Goal: Task Accomplishment & Management: Use online tool/utility

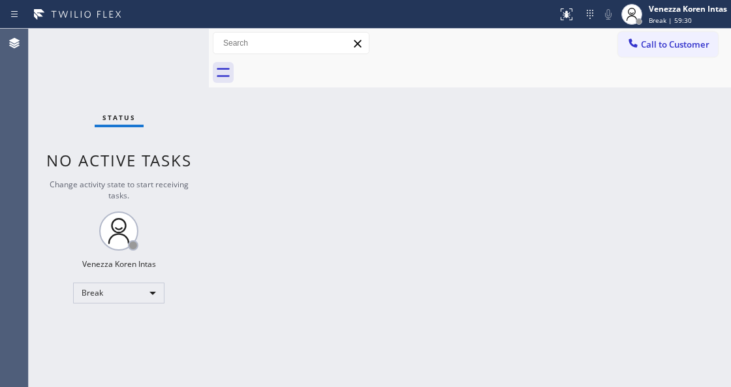
drag, startPoint x: 0, startPoint y: 0, endPoint x: 700, endPoint y: 30, distance: 700.7
click at [705, 20] on div "Break | 59:30" at bounding box center [688, 20] width 78 height 9
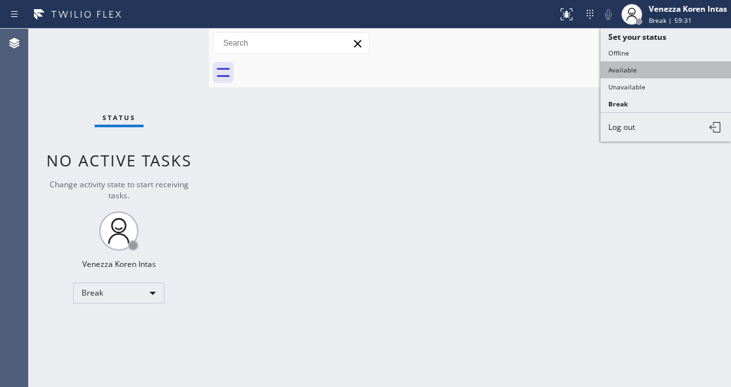
click at [662, 72] on button "Available" at bounding box center [666, 69] width 131 height 17
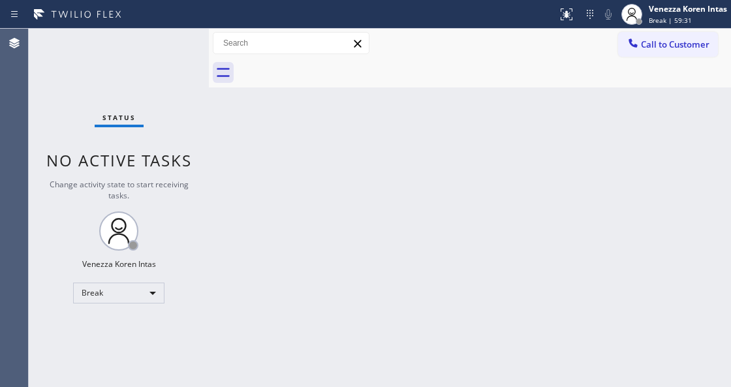
click at [299, 221] on div "Back to Dashboard Change Sender ID Customers Technicians Select a contact Outbo…" at bounding box center [470, 208] width 522 height 359
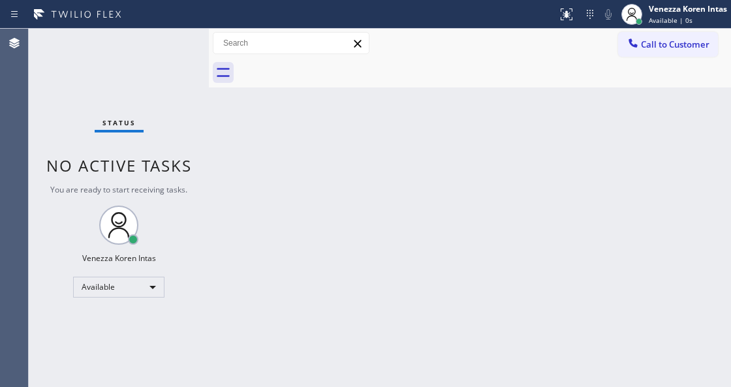
click at [136, 296] on div "Status No active tasks You are ready to start receiving tasks. Venezza Koren In…" at bounding box center [119, 208] width 180 height 359
click at [263, 321] on div "Back to Dashboard Change Sender ID Customers Technicians Select a contact Outbo…" at bounding box center [470, 208] width 522 height 359
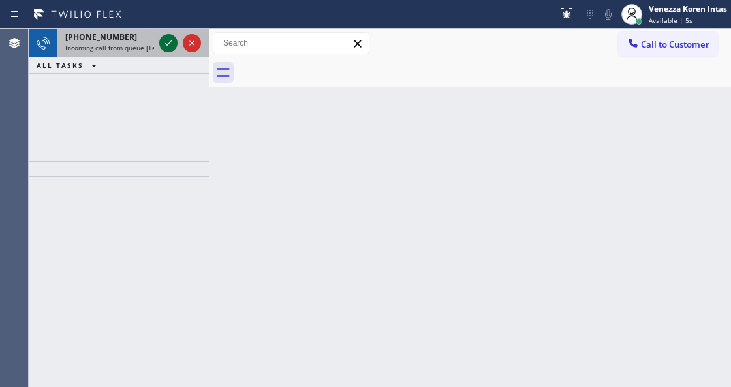
click at [166, 42] on icon at bounding box center [169, 43] width 16 height 16
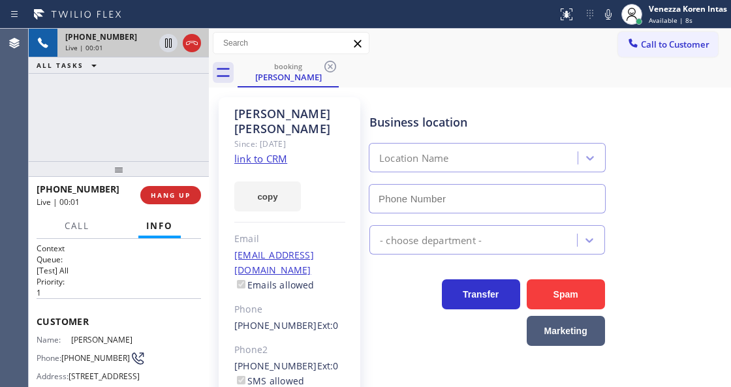
type input "[PHONE_NUMBER]"
click at [270, 152] on link "link to CRM" at bounding box center [260, 158] width 53 height 13
click at [219, 130] on div "[PERSON_NAME] Since: [DATE] link to CRM copy Email [EMAIL_ADDRESS][DOMAIN_NAME]…" at bounding box center [290, 299] width 142 height 404
click at [606, 18] on icon at bounding box center [608, 14] width 7 height 10
click at [174, 53] on div at bounding box center [180, 43] width 47 height 29
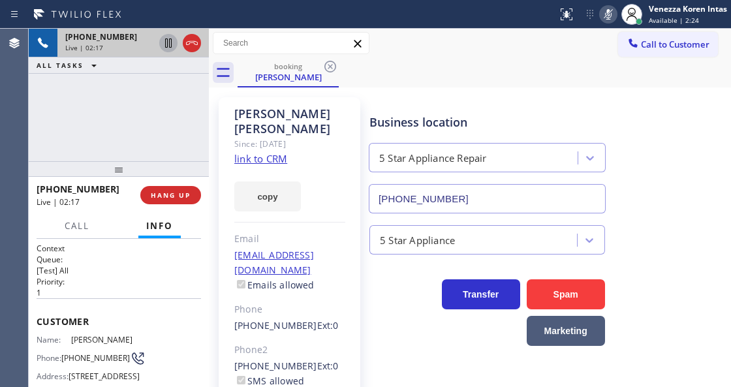
click at [161, 42] on icon at bounding box center [169, 43] width 16 height 16
click at [612, 14] on icon at bounding box center [609, 15] width 16 height 16
click at [163, 37] on icon at bounding box center [169, 43] width 16 height 16
click at [115, 111] on div "[PHONE_NUMBER] Live | 06:06 ALL TASKS ALL TASKS ACTIVE TASKS TASKS IN WRAP UP" at bounding box center [119, 95] width 180 height 133
click at [611, 20] on icon at bounding box center [609, 15] width 16 height 16
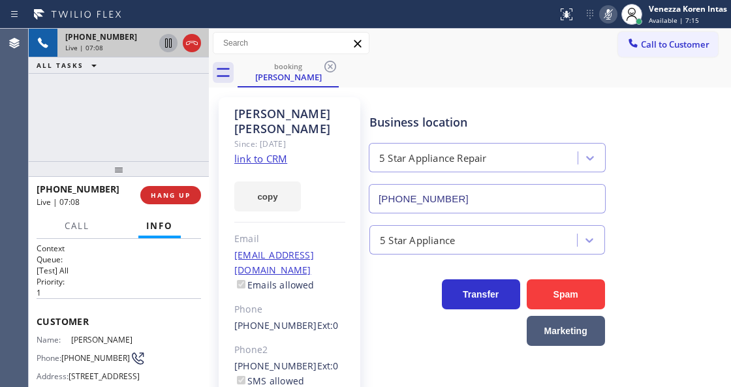
click at [611, 21] on icon at bounding box center [609, 15] width 16 height 16
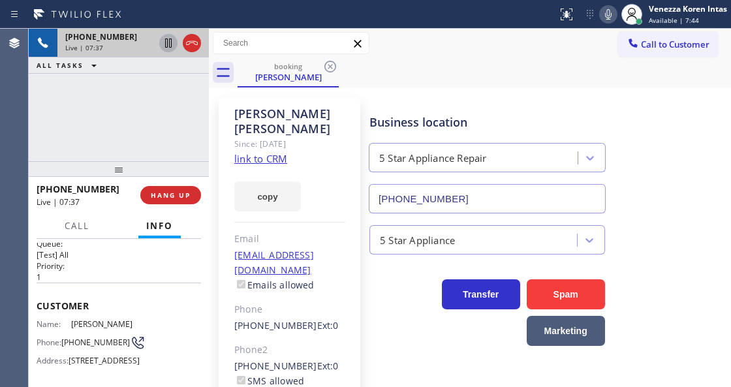
scroll to position [43, 0]
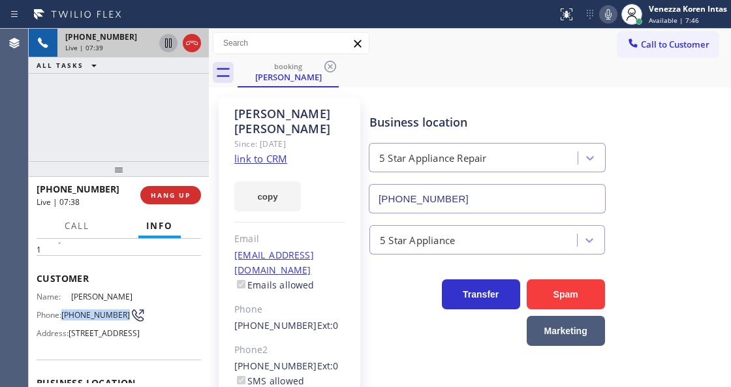
drag, startPoint x: 89, startPoint y: 321, endPoint x: 61, endPoint y: 300, distance: 34.5
click at [61, 300] on div "Name: [PERSON_NAME] Phone: [PHONE_NUMBER] Address: [STREET_ADDRESS]" at bounding box center [86, 318] width 99 height 52
click at [81, 310] on span "[PHONE_NUMBER]" at bounding box center [95, 315] width 69 height 10
click at [86, 317] on span "[PHONE_NUMBER]" at bounding box center [95, 315] width 69 height 10
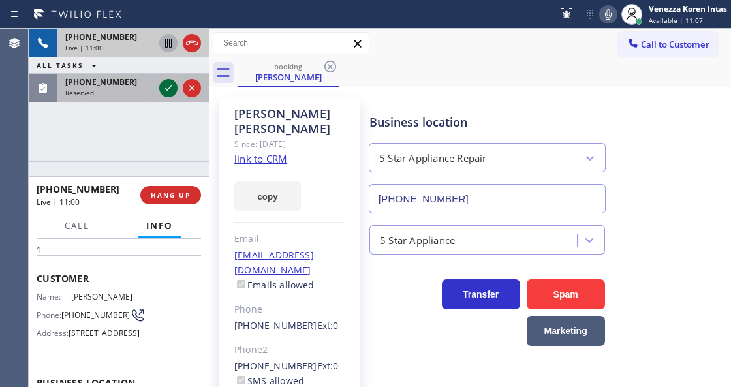
click at [176, 88] on div at bounding box center [168, 88] width 18 height 16
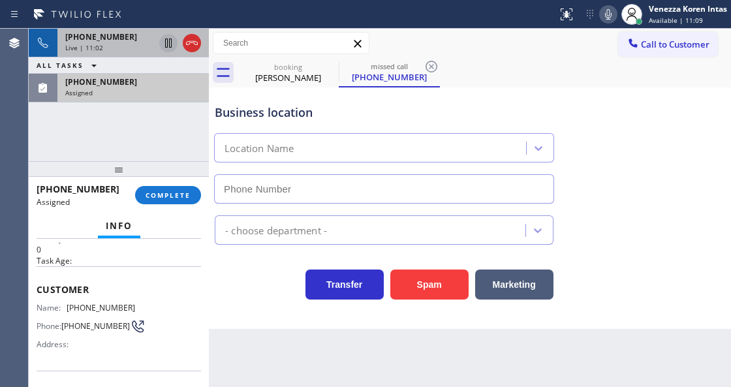
scroll to position [217, 0]
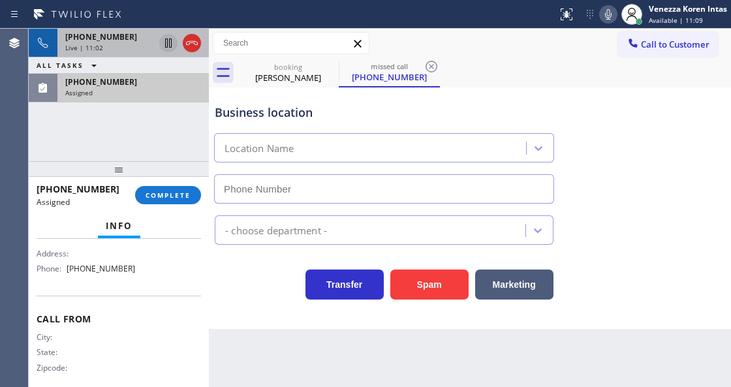
type input "[PHONE_NUMBER]"
click at [165, 202] on button "COMPLETE" at bounding box center [168, 195] width 66 height 18
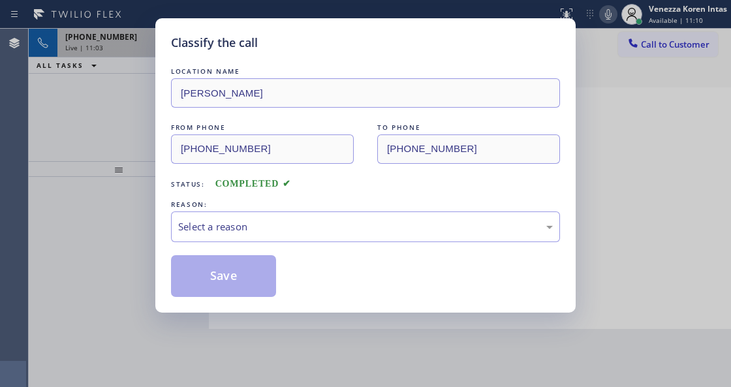
click at [299, 227] on div "Select a reason" at bounding box center [365, 226] width 375 height 15
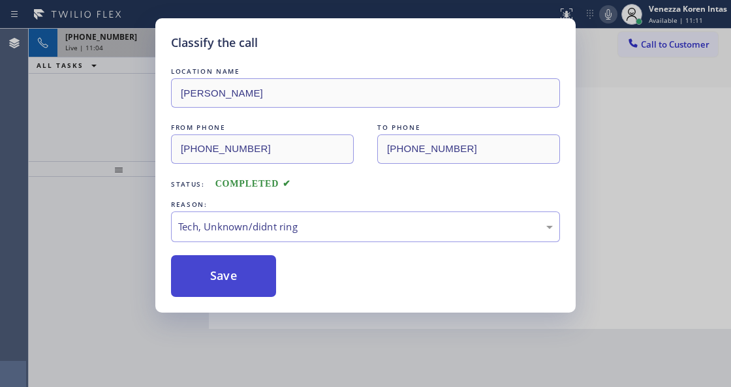
click at [251, 293] on button "Save" at bounding box center [223, 276] width 105 height 42
type input "[PHONE_NUMBER]"
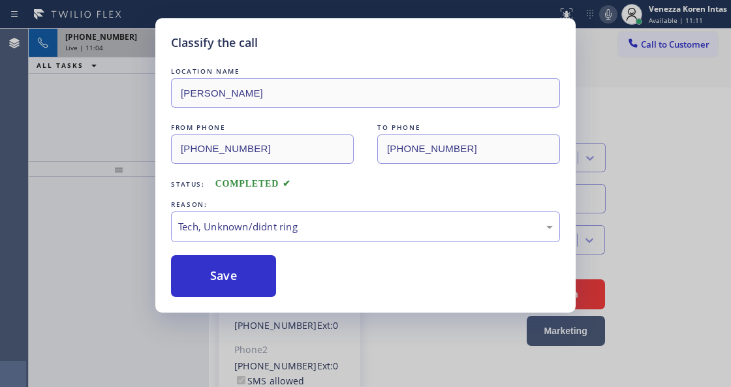
click at [248, 379] on div "Classify the call LOCATION NAME [PERSON_NAME] AR FROM PHONE [PHONE_NUMBER] TO P…" at bounding box center [365, 193] width 731 height 387
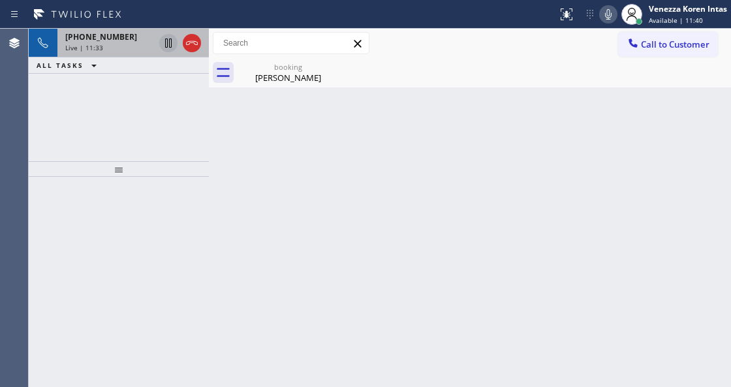
click at [270, 246] on div "Back to Dashboard Change Sender ID Customers Technicians Select a contact Outbo…" at bounding box center [470, 208] width 522 height 359
click at [285, 90] on div "Back to Dashboard Change Sender ID Customers Technicians Select a contact Outbo…" at bounding box center [470, 208] width 522 height 359
click at [288, 78] on div "[PERSON_NAME]" at bounding box center [288, 78] width 99 height 12
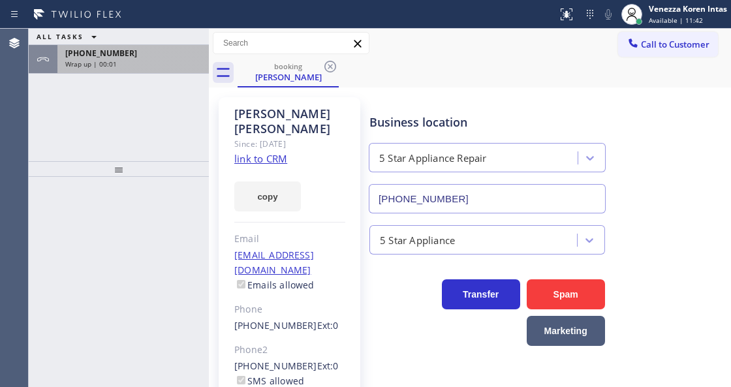
click at [173, 54] on div "[PHONE_NUMBER]" at bounding box center [133, 53] width 136 height 11
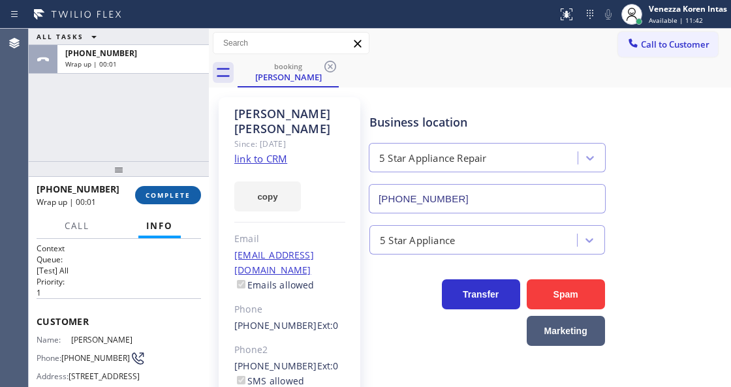
click at [184, 189] on button "COMPLETE" at bounding box center [168, 195] width 66 height 18
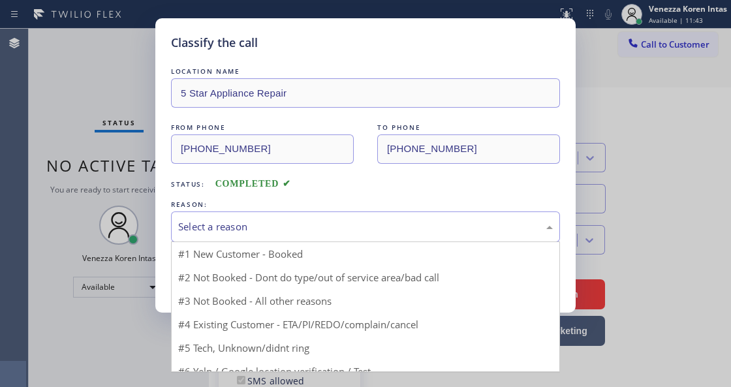
click at [330, 238] on div "Select a reason" at bounding box center [365, 227] width 389 height 31
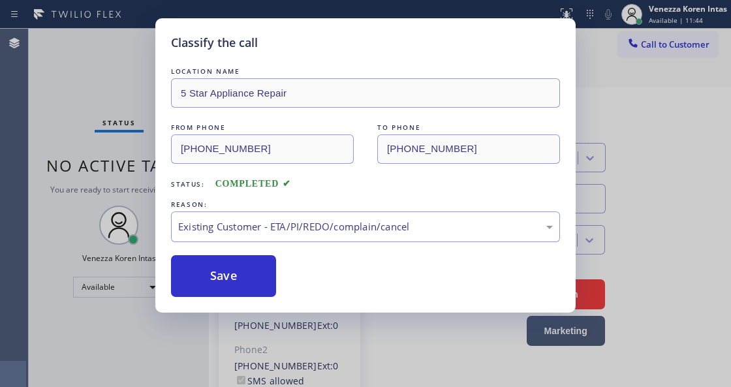
drag, startPoint x: 248, startPoint y: 272, endPoint x: 270, endPoint y: 325, distance: 57.4
click at [247, 272] on button "Save" at bounding box center [223, 276] width 105 height 42
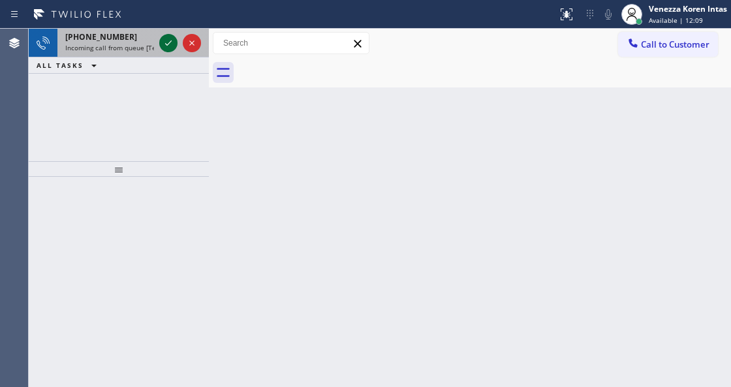
click at [168, 46] on icon at bounding box center [169, 43] width 16 height 16
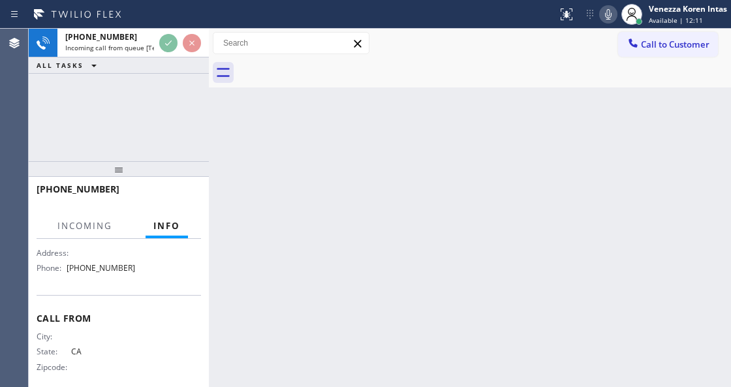
scroll to position [238, 0]
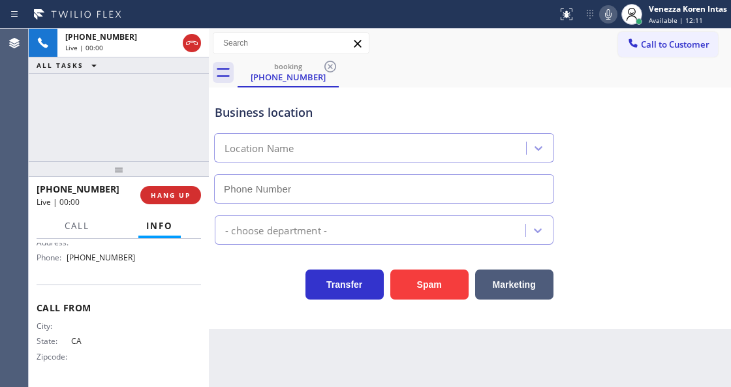
type input "[PHONE_NUMBER]"
click at [274, 270] on div "Transfer Spam Marketing" at bounding box center [384, 281] width 344 height 37
click at [615, 12] on icon at bounding box center [609, 15] width 16 height 16
click at [619, 65] on div "booking [PHONE_NUMBER]" at bounding box center [485, 72] width 494 height 29
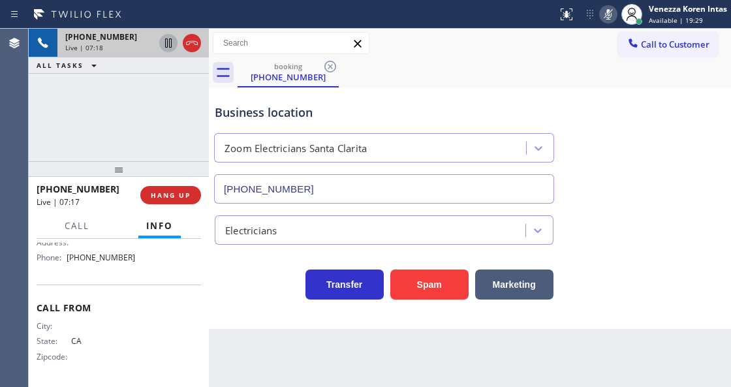
click at [171, 45] on icon at bounding box center [168, 43] width 7 height 9
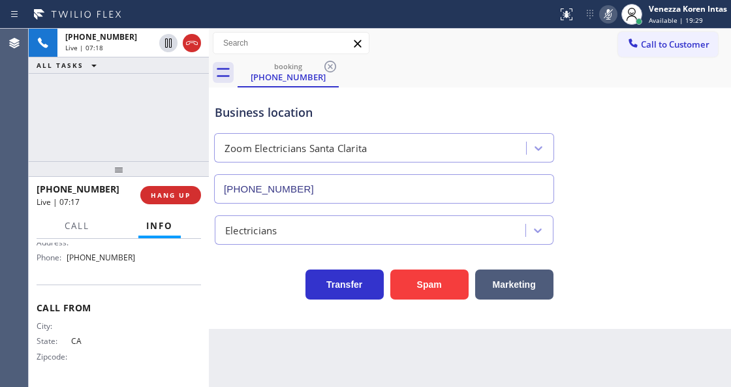
click at [421, 91] on div "Business location Zoom Electricians [GEOGRAPHIC_DATA] [PHONE_NUMBER]" at bounding box center [384, 147] width 344 height 113
click at [461, 104] on div "Business location" at bounding box center [384, 113] width 339 height 18
click at [545, 89] on div "Business location Zoom Electricians [GEOGRAPHIC_DATA] [PHONE_NUMBER]" at bounding box center [470, 145] width 516 height 118
click at [610, 16] on icon at bounding box center [608, 14] width 7 height 10
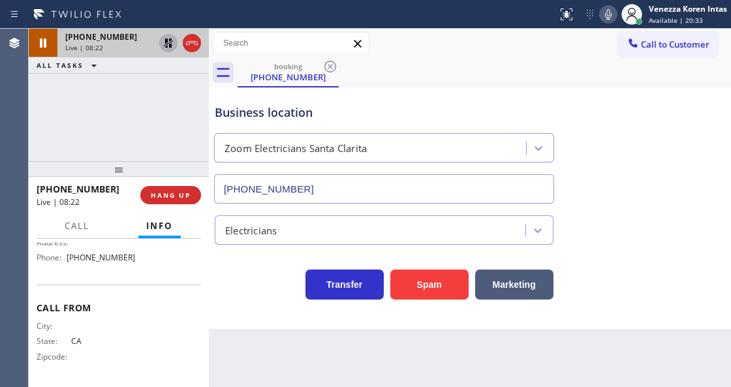
click at [165, 42] on icon at bounding box center [169, 43] width 16 height 16
click at [477, 54] on div "Call to Customer Outbound call Location Repair Twist of [US_STATE] Your caller …" at bounding box center [470, 43] width 522 height 23
click at [605, 21] on icon at bounding box center [609, 15] width 16 height 16
click at [270, 310] on div "Business location Zoom Electricians [GEOGRAPHIC_DATA] [PHONE_NUMBER] Electricia…" at bounding box center [470, 209] width 522 height 242
click at [584, 51] on div "Call to Customer Outbound call Location Repair Twist of [US_STATE] Your caller …" at bounding box center [470, 43] width 522 height 23
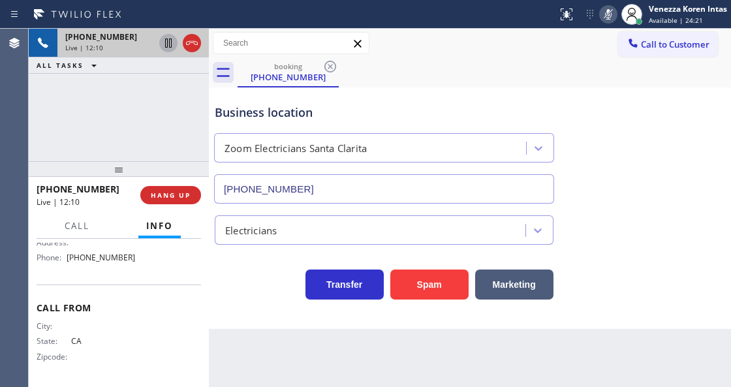
click at [108, 106] on div "[PHONE_NUMBER] Live | 12:10 ALL TASKS ALL TASKS ACTIVE TASKS TASKS IN WRAP UP" at bounding box center [119, 95] width 180 height 133
click at [86, 103] on div "[PHONE_NUMBER] Live | 12:12 ALL TASKS ALL TASKS ACTIVE TASKS TASKS IN WRAP UP" at bounding box center [119, 95] width 180 height 133
click at [499, 91] on div "Business location Zoom Electricians [GEOGRAPHIC_DATA] [PHONE_NUMBER]" at bounding box center [384, 147] width 344 height 113
click at [508, 48] on div "Call to Customer Outbound call Location Repair Twist of [US_STATE] Your caller …" at bounding box center [470, 43] width 522 height 23
click at [163, 89] on icon at bounding box center [169, 88] width 16 height 16
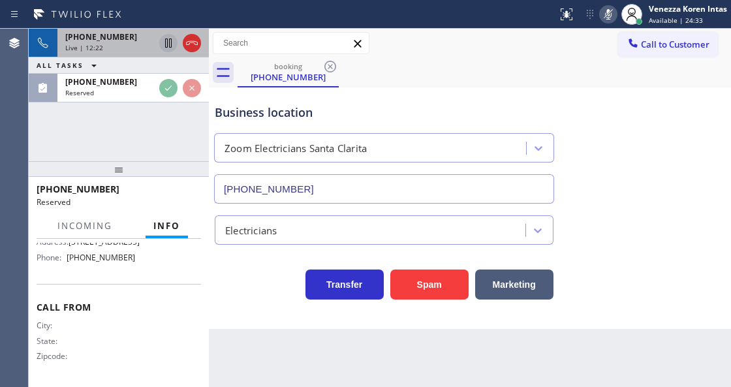
scroll to position [278, 0]
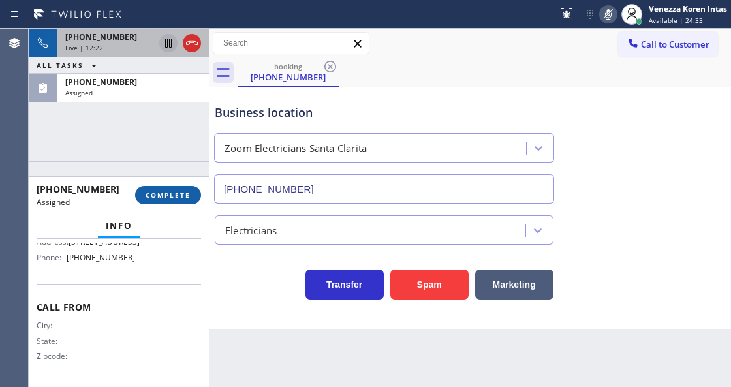
click at [178, 196] on span "COMPLETE" at bounding box center [168, 195] width 45 height 9
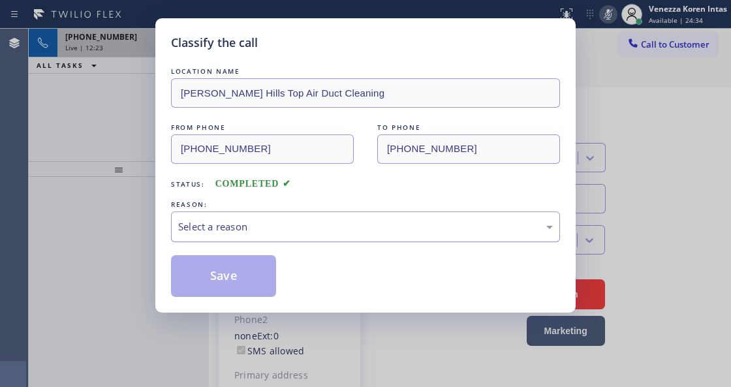
type input "[PHONE_NUMBER]"
click at [253, 225] on div "Select a reason" at bounding box center [365, 226] width 375 height 15
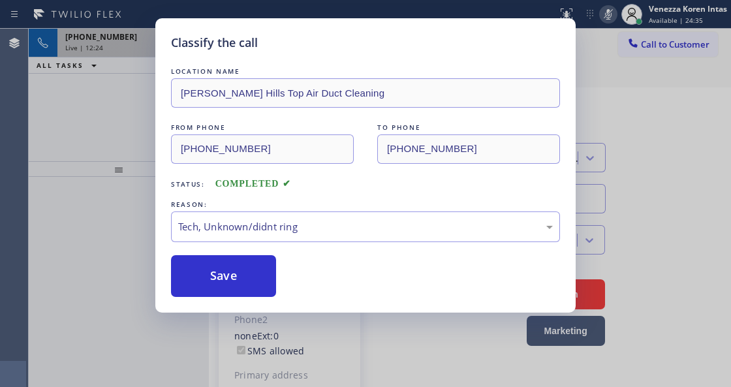
click at [242, 299] on div "Classify the call LOCATION NAME [PERSON_NAME][GEOGRAPHIC_DATA] Top Air Duct Cle…" at bounding box center [365, 165] width 421 height 295
click at [245, 287] on button "Save" at bounding box center [223, 276] width 105 height 42
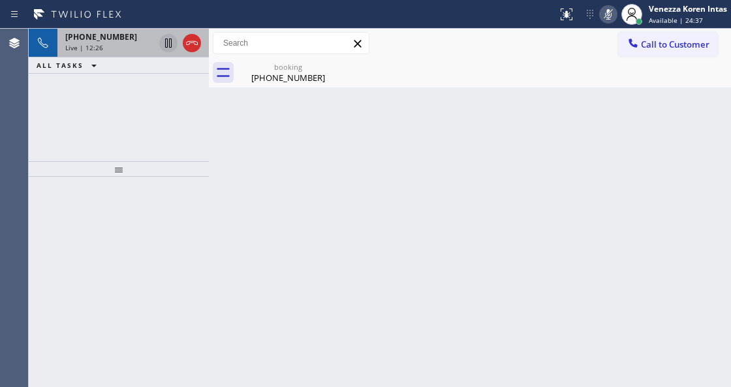
click at [297, 88] on div "Back to Dashboard Change Sender ID Customers Technicians Select a contact Outbo…" at bounding box center [470, 208] width 522 height 359
click at [294, 74] on div "[PHONE_NUMBER]" at bounding box center [288, 78] width 99 height 12
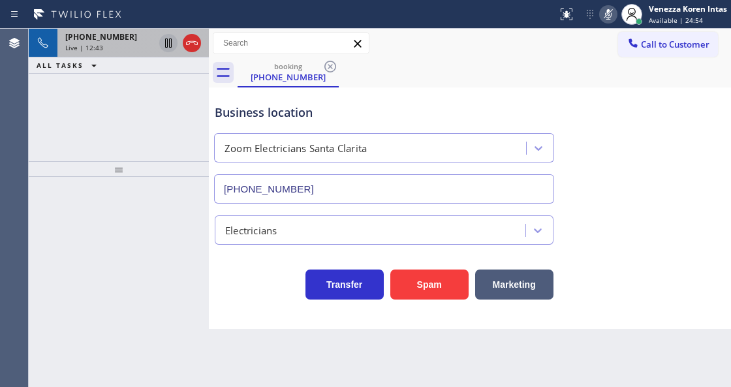
click at [158, 137] on div "[PHONE_NUMBER] Live | 12:43 ALL TASKS ALL TASKS ACTIVE TASKS TASKS IN WRAP UP" at bounding box center [119, 95] width 180 height 133
click at [86, 21] on icon at bounding box center [78, 14] width 98 height 21
click at [85, 39] on span "[PHONE_NUMBER]" at bounding box center [101, 36] width 72 height 11
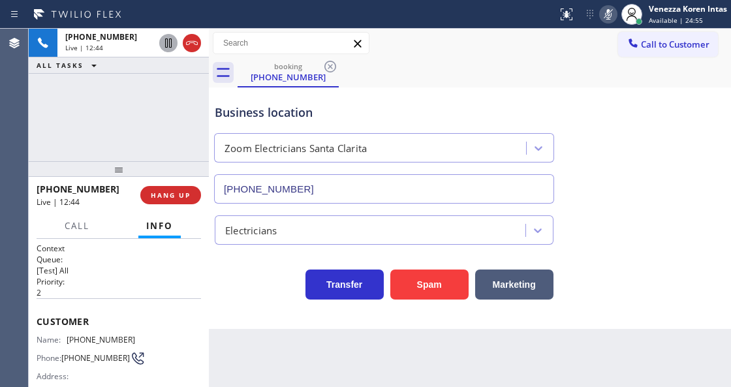
click at [432, 127] on div "Business location Zoom Electricians [GEOGRAPHIC_DATA] [PHONE_NUMBER]" at bounding box center [384, 147] width 344 height 113
drag, startPoint x: 605, startPoint y: 14, endPoint x: 604, endPoint y: 26, distance: 11.8
click at [605, 14] on icon at bounding box center [609, 15] width 16 height 16
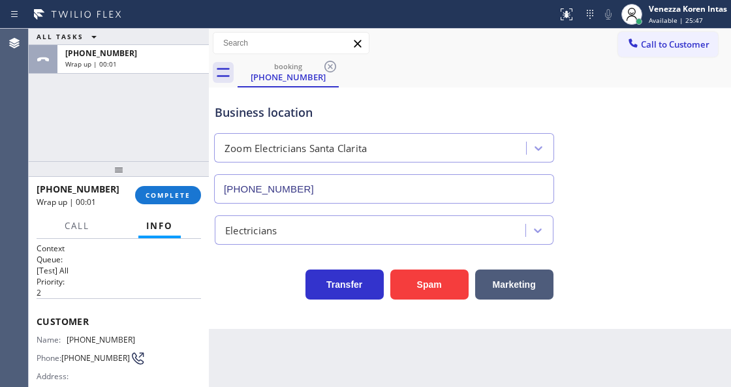
click at [424, 101] on div "Business location Zoom Electricians [GEOGRAPHIC_DATA] [PHONE_NUMBER]" at bounding box center [384, 147] width 344 height 113
drag, startPoint x: 115, startPoint y: 338, endPoint x: 67, endPoint y: 340, distance: 47.7
click at [67, 340] on div "Name: [PHONE_NUMBER] Phone: [PHONE_NUMBER] Address:" at bounding box center [119, 361] width 165 height 52
copy div "[PHONE_NUMBER]"
click at [426, 74] on div "booking [PHONE_NUMBER]" at bounding box center [485, 72] width 494 height 29
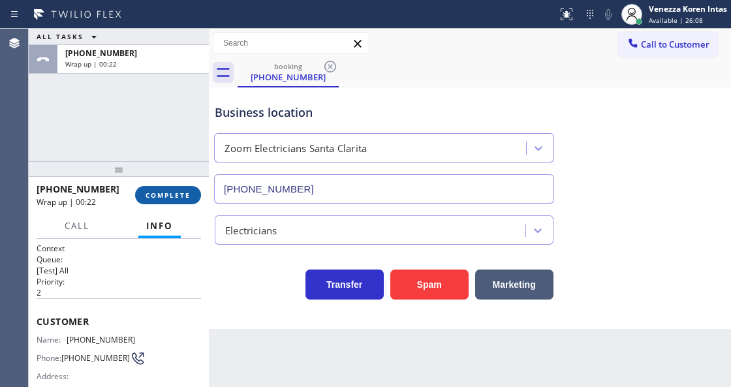
click at [180, 193] on span "COMPLETE" at bounding box center [168, 195] width 45 height 9
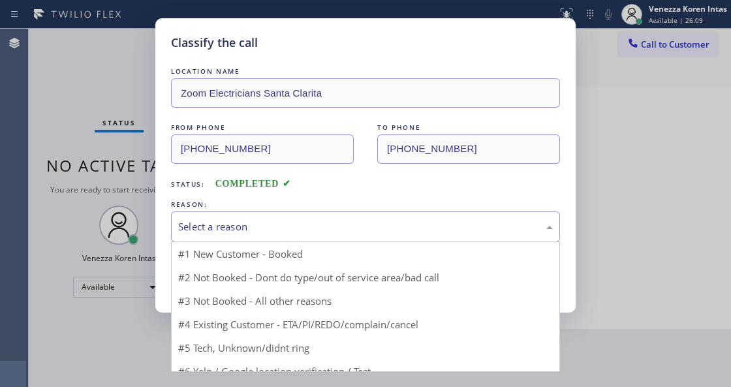
click at [282, 225] on div "Select a reason" at bounding box center [365, 226] width 375 height 15
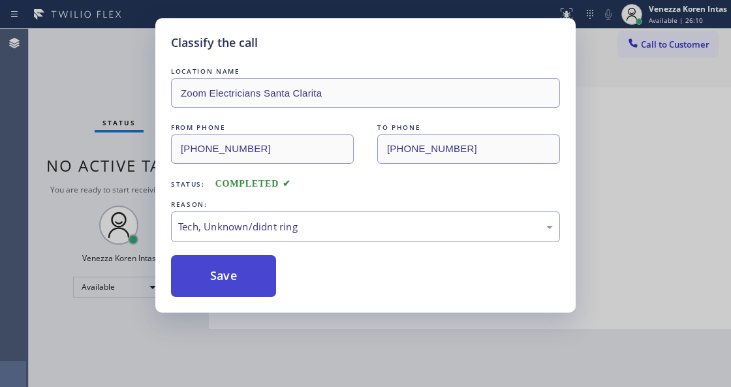
click at [264, 270] on button "Save" at bounding box center [223, 276] width 105 height 42
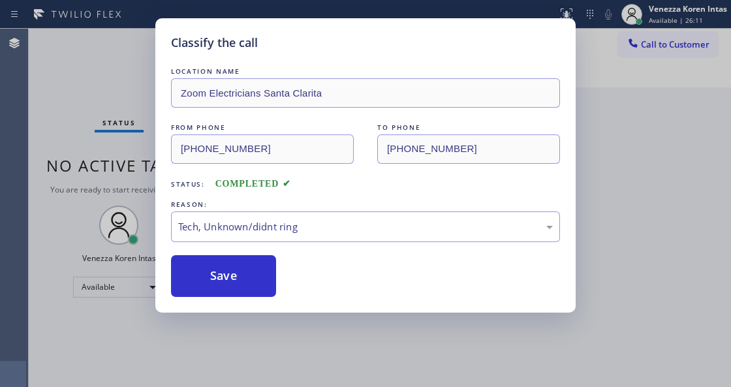
click at [406, 348] on div "Classify the call LOCATION NAME Zoom Electricians Santa Clarita FROM PHONE [PHO…" at bounding box center [365, 193] width 731 height 387
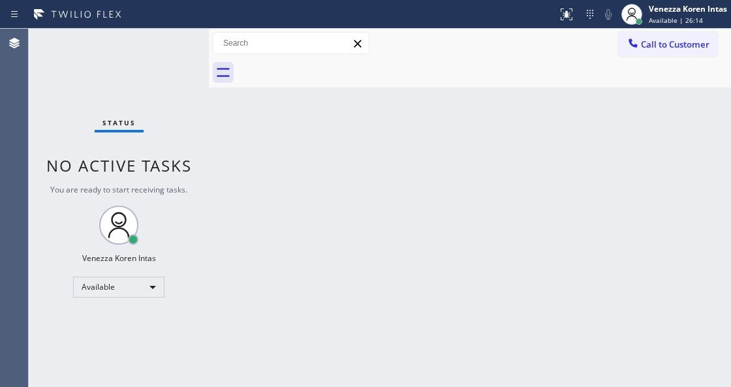
drag, startPoint x: 414, startPoint y: 89, endPoint x: 393, endPoint y: 251, distance: 163.3
click at [414, 89] on div "Back to Dashboard Change Sender ID Customers Technicians Select a contact Outbo…" at bounding box center [470, 208] width 522 height 359
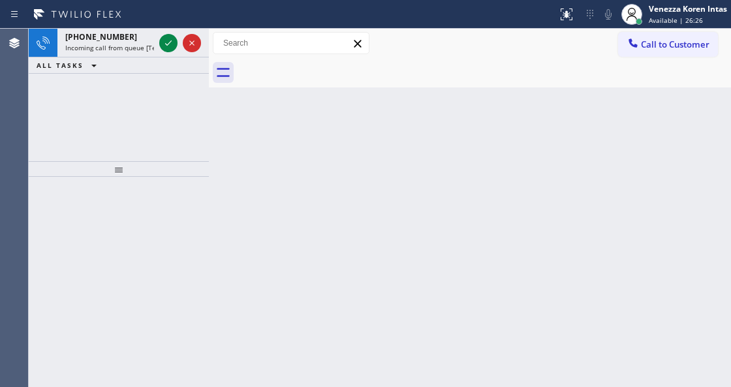
click at [280, 167] on div "Back to Dashboard Change Sender ID Customers Technicians Select a contact Outbo…" at bounding box center [470, 208] width 522 height 359
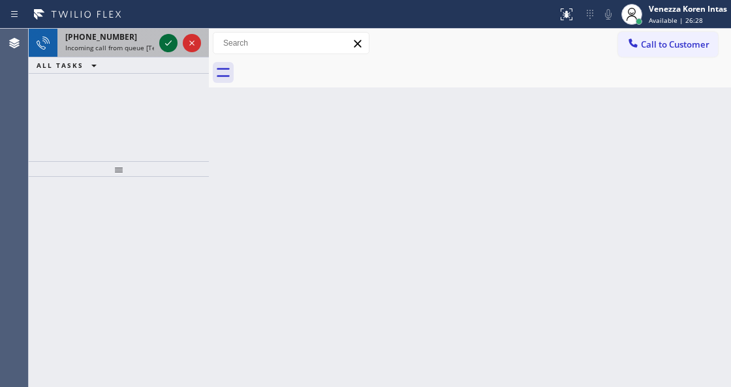
click at [168, 42] on icon at bounding box center [169, 43] width 16 height 16
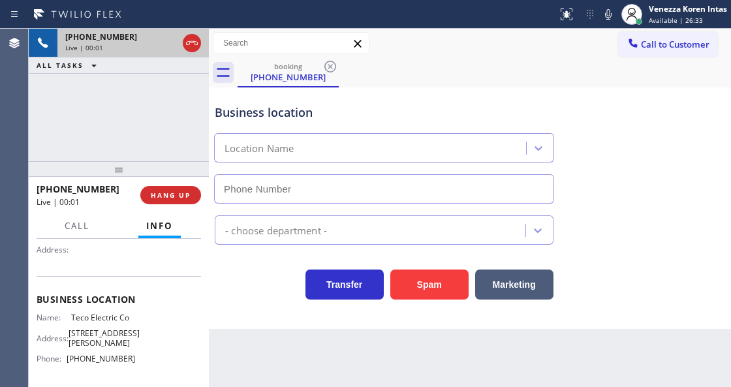
scroll to position [131, 0]
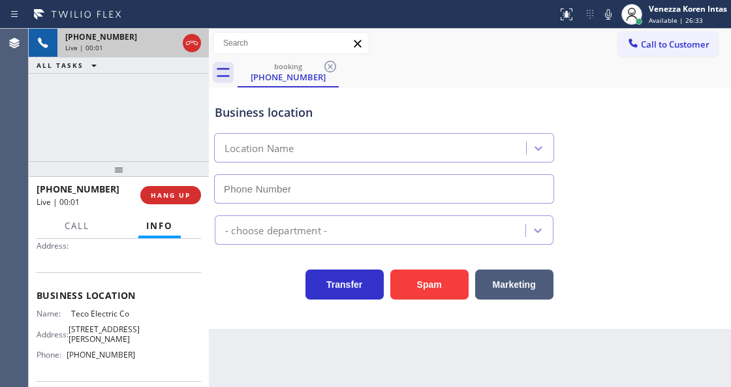
type input "[PHONE_NUMBER]"
click at [192, 42] on icon at bounding box center [192, 43] width 16 height 16
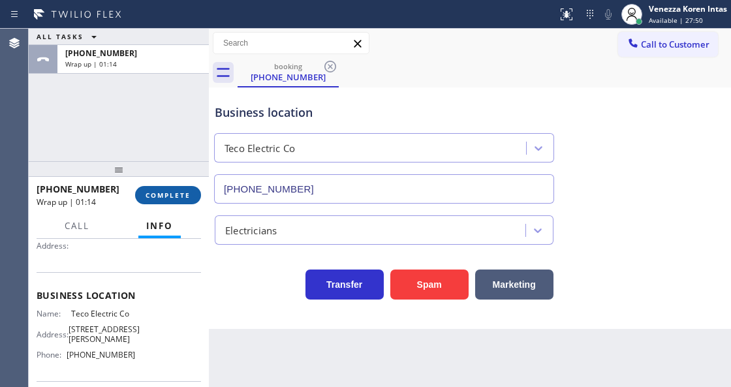
click at [170, 190] on button "COMPLETE" at bounding box center [168, 195] width 66 height 18
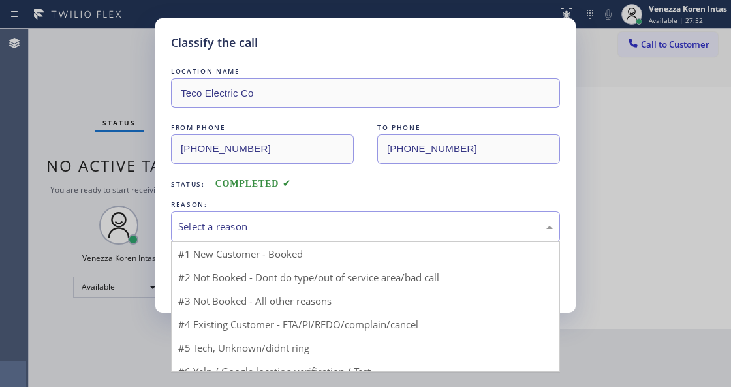
click at [263, 221] on div "Select a reason" at bounding box center [365, 226] width 375 height 15
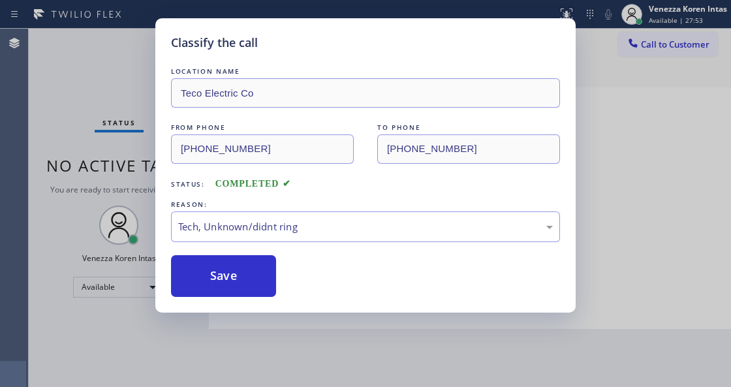
click at [235, 300] on div "Classify the call LOCATION NAME Teco Electric Co FROM PHONE [PHONE_NUMBER] TO P…" at bounding box center [365, 165] width 421 height 295
click at [241, 285] on button "Save" at bounding box center [223, 276] width 105 height 42
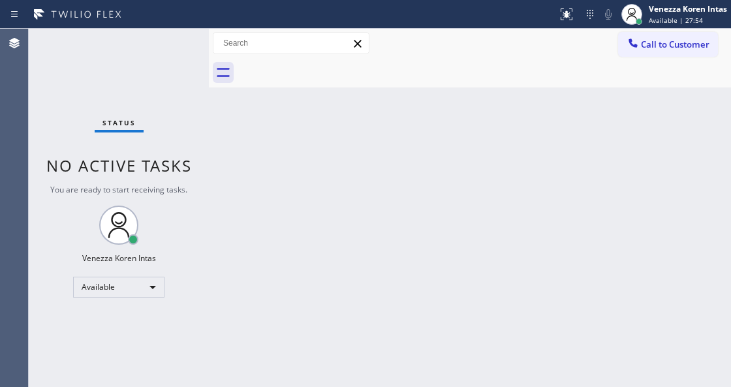
drag, startPoint x: 138, startPoint y: 68, endPoint x: 199, endPoint y: 105, distance: 70.7
click at [138, 68] on div "Status No active tasks You are ready to start receiving tasks. Venezza Koren In…" at bounding box center [119, 208] width 180 height 359
click at [209, 109] on div at bounding box center [209, 208] width 0 height 359
click at [344, 165] on div "Back to Dashboard Change Sender ID Customers Technicians Select a contact Outbo…" at bounding box center [470, 208] width 522 height 359
click at [415, 103] on div "Back to Dashboard Change Sender ID Customers Technicians Select a contact Outbo…" at bounding box center [470, 208] width 522 height 359
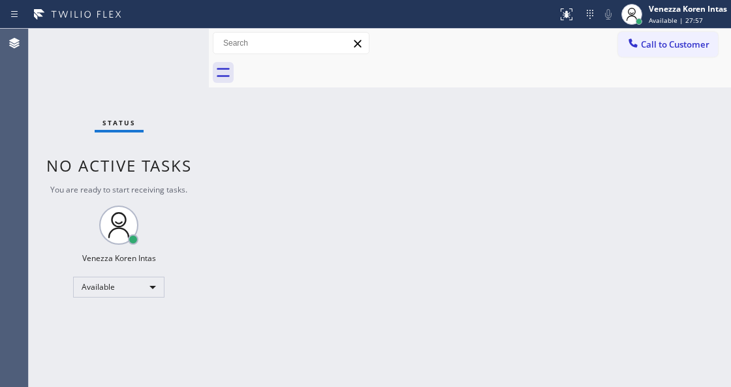
click at [596, 162] on div "Back to Dashboard Change Sender ID Customers Technicians Select a contact Outbo…" at bounding box center [470, 208] width 522 height 359
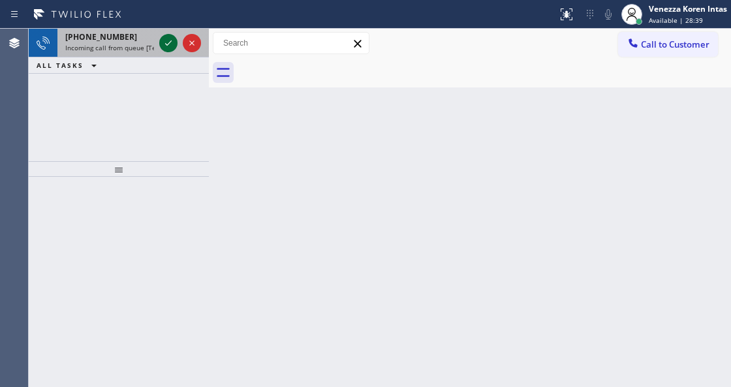
click at [170, 43] on icon at bounding box center [168, 42] width 7 height 5
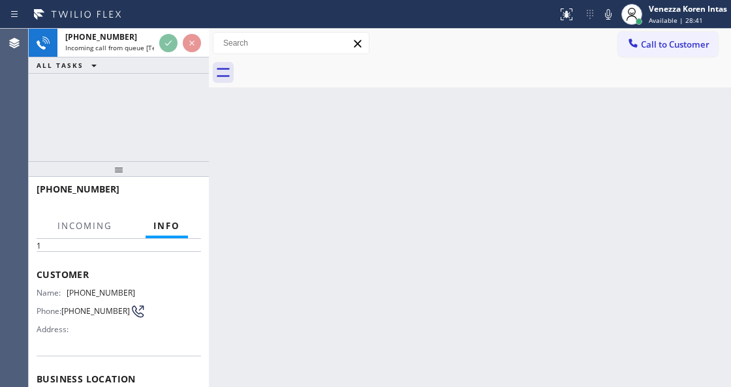
scroll to position [174, 0]
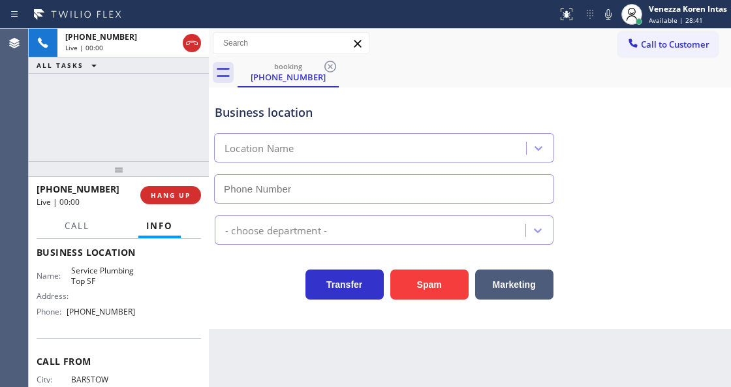
type input "[PHONE_NUMBER]"
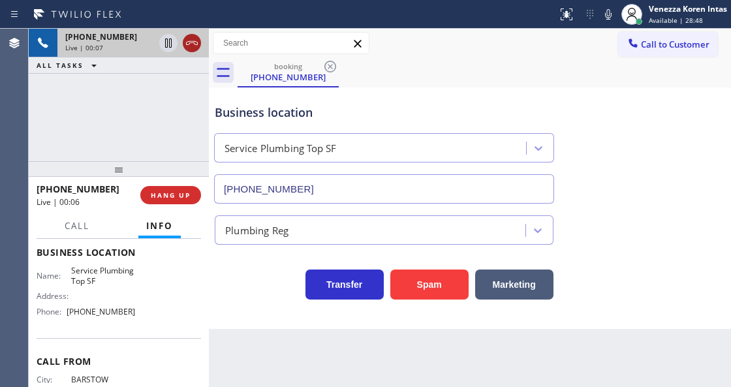
click at [192, 44] on icon at bounding box center [192, 43] width 16 height 16
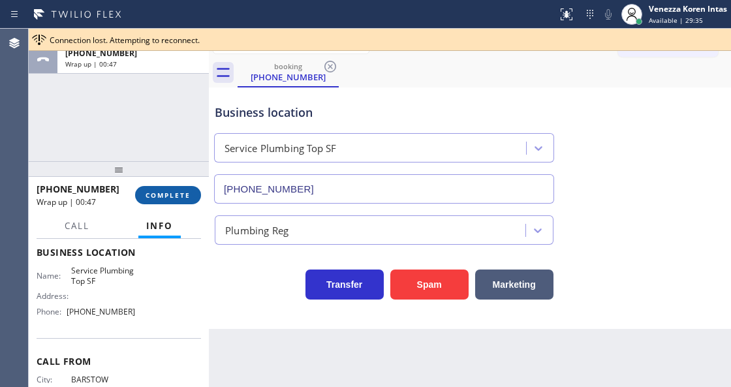
click at [171, 197] on span "COMPLETE" at bounding box center [168, 195] width 45 height 9
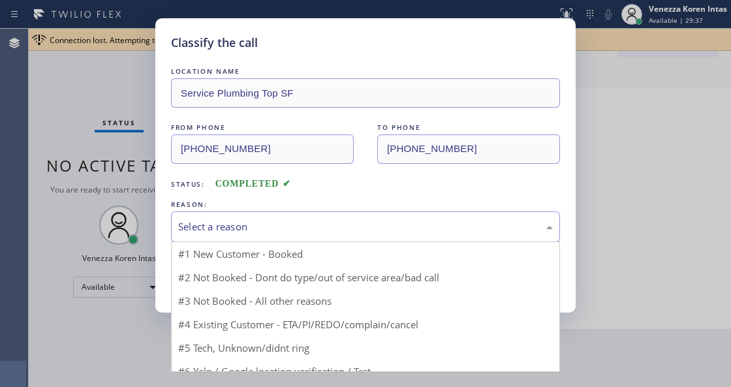
click at [361, 221] on div "Select a reason" at bounding box center [365, 226] width 375 height 15
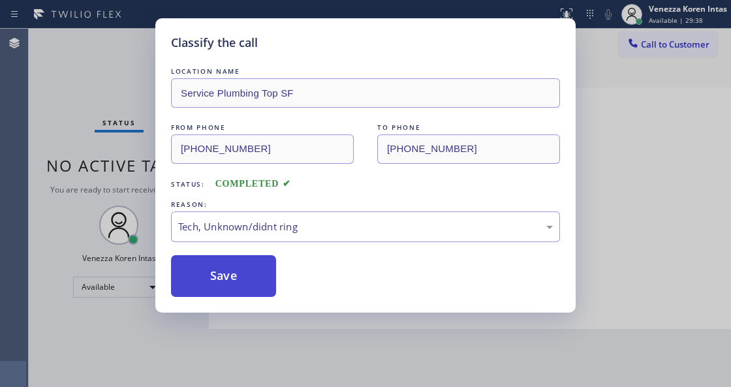
click at [255, 273] on button "Save" at bounding box center [223, 276] width 105 height 42
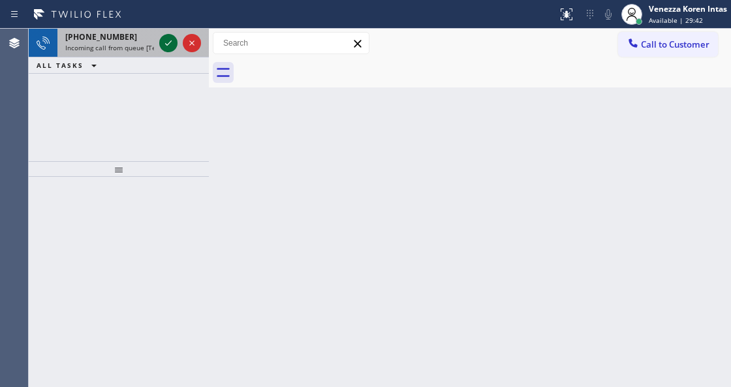
click at [170, 50] on icon at bounding box center [169, 43] width 16 height 16
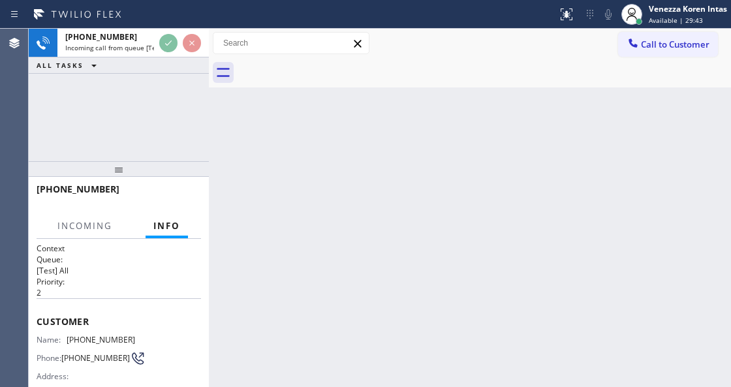
scroll to position [131, 0]
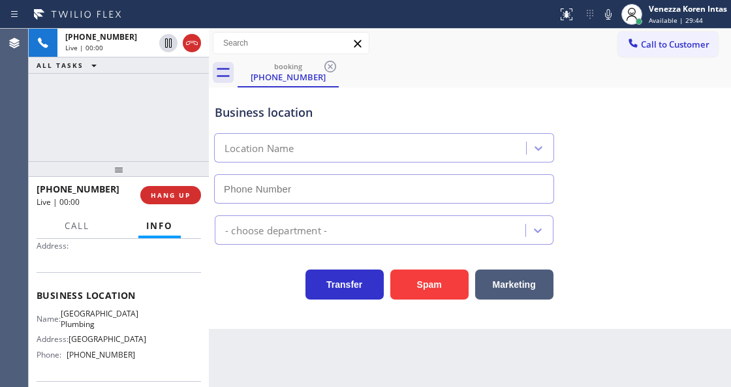
type input "[PHONE_NUMBER]"
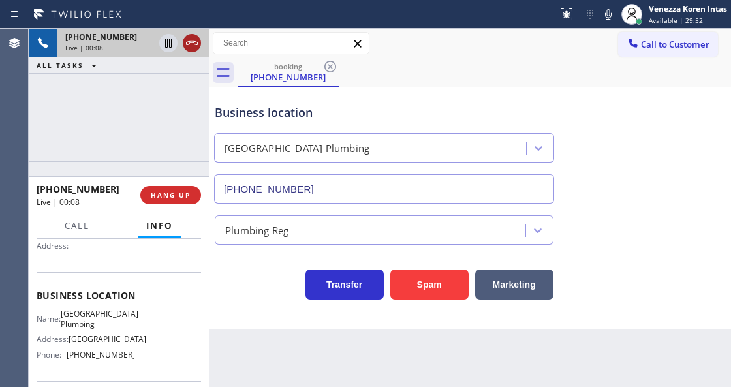
click at [184, 43] on icon at bounding box center [192, 43] width 16 height 16
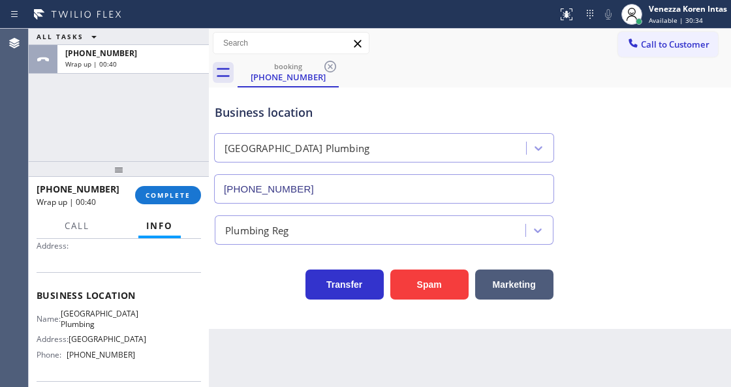
click at [176, 150] on div "ALL TASKS ALL TASKS ACTIVE TASKS TASKS IN WRAP UP [PHONE_NUMBER] Wrap up | 00:40" at bounding box center [119, 95] width 180 height 133
click at [179, 186] on button "COMPLETE" at bounding box center [168, 195] width 66 height 18
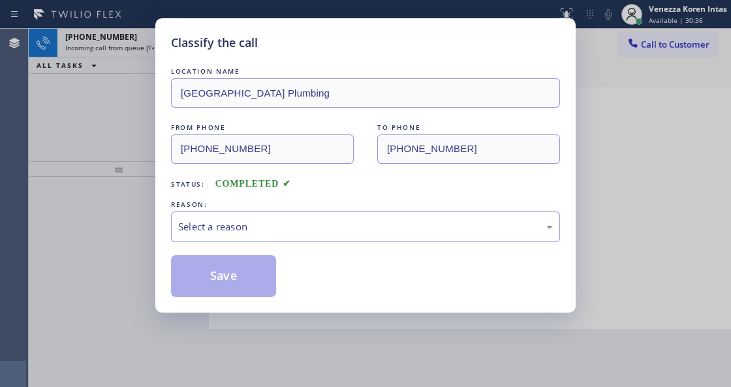
click at [291, 229] on div "Select a reason" at bounding box center [365, 226] width 375 height 15
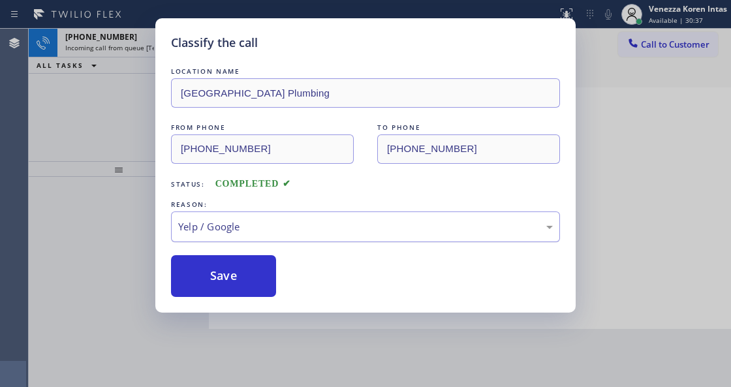
click at [279, 236] on div "Yelp / Google" at bounding box center [365, 227] width 389 height 31
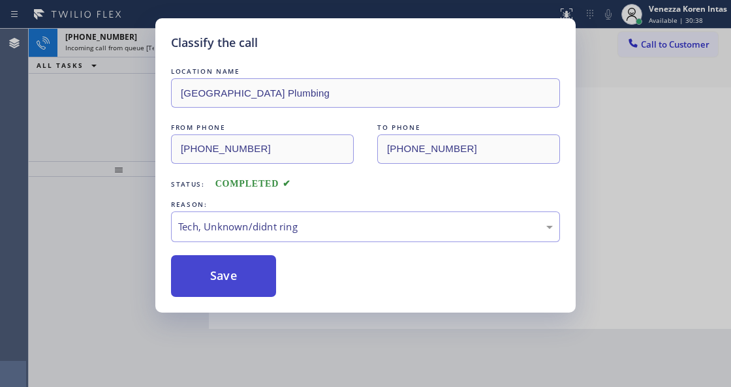
click at [254, 291] on button "Save" at bounding box center [223, 276] width 105 height 42
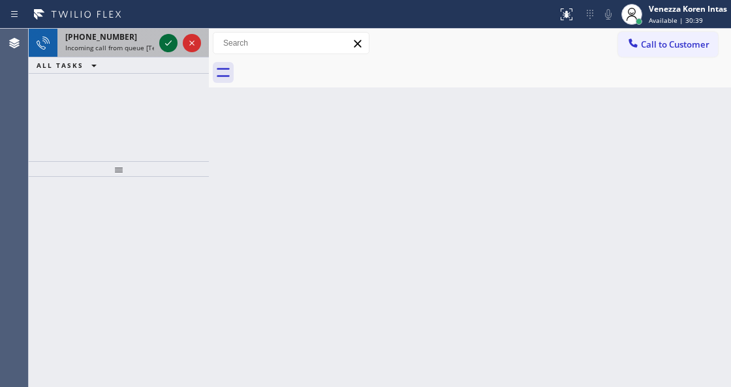
click at [168, 46] on icon at bounding box center [169, 43] width 16 height 16
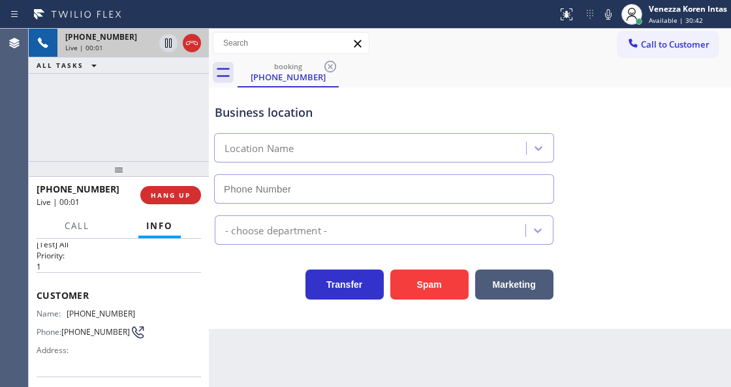
scroll to position [131, 0]
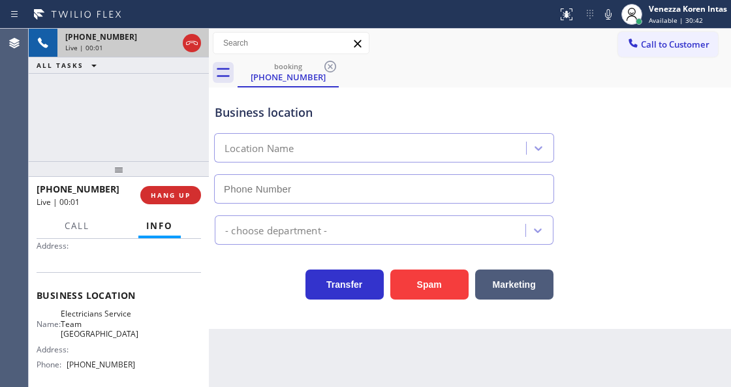
type input "[PHONE_NUMBER]"
click at [182, 48] on div at bounding box center [180, 43] width 47 height 29
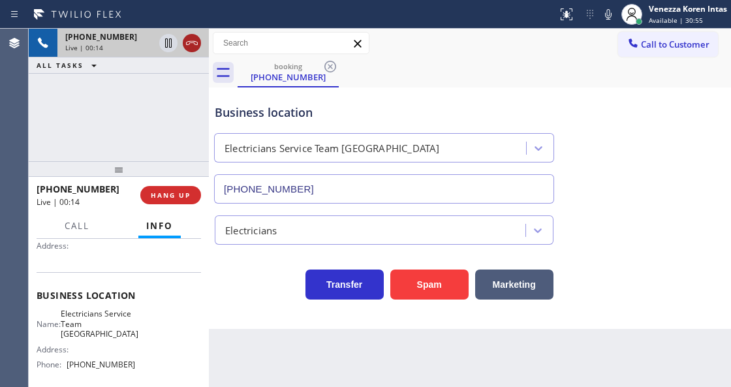
click at [189, 47] on icon at bounding box center [192, 43] width 16 height 16
drag, startPoint x: 434, startPoint y: 135, endPoint x: 479, endPoint y: 34, distance: 110.2
click at [434, 134] on div "Electricians Service Team [GEOGRAPHIC_DATA]" at bounding box center [384, 147] width 340 height 29
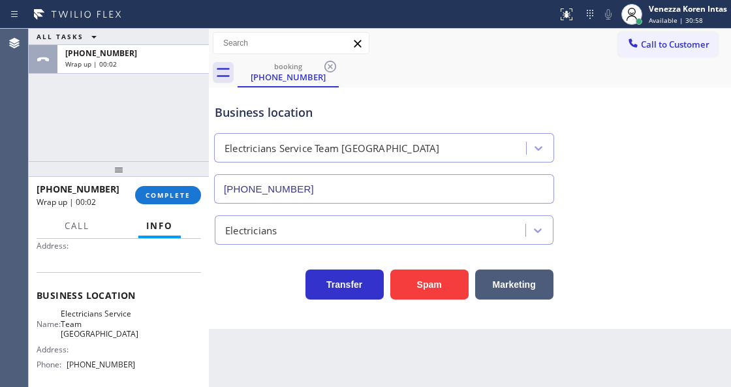
click at [183, 185] on div "[PHONE_NUMBER] Wrap up | 00:02 COMPLETE" at bounding box center [119, 195] width 165 height 34
click at [197, 199] on button "COMPLETE" at bounding box center [168, 195] width 66 height 18
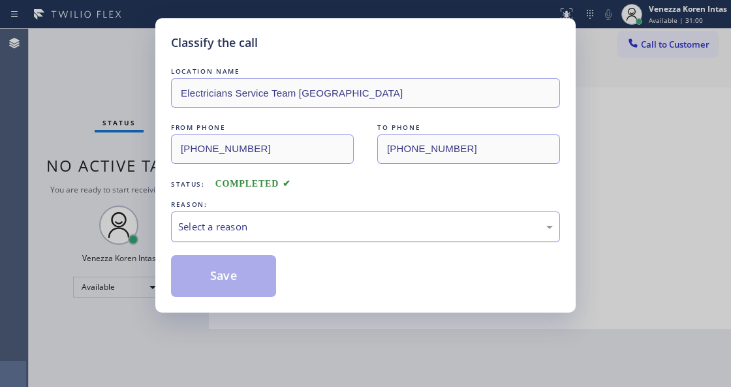
click at [302, 217] on div "Select a reason" at bounding box center [365, 227] width 389 height 31
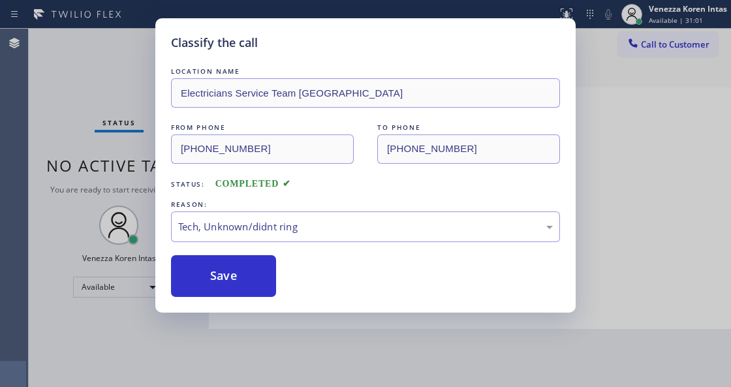
click at [245, 299] on div "Classify the call LOCATION NAME Electricians Service Team West Hollywood FROM P…" at bounding box center [365, 165] width 421 height 295
click at [255, 281] on button "Save" at bounding box center [223, 276] width 105 height 42
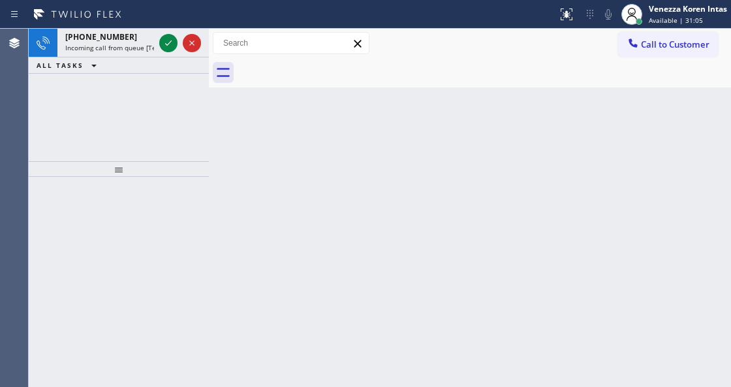
click at [209, 135] on div at bounding box center [209, 208] width 0 height 359
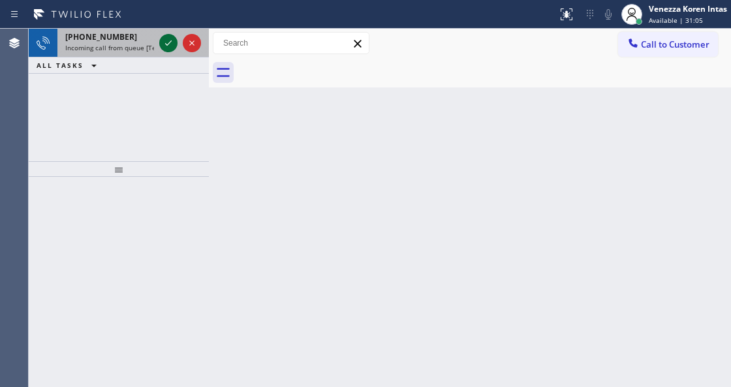
click at [168, 48] on icon at bounding box center [169, 43] width 16 height 16
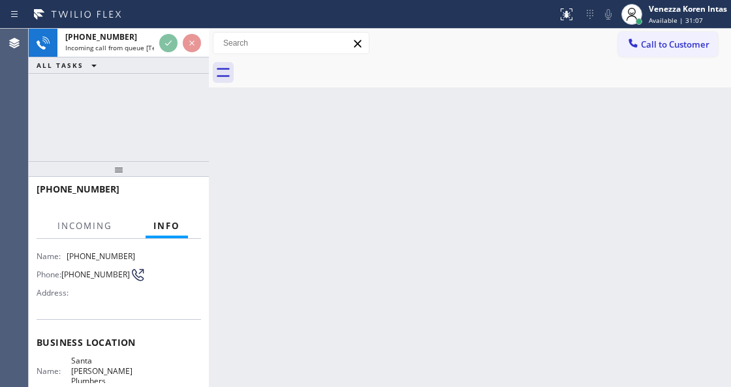
scroll to position [174, 0]
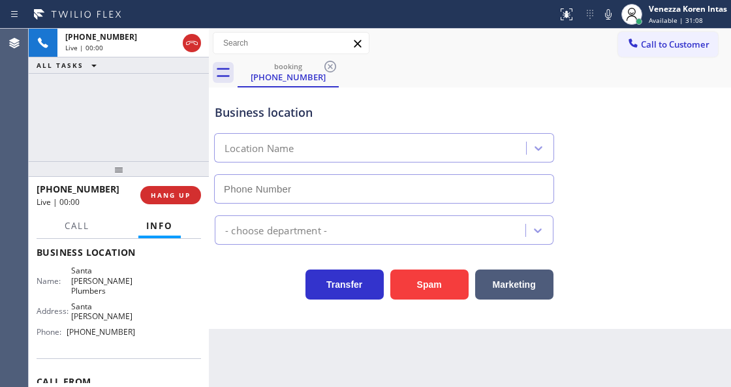
type input "[PHONE_NUMBER]"
click at [249, 311] on div "Business location [GEOGRAPHIC_DATA][PERSON_NAME] [PHONE_NUMBER] Plumbing Reg Tr…" at bounding box center [470, 209] width 522 height 242
click at [292, 290] on div "Transfer Spam Marketing" at bounding box center [384, 281] width 344 height 37
click at [417, 92] on div "Business location [GEOGRAPHIC_DATA][PERSON_NAME] [PHONE_NUMBER]" at bounding box center [384, 147] width 344 height 113
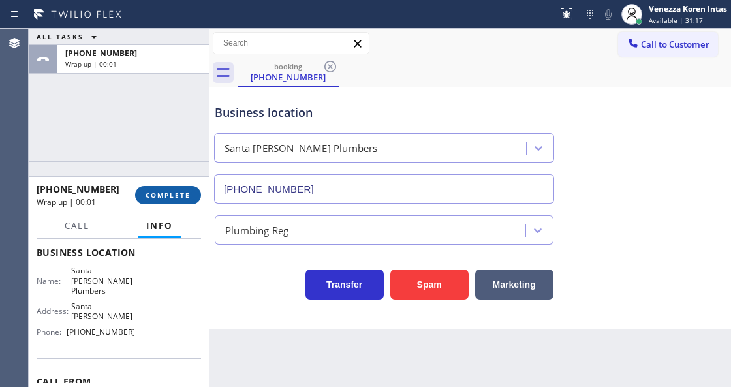
click at [188, 193] on span "COMPLETE" at bounding box center [168, 195] width 45 height 9
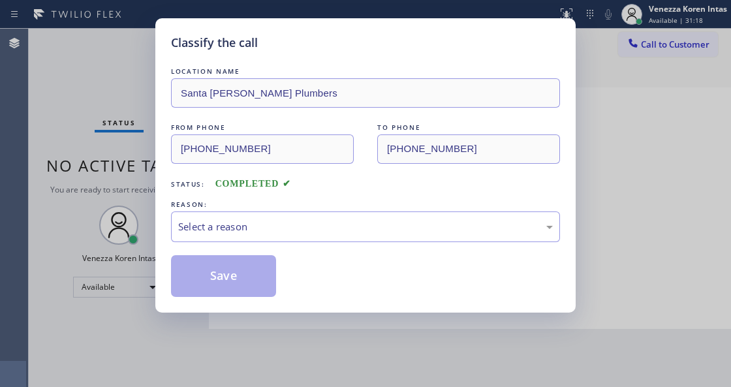
click at [289, 227] on div "Select a reason" at bounding box center [365, 226] width 375 height 15
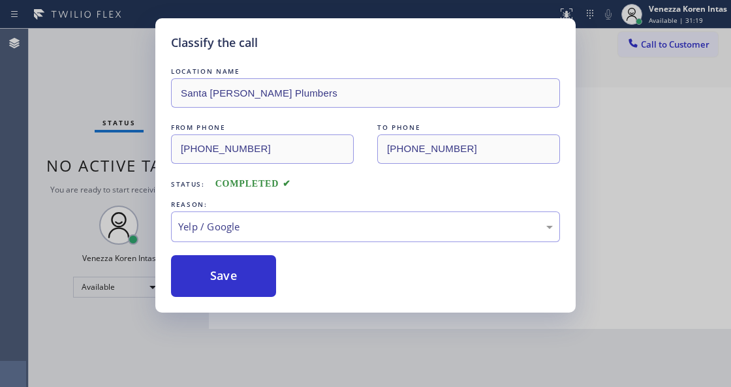
drag, startPoint x: 304, startPoint y: 344, endPoint x: 239, endPoint y: 287, distance: 85.6
click at [239, 287] on button "Save" at bounding box center [223, 276] width 105 height 42
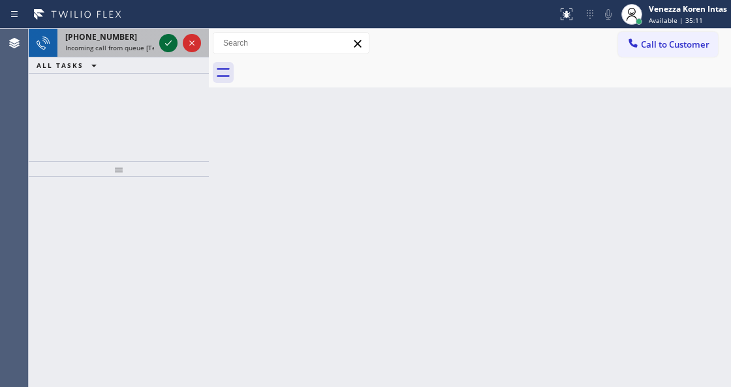
click at [165, 46] on icon at bounding box center [169, 43] width 16 height 16
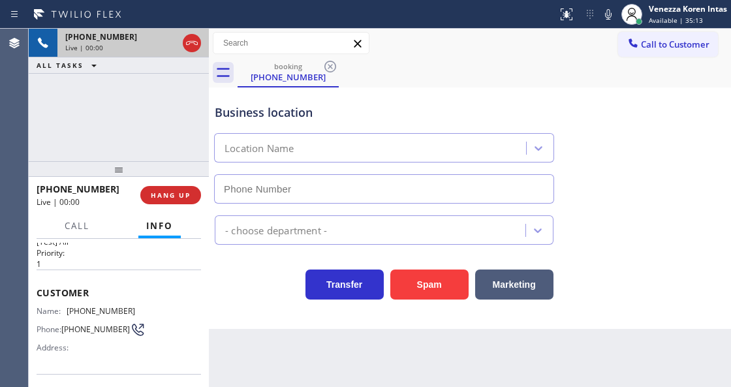
scroll to position [131, 0]
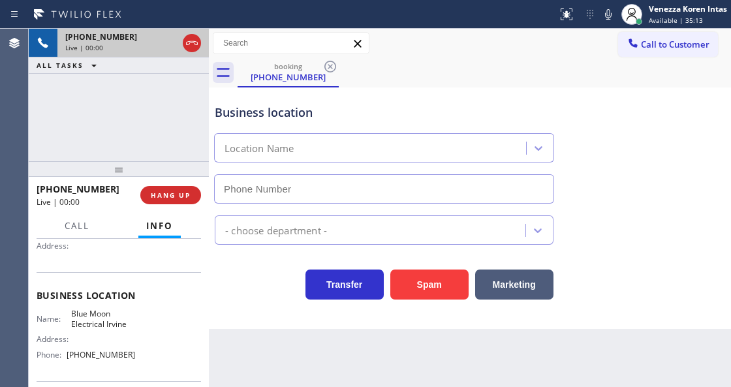
type input "[PHONE_NUMBER]"
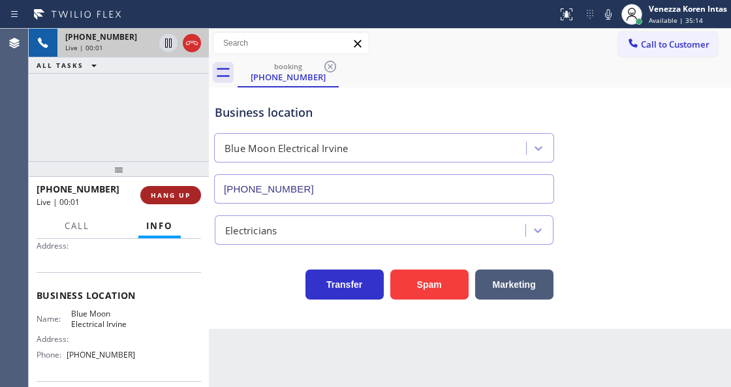
click at [173, 197] on span "HANG UP" at bounding box center [171, 195] width 40 height 9
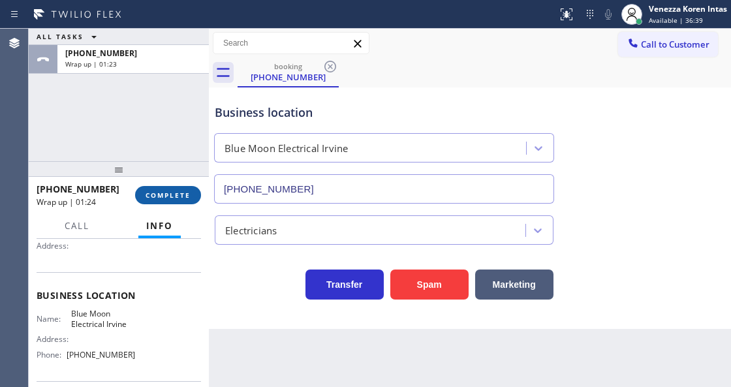
click at [166, 199] on span "COMPLETE" at bounding box center [168, 195] width 45 height 9
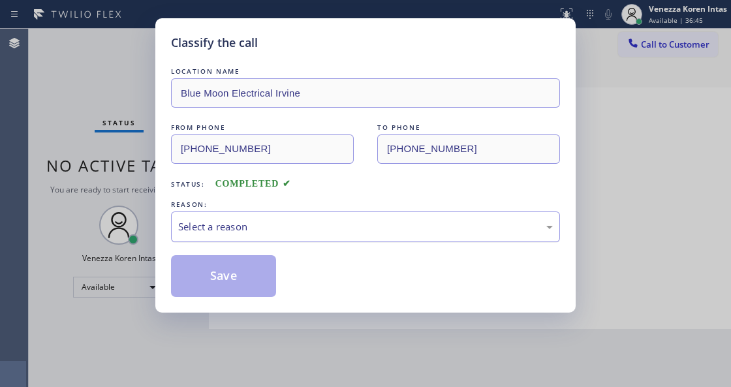
click at [226, 232] on div "Select a reason" at bounding box center [365, 226] width 375 height 15
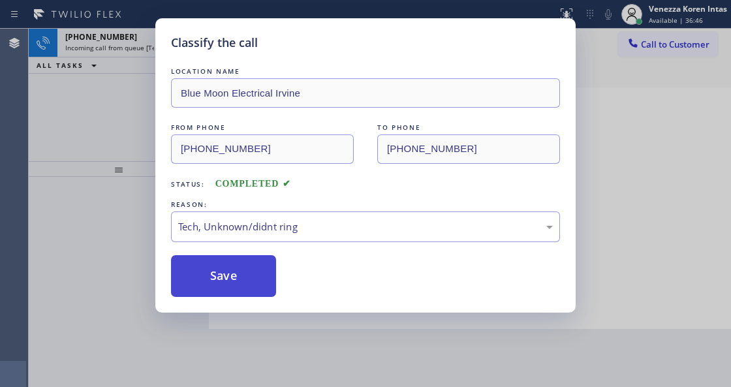
click at [227, 290] on button "Save" at bounding box center [223, 276] width 105 height 42
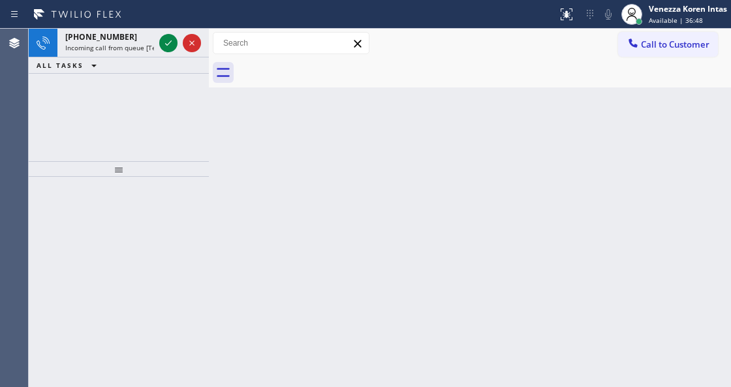
click at [197, 227] on div at bounding box center [119, 282] width 180 height 210
click at [662, 8] on div "Venezza Koren Intas" at bounding box center [688, 8] width 78 height 11
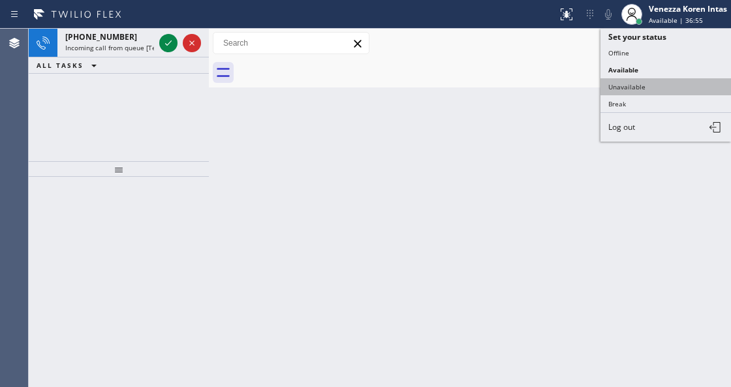
click at [642, 80] on button "Unavailable" at bounding box center [666, 86] width 131 height 17
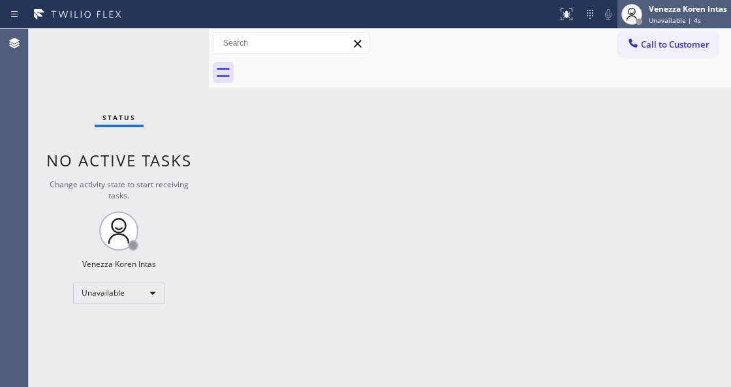
click at [697, 15] on div "Venezza Koren Intas Unavailable | 4s" at bounding box center [689, 14] width 85 height 23
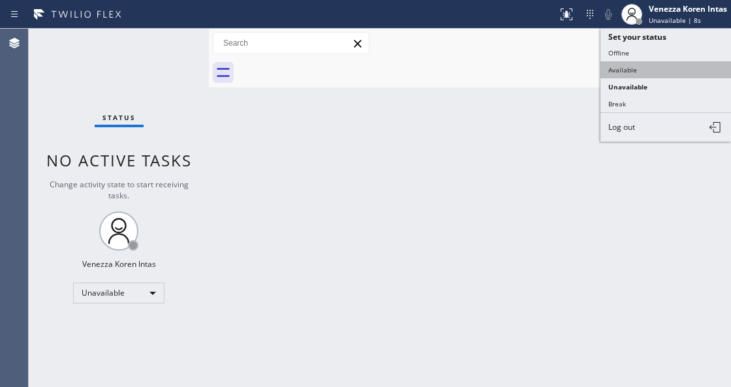
click at [675, 61] on button "Available" at bounding box center [666, 69] width 131 height 17
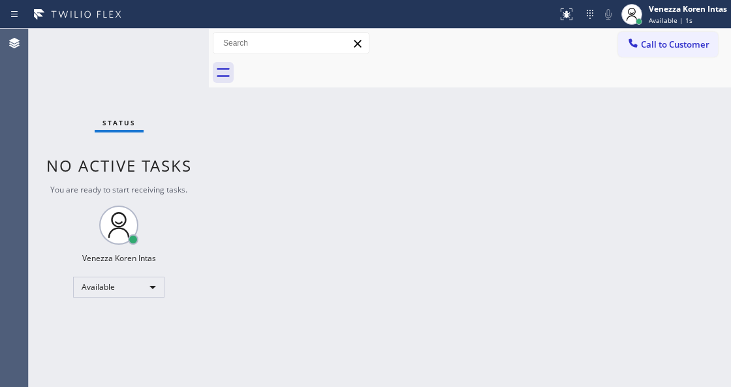
click at [161, 43] on div "Status No active tasks You are ready to start receiving tasks. Venezza Koren In…" at bounding box center [119, 208] width 180 height 359
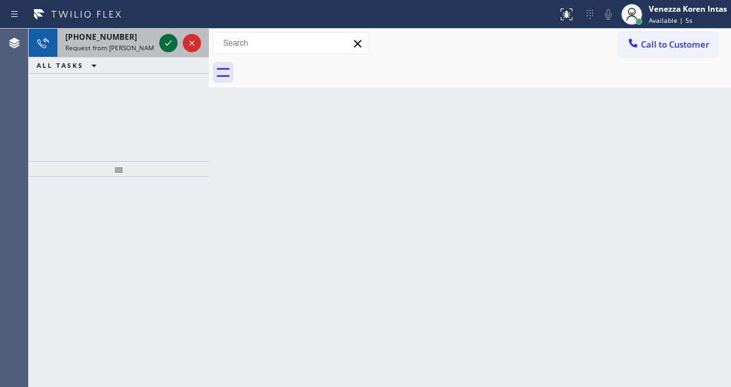
click at [162, 43] on icon at bounding box center [169, 43] width 16 height 16
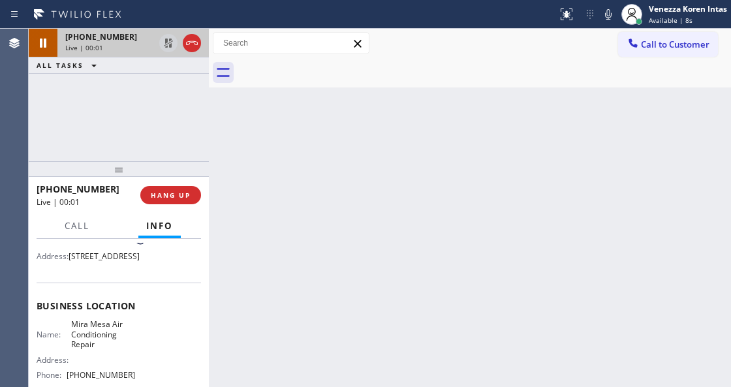
scroll to position [174, 0]
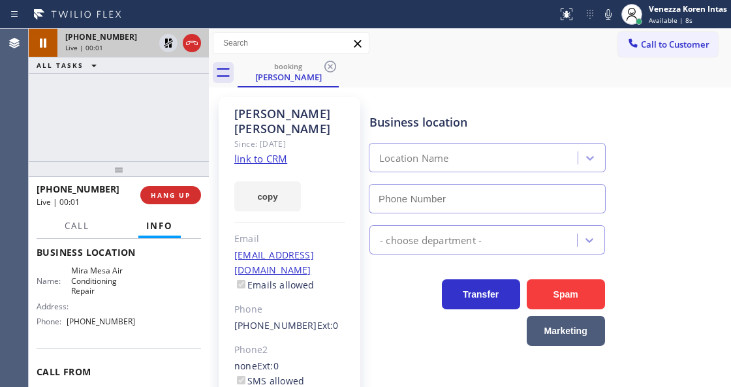
type input "[PHONE_NUMBER]"
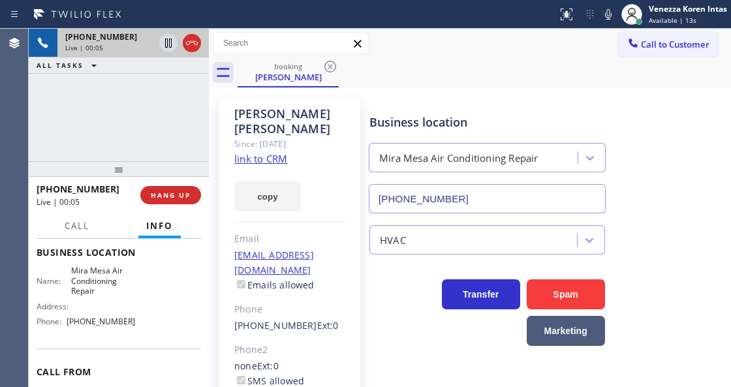
click at [279, 152] on link "link to CRM" at bounding box center [260, 158] width 53 height 13
click at [613, 12] on icon at bounding box center [609, 15] width 16 height 16
click at [172, 46] on icon at bounding box center [169, 43] width 16 height 16
click at [172, 44] on icon at bounding box center [169, 43] width 16 height 16
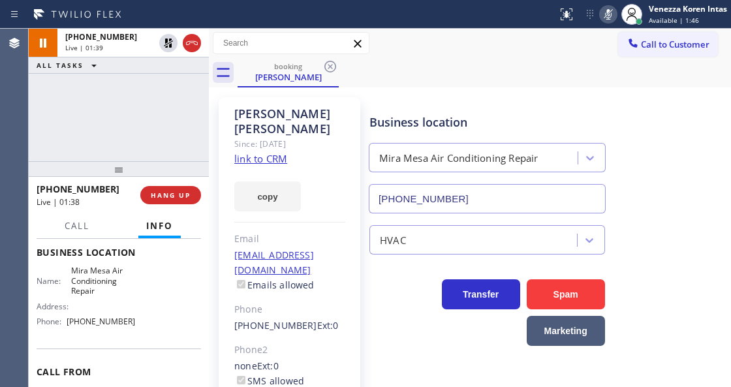
click at [601, 16] on icon at bounding box center [609, 15] width 16 height 16
drag, startPoint x: 611, startPoint y: 17, endPoint x: 577, endPoint y: 95, distance: 85.4
click at [611, 17] on icon at bounding box center [609, 15] width 16 height 16
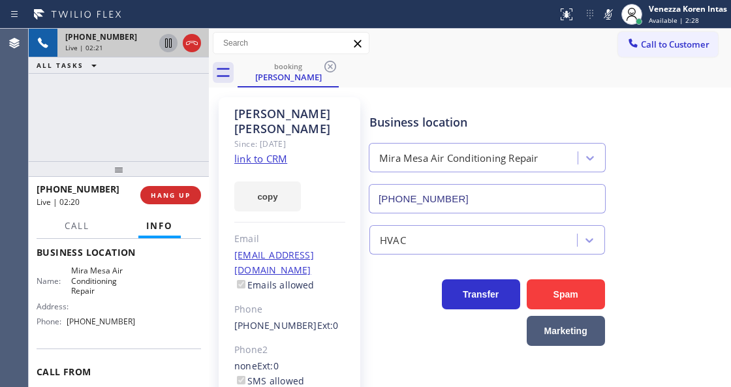
click at [167, 44] on icon at bounding box center [169, 43] width 16 height 16
drag, startPoint x: 605, startPoint y: 16, endPoint x: 558, endPoint y: 61, distance: 65.6
click at [605, 16] on rect at bounding box center [608, 12] width 9 height 9
click at [168, 43] on icon at bounding box center [168, 43] width 9 height 9
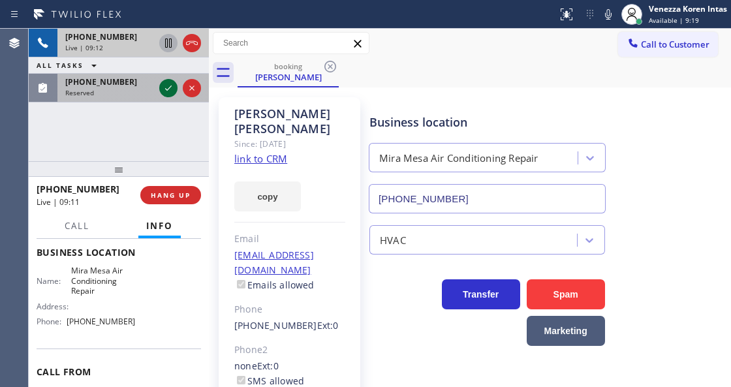
click at [170, 86] on icon at bounding box center [169, 88] width 16 height 16
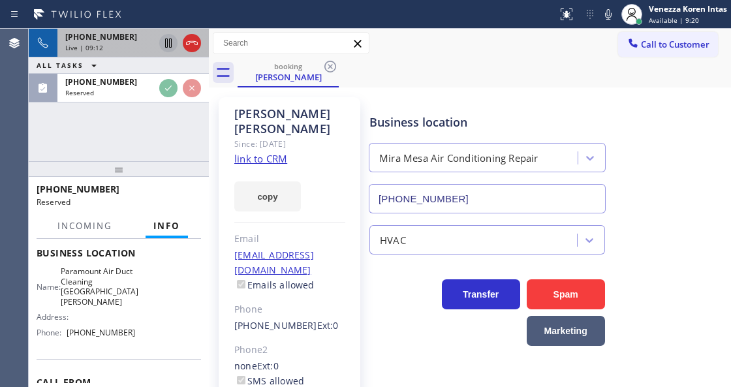
scroll to position [248, 0]
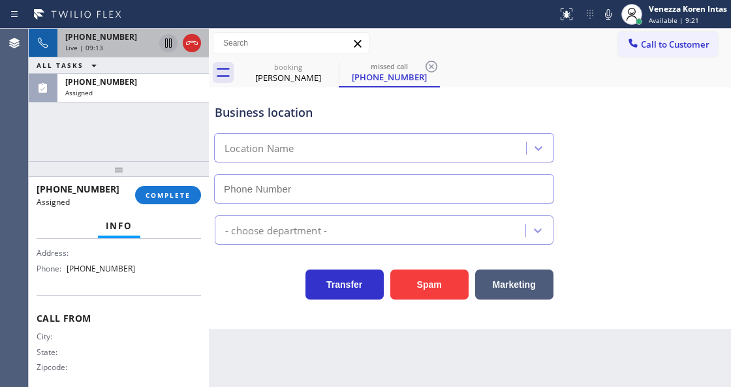
type input "[PHONE_NUMBER]"
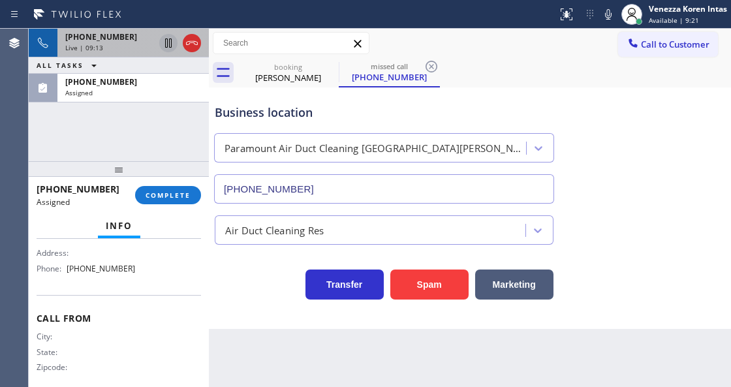
click at [182, 206] on div "[PHONE_NUMBER] Assigned COMPLETE" at bounding box center [119, 195] width 165 height 34
click at [191, 190] on button "COMPLETE" at bounding box center [168, 195] width 66 height 18
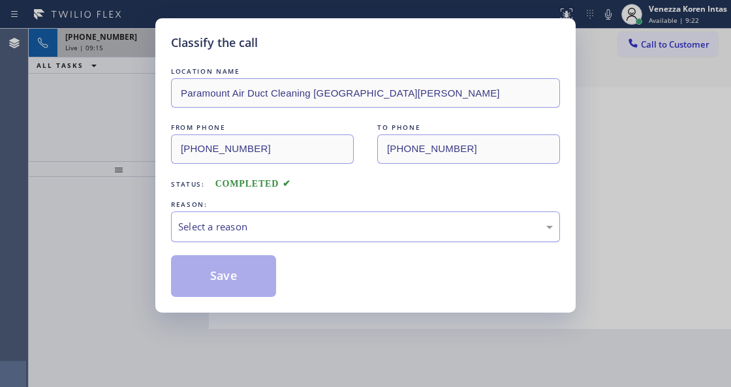
click at [294, 230] on div "Select a reason" at bounding box center [365, 226] width 375 height 15
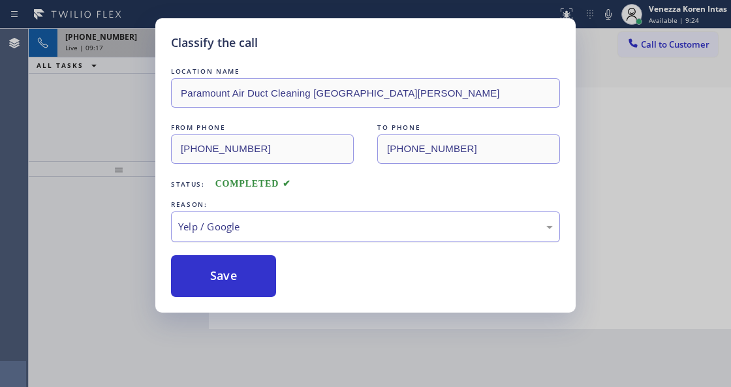
click at [246, 231] on div "Yelp / Google" at bounding box center [365, 226] width 375 height 15
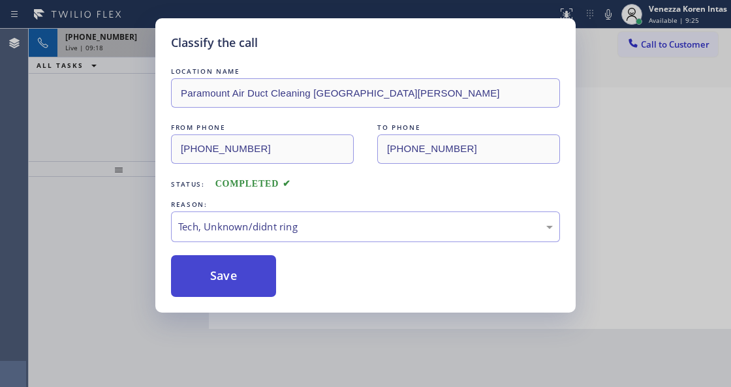
click at [244, 286] on button "Save" at bounding box center [223, 276] width 105 height 42
type input "[PHONE_NUMBER]"
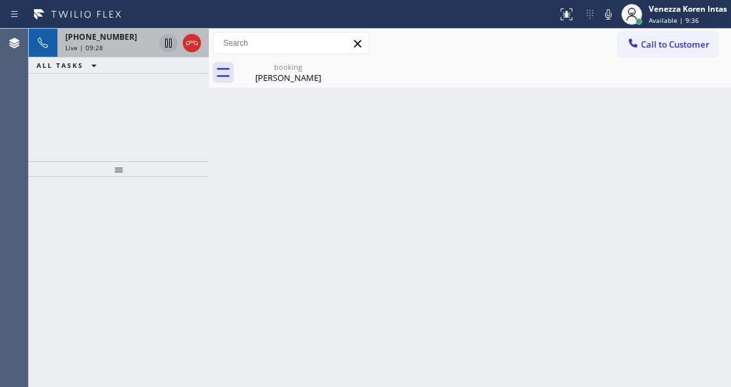
drag, startPoint x: 278, startPoint y: 84, endPoint x: 281, endPoint y: 112, distance: 28.9
click at [278, 84] on div "[PERSON_NAME]" at bounding box center [288, 78] width 99 height 12
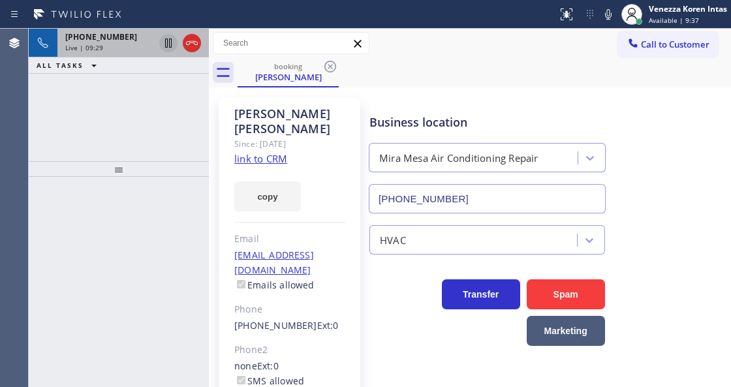
click at [60, 46] on div "[PHONE_NUMBER] Live | 09:29" at bounding box center [106, 43] width 99 height 29
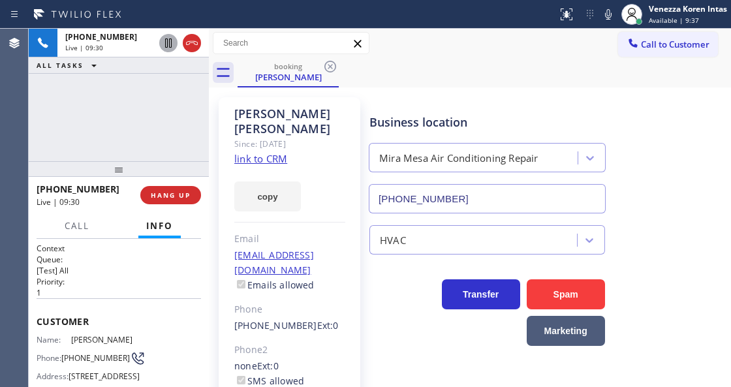
click at [535, 103] on div "Business location [GEOGRAPHIC_DATA] Air Conditioning Repair [PHONE_NUMBER]" at bounding box center [487, 157] width 241 height 113
click at [185, 121] on div "[PHONE_NUMBER] Live | 11:03 ALL TASKS ALL TASKS ACTIVE TASKS TASKS IN WRAP UP" at bounding box center [119, 95] width 180 height 133
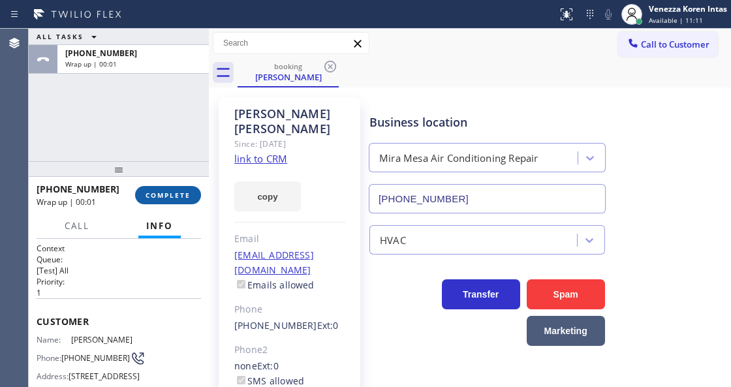
click at [166, 188] on button "COMPLETE" at bounding box center [168, 195] width 66 height 18
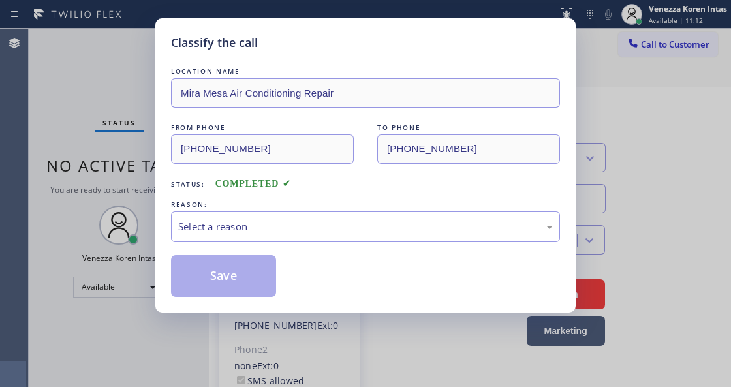
click at [303, 219] on div "Select a reason" at bounding box center [365, 227] width 389 height 31
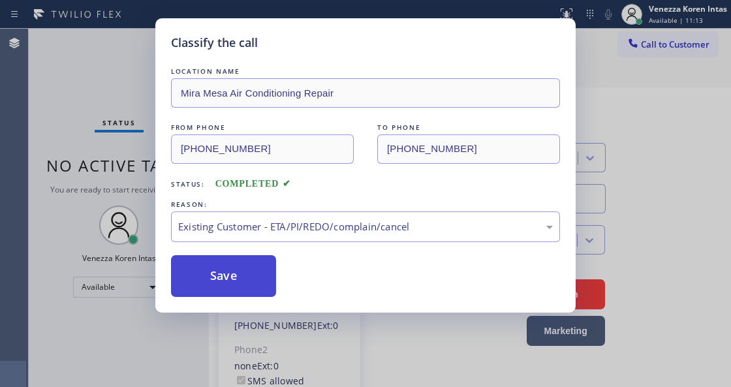
click at [250, 275] on button "Save" at bounding box center [223, 276] width 105 height 42
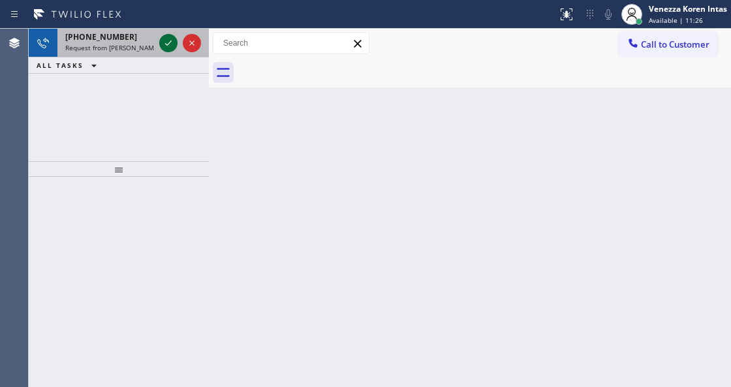
click at [166, 43] on icon at bounding box center [169, 43] width 16 height 16
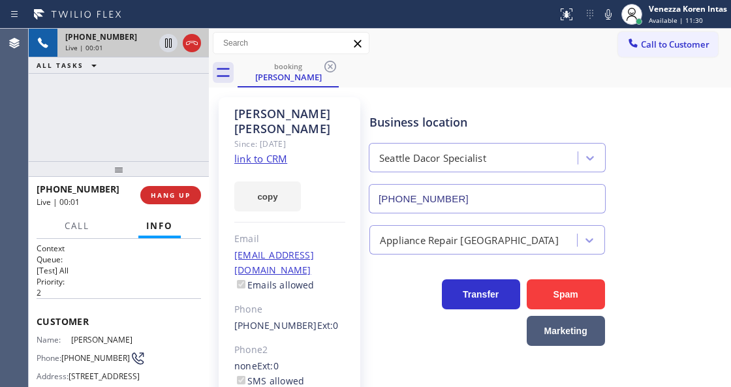
type input "[PHONE_NUMBER]"
click at [253, 152] on link "link to CRM" at bounding box center [260, 158] width 53 height 13
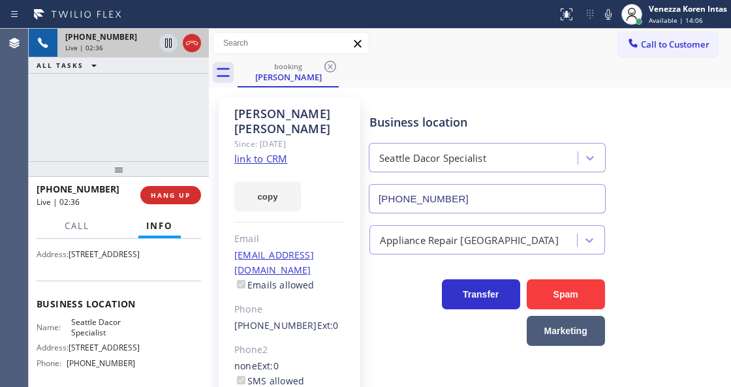
scroll to position [131, 0]
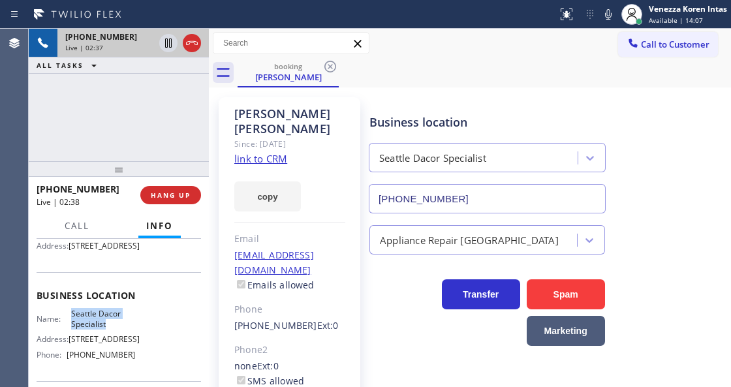
drag, startPoint x: 77, startPoint y: 335, endPoint x: 114, endPoint y: 347, distance: 38.4
click at [114, 329] on div "Name: Seattle Dacor Specialist" at bounding box center [86, 319] width 99 height 20
copy span "Seattle Dacor Specialist"
click at [332, 141] on div "[PERSON_NAME] Since: [DATE] link to CRM copy Email [EMAIL_ADDRESS][DOMAIN_NAME]…" at bounding box center [290, 299] width 142 height 404
click at [614, 16] on icon at bounding box center [609, 15] width 16 height 16
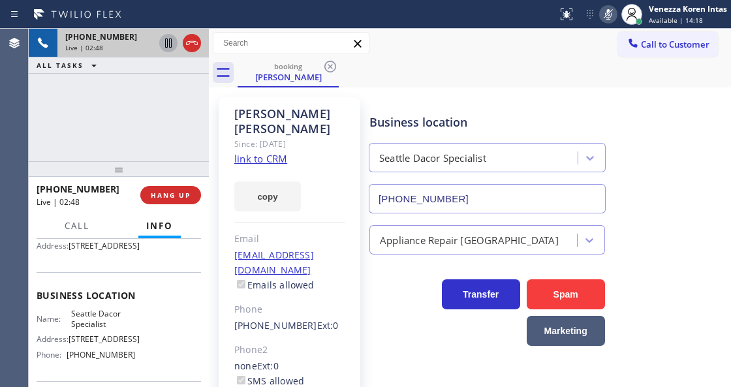
click at [168, 45] on icon at bounding box center [169, 43] width 16 height 16
click at [526, 17] on div at bounding box center [278, 14] width 547 height 21
click at [612, 17] on icon at bounding box center [609, 15] width 16 height 16
click at [168, 46] on icon at bounding box center [169, 43] width 16 height 16
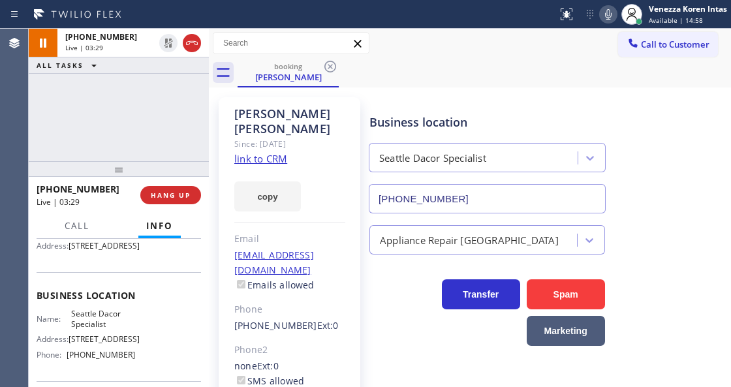
click at [455, 82] on div "booking [PERSON_NAME]" at bounding box center [485, 72] width 494 height 29
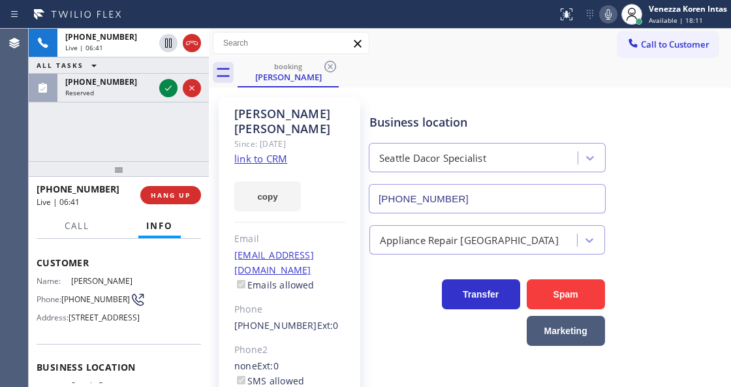
scroll to position [43, 0]
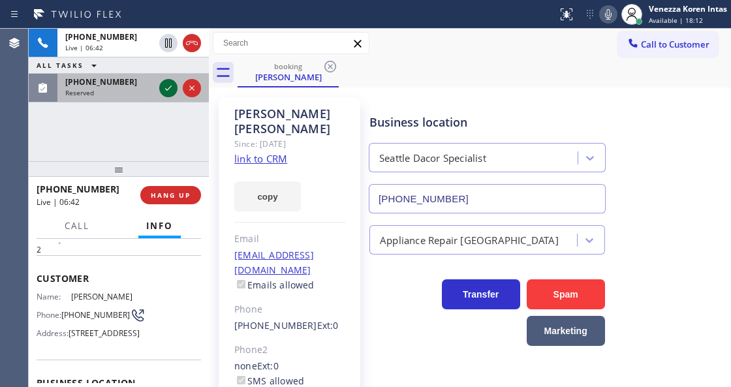
click at [167, 89] on icon at bounding box center [168, 88] width 7 height 5
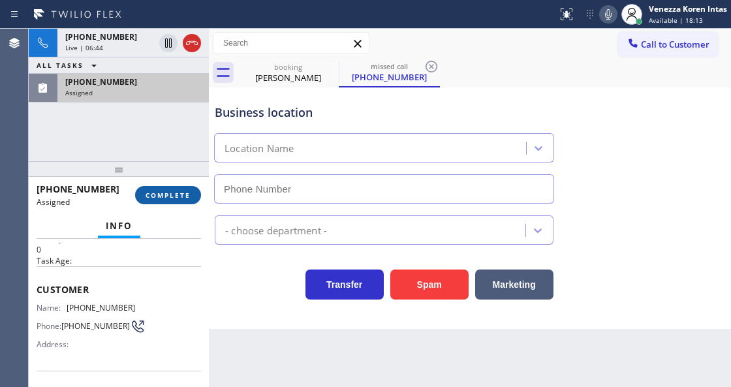
type input "[PHONE_NUMBER]"
click at [189, 201] on button "COMPLETE" at bounding box center [168, 195] width 66 height 18
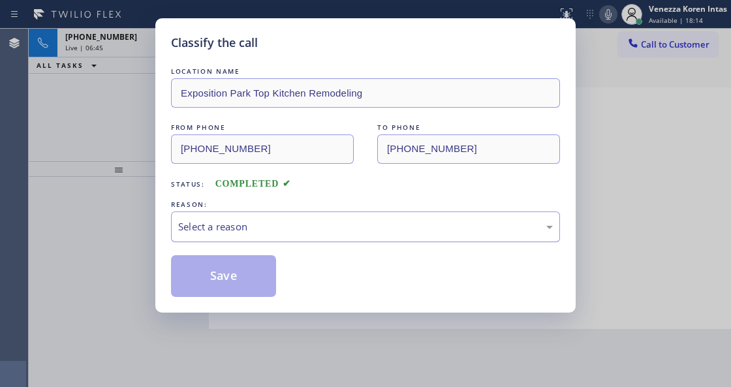
click at [265, 229] on div "Select a reason" at bounding box center [365, 226] width 375 height 15
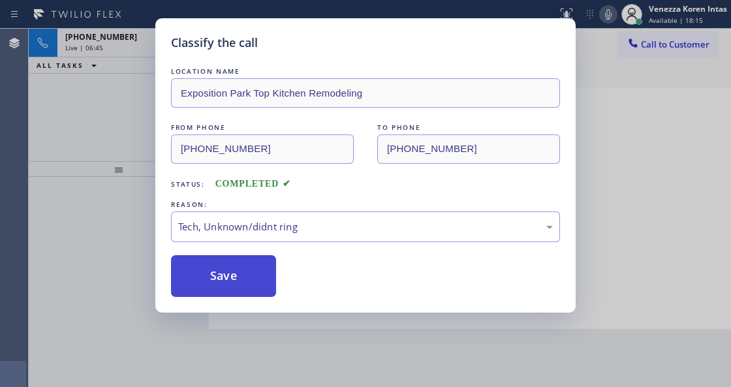
click at [238, 293] on button "Save" at bounding box center [223, 276] width 105 height 42
type input "[PHONE_NUMBER]"
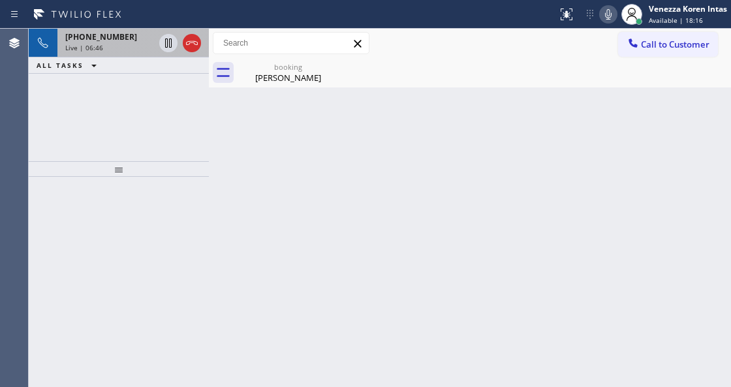
click at [97, 52] on div "[PHONE_NUMBER] Live | 06:46" at bounding box center [106, 43] width 99 height 29
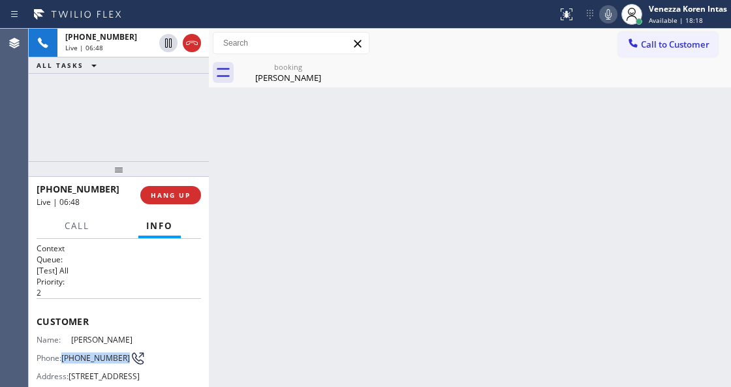
drag, startPoint x: 90, startPoint y: 362, endPoint x: 63, endPoint y: 347, distance: 30.7
click at [63, 351] on div "Phone: [PHONE_NUMBER]" at bounding box center [86, 359] width 99 height 16
copy span "[PHONE_NUMBER]"
click at [440, 97] on div "Back to Dashboard Change Sender ID Customers Technicians Select a contact Outbo…" at bounding box center [470, 208] width 522 height 359
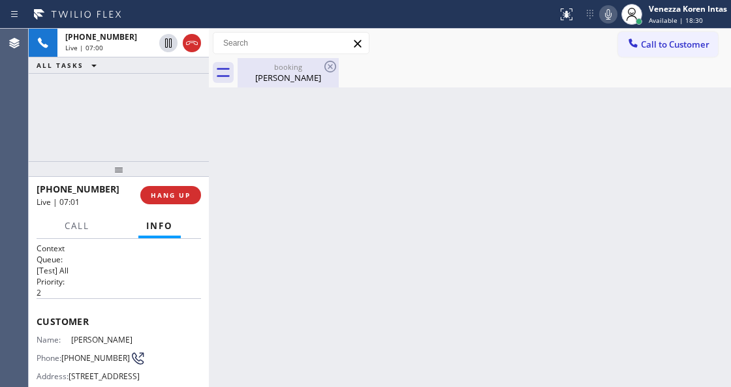
click at [321, 70] on div "booking" at bounding box center [288, 67] width 99 height 10
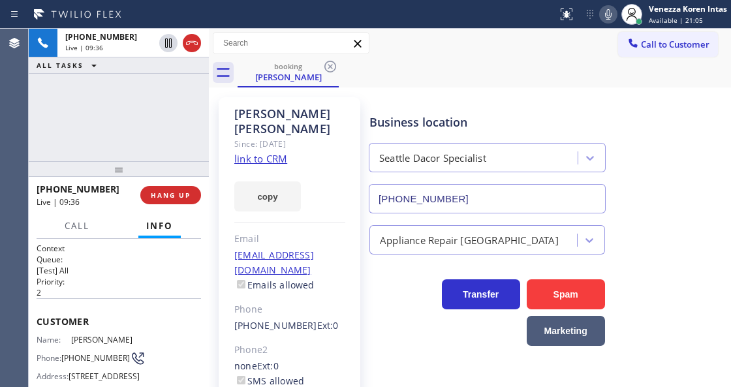
click at [441, 86] on div "booking [PERSON_NAME]" at bounding box center [485, 72] width 494 height 29
click at [398, 30] on div "Call to Customer Outbound call Location Repair Twist of [US_STATE] Your caller …" at bounding box center [470, 43] width 522 height 29
click at [494, 40] on div "Call to Customer Outbound call Location Repair Twist of [US_STATE] Your caller …" at bounding box center [470, 43] width 522 height 23
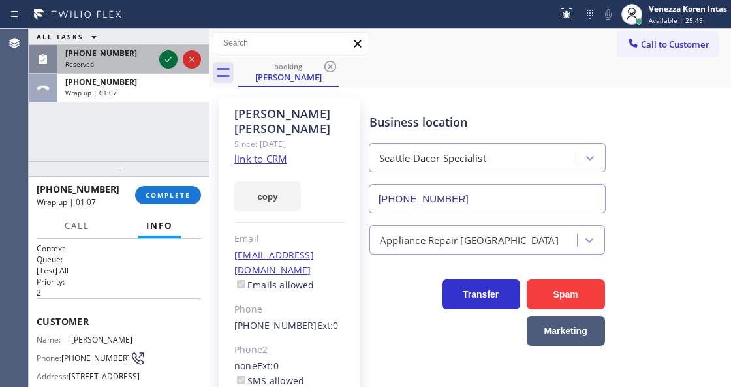
click at [163, 59] on icon at bounding box center [169, 60] width 16 height 16
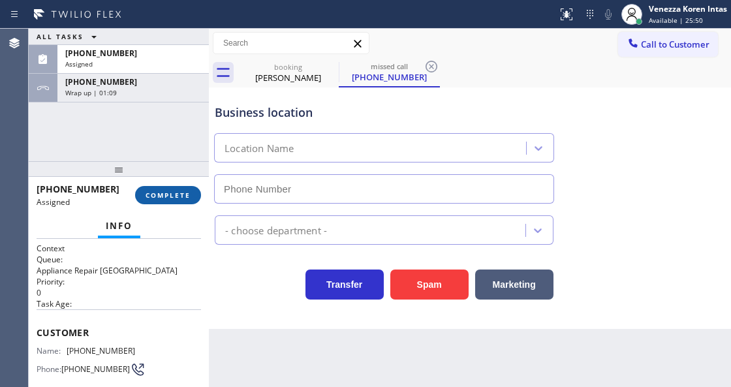
type input "[PHONE_NUMBER]"
click at [176, 195] on span "COMPLETE" at bounding box center [168, 195] width 45 height 9
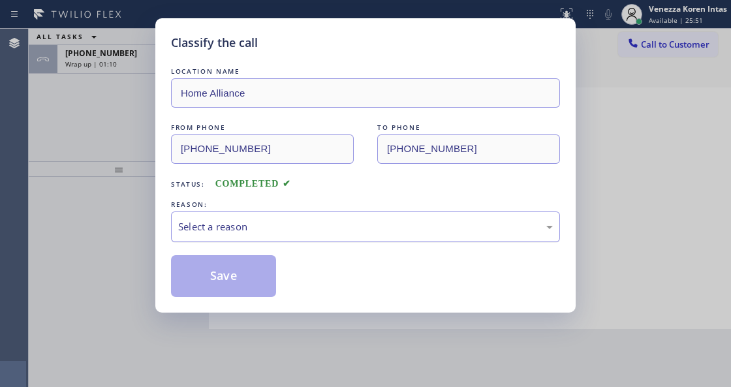
click at [319, 223] on div "Select a reason" at bounding box center [365, 226] width 375 height 15
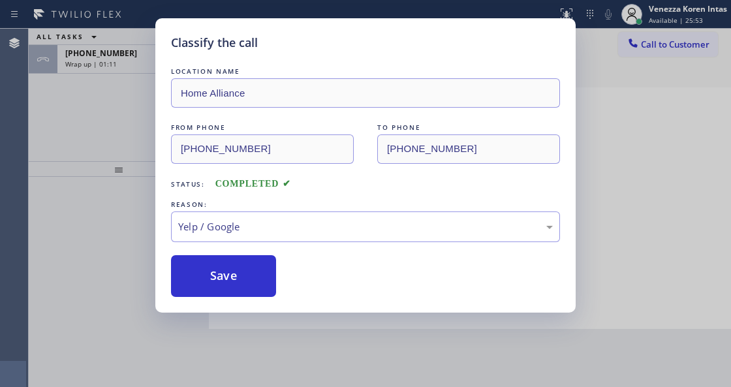
drag, startPoint x: 239, startPoint y: 278, endPoint x: 404, endPoint y: 249, distance: 167.1
click at [244, 277] on button "Save" at bounding box center [223, 276] width 105 height 42
type input "[PHONE_NUMBER]"
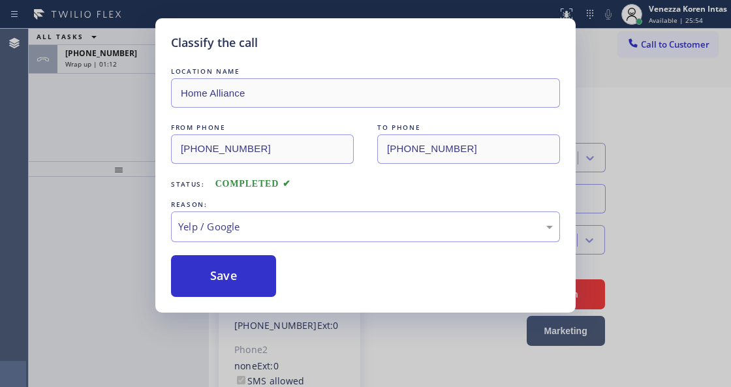
click at [654, 12] on div "Classify the call LOCATION NAME Home Alliance FROM PHONE [PHONE_NUMBER] TO PHON…" at bounding box center [365, 193] width 731 height 387
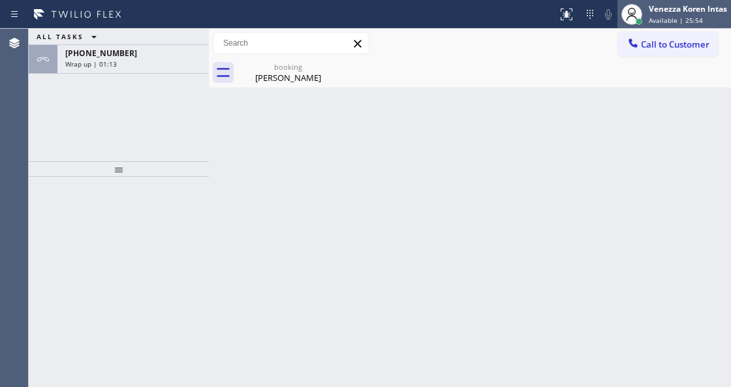
click at [663, 13] on div "Venezza Koren Intas" at bounding box center [688, 8] width 78 height 11
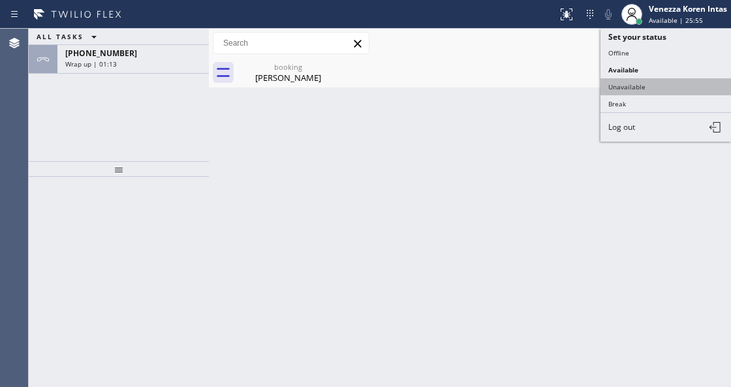
click at [658, 78] on button "Unavailable" at bounding box center [666, 86] width 131 height 17
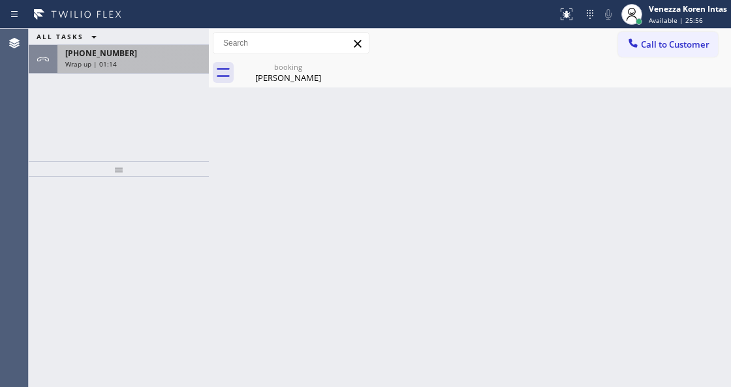
click at [174, 63] on div "Wrap up | 01:14" at bounding box center [133, 63] width 136 height 9
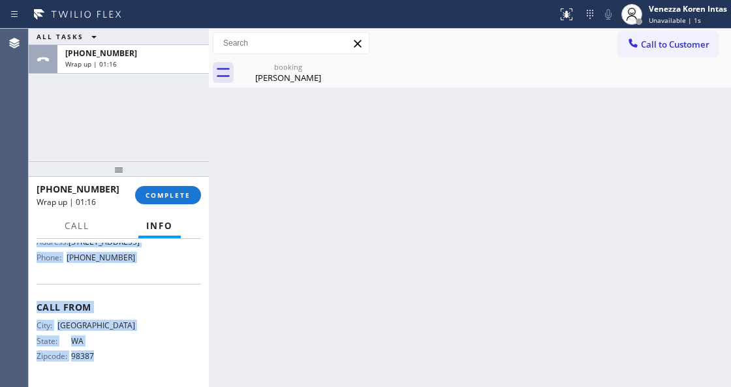
scroll to position [268, 0]
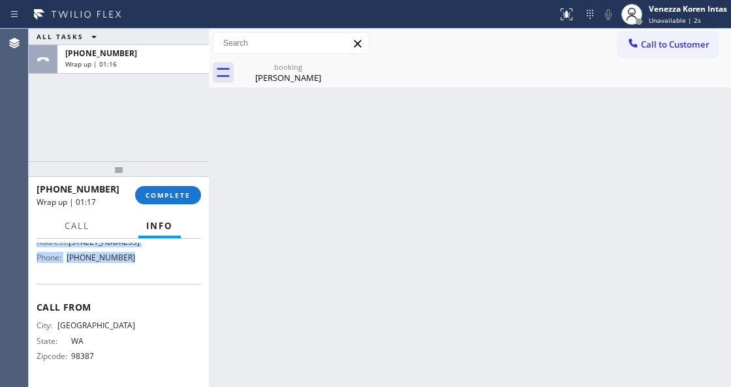
drag, startPoint x: 33, startPoint y: 316, endPoint x: 167, endPoint y: 268, distance: 142.1
click at [167, 268] on div "Context Queue: [Test] All Priority: 2 Customer Name: [PERSON_NAME] Phone: [PHON…" at bounding box center [119, 313] width 180 height 148
copy div "Customer Name: [PERSON_NAME] Phone: [PHONE_NUMBER] Address: [STREET_ADDRESS] Bu…"
click at [159, 188] on button "COMPLETE" at bounding box center [168, 195] width 66 height 18
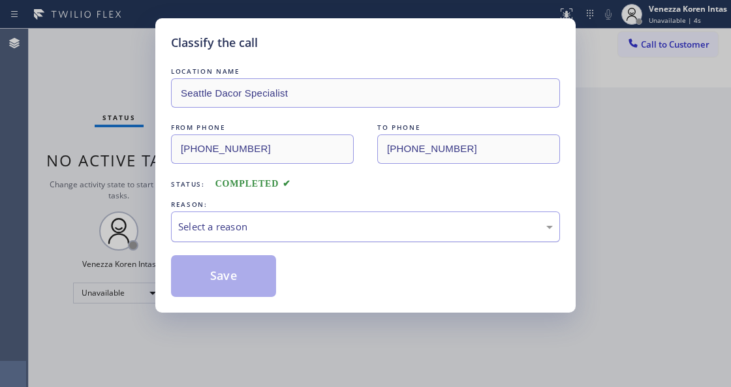
click at [315, 219] on div "Select a reason" at bounding box center [365, 227] width 389 height 31
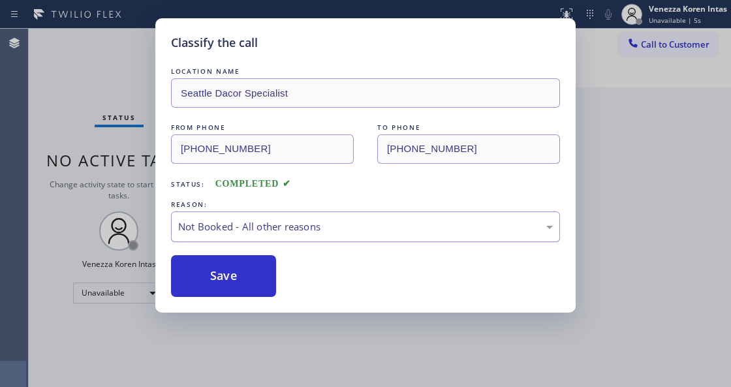
click at [304, 215] on div "Not Booked - All other reasons" at bounding box center [365, 227] width 389 height 31
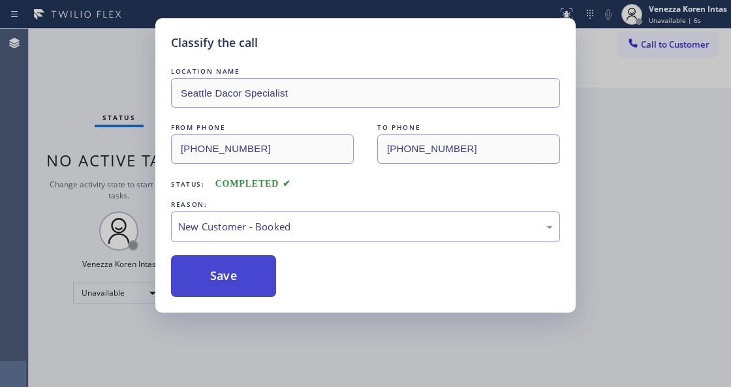
click at [259, 269] on button "Save" at bounding box center [223, 276] width 105 height 42
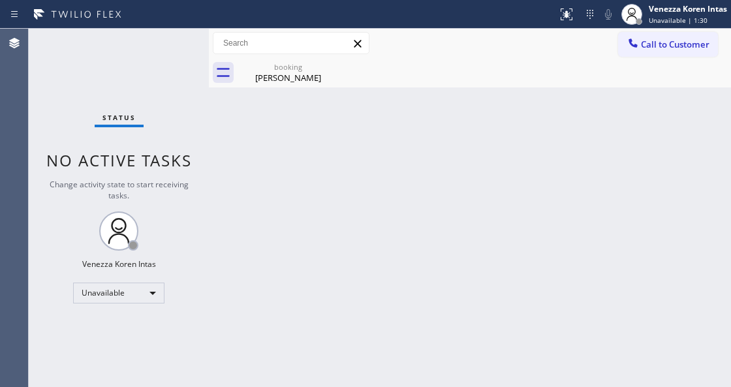
click at [239, 197] on div "Back to Dashboard Change Sender ID Customers Technicians Select a contact Outbo…" at bounding box center [470, 208] width 522 height 359
click at [434, 168] on div "Back to Dashboard Change Sender ID Customers Technicians Select a contact Outbo…" at bounding box center [470, 208] width 522 height 359
click at [682, 22] on span "Unavailable | 2:55" at bounding box center [678, 20] width 59 height 9
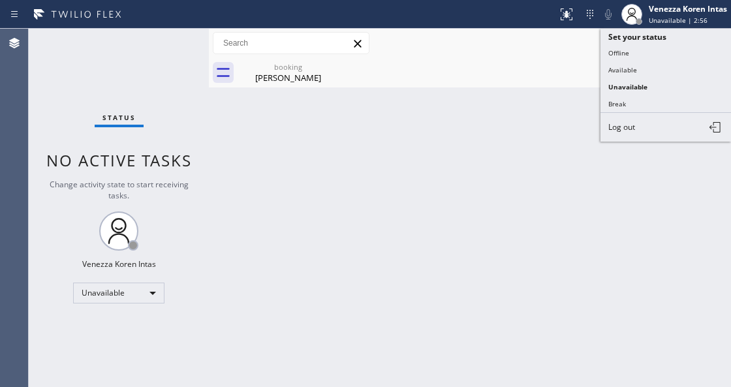
click at [567, 52] on div "Call to Customer Outbound call Location Repair Twist of [US_STATE] Your caller …" at bounding box center [470, 43] width 522 height 23
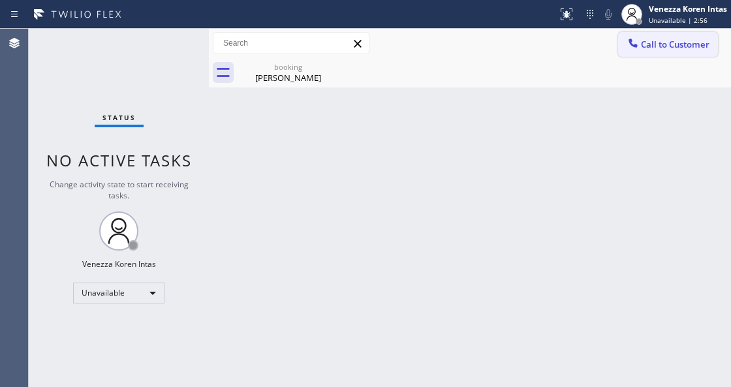
click at [637, 48] on icon at bounding box center [633, 43] width 13 height 13
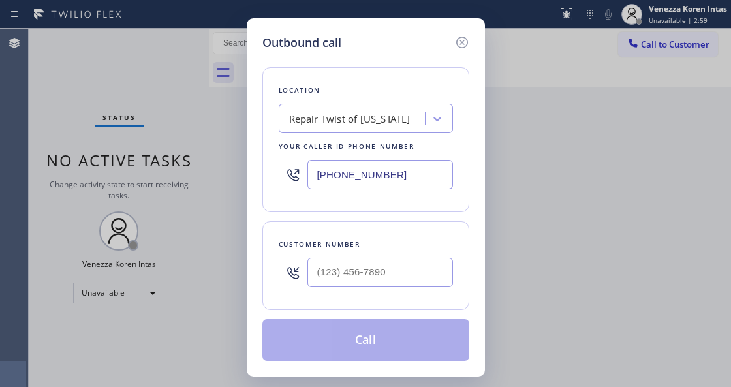
drag, startPoint x: 404, startPoint y: 175, endPoint x: 258, endPoint y: 172, distance: 145.7
click at [258, 172] on div "Outbound call Location Repair Twist of [US_STATE] Your caller id phone number […" at bounding box center [366, 197] width 238 height 359
paste input "425) 276-621"
type input "[PHONE_NUMBER]"
click at [347, 271] on input "(___) ___-____" at bounding box center [381, 272] width 146 height 29
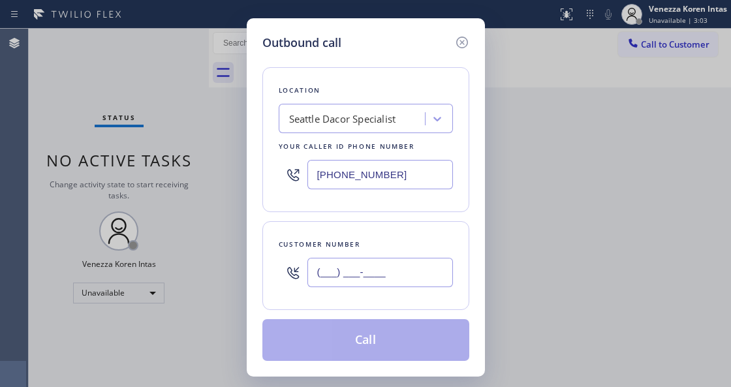
paste input "206) 391-1473"
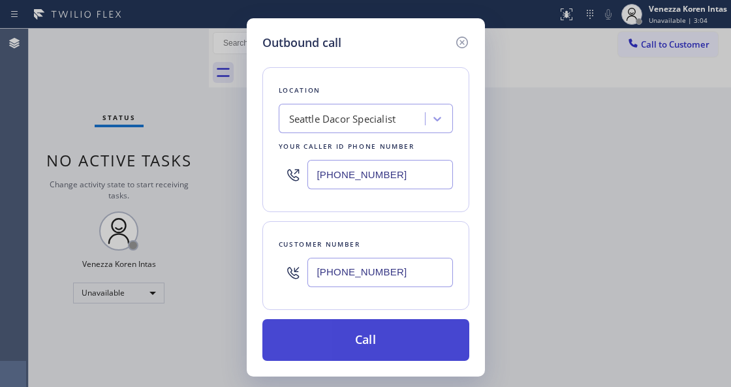
type input "[PHONE_NUMBER]"
click at [353, 338] on button "Call" at bounding box center [366, 340] width 207 height 42
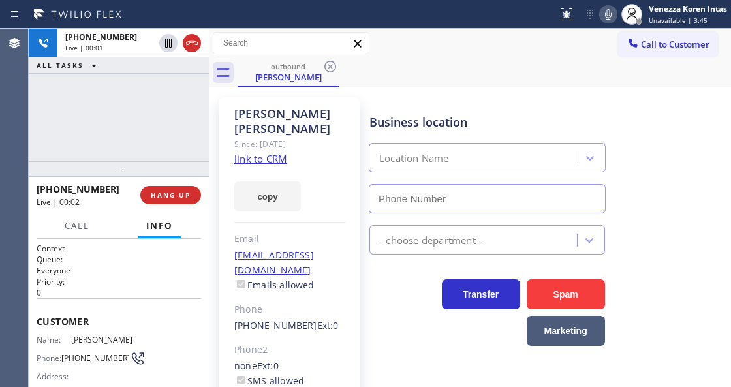
type input "[PHONE_NUMBER]"
click at [199, 136] on div "[PHONE_NUMBER] Live | 00:11 ALL TASKS ALL TASKS ACTIVE TASKS TASKS IN WRAP UP" at bounding box center [119, 95] width 180 height 133
click at [266, 119] on div "[PERSON_NAME]" at bounding box center [289, 121] width 111 height 30
click at [283, 136] on div "Since: [DATE]" at bounding box center [289, 143] width 111 height 15
click at [285, 119] on div "[PERSON_NAME]" at bounding box center [289, 121] width 111 height 30
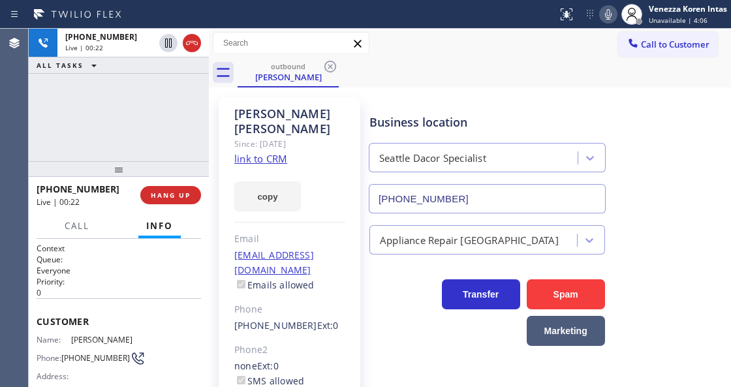
click at [295, 136] on div "Since: [DATE]" at bounding box center [289, 143] width 111 height 15
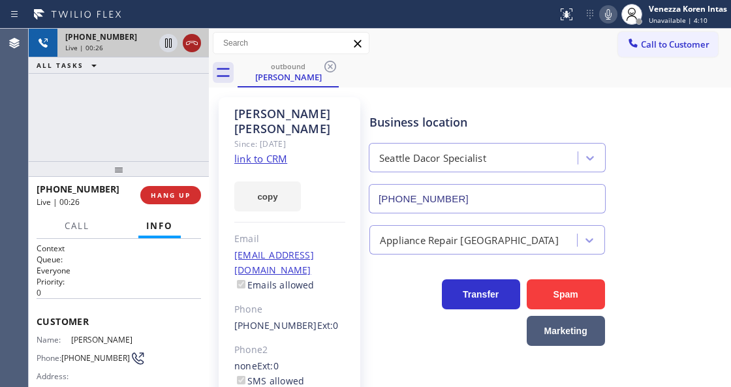
click at [194, 46] on icon at bounding box center [192, 43] width 16 height 16
click at [171, 189] on button "HANG UP" at bounding box center [170, 195] width 61 height 18
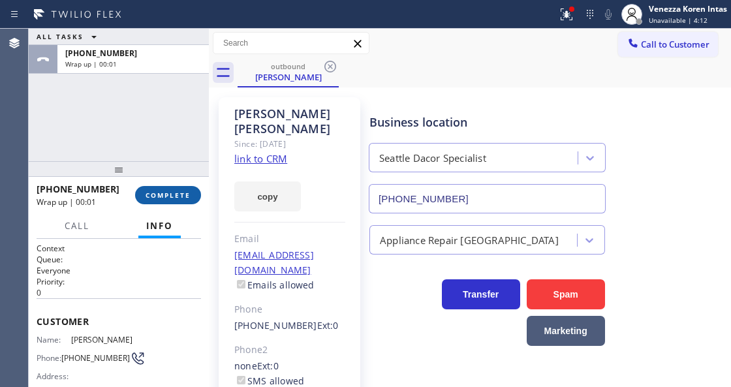
click at [169, 195] on span "COMPLETE" at bounding box center [168, 195] width 45 height 9
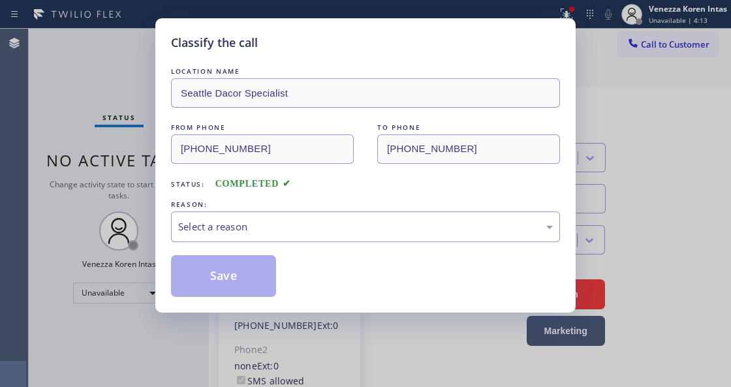
click at [319, 227] on div "Select a reason" at bounding box center [365, 226] width 375 height 15
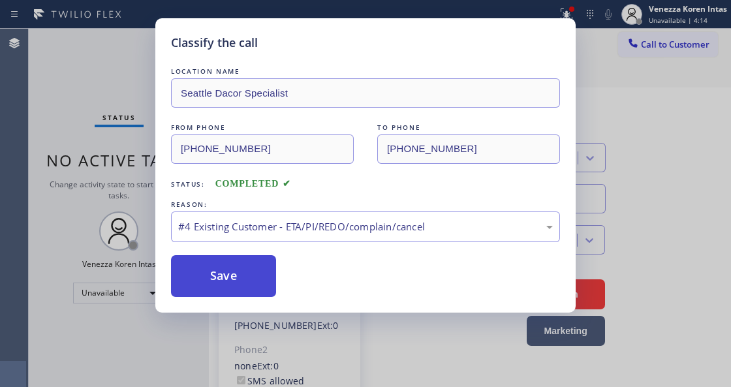
click at [251, 289] on button "Save" at bounding box center [223, 276] width 105 height 42
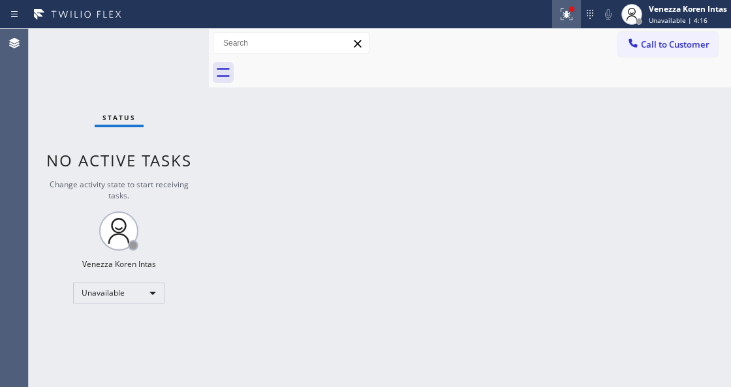
click at [574, 21] on div at bounding box center [566, 15] width 29 height 16
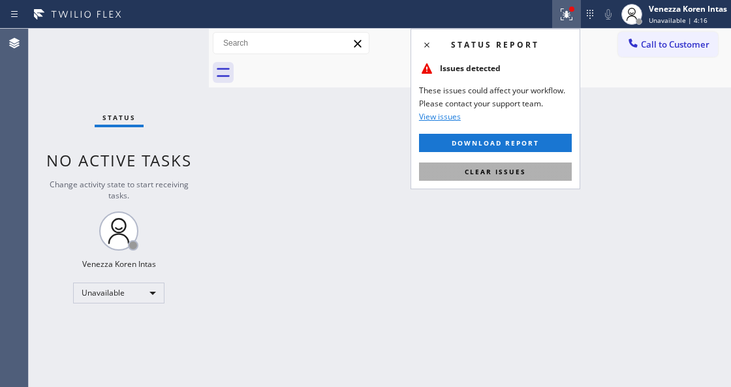
click at [539, 171] on button "Clear issues" at bounding box center [495, 172] width 153 height 18
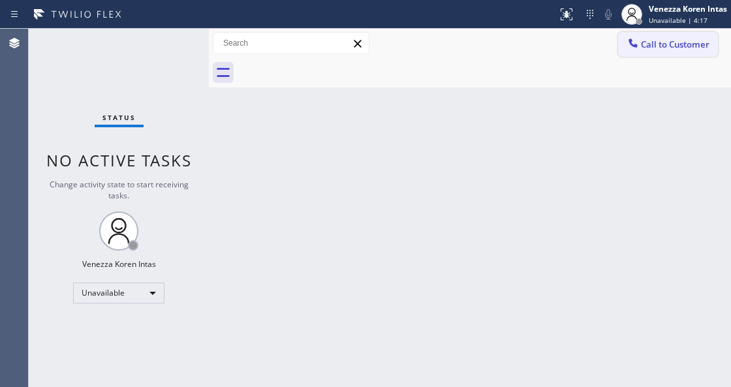
click at [662, 49] on span "Call to Customer" at bounding box center [675, 45] width 69 height 12
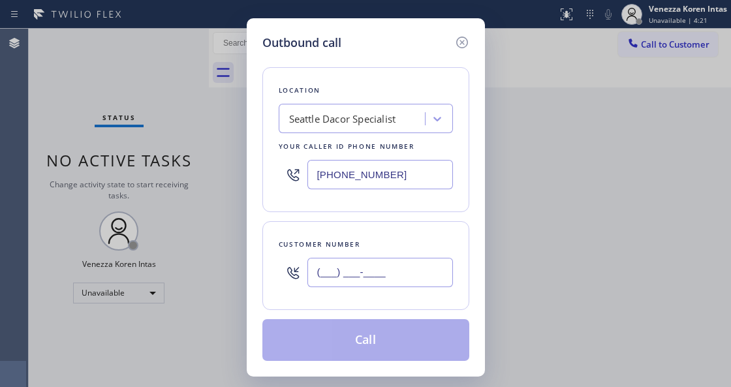
click at [367, 270] on input "(___) ___-____" at bounding box center [381, 272] width 146 height 29
paste input "206) 391-1473"
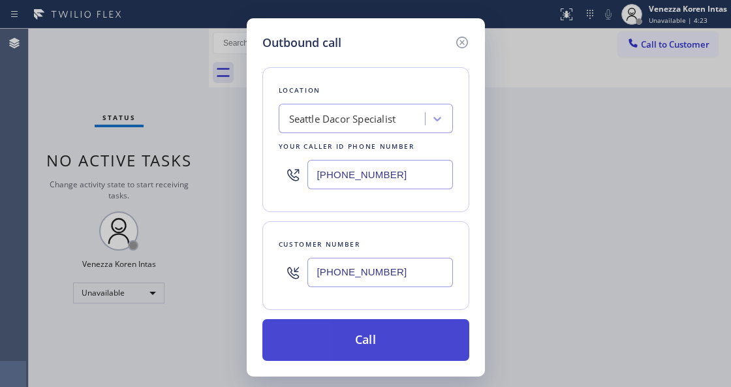
type input "[PHONE_NUMBER]"
click at [370, 344] on button "Call" at bounding box center [366, 340] width 207 height 42
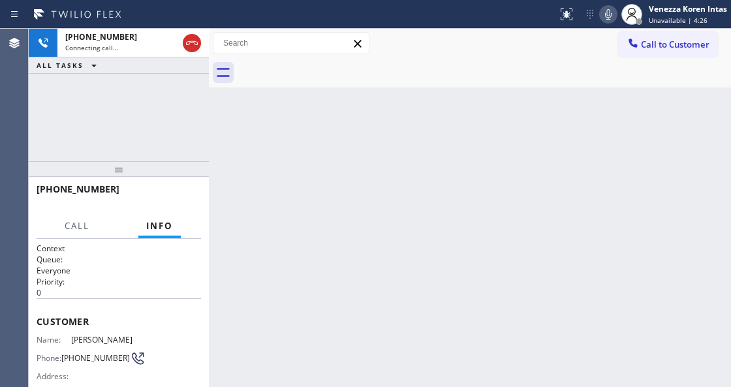
click at [226, 323] on div "Back to Dashboard Change Sender ID Customers Technicians Select a contact Outbo…" at bounding box center [470, 208] width 522 height 359
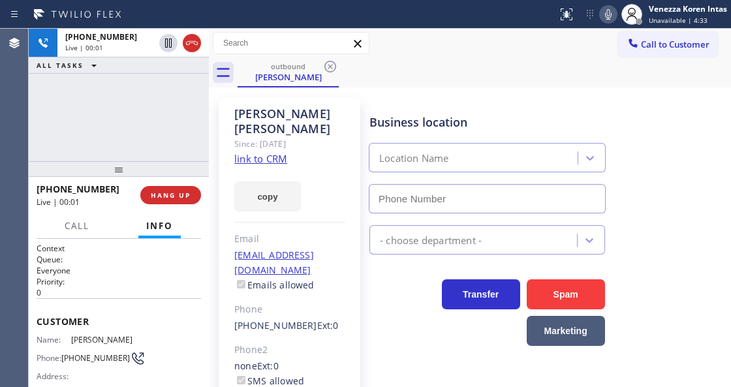
type input "[PHONE_NUMBER]"
click at [176, 106] on div "[PHONE_NUMBER] Live | 00:23 ALL TASKS ALL TASKS ACTIVE TASKS TASKS IN WRAP UP" at bounding box center [119, 95] width 180 height 133
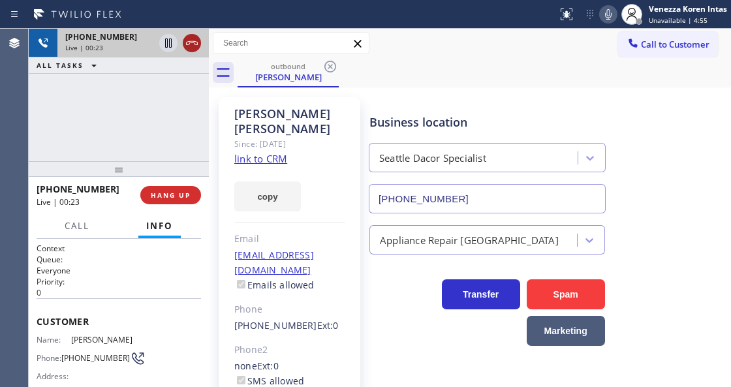
click at [195, 50] on icon at bounding box center [192, 43] width 16 height 16
drag, startPoint x: 176, startPoint y: 195, endPoint x: 258, endPoint y: 211, distance: 83.9
click at [178, 195] on span "HANG UP" at bounding box center [171, 195] width 40 height 9
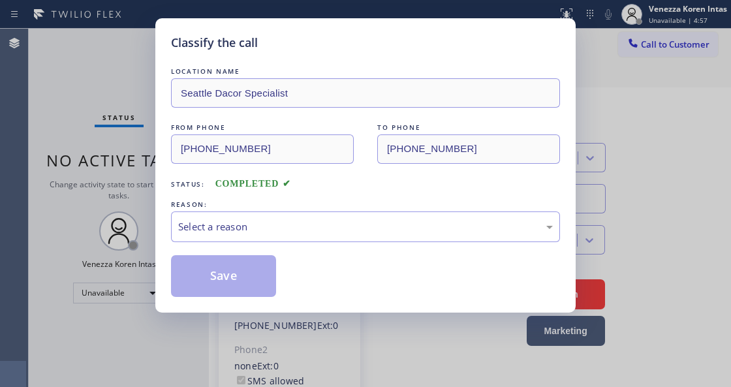
click at [265, 235] on div "Select a reason" at bounding box center [365, 227] width 389 height 31
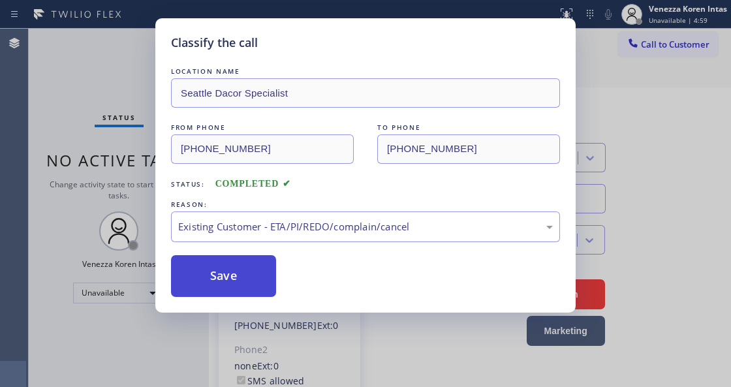
click at [246, 272] on button "Save" at bounding box center [223, 276] width 105 height 42
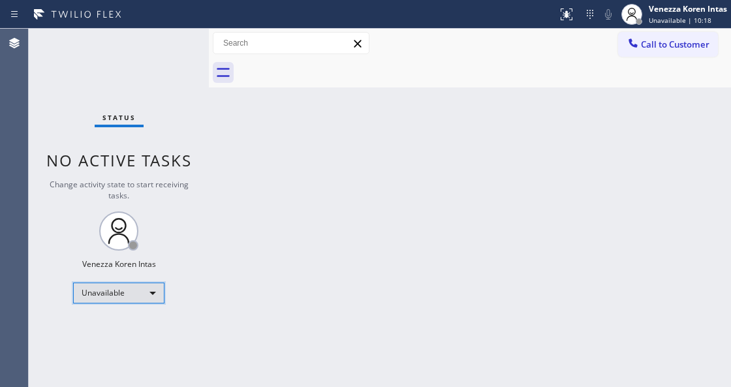
click at [134, 289] on div "Unavailable" at bounding box center [118, 293] width 91 height 21
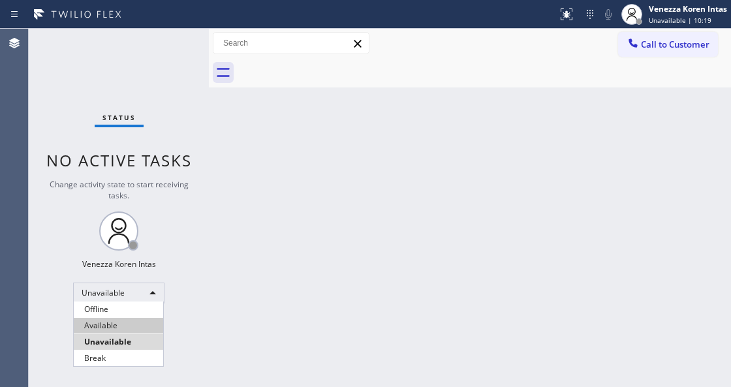
click at [123, 323] on li "Available" at bounding box center [118, 326] width 89 height 16
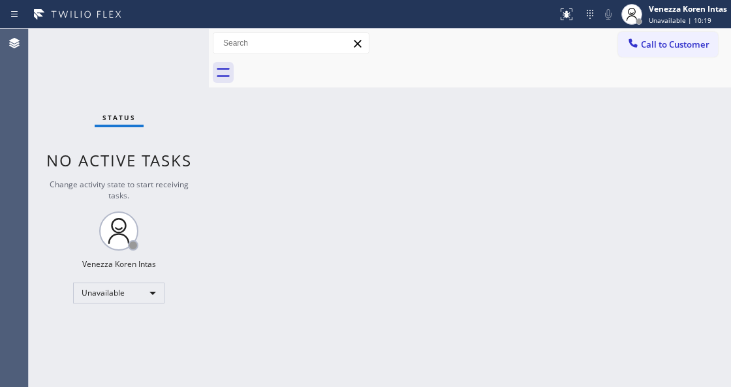
click at [371, 259] on div "Back to Dashboard Change Sender ID Customers Technicians Select a contact Outbo…" at bounding box center [470, 208] width 522 height 359
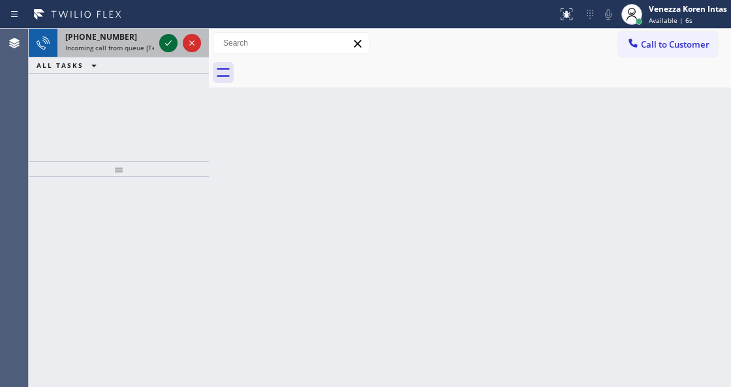
click at [164, 44] on icon at bounding box center [169, 43] width 16 height 16
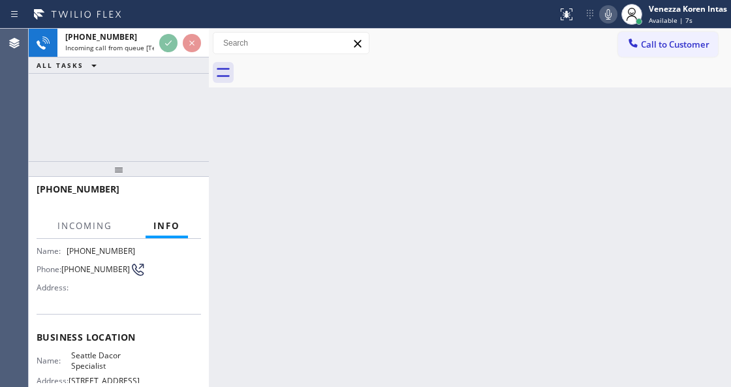
scroll to position [174, 0]
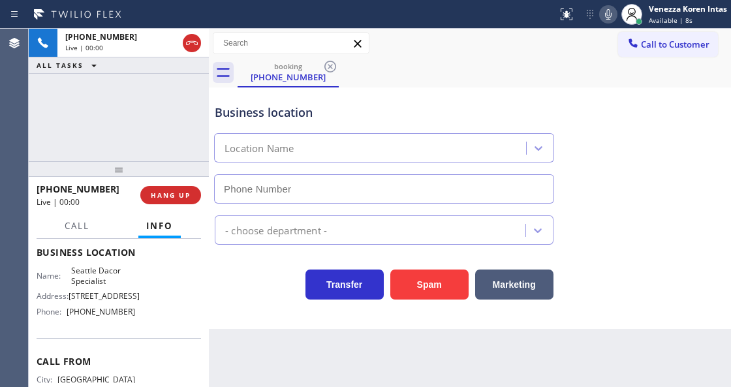
type input "[PHONE_NUMBER]"
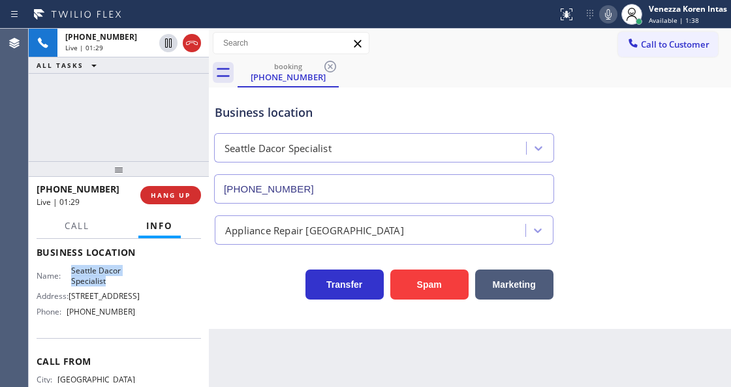
drag, startPoint x: 69, startPoint y: 271, endPoint x: 109, endPoint y: 283, distance: 42.2
click at [109, 283] on div "Name: Seattle Dacor Specialist" at bounding box center [86, 276] width 99 height 20
copy div "Seattle Dacor Specialist"
drag, startPoint x: 609, startPoint y: 14, endPoint x: 623, endPoint y: 30, distance: 21.7
click at [609, 14] on icon at bounding box center [608, 14] width 7 height 10
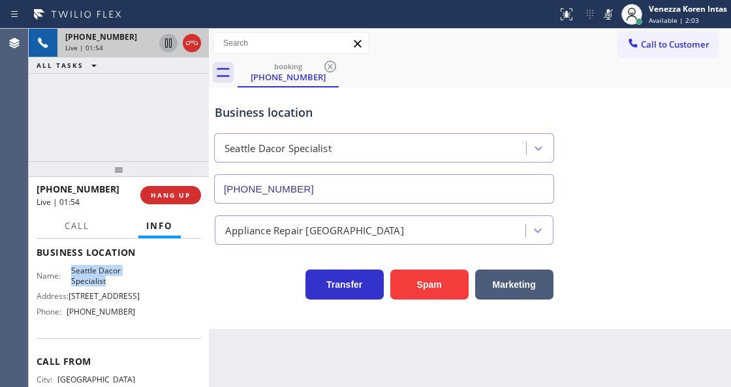
click at [167, 42] on icon at bounding box center [169, 43] width 16 height 16
click at [422, 122] on div "Business location [GEOGRAPHIC_DATA] Dacor Specialist [PHONE_NUMBER]" at bounding box center [384, 147] width 344 height 113
drag, startPoint x: 601, startPoint y: 11, endPoint x: 599, endPoint y: 38, distance: 26.8
click at [602, 10] on icon at bounding box center [609, 15] width 16 height 16
click at [165, 44] on icon at bounding box center [169, 43] width 16 height 16
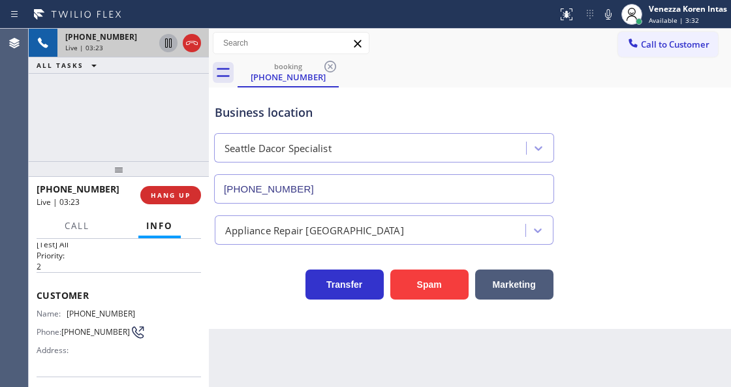
scroll to position [0, 0]
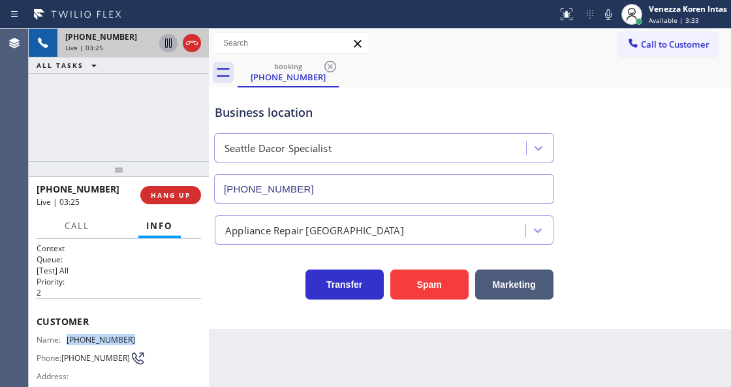
drag, startPoint x: 135, startPoint y: 333, endPoint x: 70, endPoint y: 338, distance: 65.5
click at [70, 338] on div "Name: [PHONE_NUMBER] Phone: [PHONE_NUMBER] Address:" at bounding box center [119, 361] width 165 height 52
copy span "[PHONE_NUMBER]"
click at [484, 86] on div "Business location [GEOGRAPHIC_DATA] Dacor Specialist [PHONE_NUMBER]" at bounding box center [470, 145] width 516 height 118
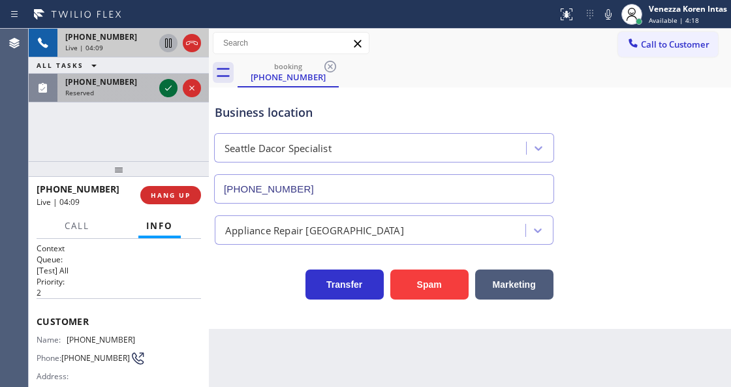
click at [166, 89] on icon at bounding box center [168, 88] width 7 height 5
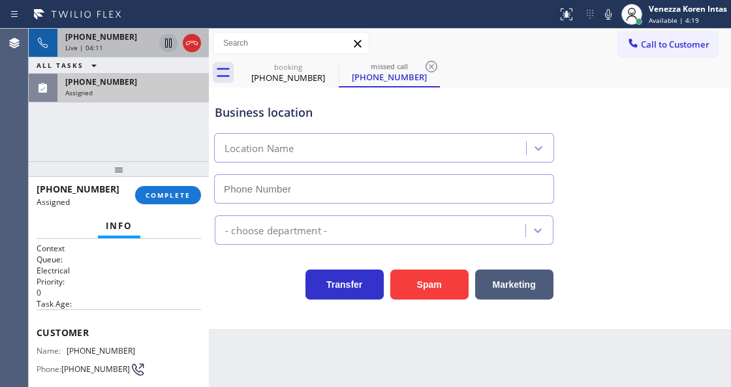
type input "[PHONE_NUMBER]"
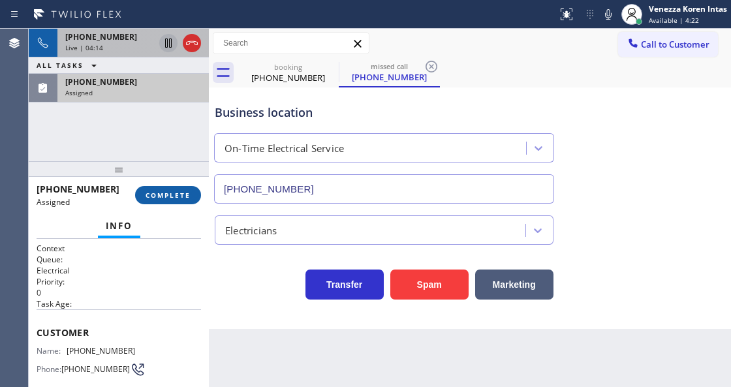
click at [177, 194] on span "COMPLETE" at bounding box center [168, 195] width 45 height 9
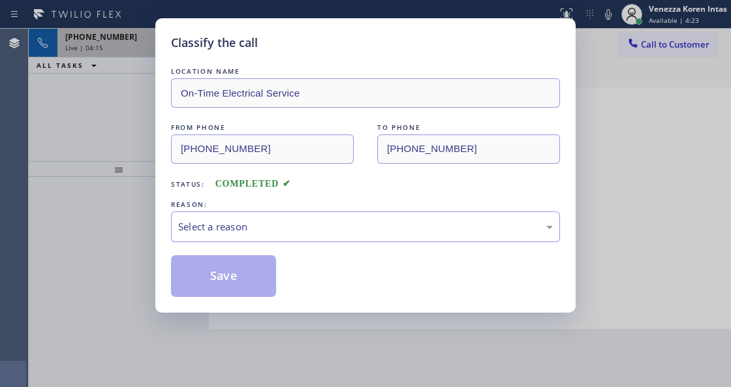
click at [253, 223] on div "Select a reason" at bounding box center [365, 226] width 375 height 15
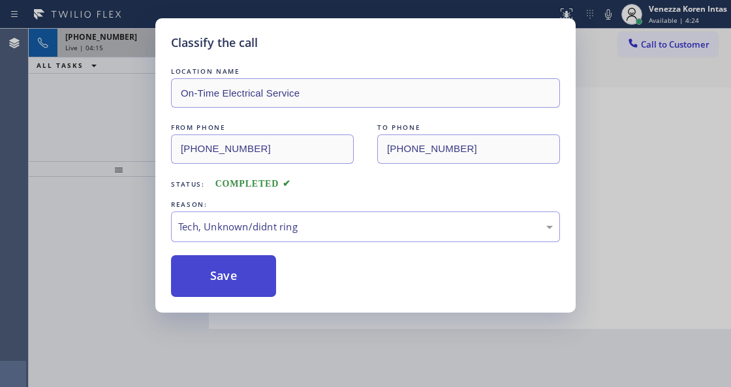
click at [253, 297] on button "Save" at bounding box center [223, 276] width 105 height 42
click at [261, 291] on button "Save" at bounding box center [223, 276] width 105 height 42
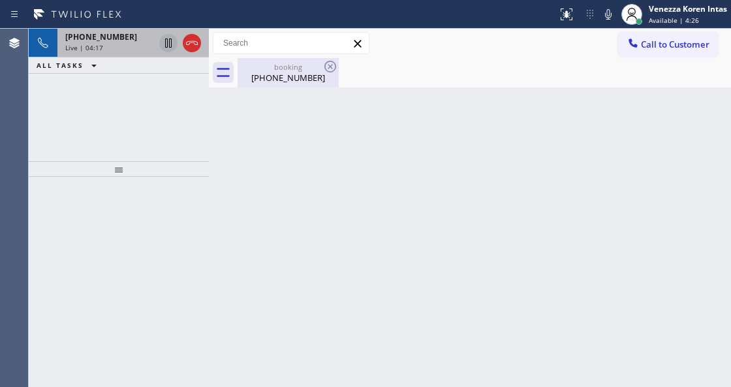
click at [279, 64] on div "booking" at bounding box center [288, 67] width 99 height 10
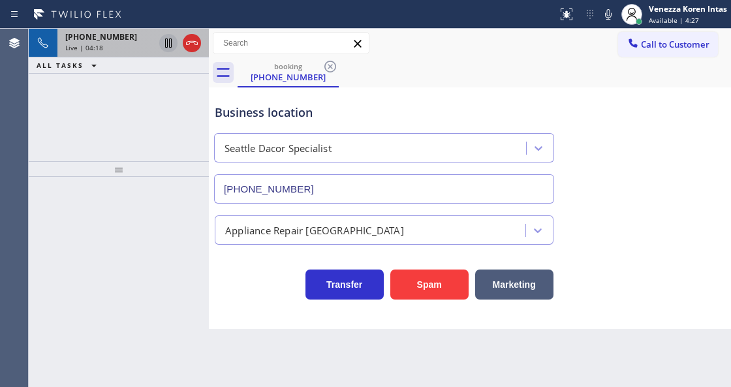
click at [120, 48] on div "Live | 04:18" at bounding box center [109, 47] width 89 height 9
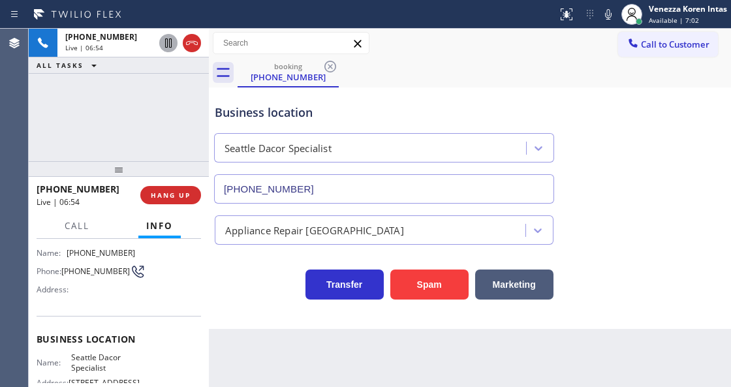
scroll to position [174, 0]
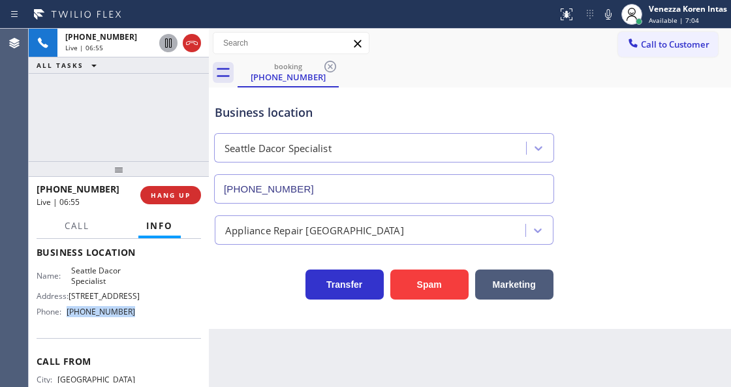
drag, startPoint x: 131, startPoint y: 336, endPoint x: 69, endPoint y: 334, distance: 62.1
click at [69, 322] on div "Name: Seattle Dacor Specialist Address: [STREET_ADDRESS] Phone: [PHONE_NUMBER]" at bounding box center [119, 294] width 165 height 56
copy span "[PHONE_NUMBER]"
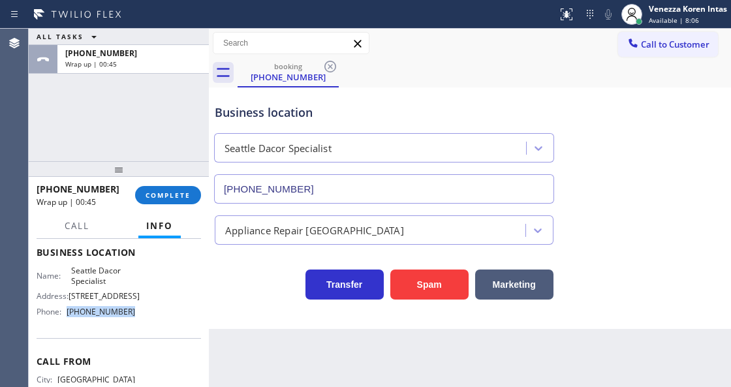
drag, startPoint x: 413, startPoint y: 146, endPoint x: 370, endPoint y: 125, distance: 47.6
click at [413, 146] on div "Seattle Dacor Specialist" at bounding box center [372, 148] width 308 height 23
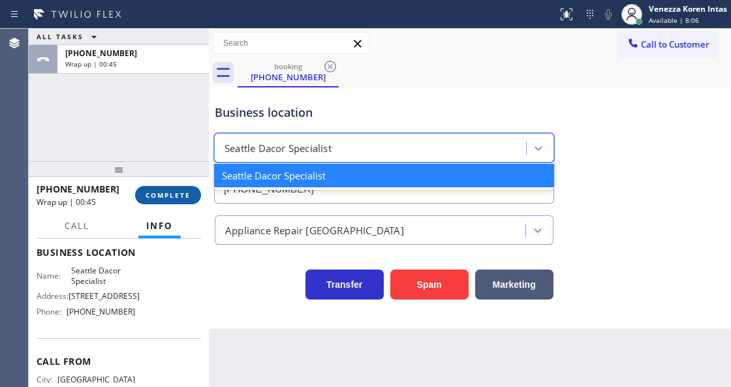
click at [180, 197] on span "COMPLETE" at bounding box center [168, 195] width 45 height 9
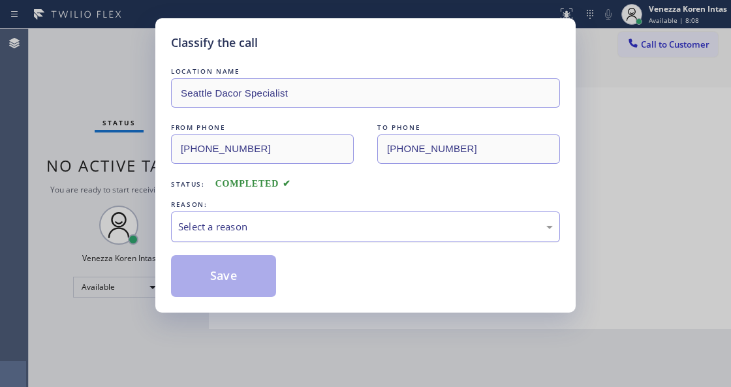
click at [274, 232] on div "Select a reason" at bounding box center [365, 226] width 375 height 15
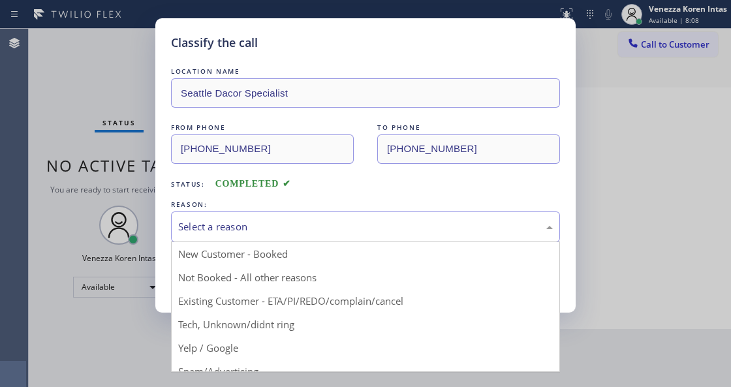
drag, startPoint x: 268, startPoint y: 257, endPoint x: 261, endPoint y: 271, distance: 15.8
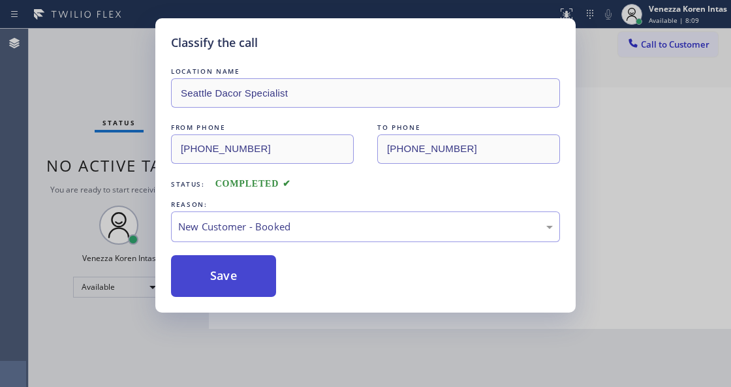
click at [261, 273] on button "Save" at bounding box center [223, 276] width 105 height 42
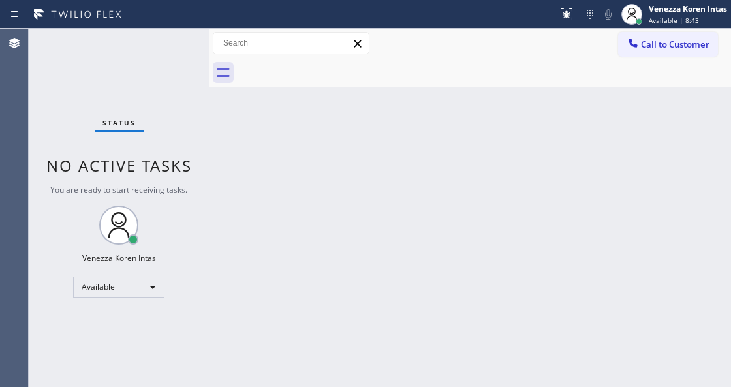
click at [402, 52] on div "Call to Customer Outbound call Location [GEOGRAPHIC_DATA] Dacor Specialist Your…" at bounding box center [470, 43] width 522 height 23
click at [300, 257] on div "Back to Dashboard Change Sender ID Customers Technicians Select a contact Outbo…" at bounding box center [470, 208] width 522 height 359
click at [368, 168] on div "Back to Dashboard Change Sender ID Customers Technicians Select a contact Outbo…" at bounding box center [470, 208] width 522 height 359
drag, startPoint x: 213, startPoint y: 235, endPoint x: 115, endPoint y: 193, distance: 106.8
click at [204, 232] on div "Status No active tasks You are ready to start receiving tasks. Venezza Koren In…" at bounding box center [380, 208] width 703 height 359
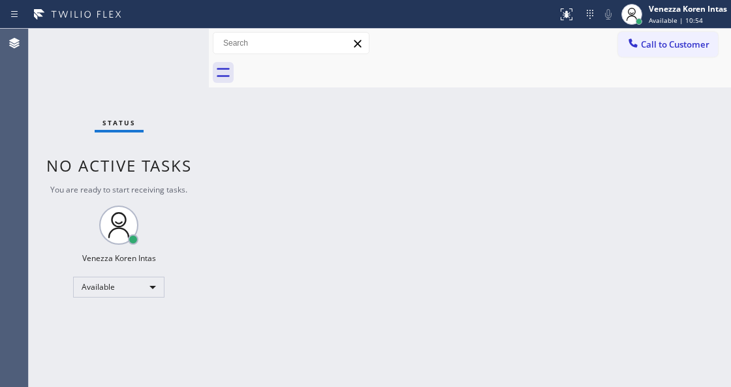
click at [91, 101] on div "Status No active tasks You are ready to start receiving tasks. Venezza Koren In…" at bounding box center [119, 208] width 180 height 359
drag, startPoint x: 449, startPoint y: 114, endPoint x: 388, endPoint y: 256, distance: 155.0
click at [449, 115] on div "Back to Dashboard Change Sender ID Customers Technicians Select a contact Outbo…" at bounding box center [470, 208] width 522 height 359
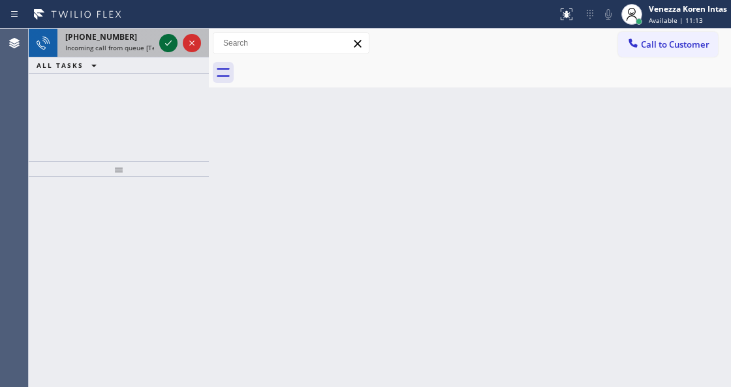
click at [168, 39] on icon at bounding box center [169, 43] width 16 height 16
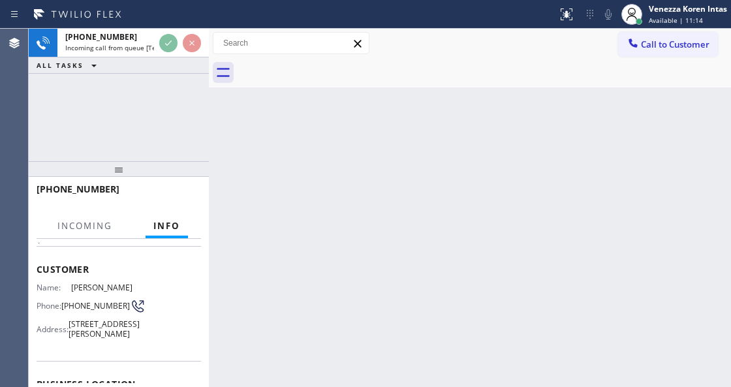
scroll to position [131, 0]
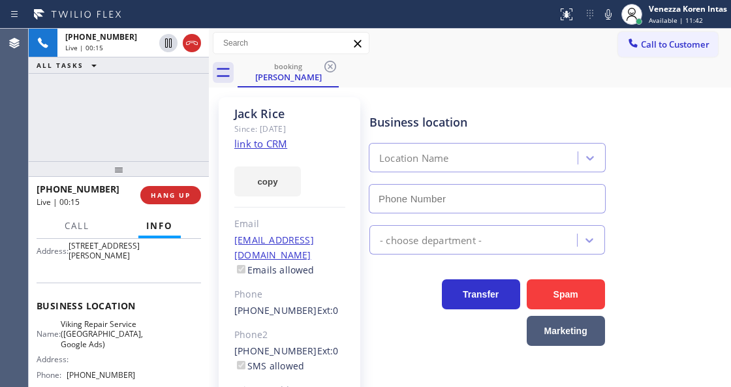
click at [273, 144] on link "link to CRM" at bounding box center [260, 143] width 53 height 13
type input "[PHONE_NUMBER]"
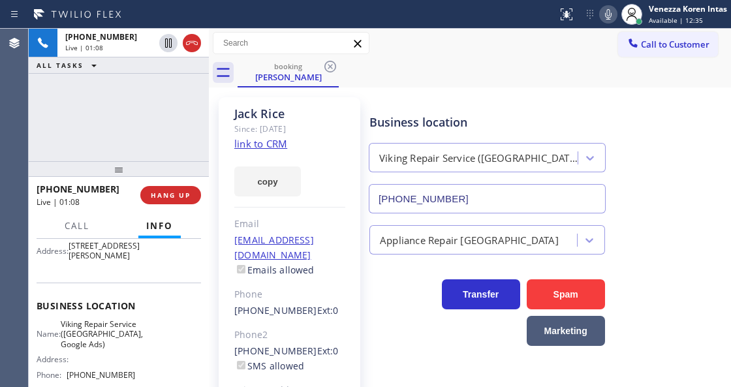
click at [608, 20] on icon at bounding box center [609, 15] width 16 height 16
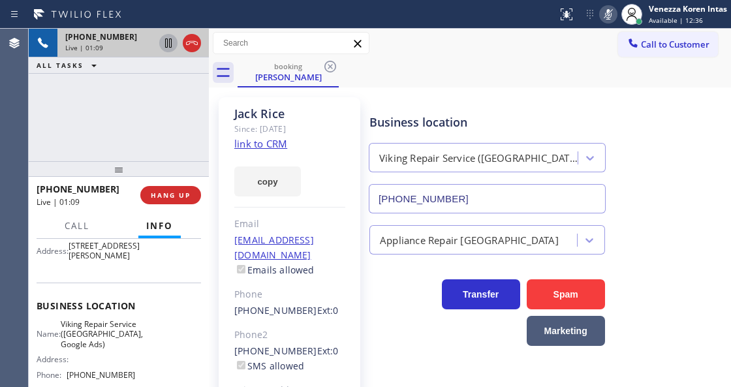
click at [169, 42] on icon at bounding box center [168, 43] width 7 height 9
drag, startPoint x: 194, startPoint y: 124, endPoint x: 410, endPoint y: 33, distance: 234.7
click at [194, 123] on div "[PHONE_NUMBER] Live | 02:34 ALL TASKS ALL TASKS ACTIVE TASKS TASKS IN WRAP UP" at bounding box center [119, 95] width 180 height 133
click at [605, 10] on icon at bounding box center [609, 15] width 16 height 16
click at [170, 44] on icon at bounding box center [168, 43] width 9 height 9
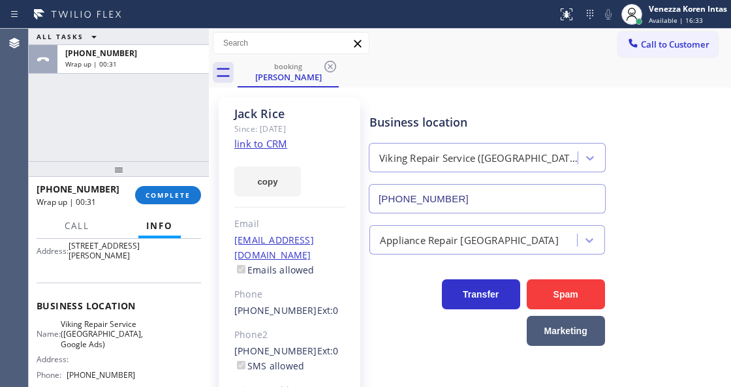
click at [161, 191] on span "COMPLETE" at bounding box center [168, 195] width 45 height 9
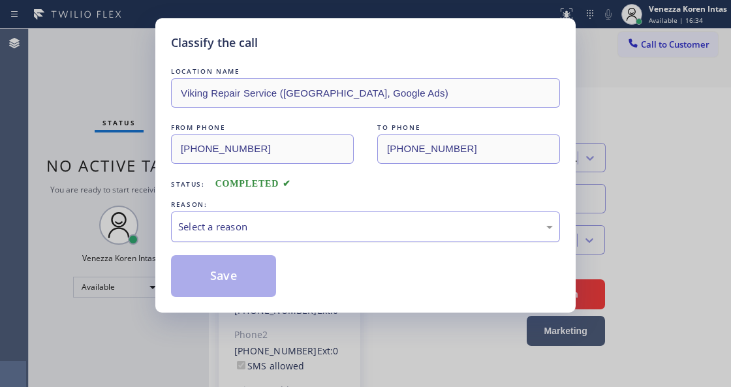
click at [289, 230] on div "Select a reason" at bounding box center [365, 226] width 375 height 15
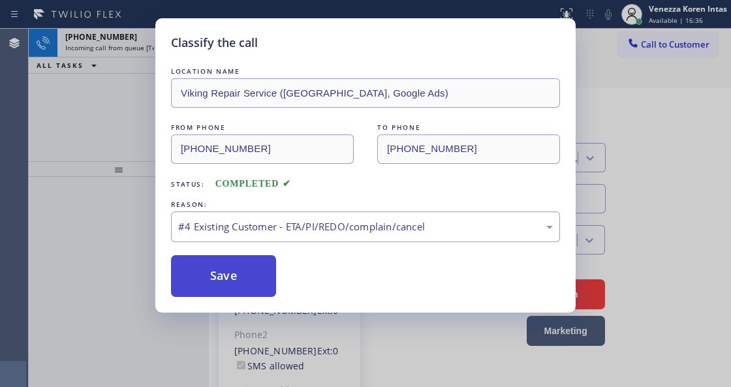
click at [247, 282] on button "Save" at bounding box center [223, 276] width 105 height 42
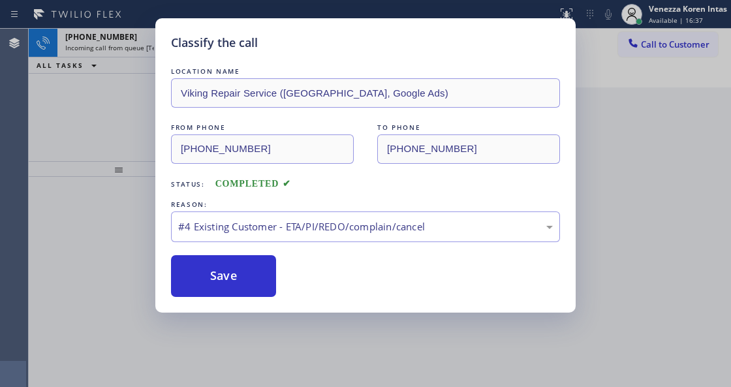
click at [109, 43] on div "Classify the call LOCATION NAME Viking Repair Service ([GEOGRAPHIC_DATA], Googl…" at bounding box center [365, 193] width 731 height 387
click at [108, 44] on div "Classify the call LOCATION NAME Viking Repair Service ([GEOGRAPHIC_DATA], Googl…" at bounding box center [365, 193] width 731 height 387
click at [253, 280] on button "Save" at bounding box center [223, 276] width 105 height 42
click at [263, 277] on button "Save" at bounding box center [223, 276] width 105 height 42
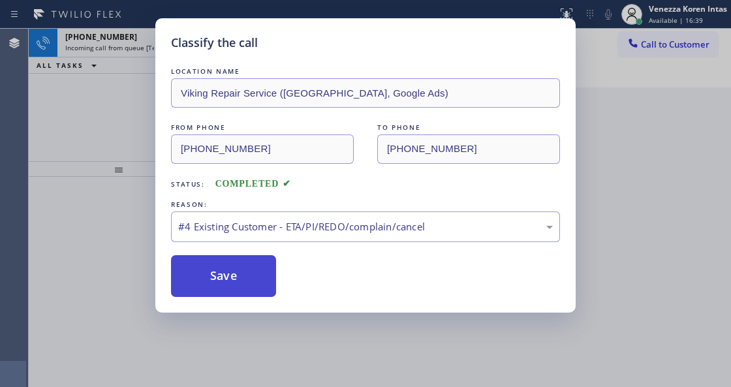
click at [260, 280] on button "Save" at bounding box center [223, 276] width 105 height 42
click at [259, 280] on button "Save" at bounding box center [223, 276] width 105 height 42
click at [253, 285] on button "Save" at bounding box center [223, 276] width 105 height 42
click at [247, 278] on button "Save" at bounding box center [223, 276] width 105 height 42
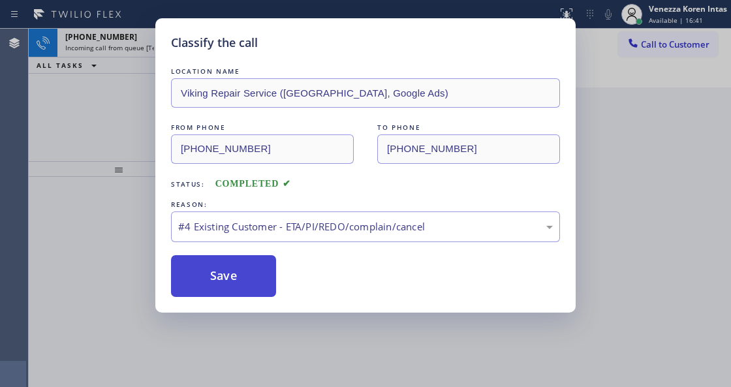
click at [247, 278] on button "Save" at bounding box center [223, 276] width 105 height 42
click at [283, 376] on div "Classify the call LOCATION NAME Viking Repair Service ([GEOGRAPHIC_DATA], Googl…" at bounding box center [365, 193] width 731 height 387
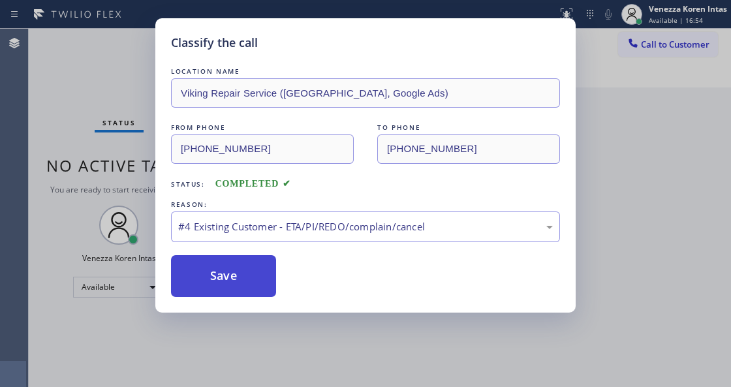
click at [257, 266] on button "Save" at bounding box center [223, 276] width 105 height 42
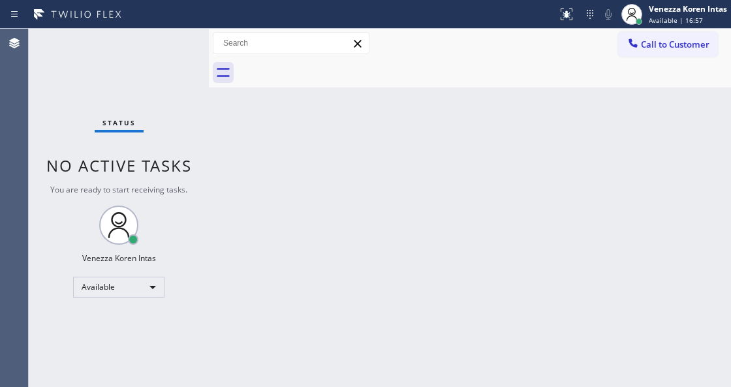
click at [237, 272] on div "Back to Dashboard Change Sender ID Customers Technicians Select a contact Outbo…" at bounding box center [470, 208] width 522 height 359
click at [677, 19] on span "Available | 16:58" at bounding box center [676, 20] width 54 height 9
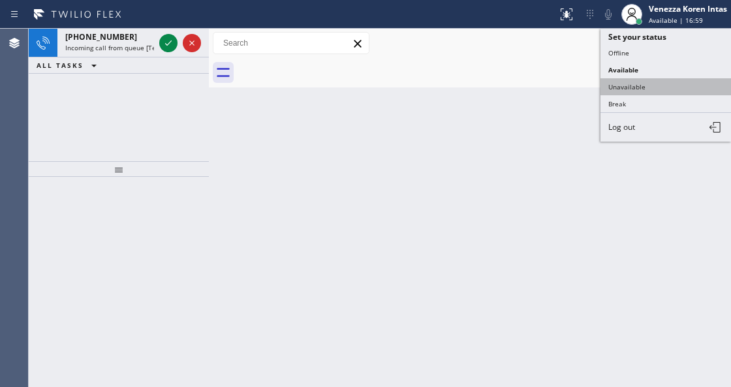
click at [662, 86] on button "Unavailable" at bounding box center [666, 86] width 131 height 17
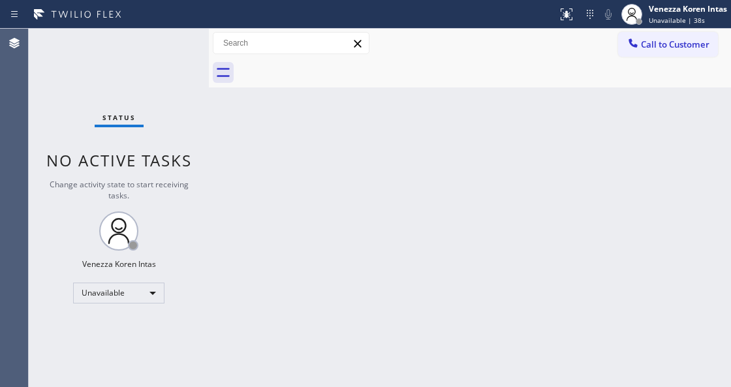
click at [231, 149] on div "Back to Dashboard Change Sender ID Customers Technicians Select a contact Outbo…" at bounding box center [470, 208] width 522 height 359
click at [641, 48] on span "Call to Customer" at bounding box center [675, 45] width 69 height 12
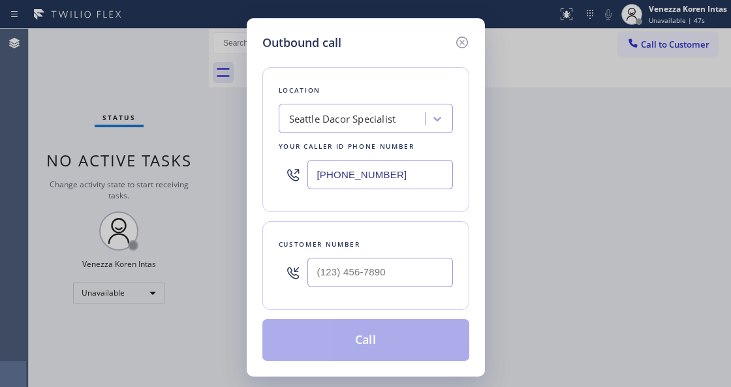
click at [290, 283] on div at bounding box center [293, 272] width 29 height 42
click at [358, 277] on input "(___) ___-____" at bounding box center [381, 272] width 146 height 29
paste input "914) 462-6093"
type input "[PHONE_NUMBER]"
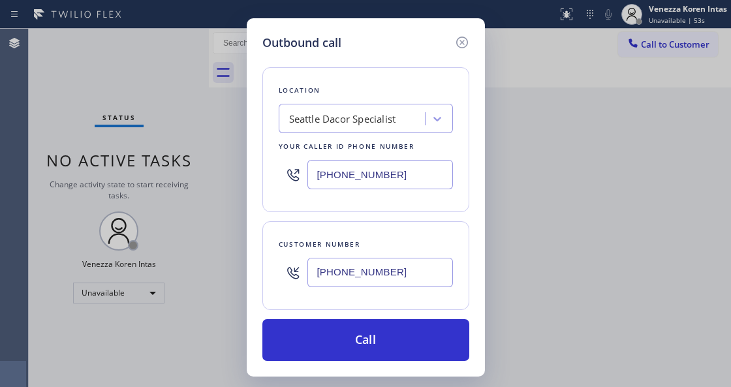
click at [279, 162] on div at bounding box center [293, 174] width 29 height 42
drag, startPoint x: 392, startPoint y: 175, endPoint x: 208, endPoint y: 167, distance: 184.3
click at [191, 168] on div "Outbound call Location [GEOGRAPHIC_DATA] Dacor Specialist Your caller id phone …" at bounding box center [365, 193] width 731 height 387
paste input "5__) ___-____"
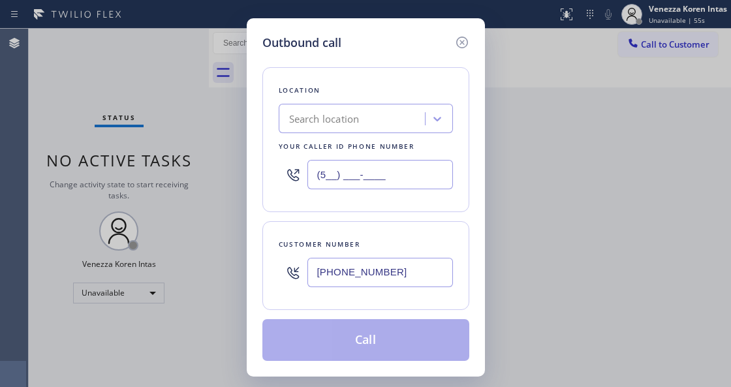
click at [300, 168] on div "(5__) ___-____" at bounding box center [366, 174] width 174 height 42
type input "(___) ___-____"
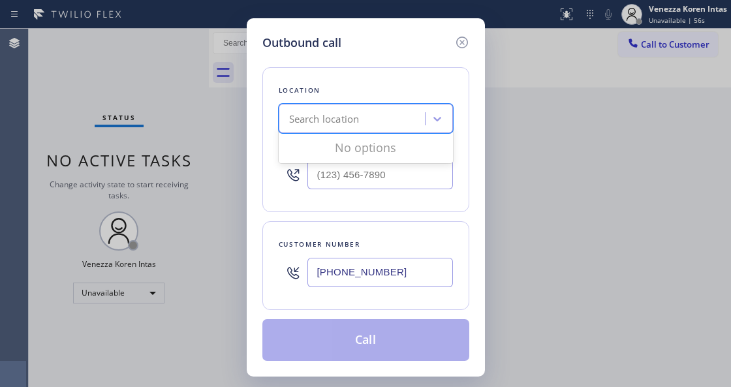
click at [320, 121] on div "Search location" at bounding box center [324, 119] width 71 height 15
paste input "5 Star Appliance Repair"
type input "5 Star Appliance Repair"
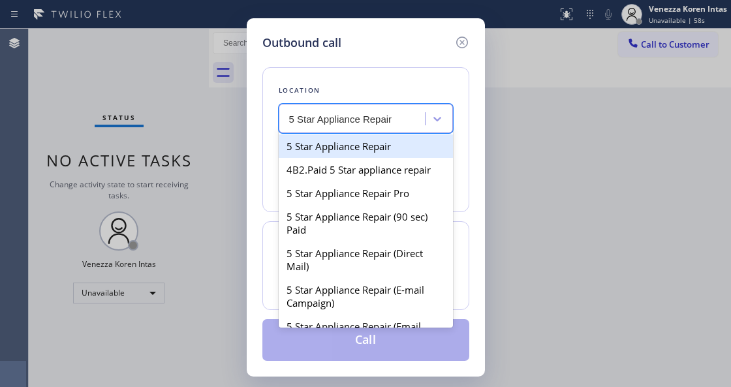
click at [330, 152] on div "5 Star Appliance Repair" at bounding box center [366, 147] width 174 height 24
type input "[PHONE_NUMBER]"
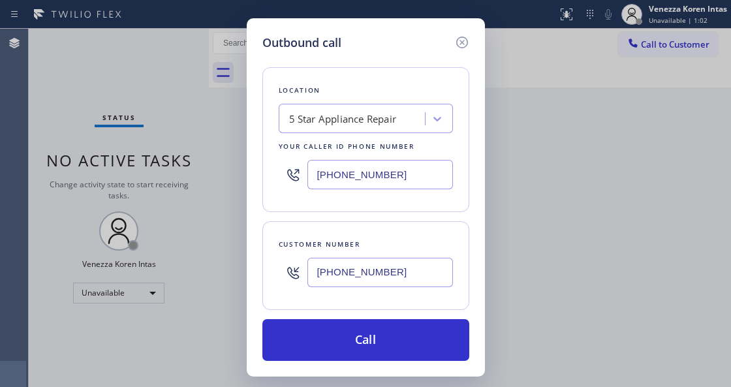
drag, startPoint x: 281, startPoint y: 248, endPoint x: 280, endPoint y: 261, distance: 12.6
click at [281, 248] on div "Customer number" at bounding box center [366, 245] width 174 height 14
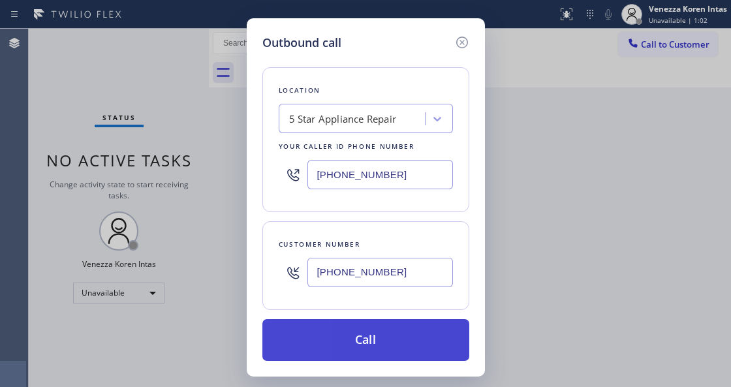
click at [274, 351] on button "Call" at bounding box center [366, 340] width 207 height 42
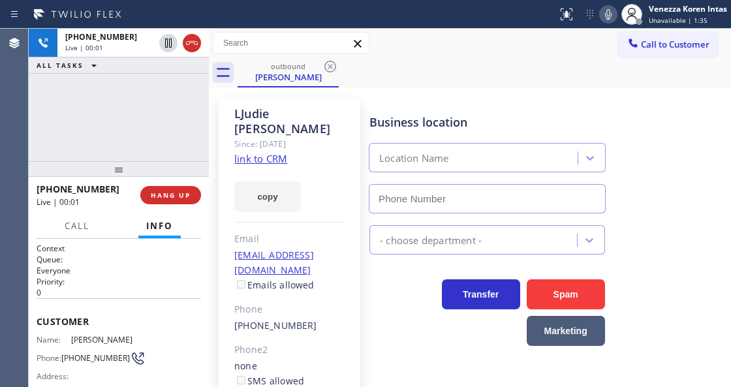
type input "[PHONE_NUMBER]"
click at [276, 152] on link "link to CRM" at bounding box center [260, 158] width 53 height 13
click at [441, 8] on div at bounding box center [278, 14] width 547 height 21
click at [200, 89] on div "[PHONE_NUMBER] Live | 00:45 ALL TASKS ALL TASKS ACTIVE TASKS TASKS IN WRAP UP" at bounding box center [119, 95] width 180 height 133
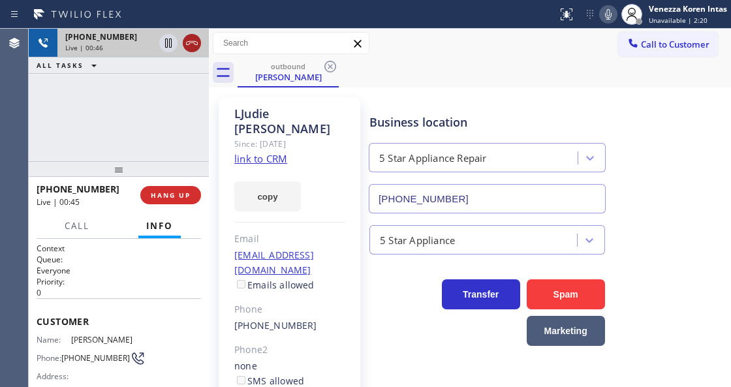
click at [192, 43] on icon at bounding box center [192, 43] width 16 height 16
click at [164, 175] on div at bounding box center [119, 169] width 180 height 16
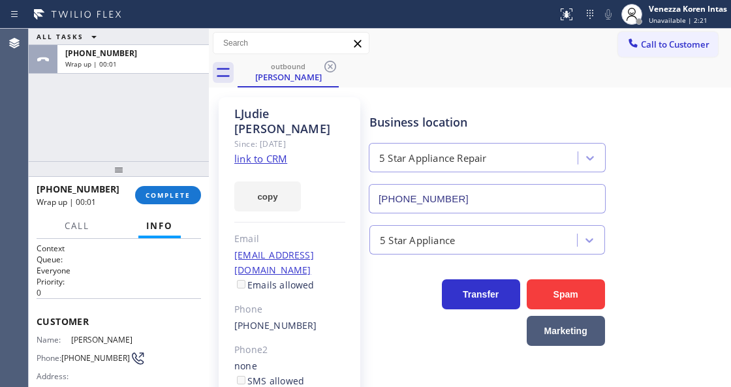
click at [166, 185] on div "[PHONE_NUMBER] Wrap up | 00:01 COMPLETE" at bounding box center [119, 195] width 165 height 34
click at [178, 199] on span "COMPLETE" at bounding box center [168, 195] width 45 height 9
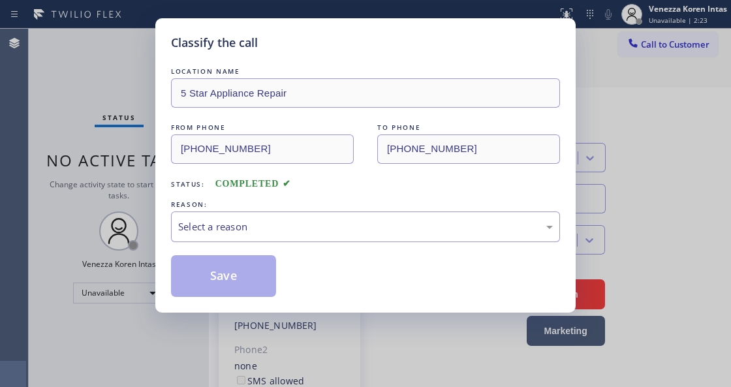
click at [344, 203] on div "REASON:" at bounding box center [365, 205] width 389 height 14
click at [341, 224] on div "Select a reason" at bounding box center [365, 226] width 375 height 15
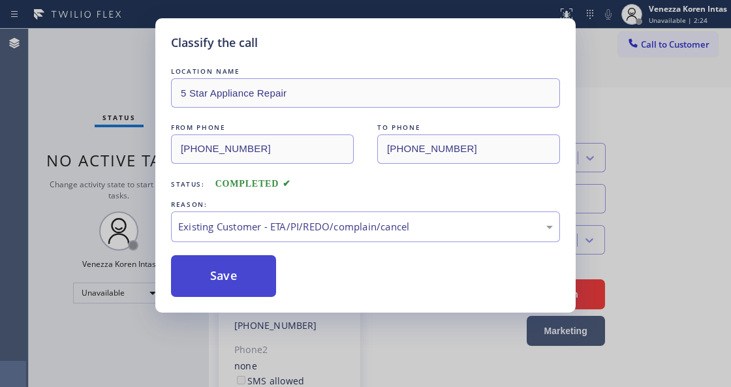
click at [257, 276] on button "Save" at bounding box center [223, 276] width 105 height 42
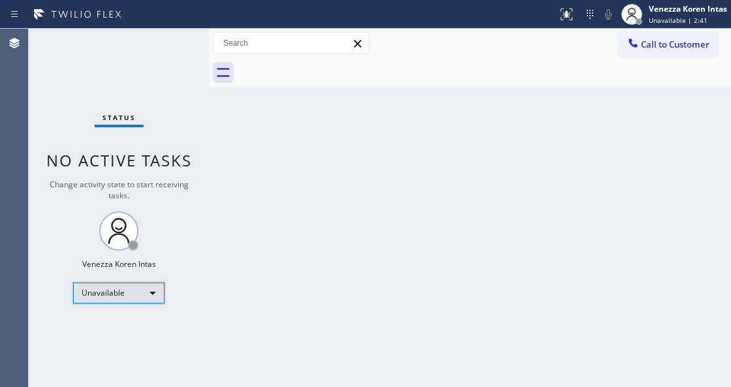
click at [150, 293] on div "Unavailable" at bounding box center [118, 293] width 91 height 21
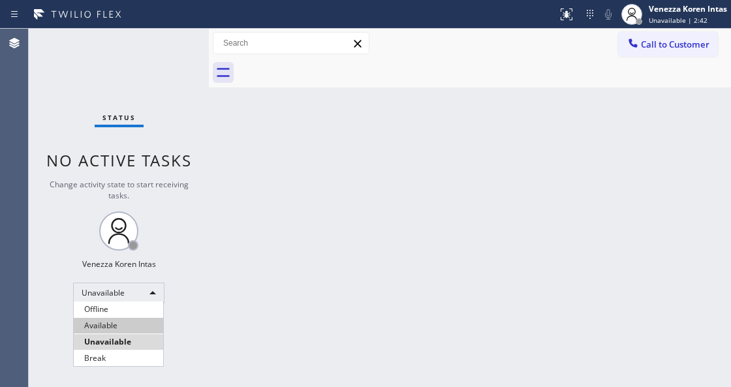
click at [129, 323] on li "Available" at bounding box center [118, 326] width 89 height 16
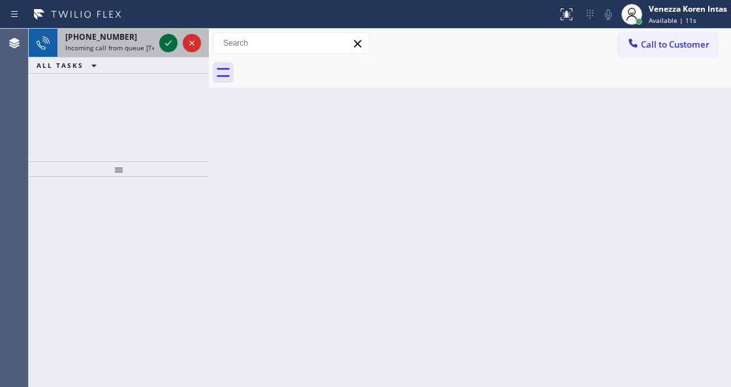
click at [168, 48] on icon at bounding box center [169, 43] width 16 height 16
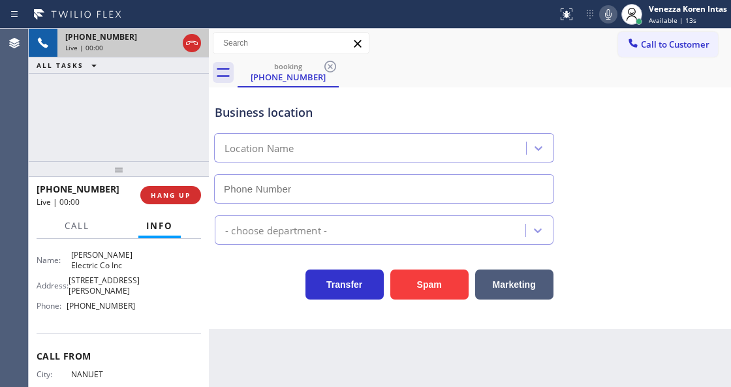
scroll to position [258, 0]
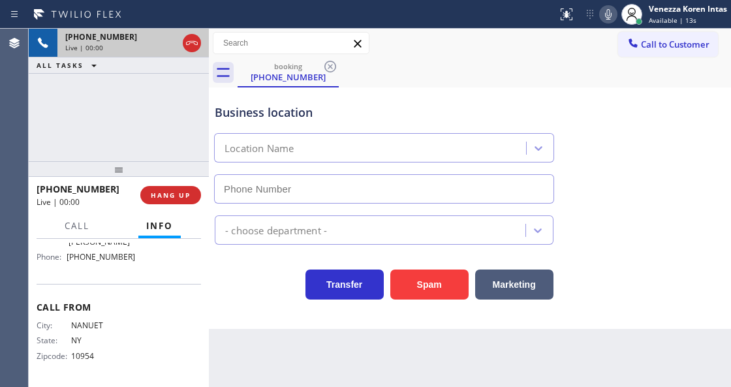
type input "[PHONE_NUMBER]"
drag, startPoint x: 266, startPoint y: 302, endPoint x: 432, endPoint y: 373, distance: 180.5
click at [266, 301] on div "Business location [PERSON_NAME] Electric Co Inc [PHONE_NUMBER] Electricians Tra…" at bounding box center [470, 209] width 522 height 242
click at [464, 360] on div "Back to Dashboard Change Sender ID Customers Technicians Select a contact Outbo…" at bounding box center [470, 208] width 522 height 359
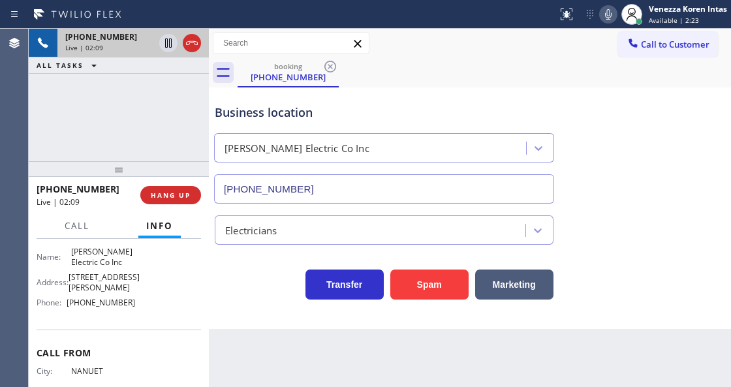
scroll to position [171, 0]
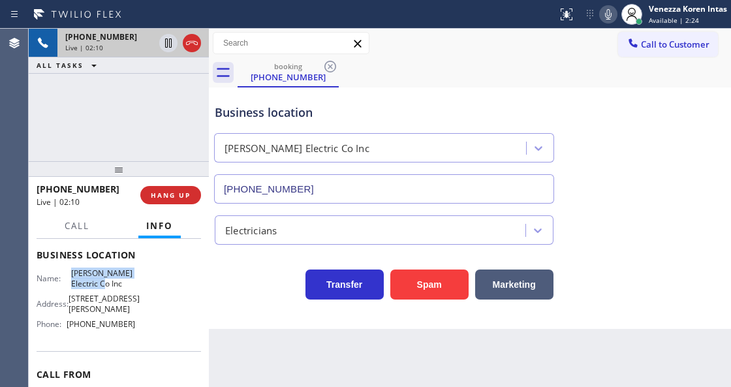
drag, startPoint x: 69, startPoint y: 269, endPoint x: 95, endPoint y: 283, distance: 29.8
click at [95, 283] on span "[PERSON_NAME] Electric Co Inc" at bounding box center [103, 278] width 65 height 20
copy span "[PERSON_NAME] Electric Co Inc"
click at [169, 41] on icon at bounding box center [168, 43] width 7 height 9
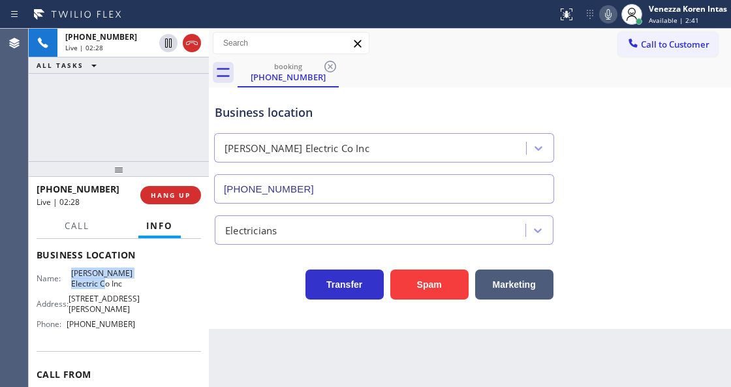
click at [610, 18] on icon at bounding box center [609, 15] width 16 height 16
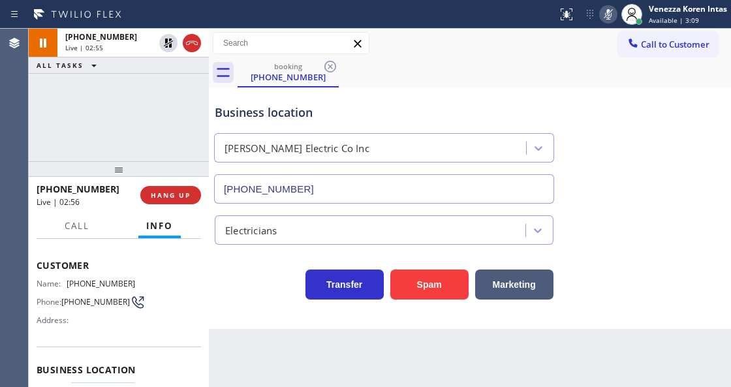
scroll to position [40, 0]
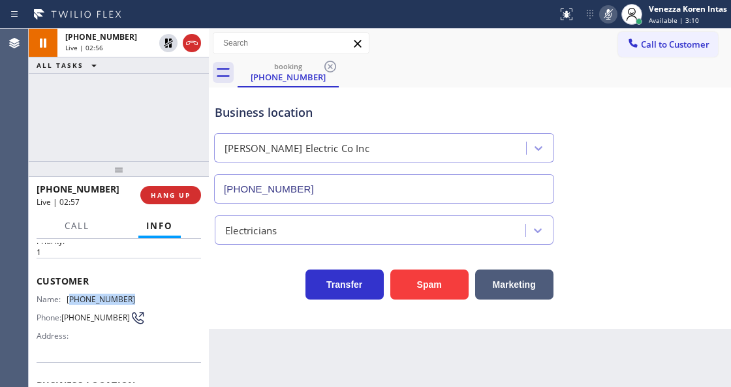
drag, startPoint x: 121, startPoint y: 297, endPoint x: 71, endPoint y: 300, distance: 50.4
click at [71, 300] on div "Name: [PHONE_NUMBER] Phone: [PHONE_NUMBER] Address:" at bounding box center [119, 321] width 165 height 52
copy span "845) 598-9552"
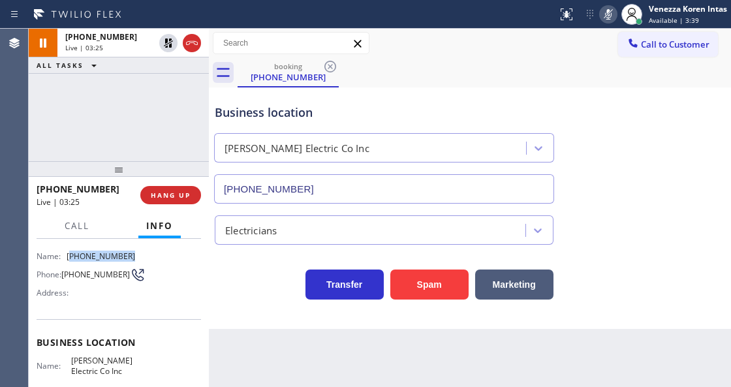
scroll to position [171, 0]
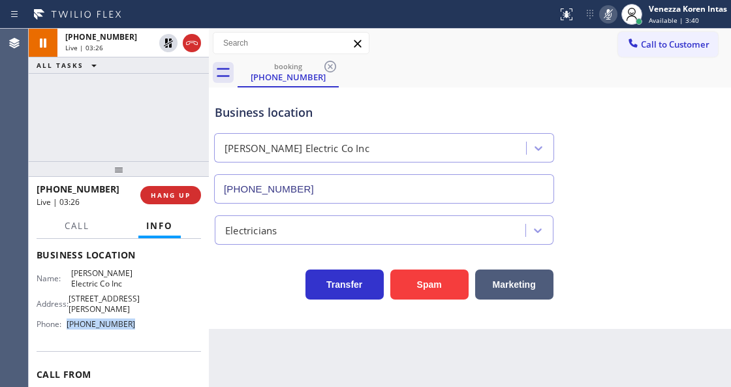
drag, startPoint x: 105, startPoint y: 344, endPoint x: 66, endPoint y: 342, distance: 39.2
click at [66, 334] on div "Name: [PERSON_NAME] Electric Co Inc Address: [STREET_ADDRESS][PERSON_NAME] Phon…" at bounding box center [119, 301] width 165 height 66
copy div "[PHONE_NUMBER]"
click at [616, 11] on div at bounding box center [608, 15] width 18 height 16
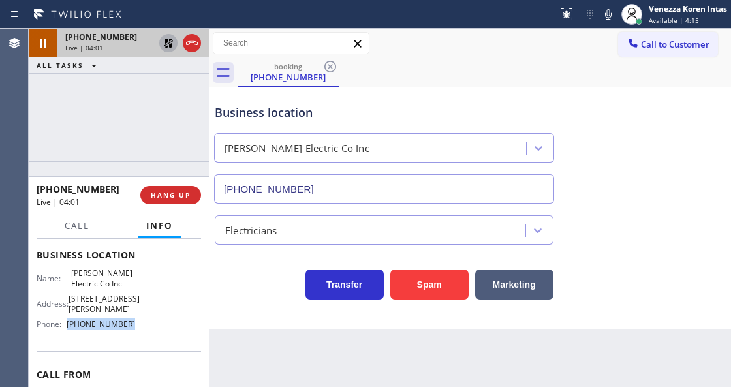
click at [171, 41] on icon at bounding box center [169, 43] width 16 height 16
click at [409, 116] on div "Business location" at bounding box center [384, 113] width 339 height 18
click at [78, 227] on span "Call" at bounding box center [77, 226] width 25 height 12
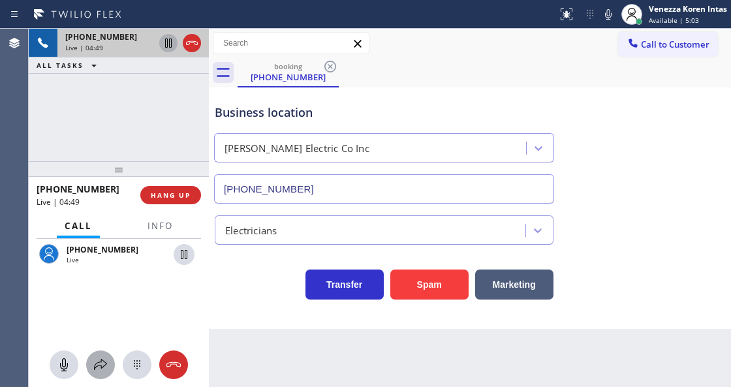
click at [114, 359] on div at bounding box center [100, 365] width 29 height 16
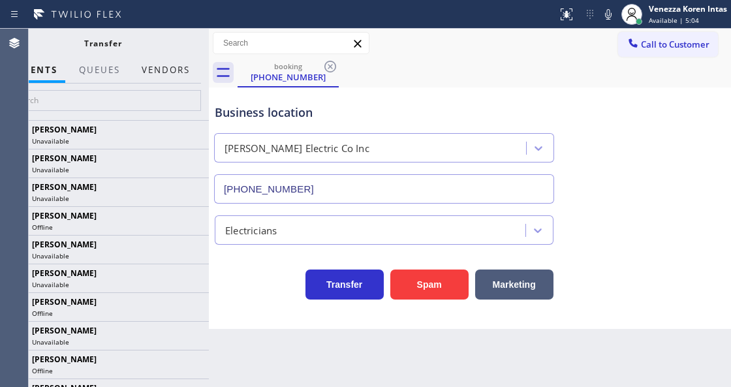
click at [175, 72] on button "Vendors" at bounding box center [166, 69] width 64 height 25
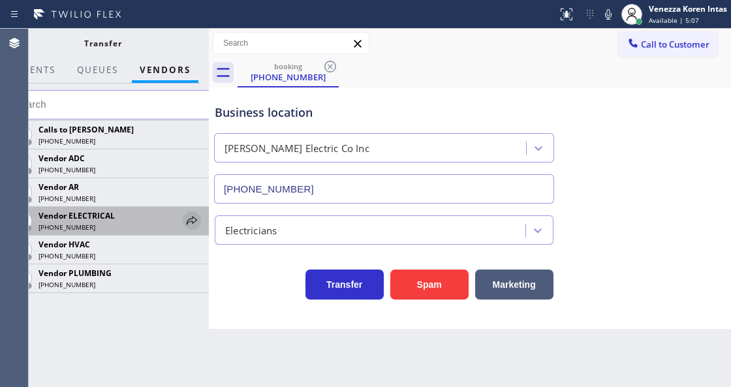
click at [187, 221] on icon at bounding box center [192, 220] width 10 height 8
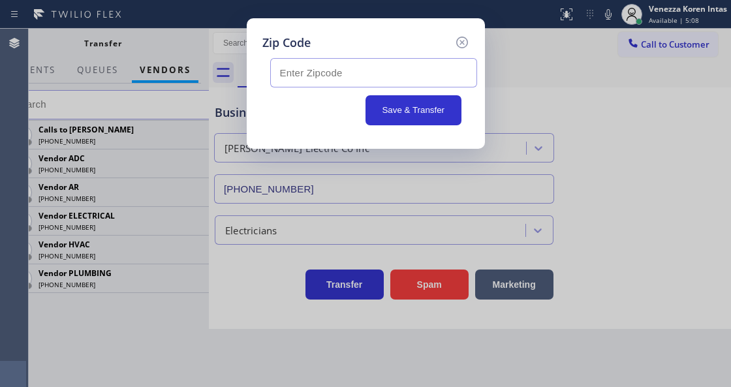
click at [334, 83] on input "text" at bounding box center [373, 72] width 207 height 29
paste input "75088"
type input "75088"
click at [399, 110] on button "Save & Transfer" at bounding box center [414, 110] width 96 height 30
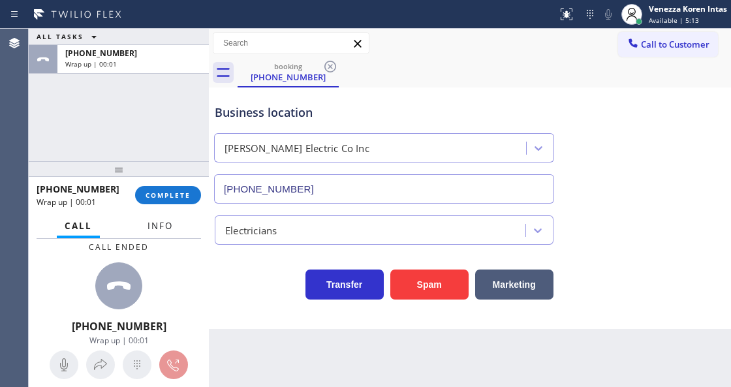
click at [172, 223] on span "Info" at bounding box center [160, 226] width 25 height 12
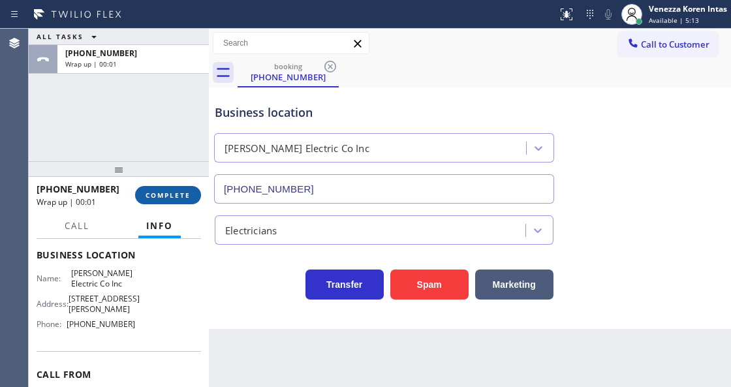
click at [180, 191] on span "COMPLETE" at bounding box center [168, 195] width 45 height 9
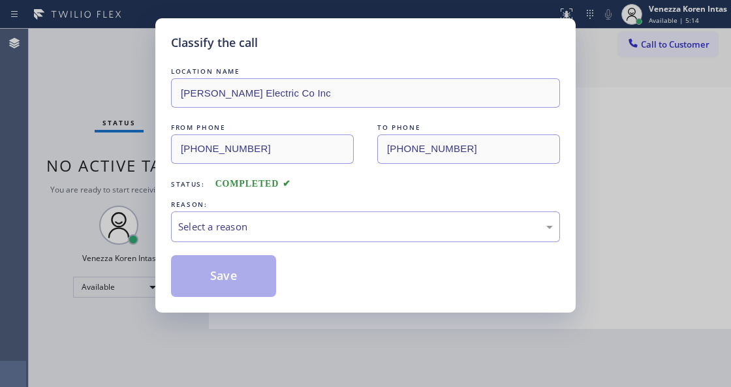
click at [291, 228] on div "Select a reason" at bounding box center [365, 226] width 375 height 15
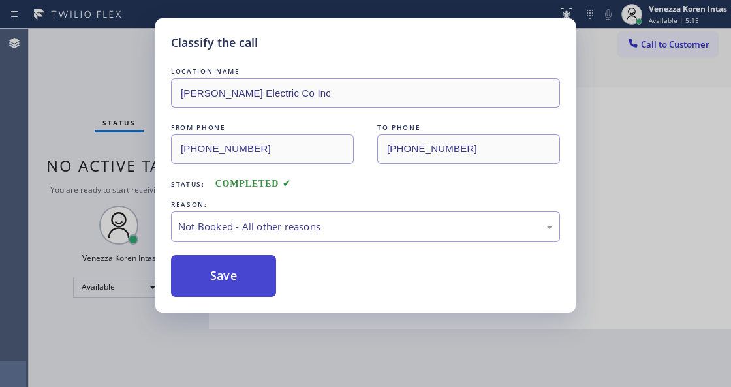
click at [231, 270] on button "Save" at bounding box center [223, 276] width 105 height 42
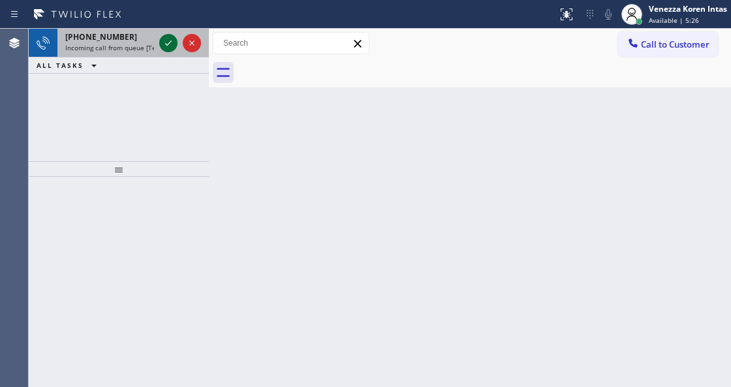
click at [166, 46] on icon at bounding box center [169, 43] width 16 height 16
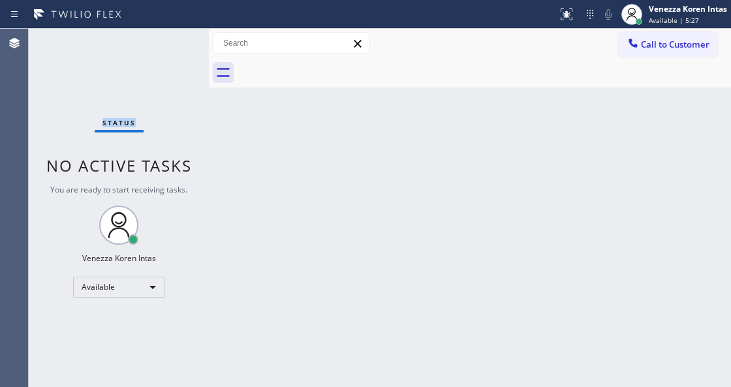
click at [166, 46] on div "Status No active tasks You are ready to start receiving tasks. Venezza Koren In…" at bounding box center [119, 208] width 180 height 359
click at [170, 219] on div "Status No active tasks You are ready to start receiving tasks. Venezza Koren In…" at bounding box center [119, 208] width 180 height 359
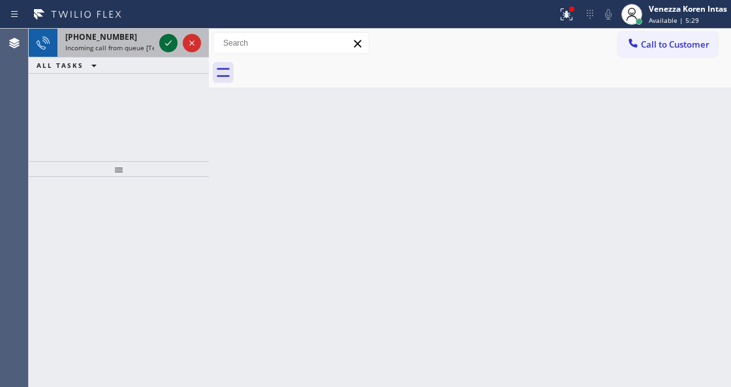
click at [165, 40] on icon at bounding box center [169, 43] width 16 height 16
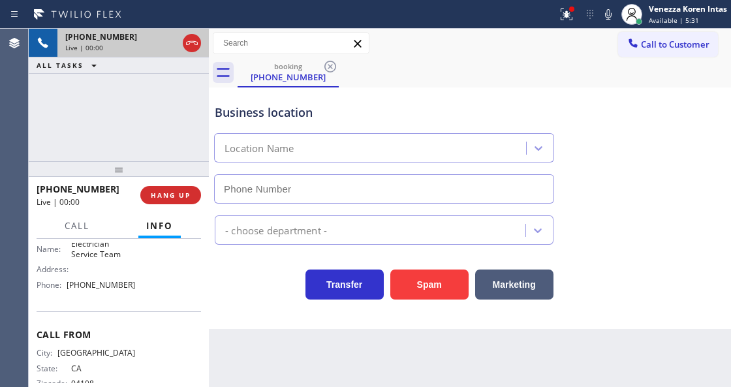
scroll to position [174, 0]
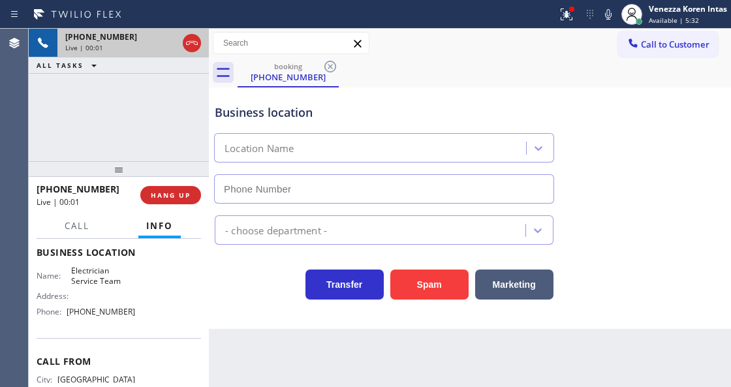
type input "[PHONE_NUMBER]"
drag, startPoint x: 579, startPoint y: 2, endPoint x: 576, endPoint y: 13, distance: 11.6
click at [578, 2] on button at bounding box center [566, 14] width 29 height 29
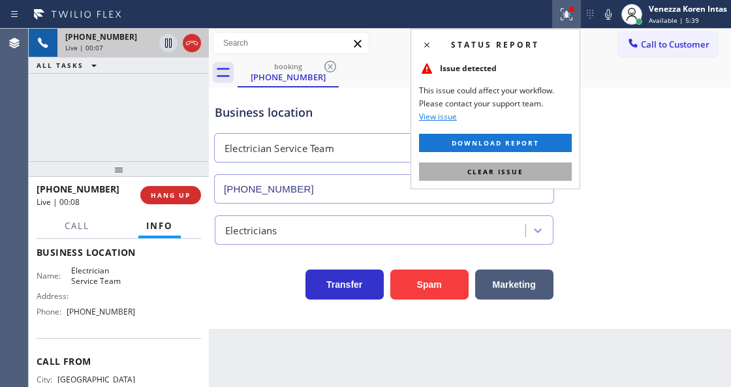
click at [536, 176] on button "Clear issue" at bounding box center [495, 172] width 153 height 18
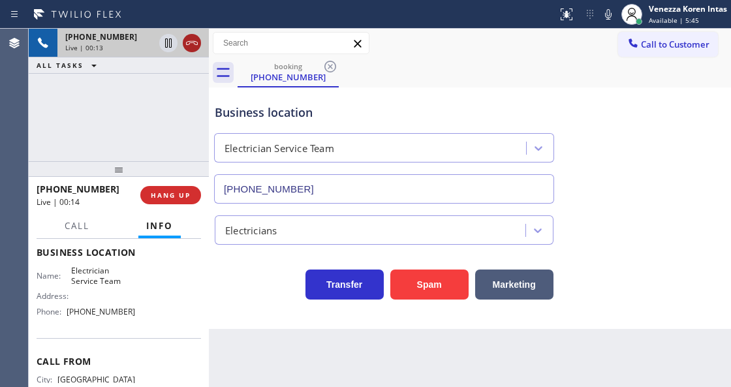
click at [189, 40] on icon at bounding box center [192, 43] width 16 height 16
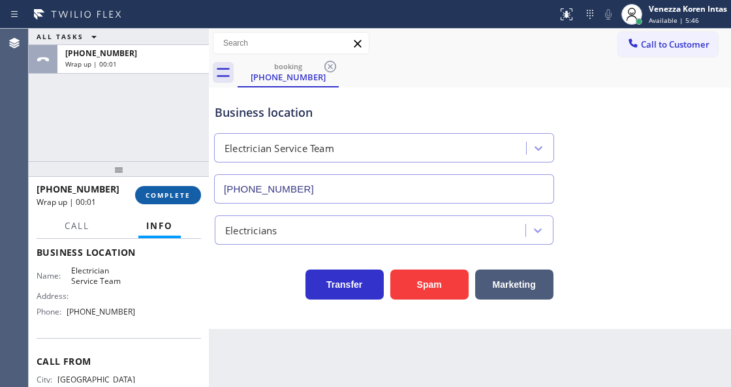
click at [174, 200] on button "COMPLETE" at bounding box center [168, 195] width 66 height 18
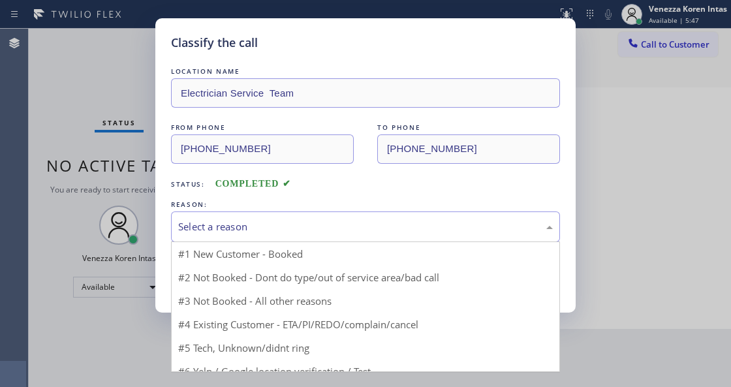
click at [292, 234] on div "Select a reason" at bounding box center [365, 226] width 375 height 15
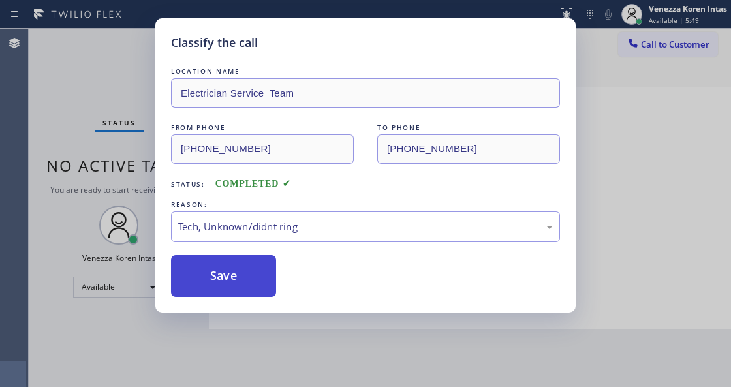
click at [225, 288] on button "Save" at bounding box center [223, 276] width 105 height 42
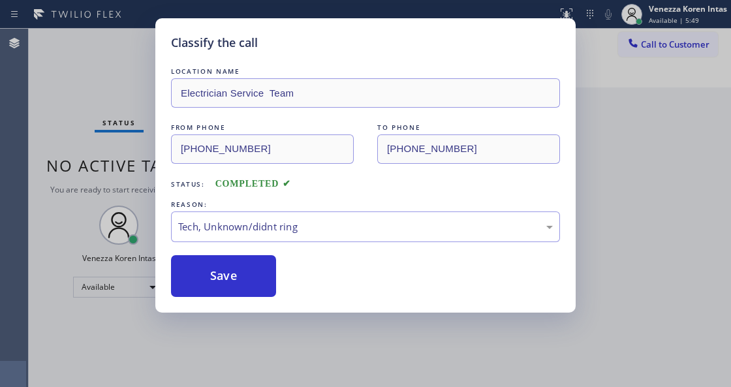
click at [589, 317] on div "Classify the call LOCATION NAME Electrician Service Team FROM PHONE [PHONE_NUMB…" at bounding box center [365, 193] width 731 height 387
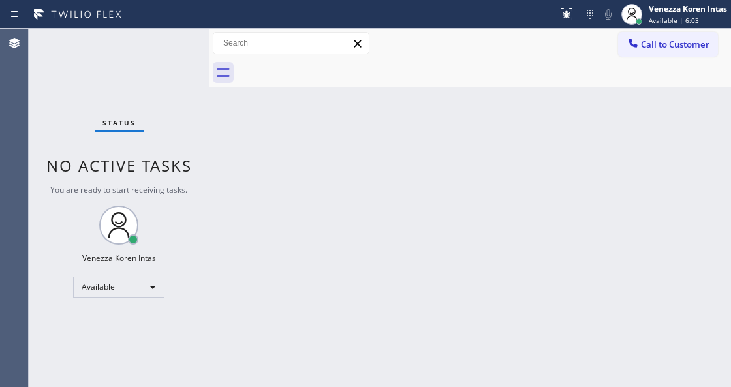
click at [251, 216] on div "Back to Dashboard Change Sender ID Customers Technicians Select a contact Outbo…" at bounding box center [470, 208] width 522 height 359
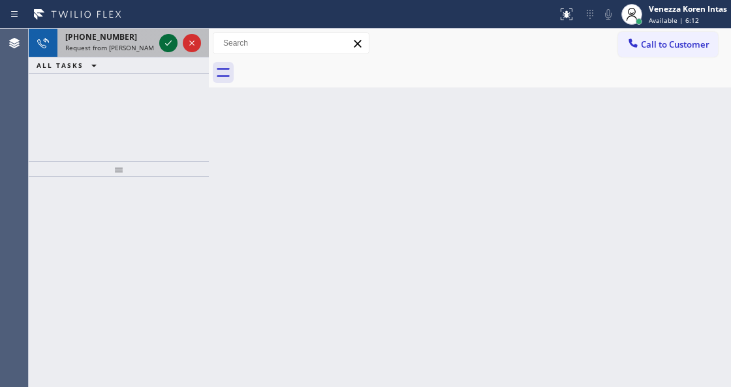
click at [165, 39] on icon at bounding box center [169, 43] width 16 height 16
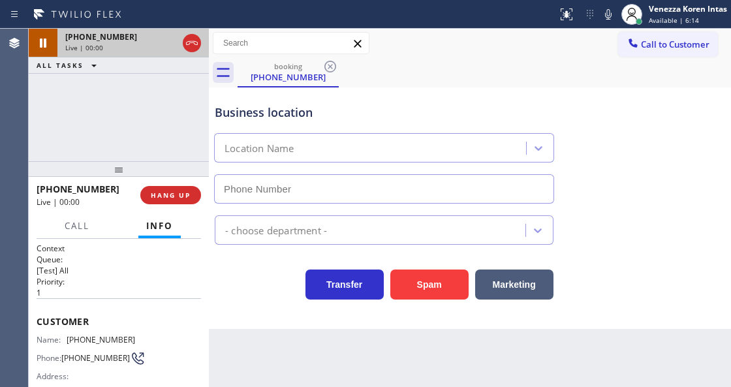
scroll to position [131, 0]
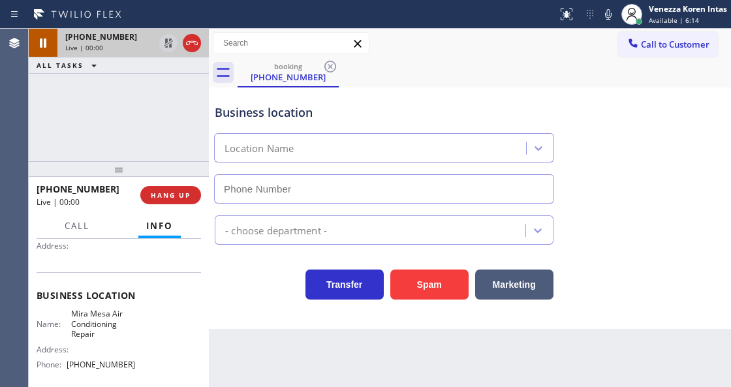
type input "[PHONE_NUMBER]"
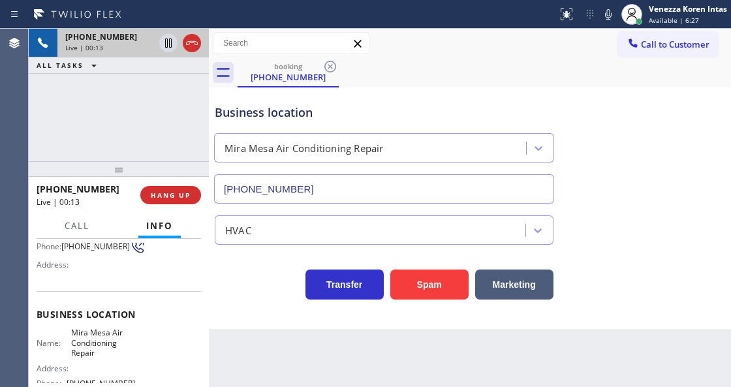
scroll to position [174, 0]
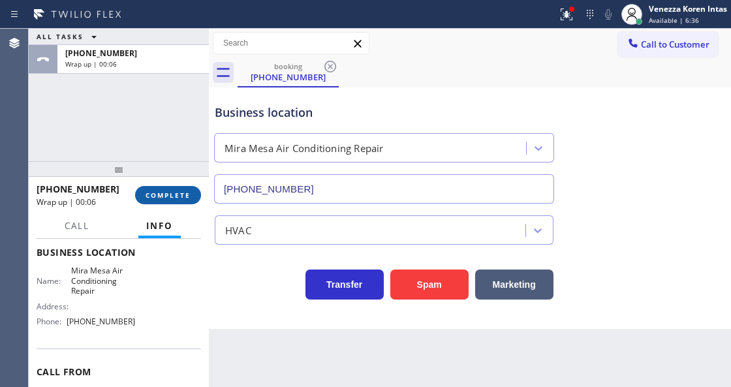
click at [182, 195] on span "COMPLETE" at bounding box center [168, 195] width 45 height 9
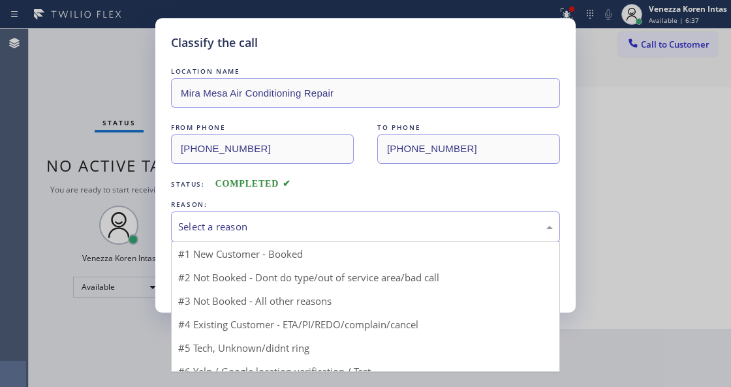
click at [296, 234] on div "Select a reason" at bounding box center [365, 226] width 375 height 15
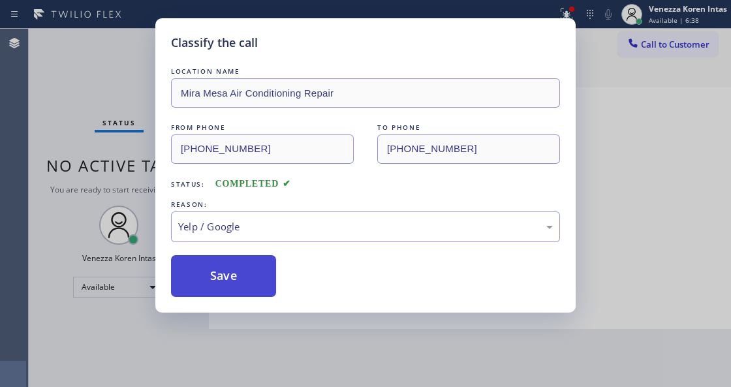
click at [255, 293] on button "Save" at bounding box center [223, 276] width 105 height 42
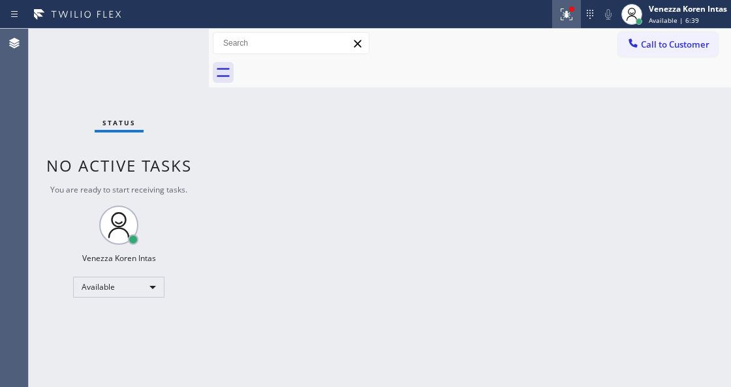
click at [567, 7] on icon at bounding box center [567, 15] width 16 height 16
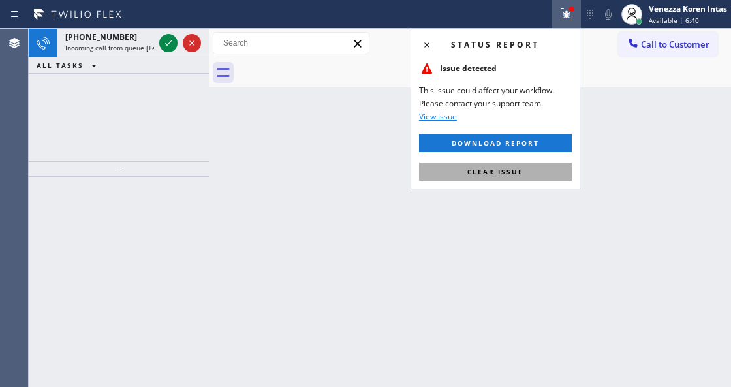
click at [532, 167] on button "Clear issue" at bounding box center [495, 172] width 153 height 18
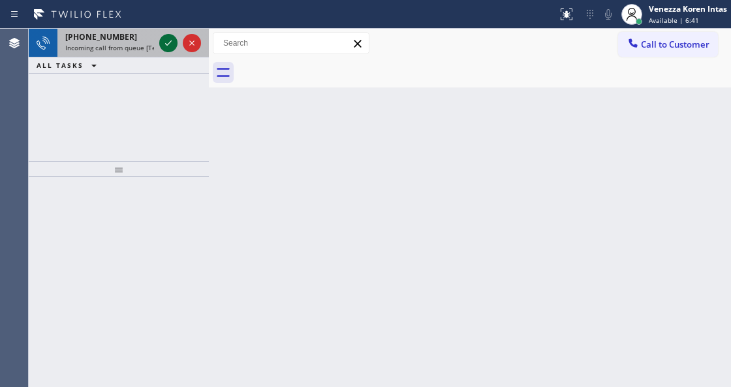
click at [170, 43] on icon at bounding box center [169, 43] width 16 height 16
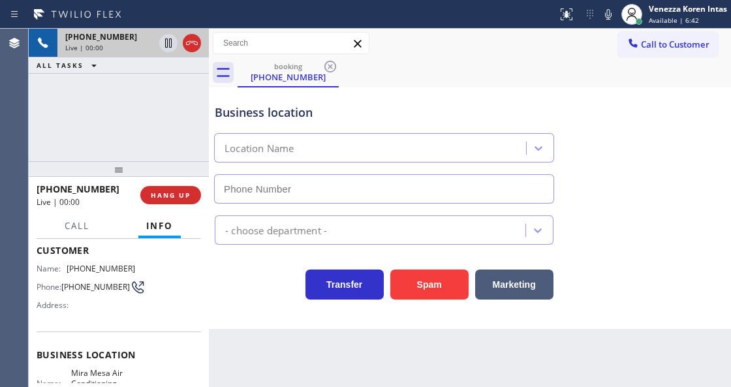
scroll to position [87, 0]
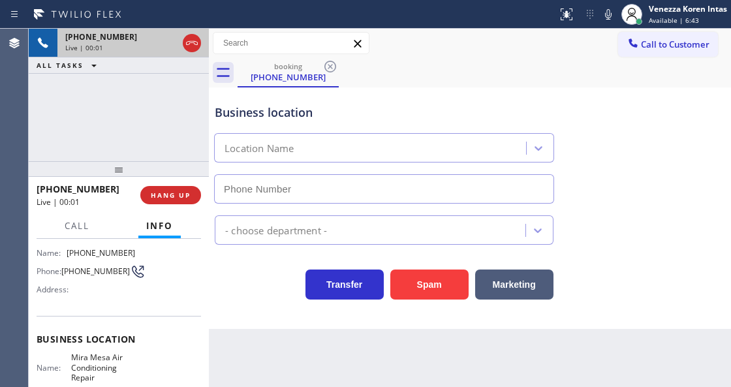
type input "[PHONE_NUMBER]"
click at [408, 105] on div "Business location" at bounding box center [384, 113] width 339 height 18
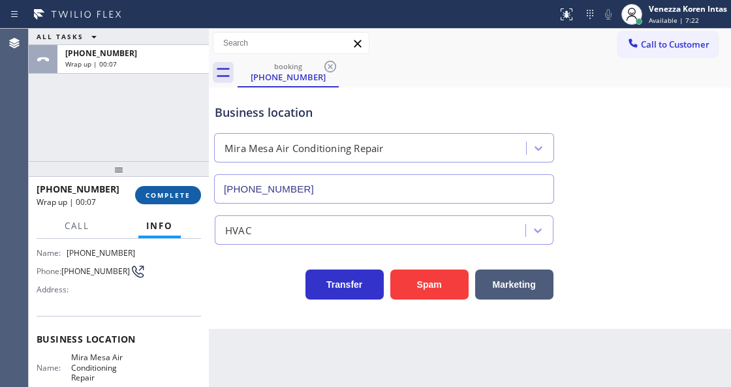
click at [185, 199] on span "COMPLETE" at bounding box center [168, 195] width 45 height 9
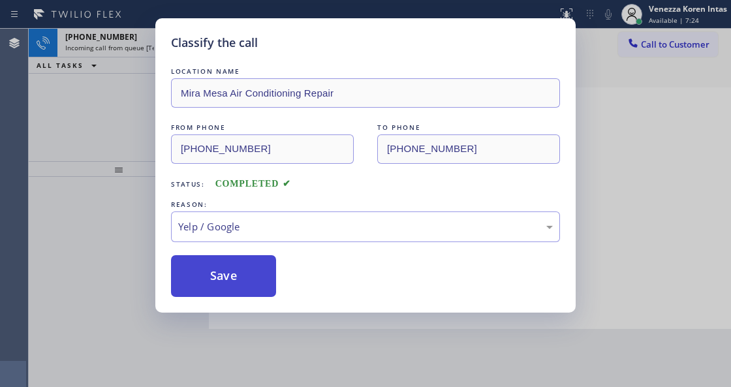
click at [209, 259] on button "Save" at bounding box center [223, 276] width 105 height 42
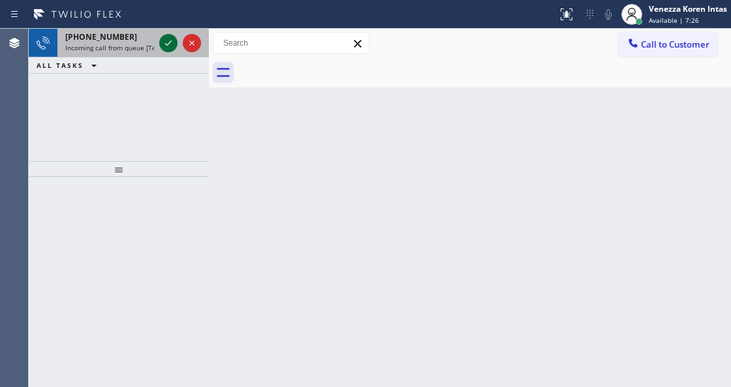
click at [166, 43] on icon at bounding box center [169, 43] width 16 height 16
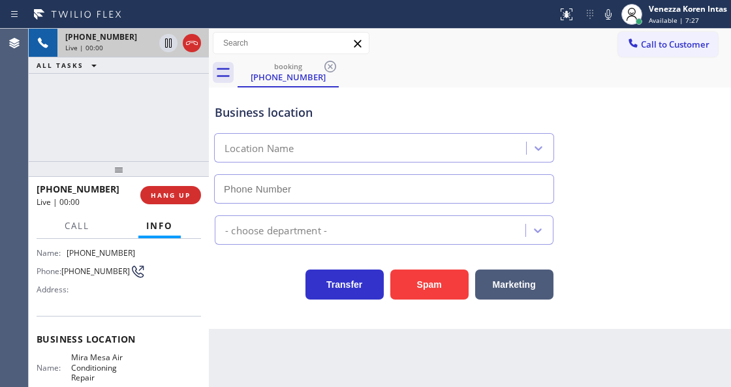
scroll to position [131, 0]
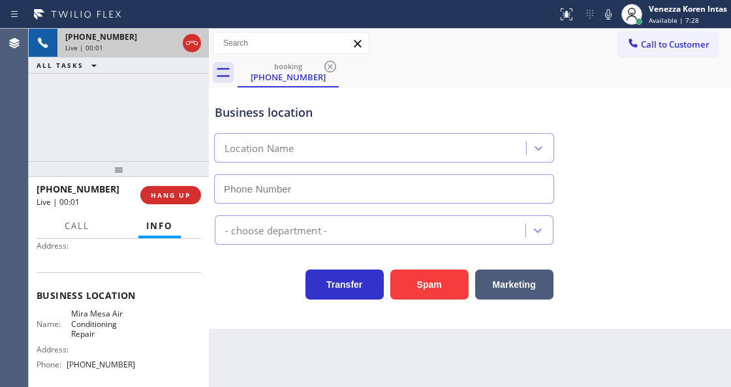
type input "[PHONE_NUMBER]"
click at [409, 111] on div "Business location" at bounding box center [384, 113] width 339 height 18
click at [440, 126] on div "Business location [GEOGRAPHIC_DATA] Air Conditioning Repair [PHONE_NUMBER]" at bounding box center [384, 147] width 344 height 113
click at [442, 28] on div "Status report No issues detected If you experience an issue, please download th…" at bounding box center [365, 14] width 731 height 29
click at [423, 387] on div "Back to Dashboard Change Sender ID Customers Technicians Select a contact Outbo…" at bounding box center [470, 208] width 522 height 359
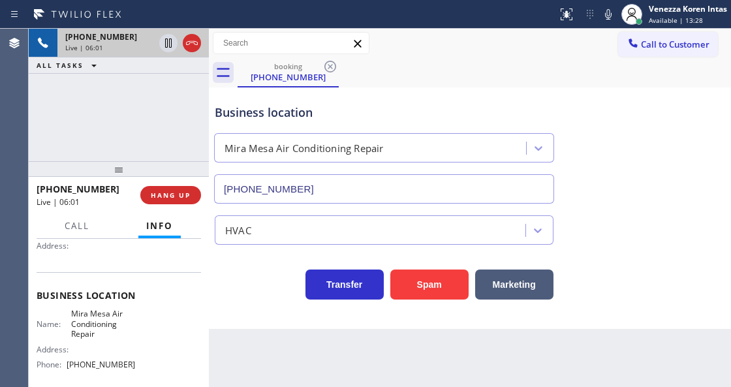
click at [409, 98] on div "Business location [GEOGRAPHIC_DATA] Air Conditioning Repair [PHONE_NUMBER]" at bounding box center [384, 147] width 344 height 113
click at [419, 46] on div "Call to Customer Outbound call Location 5 Star Appliance Repair Your caller id …" at bounding box center [470, 43] width 522 height 23
click at [84, 125] on div "[PHONE_NUMBER] Live | 06:38 ALL TASKS ALL TASKS ACTIVE TASKS TASKS IN WRAP UP" at bounding box center [119, 95] width 180 height 133
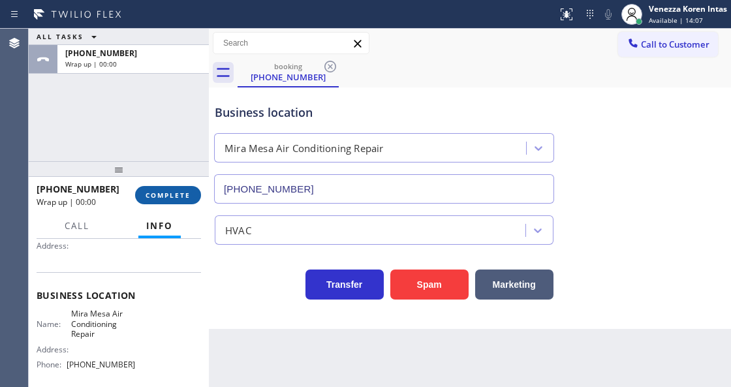
click at [168, 191] on span "COMPLETE" at bounding box center [168, 195] width 45 height 9
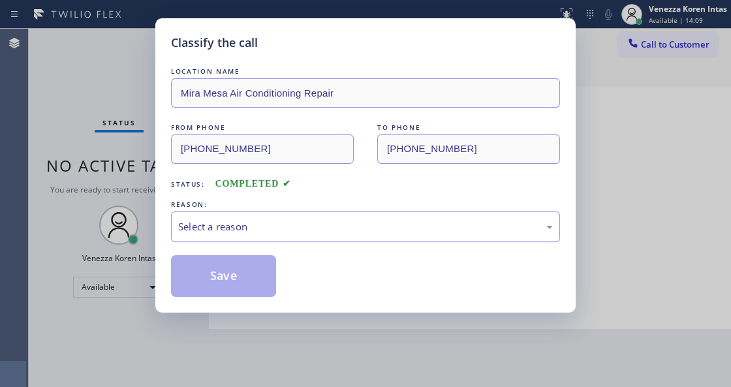
click at [304, 232] on div "Select a reason" at bounding box center [365, 226] width 375 height 15
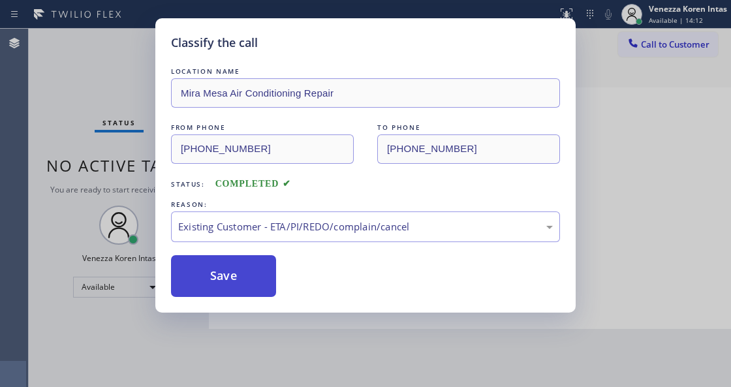
click at [259, 294] on button "Save" at bounding box center [223, 276] width 105 height 42
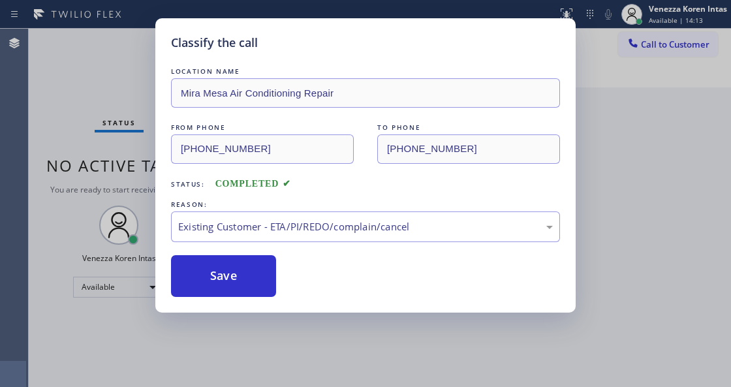
click at [669, 21] on div "Classify the call LOCATION NAME Mira Mesa Air Conditioning Repair FROM PHONE [P…" at bounding box center [365, 193] width 731 height 387
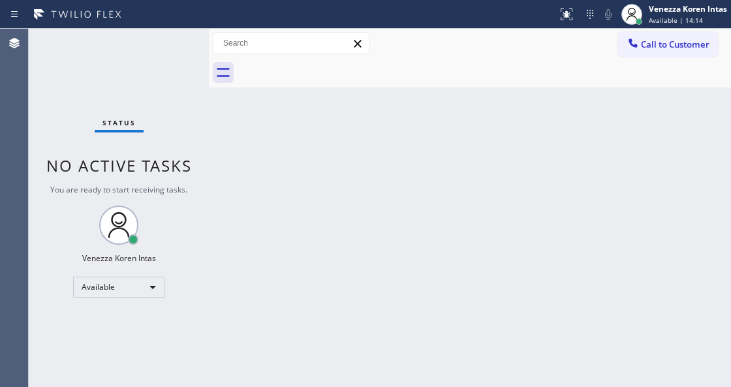
click at [669, 21] on span "Available | 14:14" at bounding box center [676, 20] width 54 height 9
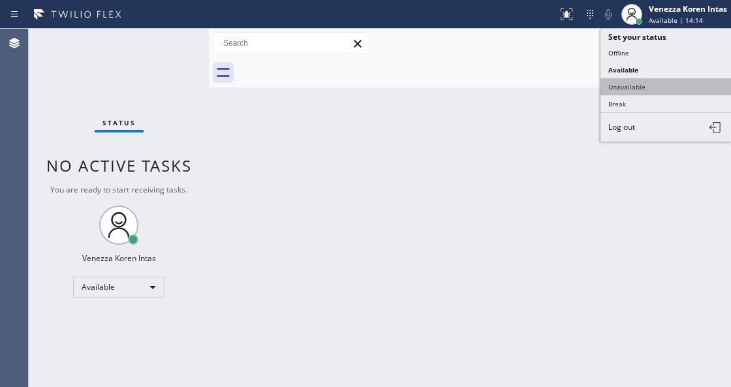
click at [662, 91] on button "Unavailable" at bounding box center [666, 86] width 131 height 17
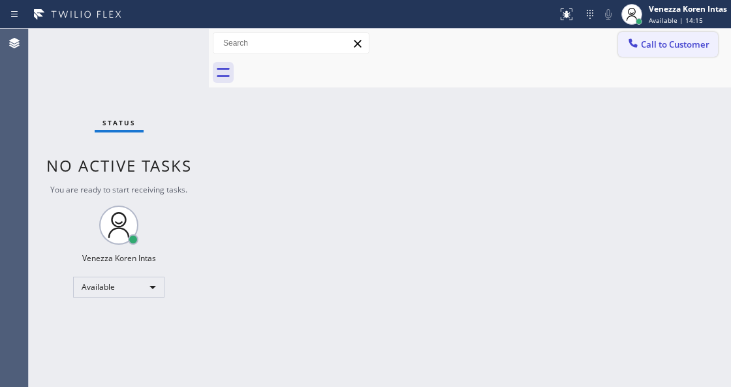
click at [682, 51] on button "Call to Customer" at bounding box center [668, 44] width 100 height 25
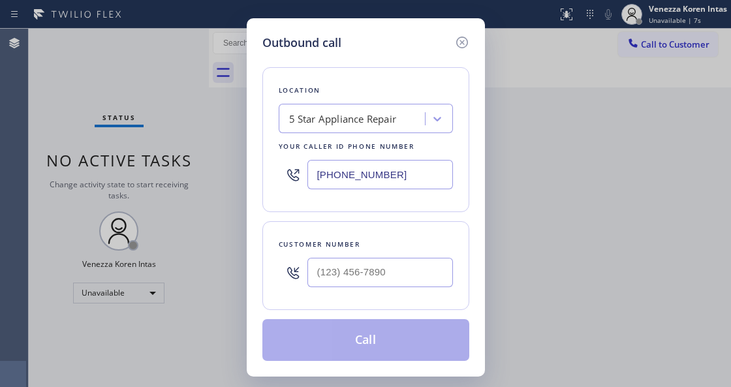
drag, startPoint x: 219, startPoint y: 191, endPoint x: 263, endPoint y: 172, distance: 47.1
click at [219, 191] on div "Outbound call Location 5 Star Appliance Repair Your caller id phone number [PHO…" at bounding box center [365, 193] width 731 height 387
drag, startPoint x: 411, startPoint y: 176, endPoint x: 240, endPoint y: 136, distance: 175.8
click at [235, 138] on div "Outbound call Location 5 Star Appliance Repair Your caller id phone number [PHO…" at bounding box center [365, 193] width 731 height 387
paste input "619) 762-3215"
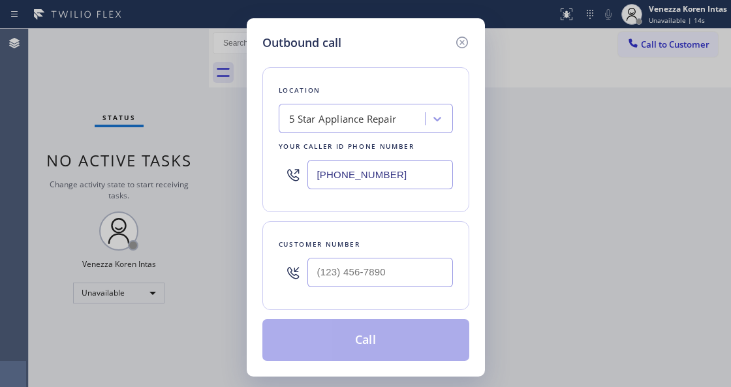
type input "[PHONE_NUMBER]"
type input "(___) ___-____"
click at [381, 270] on input "(___) ___-____" at bounding box center [381, 272] width 146 height 29
paste input "310) 989-6650"
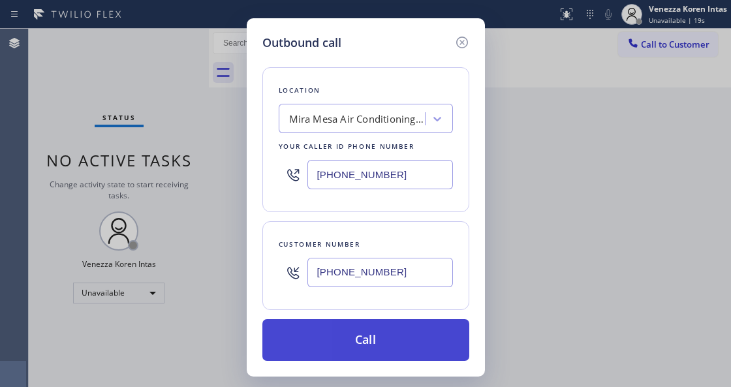
type input "[PHONE_NUMBER]"
click at [368, 345] on button "Call" at bounding box center [366, 340] width 207 height 42
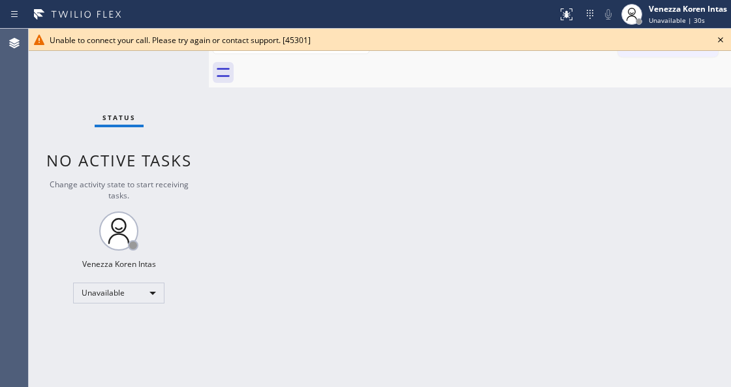
drag, startPoint x: 250, startPoint y: 127, endPoint x: 551, endPoint y: 99, distance: 302.3
click at [269, 121] on div "Back to Dashboard Change Sender ID Customers Technicians Select a contact Outbo…" at bounding box center [470, 208] width 522 height 359
click at [717, 43] on icon at bounding box center [721, 40] width 16 height 16
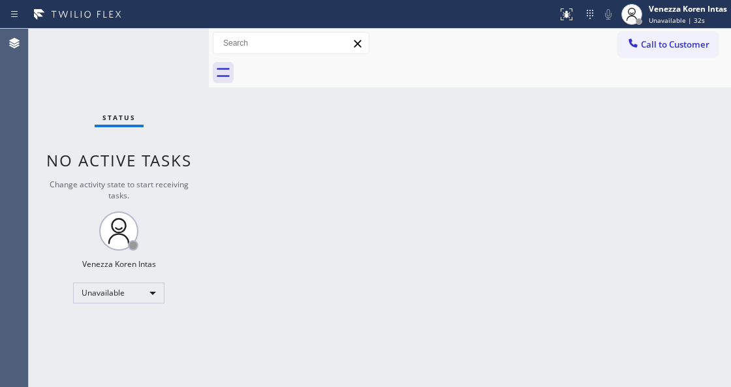
click at [650, 57] on div "Call to Customer Outbound call Location Mira Mesa Air Conditioning Repair Your …" at bounding box center [470, 43] width 522 height 29
drag, startPoint x: 635, startPoint y: 68, endPoint x: 649, endPoint y: 57, distance: 17.6
click at [643, 63] on div at bounding box center [485, 72] width 494 height 29
click at [649, 57] on div "Call to Customer Outbound call Location Mira Mesa Air Conditioning Repair Your …" at bounding box center [470, 43] width 522 height 29
click at [650, 52] on button "Call to Customer" at bounding box center [668, 44] width 100 height 25
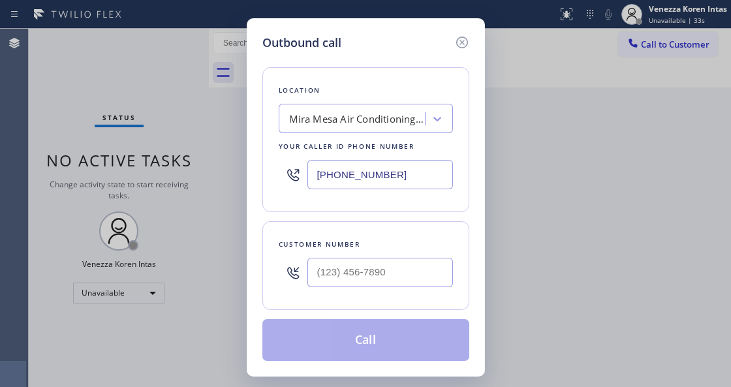
click at [368, 180] on input "[PHONE_NUMBER]" at bounding box center [381, 174] width 146 height 29
click at [411, 108] on div "Mira Mesa Air Conditioning Repair" at bounding box center [354, 119] width 142 height 23
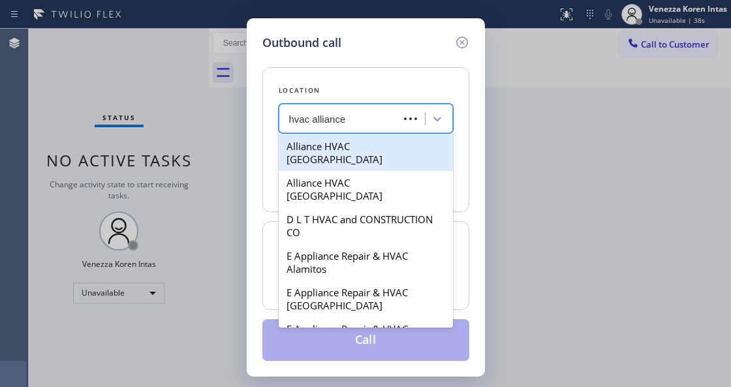
type input "hvac alliance"
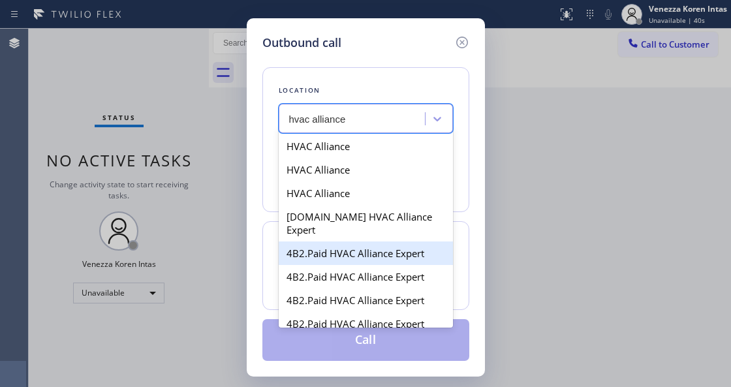
click at [387, 242] on div "4B2.Paid HVAC Alliance Expert" at bounding box center [366, 254] width 174 height 24
type input "[PHONE_NUMBER]"
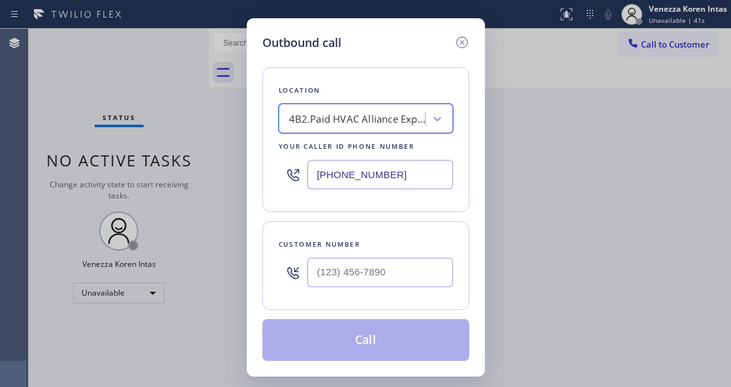
type input "(___) ___-____"
click at [375, 272] on input "(___) ___-____" at bounding box center [381, 272] width 146 height 29
paste input "310) 989-6650"
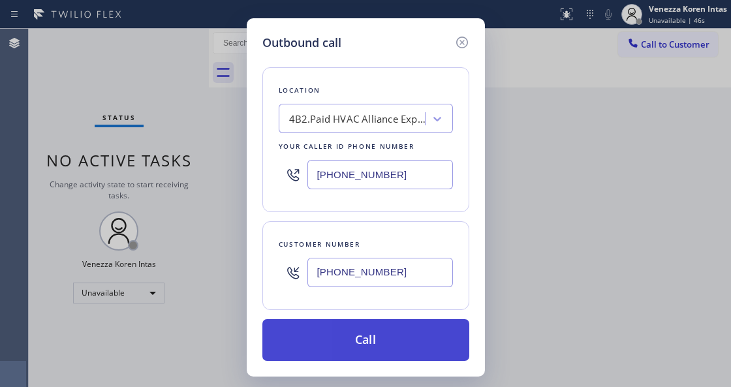
click at [371, 334] on button "Call" at bounding box center [366, 340] width 207 height 42
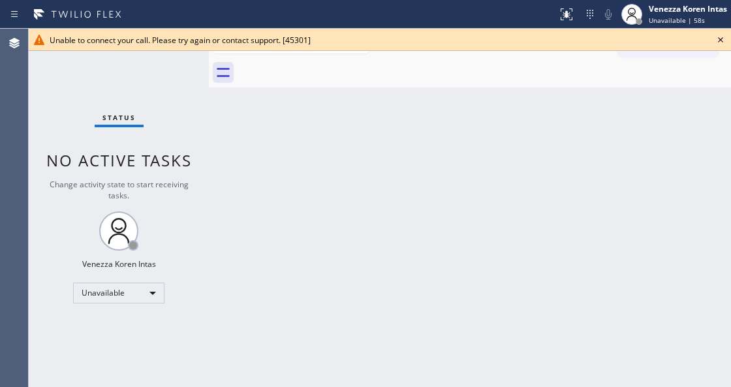
click at [720, 38] on icon at bounding box center [721, 40] width 16 height 16
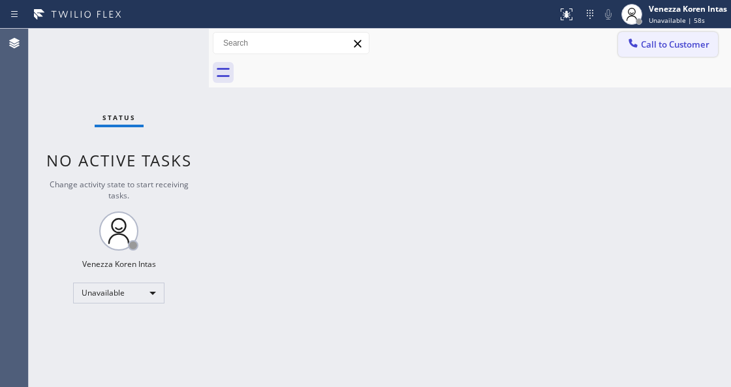
click at [691, 40] on span "Call to Customer" at bounding box center [675, 45] width 69 height 12
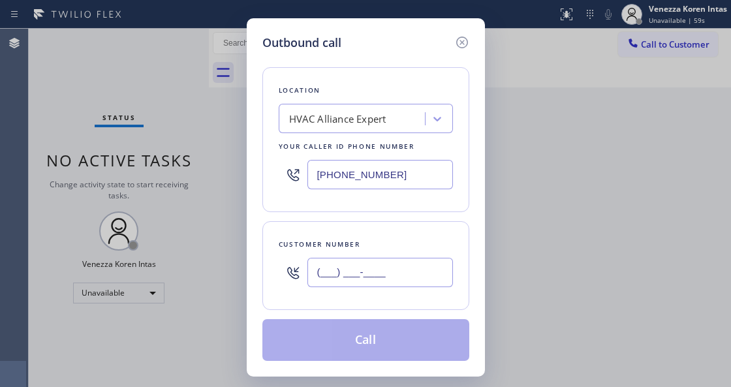
click at [369, 287] on input "(___) ___-____" at bounding box center [381, 272] width 146 height 29
paste input "310) 989-6650"
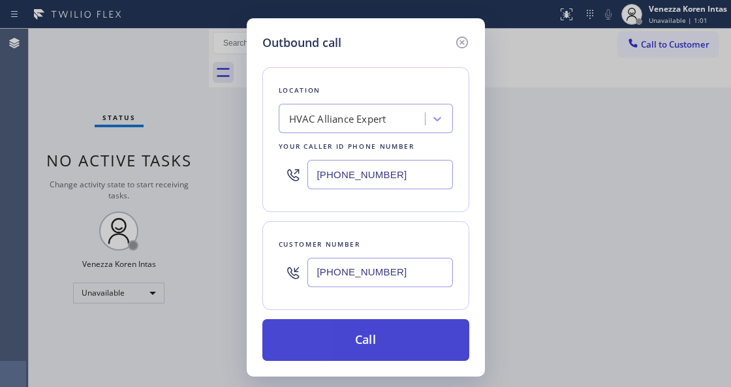
type input "[PHONE_NUMBER]"
click at [401, 338] on button "Call" at bounding box center [366, 340] width 207 height 42
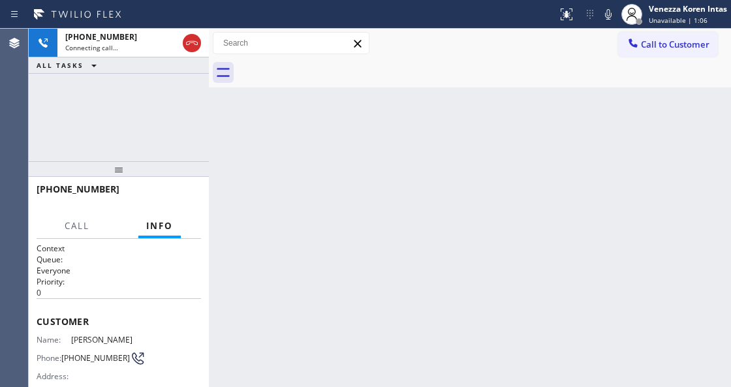
click at [394, 81] on div at bounding box center [485, 72] width 494 height 29
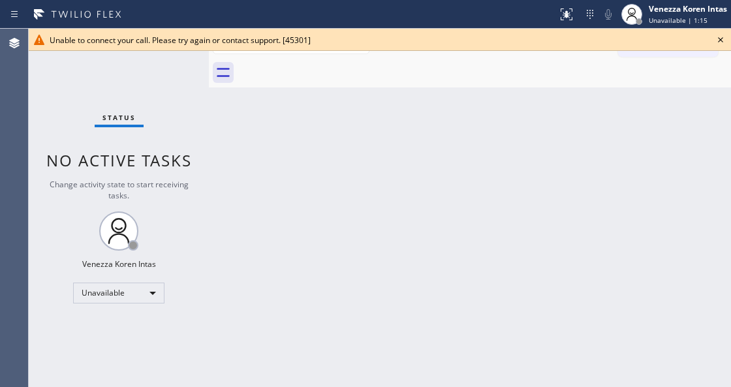
click at [722, 42] on icon at bounding box center [720, 39] width 5 height 5
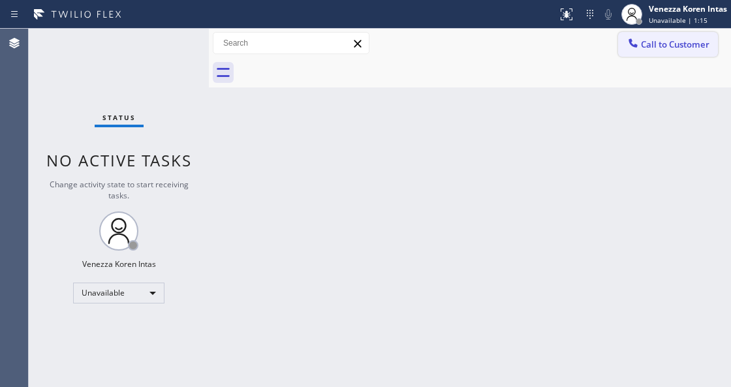
click at [685, 52] on button "Call to Customer" at bounding box center [668, 44] width 100 height 25
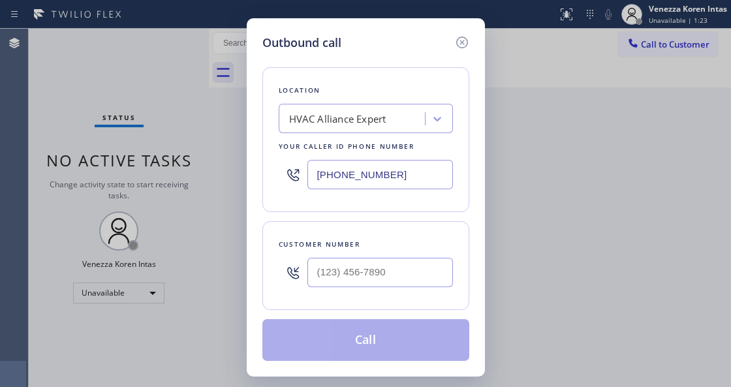
type input "(___) ___-____"
click at [375, 272] on input "(___) ___-____" at bounding box center [381, 272] width 146 height 29
drag, startPoint x: 396, startPoint y: 184, endPoint x: 259, endPoint y: 155, distance: 140.9
click at [256, 157] on div "Outbound call Location HVAC Alliance Expert Your caller id phone number [PHONE_…" at bounding box center [366, 197] width 238 height 359
paste input "619) 762-3215"
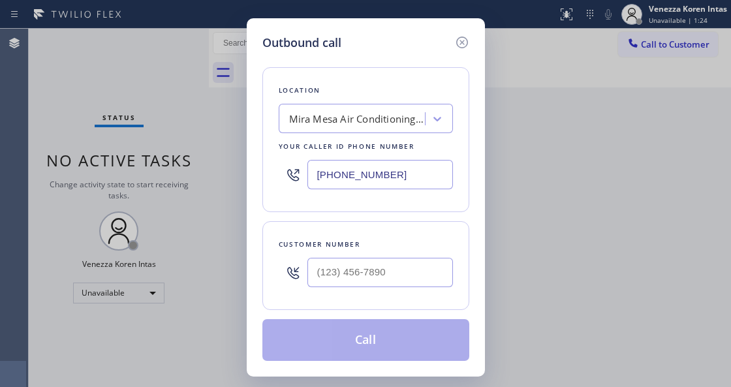
type input "[PHONE_NUMBER]"
type input "(___) ___-____"
click at [379, 278] on input "(___) ___-____" at bounding box center [381, 272] width 146 height 29
paste input "310) 989-6650"
type input "[PHONE_NUMBER]"
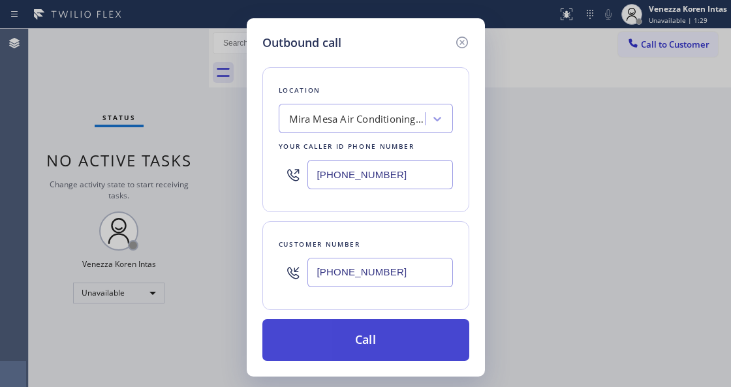
click at [368, 337] on button "Call" at bounding box center [366, 340] width 207 height 42
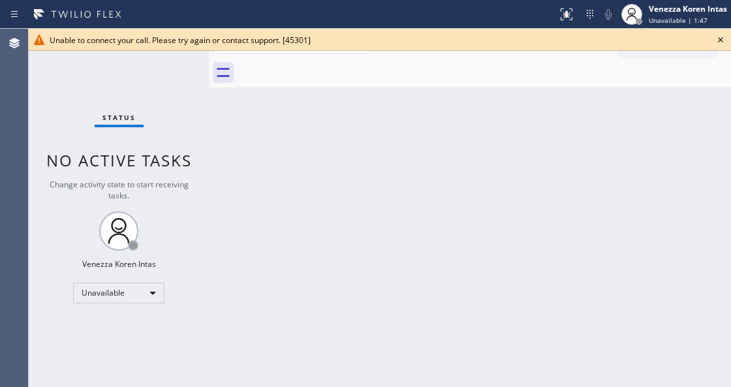
click at [242, 191] on div "Back to Dashboard Change Sender ID Customers Technicians Select a contact Outbo…" at bounding box center [470, 208] width 522 height 359
click at [719, 42] on icon at bounding box center [720, 39] width 5 height 5
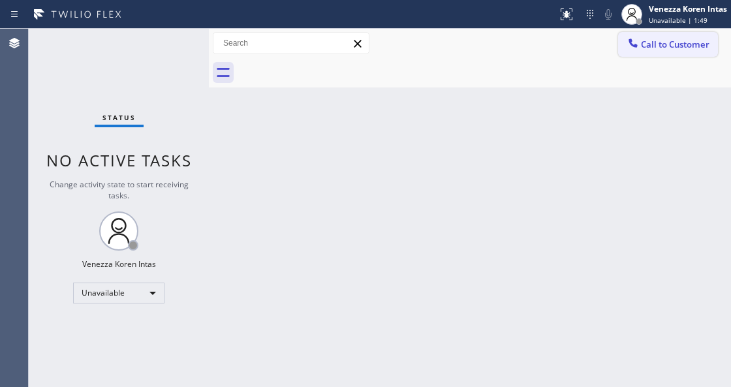
click at [667, 52] on button "Call to Customer" at bounding box center [668, 44] width 100 height 25
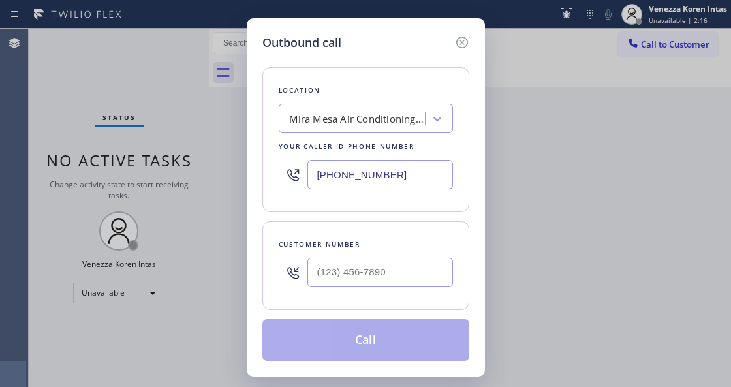
click at [434, 184] on input "[PHONE_NUMBER]" at bounding box center [381, 174] width 146 height 29
drag, startPoint x: 420, startPoint y: 178, endPoint x: 252, endPoint y: 162, distance: 168.6
click at [259, 167] on div "Outbound call Location [GEOGRAPHIC_DATA] Air Conditioning Repair Your caller id…" at bounding box center [366, 197] width 238 height 359
paste input "323) 991-9198"
type input "[PHONE_NUMBER]"
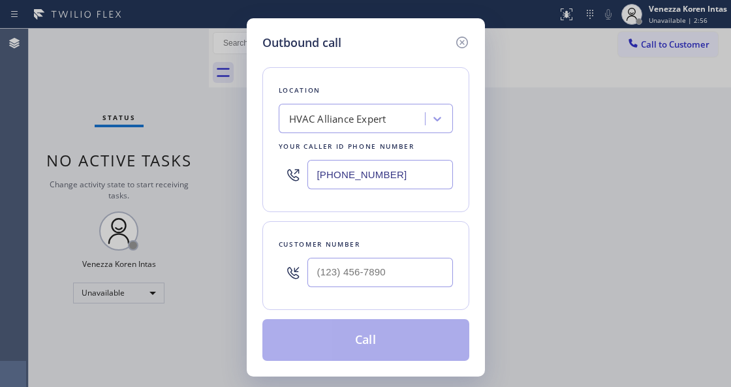
type input "(___) ___-____"
click at [347, 282] on input "(___) ___-____" at bounding box center [381, 272] width 146 height 29
paste input "310) 989-6650"
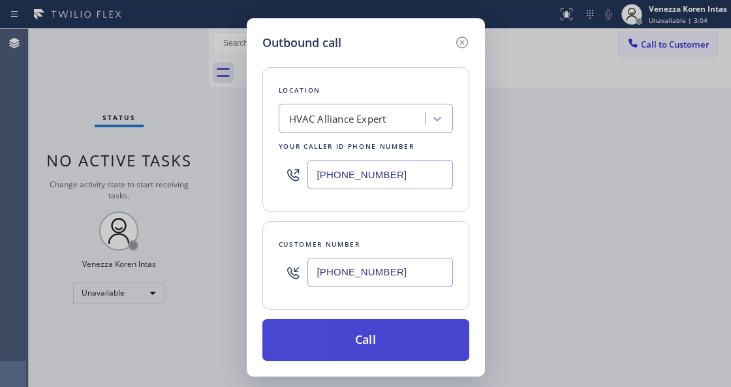
type input "[PHONE_NUMBER]"
click at [366, 339] on button "Call" at bounding box center [366, 340] width 207 height 42
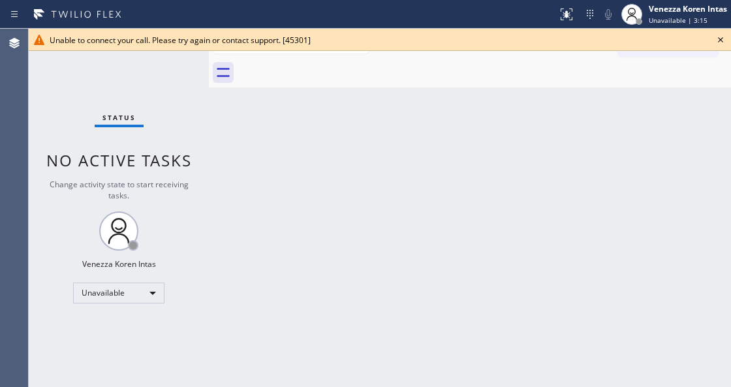
drag, startPoint x: 238, startPoint y: 197, endPoint x: 485, endPoint y: 112, distance: 261.9
click at [238, 196] on div "Back to Dashboard Change Sender ID Customers Technicians Select a contact Outbo…" at bounding box center [470, 208] width 522 height 359
click at [714, 39] on icon at bounding box center [721, 40] width 16 height 16
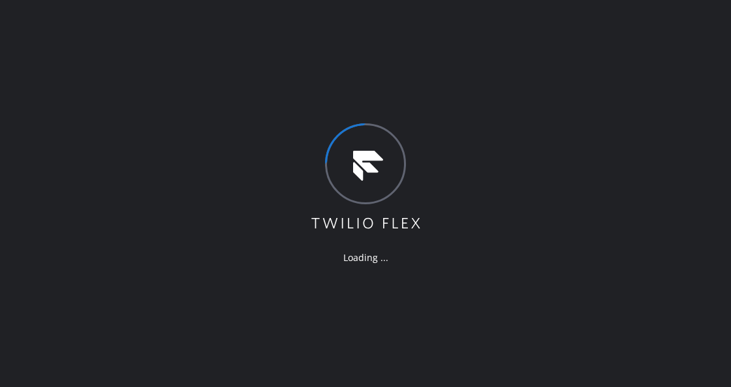
click at [464, 182] on div "Loading ..." at bounding box center [365, 193] width 731 height 387
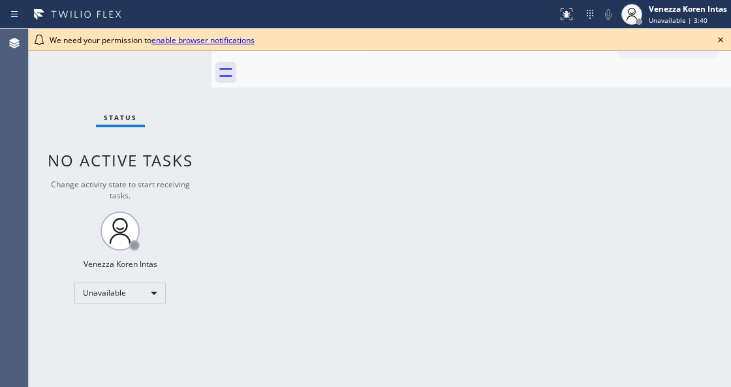
click at [443, 125] on div "Back to Dashboard Change Sender ID Customers Technicians Select a contact Outbo…" at bounding box center [472, 208] width 520 height 359
click at [727, 38] on icon at bounding box center [721, 40] width 16 height 16
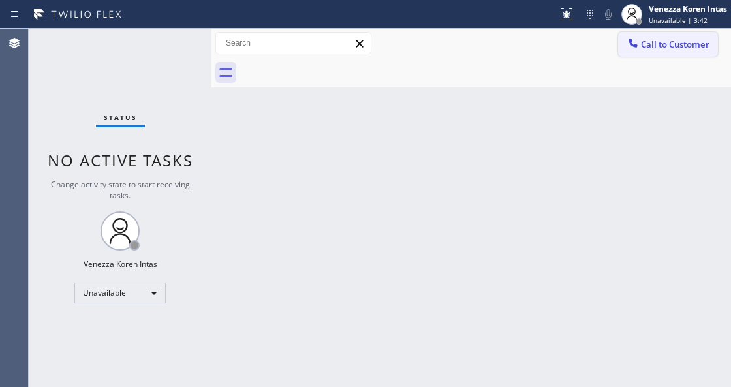
click at [691, 45] on span "Call to Customer" at bounding box center [675, 45] width 69 height 12
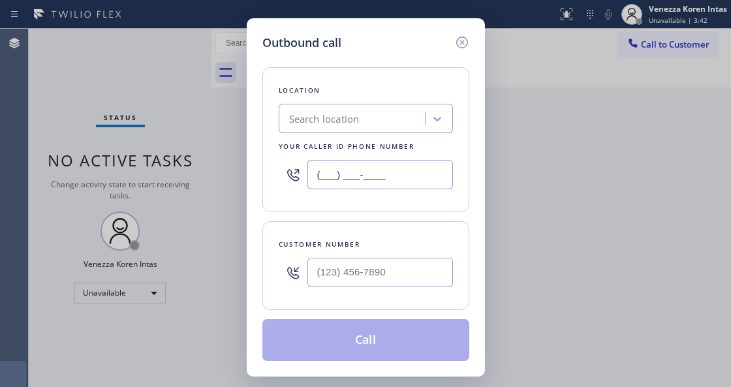
drag, startPoint x: 398, startPoint y: 189, endPoint x: 382, endPoint y: 190, distance: 16.3
click at [382, 189] on input "(___) ___-____" at bounding box center [381, 174] width 146 height 29
click at [315, 174] on input "(___) ___-____" at bounding box center [381, 174] width 146 height 29
paste input "619) 762-3215"
type input "[PHONE_NUMBER]"
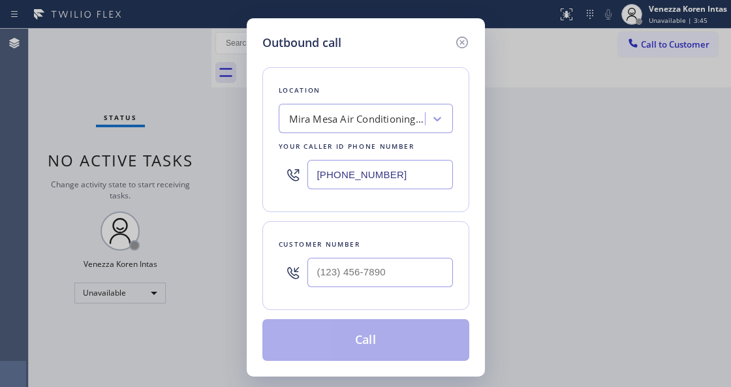
type input "(___) ___-____"
click at [332, 287] on input "(___) ___-____" at bounding box center [381, 272] width 146 height 29
click at [368, 262] on input "(___) ___-____" at bounding box center [381, 272] width 146 height 29
click at [315, 272] on input "(___) ___-____" at bounding box center [381, 272] width 146 height 29
paste input "310) 989-6650"
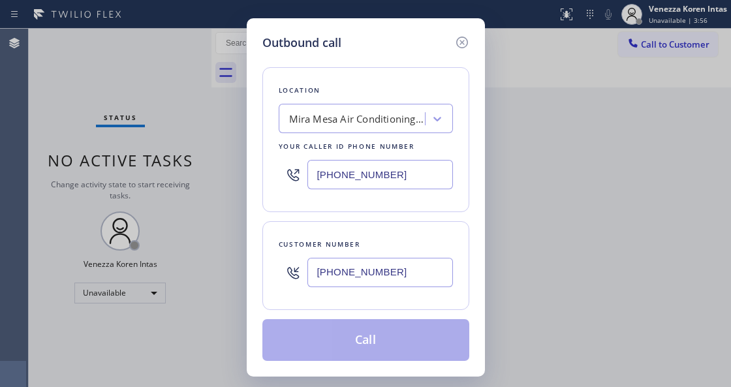
type input "[PHONE_NUMBER]"
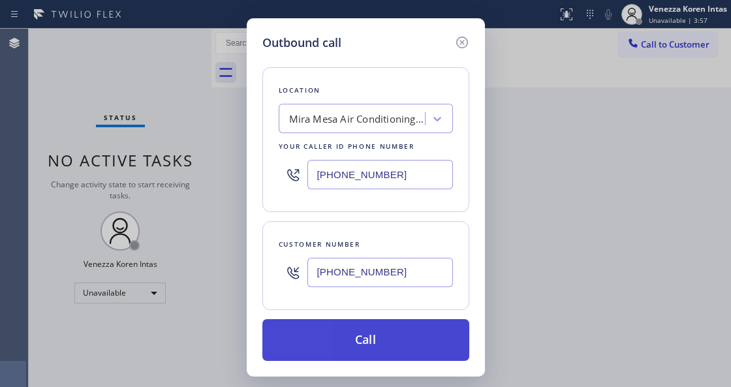
click at [310, 342] on button "Call" at bounding box center [366, 340] width 207 height 42
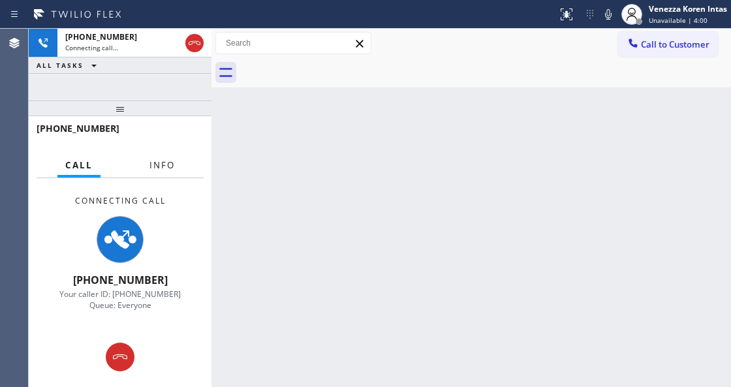
click at [164, 160] on span "Info" at bounding box center [162, 165] width 25 height 12
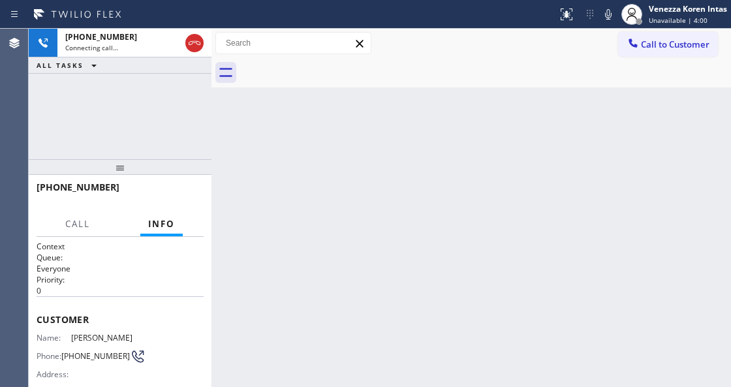
drag, startPoint x: 149, startPoint y: 118, endPoint x: 140, endPoint y: 184, distance: 67.2
click at [140, 175] on div at bounding box center [120, 167] width 183 height 16
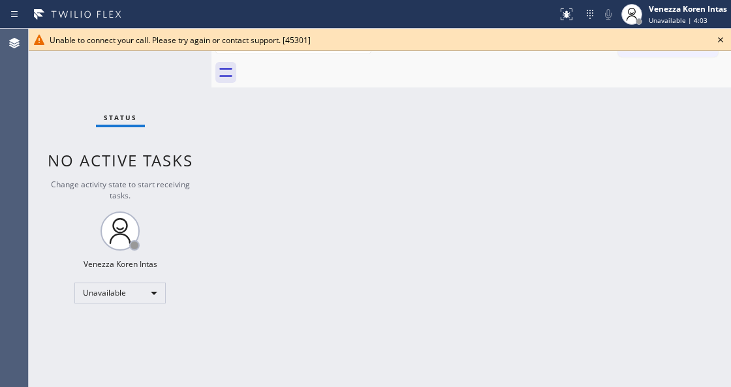
drag, startPoint x: 260, startPoint y: 144, endPoint x: 589, endPoint y: 70, distance: 337.4
click at [260, 144] on div "Back to Dashboard Change Sender ID Customers Technicians Select a contact Outbo…" at bounding box center [472, 208] width 520 height 359
click at [719, 42] on icon at bounding box center [721, 40] width 16 height 16
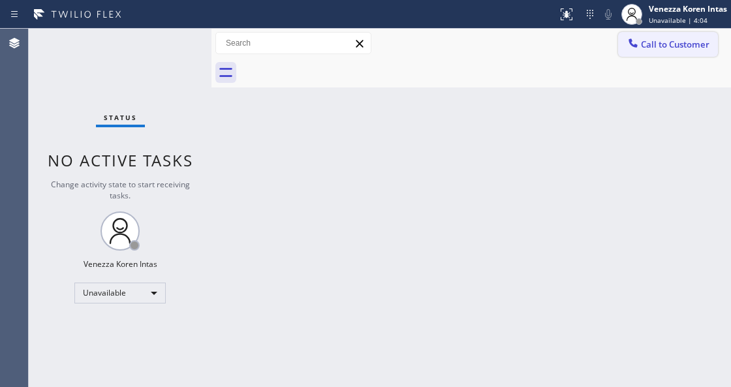
click at [680, 51] on button "Call to Customer" at bounding box center [668, 44] width 100 height 25
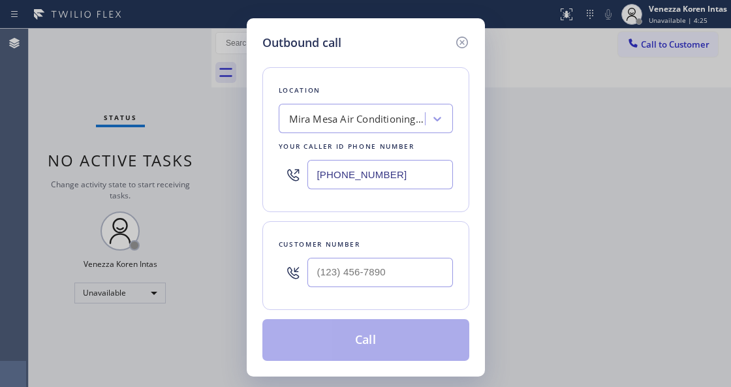
drag, startPoint x: 402, startPoint y: 176, endPoint x: 300, endPoint y: 161, distance: 103.6
click at [300, 161] on div "[PHONE_NUMBER]" at bounding box center [366, 174] width 174 height 42
paste input "323) 991-9198"
paste input "text"
type input "[PHONE_NUMBER]"
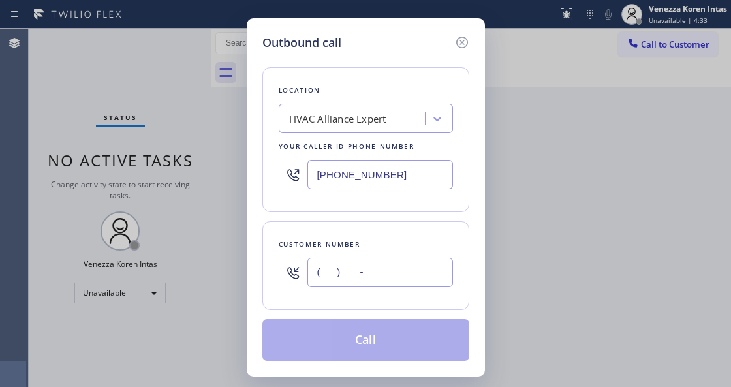
click at [333, 270] on input "(___) ___-____" at bounding box center [381, 272] width 146 height 29
paste input "310) 989-6650"
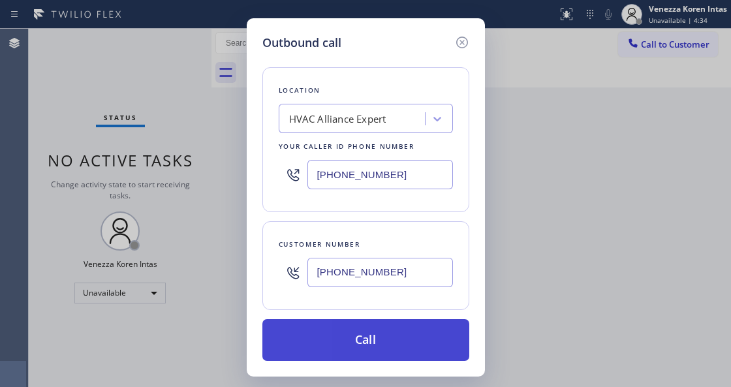
type input "[PHONE_NUMBER]"
click at [334, 336] on button "Call" at bounding box center [366, 340] width 207 height 42
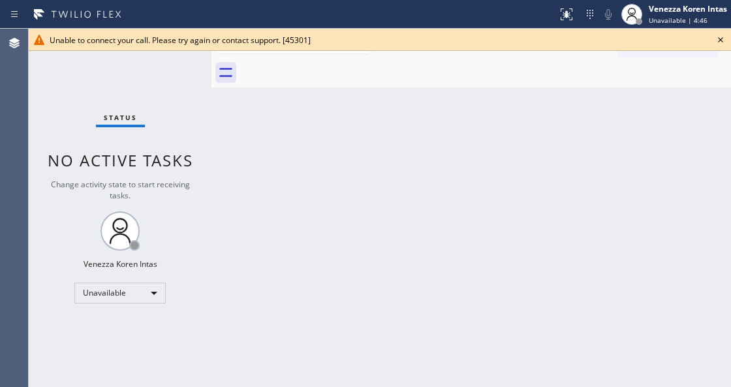
click at [713, 40] on icon at bounding box center [721, 40] width 16 height 16
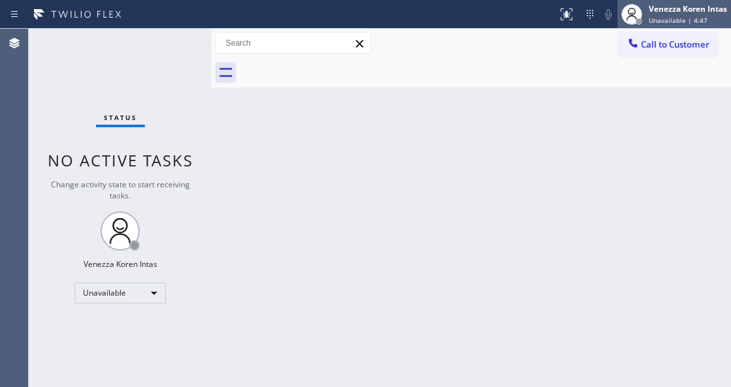
click at [708, 24] on div "Unavailable | 4:47" at bounding box center [688, 20] width 78 height 9
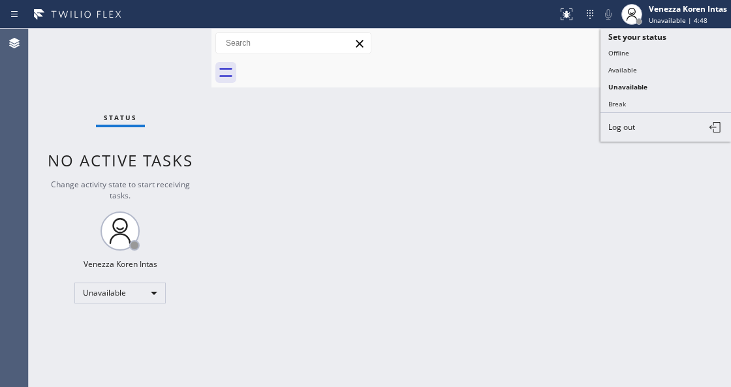
click at [549, 86] on div at bounding box center [485, 72] width 491 height 29
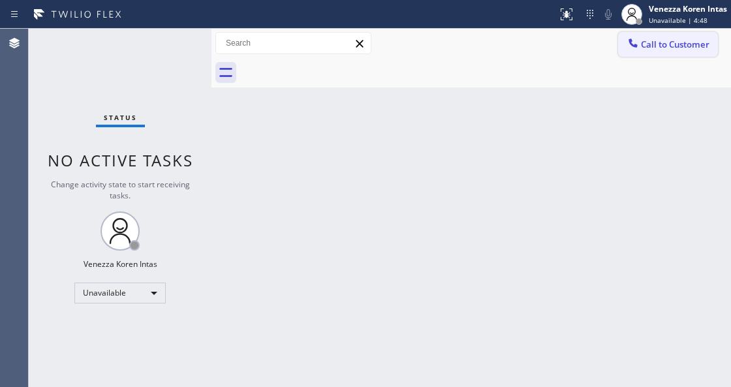
click at [673, 50] on span "Call to Customer" at bounding box center [675, 45] width 69 height 12
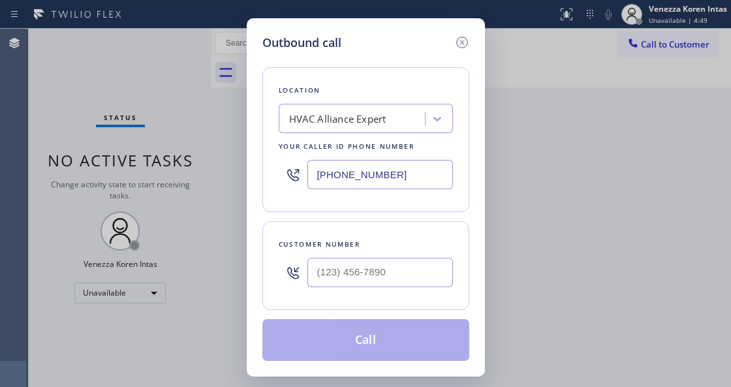
click at [397, 177] on input "[PHONE_NUMBER]" at bounding box center [381, 174] width 146 height 29
click at [386, 132] on div "HVAC Alliance Expert" at bounding box center [366, 118] width 174 height 29
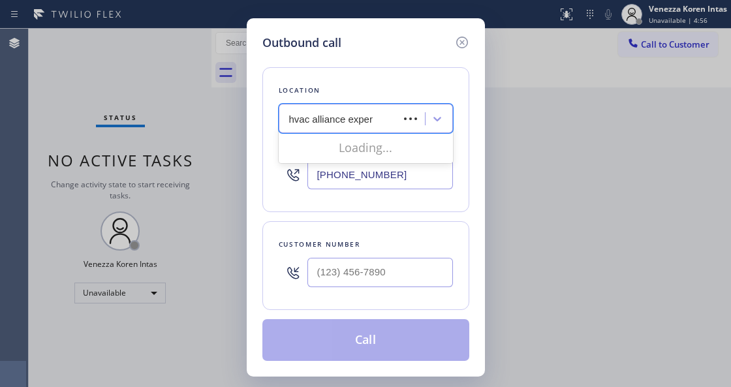
type input "hvac alliance expert"
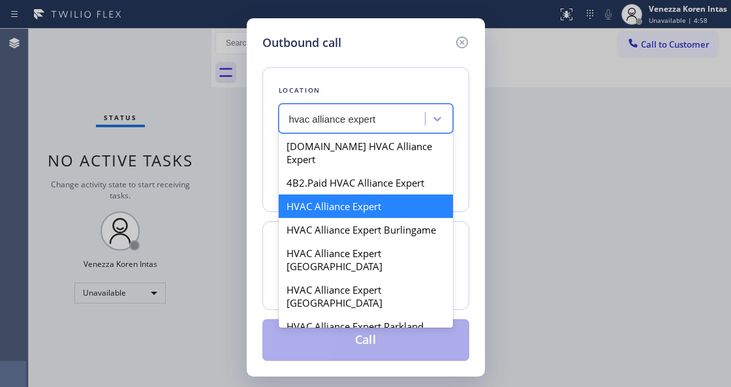
click at [362, 200] on div "HVAC Alliance Expert" at bounding box center [366, 207] width 174 height 24
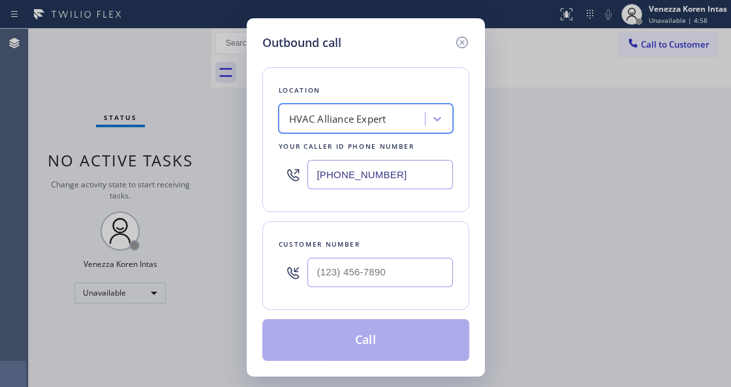
type input "(___) ___-____"
click at [387, 264] on input "(___) ___-____" at bounding box center [381, 272] width 146 height 29
paste input "310) 989-6650"
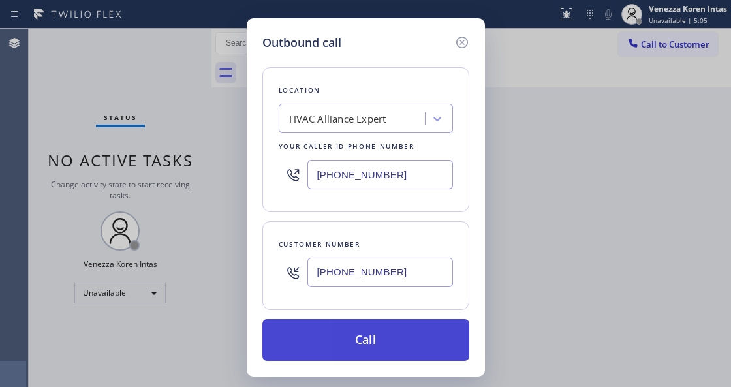
type input "[PHONE_NUMBER]"
click at [345, 336] on button "Call" at bounding box center [366, 340] width 207 height 42
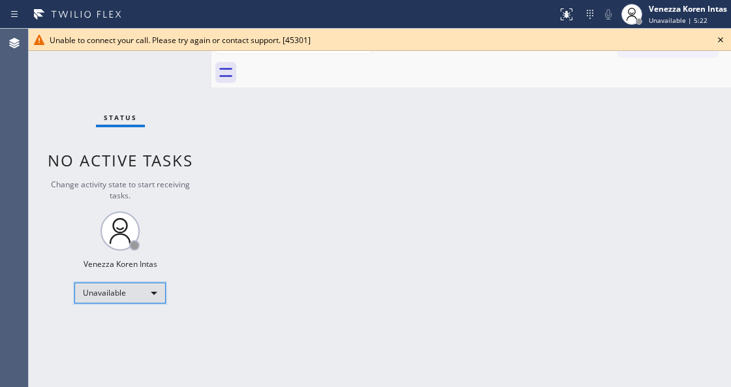
click at [118, 300] on div "Unavailable" at bounding box center [119, 293] width 91 height 21
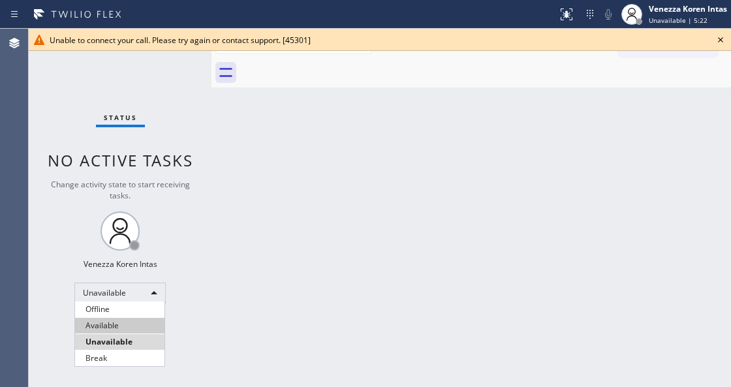
click at [119, 329] on li "Available" at bounding box center [119, 326] width 89 height 16
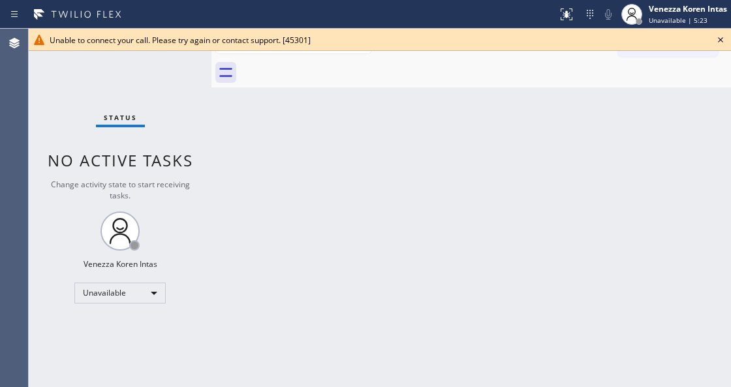
click at [381, 232] on div "Back to Dashboard Change Sender ID Customers Technicians Select a contact Outbo…" at bounding box center [472, 208] width 520 height 359
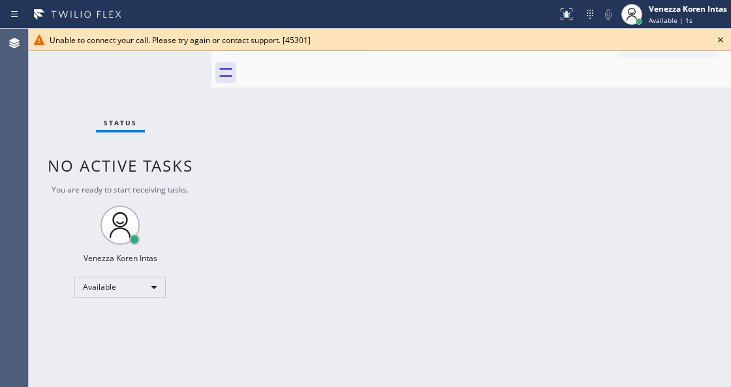
click at [718, 40] on icon at bounding box center [721, 40] width 16 height 16
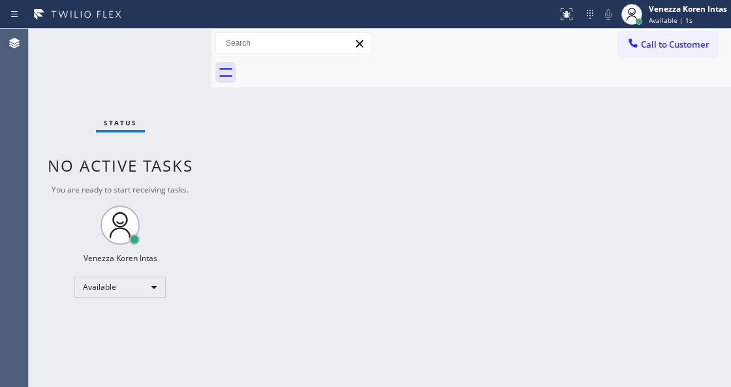
drag, startPoint x: 611, startPoint y: 148, endPoint x: 348, endPoint y: 171, distance: 263.6
click at [582, 148] on div "Back to Dashboard Change Sender ID Customers Technicians Select a contact Outbo…" at bounding box center [472, 208] width 520 height 359
drag, startPoint x: 222, startPoint y: 182, endPoint x: 243, endPoint y: 184, distance: 21.1
click at [233, 182] on div "Back to Dashboard Change Sender ID Customers Technicians Select a contact Outbo…" at bounding box center [472, 208] width 520 height 359
drag, startPoint x: 315, startPoint y: 189, endPoint x: 270, endPoint y: 351, distance: 168.6
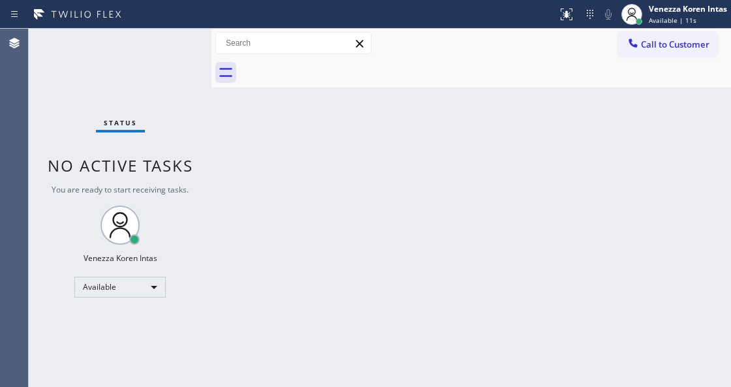
click at [314, 189] on div "Back to Dashboard Change Sender ID Customers Technicians Select a contact Outbo…" at bounding box center [472, 208] width 520 height 359
click at [141, 129] on div "Status" at bounding box center [120, 125] width 49 height 14
click at [413, 166] on div "Back to Dashboard Change Sender ID Customers Technicians Select a contact Outbo…" at bounding box center [472, 208] width 520 height 359
click at [393, 166] on div "Back to Dashboard Change Sender ID Customers Technicians Select a contact Outbo…" at bounding box center [472, 208] width 520 height 359
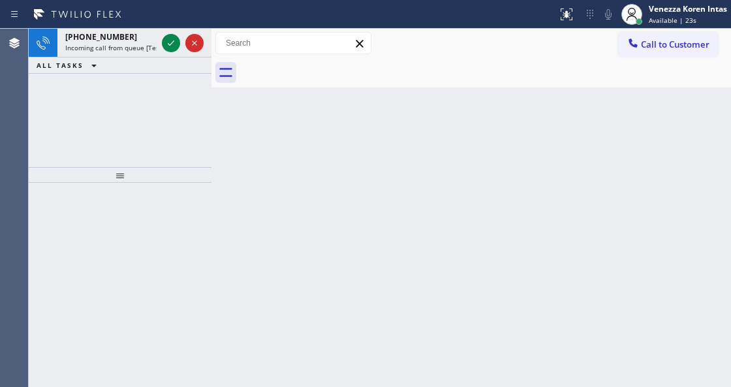
click at [216, 136] on div "Back to Dashboard Change Sender ID Customers Technicians Select a contact Outbo…" at bounding box center [472, 208] width 520 height 359
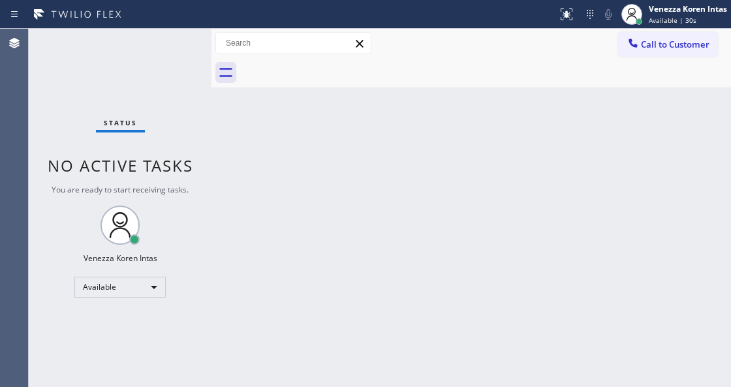
click at [445, 56] on div "Call to Customer Outbound call Location HVAC Alliance Expert Your caller id pho…" at bounding box center [472, 43] width 520 height 29
click at [242, 204] on div "Back to Dashboard Change Sender ID Customers Technicians Select a contact Outbo…" at bounding box center [472, 208] width 520 height 359
click at [149, 106] on div "Status No active tasks You are ready to start receiving tasks. Venezza Koren In…" at bounding box center [120, 208] width 183 height 359
click at [385, 191] on div "Back to Dashboard Change Sender ID Customers Technicians Select a contact Outbo…" at bounding box center [472, 208] width 520 height 359
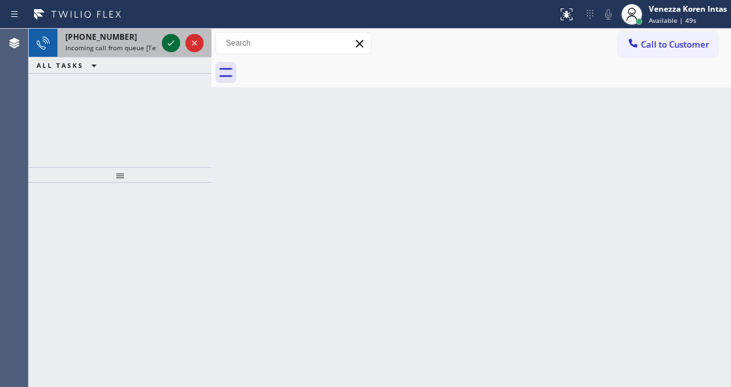
click at [176, 48] on icon at bounding box center [171, 43] width 16 height 16
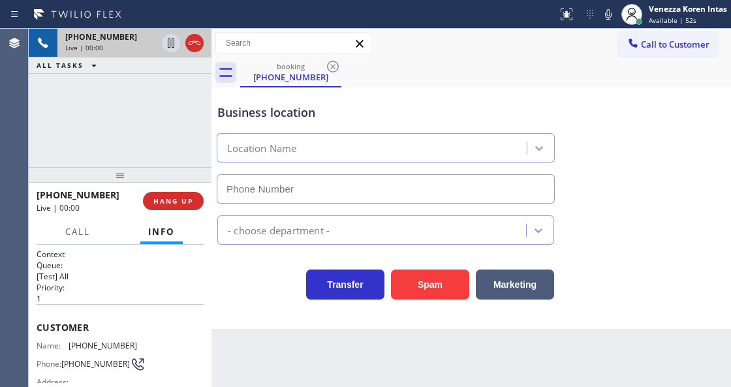
type input "(760) 452-3737"
click at [360, 97] on div "Business location American Service Alliance Palm Desert (760) 452-3737" at bounding box center [386, 147] width 342 height 113
drag, startPoint x: 246, startPoint y: 325, endPoint x: 276, endPoint y: 347, distance: 37.9
click at [246, 325] on div "Business location American Service Alliance Palm Desert (760) 452-3737 Applianc…" at bounding box center [472, 209] width 520 height 242
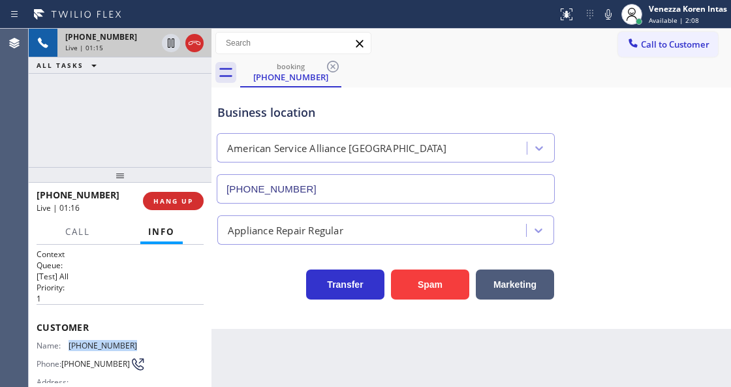
drag, startPoint x: 147, startPoint y: 346, endPoint x: 68, endPoint y: 344, distance: 79.1
click at [68, 344] on div "Name: (951) 775-3871 Phone: (951) 775-3871 Address:" at bounding box center [120, 367] width 167 height 52
copy div "(951) 775-3871"
click at [607, 7] on icon at bounding box center [609, 15] width 16 height 16
click at [173, 46] on icon at bounding box center [171, 43] width 16 height 16
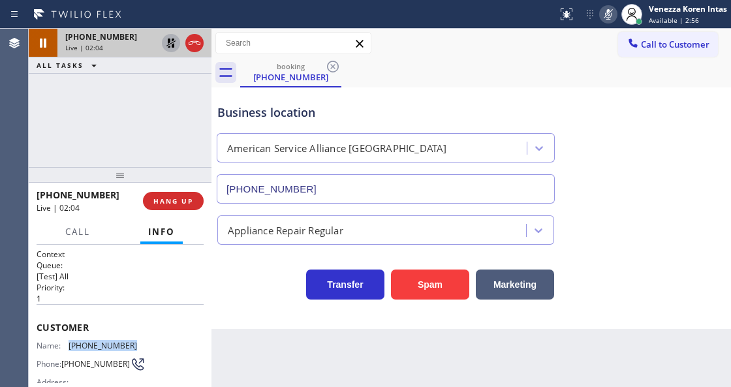
copy div "(951) 775-3871"
click at [613, 10] on icon at bounding box center [609, 15] width 16 height 16
drag, startPoint x: 172, startPoint y: 42, endPoint x: 170, endPoint y: 52, distance: 10.6
click at [172, 42] on icon at bounding box center [171, 43] width 16 height 16
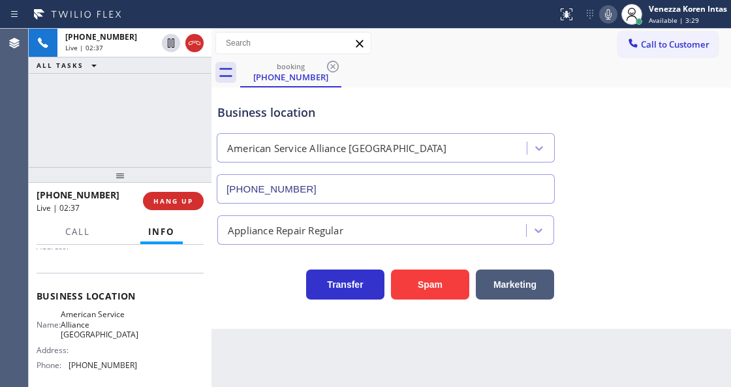
scroll to position [174, 0]
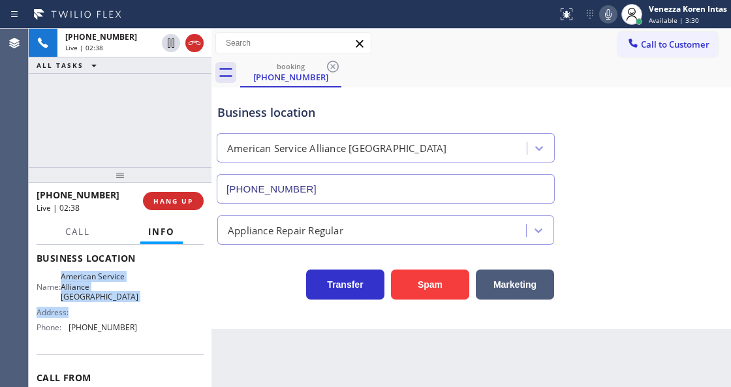
drag, startPoint x: 71, startPoint y: 272, endPoint x: 108, endPoint y: 306, distance: 50.8
click at [108, 306] on div "Name: American Service Alliance Palm Desert Address: Phone: (760) 452-3737" at bounding box center [87, 305] width 101 height 66
click at [108, 299] on span "American Service Alliance Palm Desert" at bounding box center [100, 287] width 78 height 30
drag, startPoint x: 94, startPoint y: 296, endPoint x: 67, endPoint y: 277, distance: 32.8
click at [67, 277] on div "Name: American Service Alliance Palm Desert" at bounding box center [87, 287] width 101 height 30
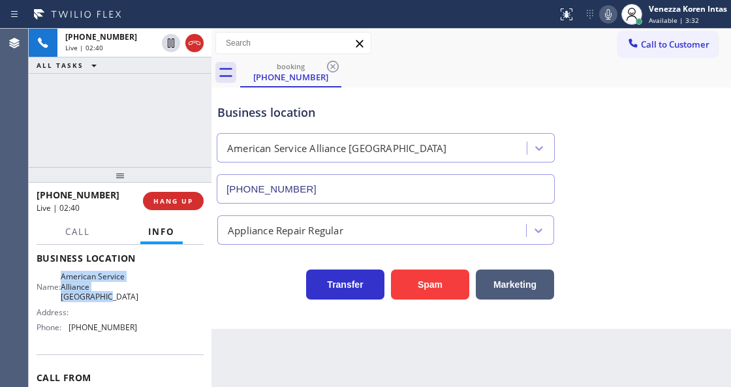
copy span "American Service Alliance Palm Desert"
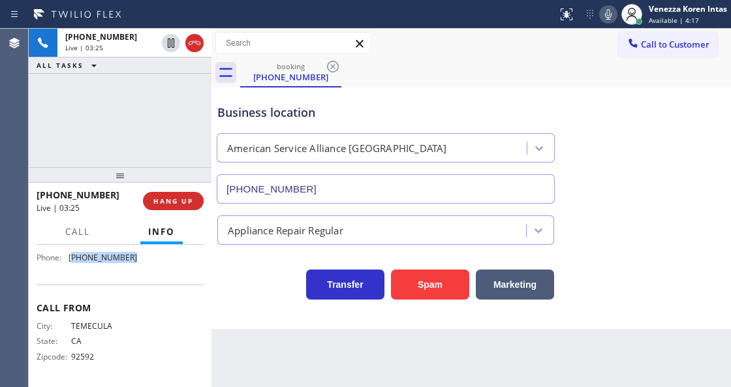
scroll to position [238, 0]
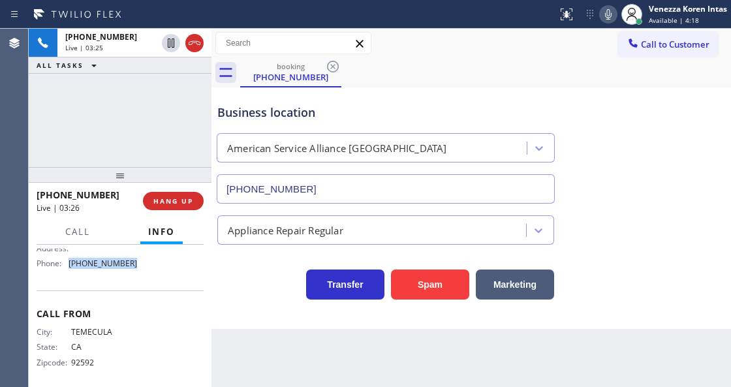
drag, startPoint x: 133, startPoint y: 257, endPoint x: 71, endPoint y: 265, distance: 63.2
click at [71, 265] on div "Name: American Service Alliance Palm Desert Address: Phone: (760) 452-3737" at bounding box center [120, 241] width 167 height 66
copy span "(760) 452-3737"
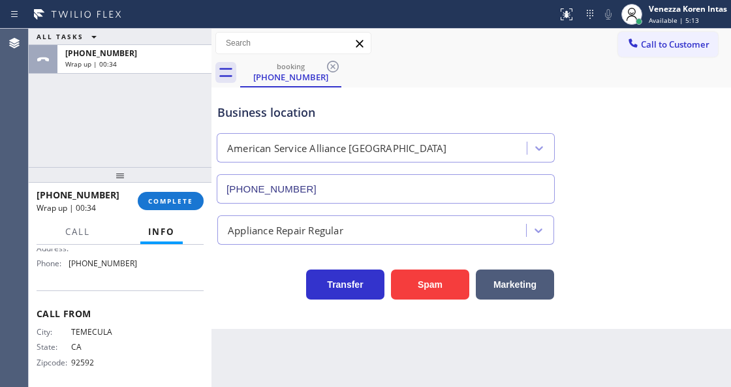
click at [519, 48] on div "Call to Customer Outbound call Location HVAC Alliance Expert Your caller id pho…" at bounding box center [472, 43] width 520 height 23
click at [444, 69] on div "booking (951) 775-3871" at bounding box center [485, 72] width 491 height 29
click at [411, 104] on div "Business location" at bounding box center [385, 113] width 337 height 18
drag, startPoint x: 178, startPoint y: 202, endPoint x: 214, endPoint y: 212, distance: 37.7
click at [178, 202] on span "COMPLETE" at bounding box center [170, 201] width 45 height 9
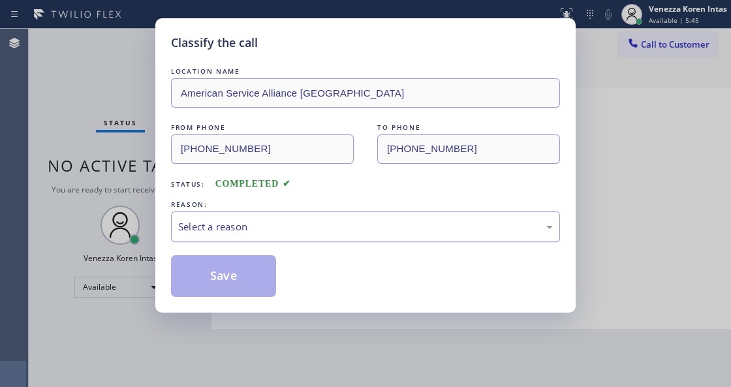
drag, startPoint x: 255, startPoint y: 229, endPoint x: 257, endPoint y: 238, distance: 8.7
click at [256, 229] on div "Select a reason" at bounding box center [365, 226] width 375 height 15
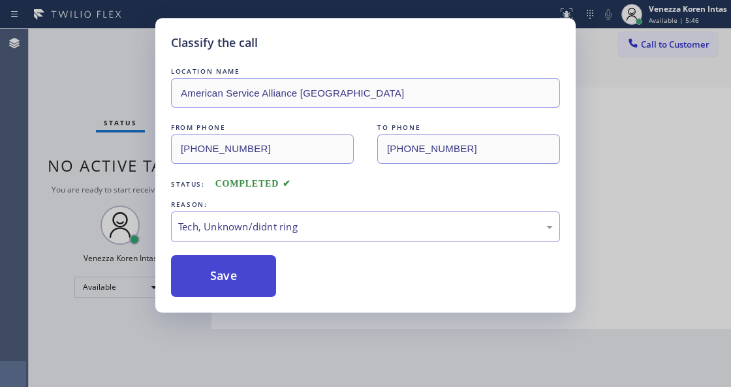
click at [231, 276] on button "Save" at bounding box center [223, 276] width 105 height 42
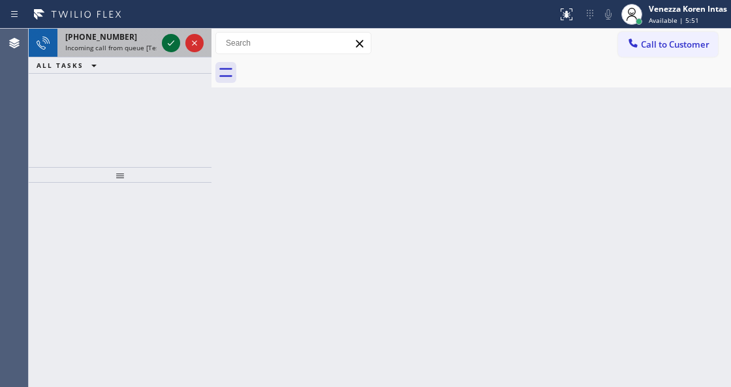
click at [170, 47] on icon at bounding box center [171, 43] width 16 height 16
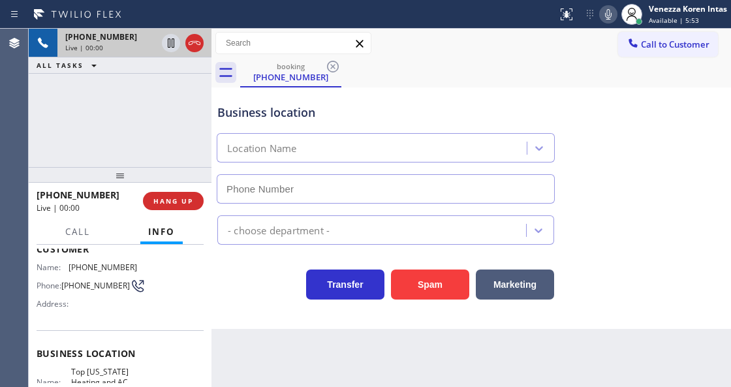
scroll to position [131, 0]
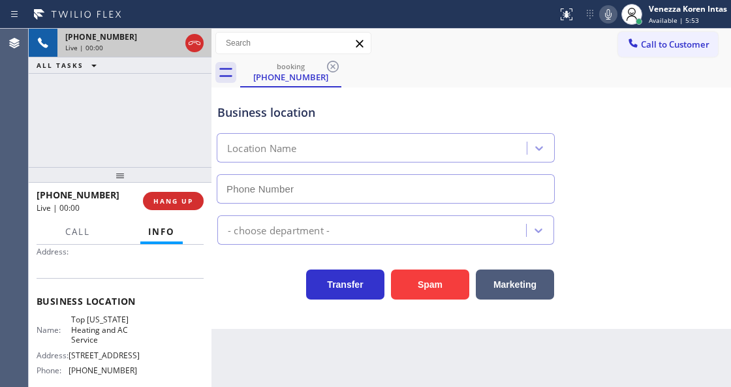
type input "(646) 846-9755"
click at [123, 127] on div "+15166315350 Live | 00:02 ALL TASKS ALL TASKS ACTIVE TASKS TASKS IN WRAP UP" at bounding box center [120, 98] width 183 height 138
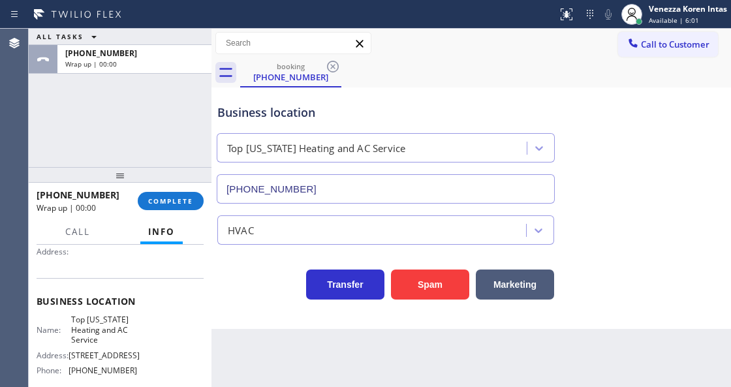
click at [161, 118] on div "ALL TASKS ALL TASKS ACTIVE TASKS TASKS IN WRAP UP +15166315350 Wrap up | 00:00" at bounding box center [120, 98] width 183 height 138
click at [174, 209] on button "COMPLETE" at bounding box center [171, 201] width 66 height 18
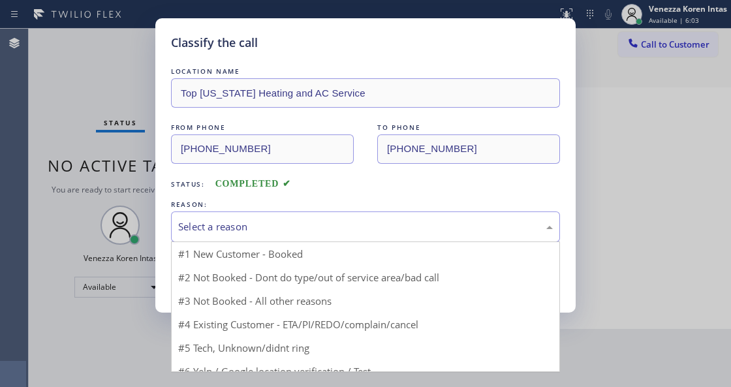
click at [308, 234] on div "Select a reason" at bounding box center [365, 226] width 375 height 15
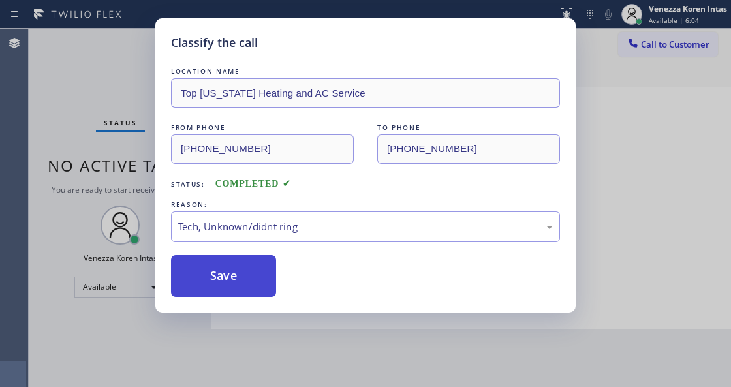
click at [232, 264] on button "Save" at bounding box center [223, 276] width 105 height 42
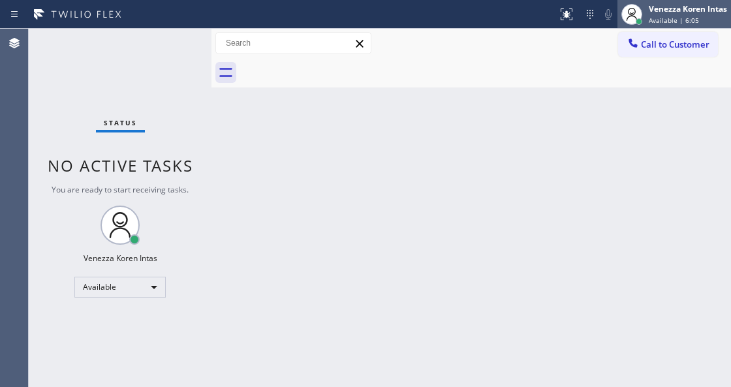
click at [654, 18] on span "Available | 6:05" at bounding box center [674, 20] width 50 height 9
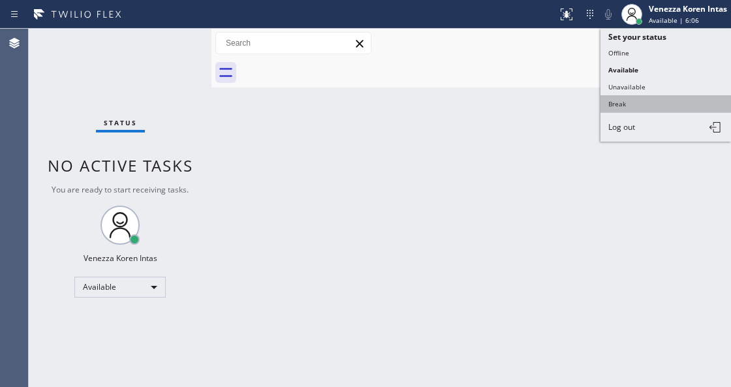
click at [608, 107] on button "Break" at bounding box center [666, 103] width 131 height 17
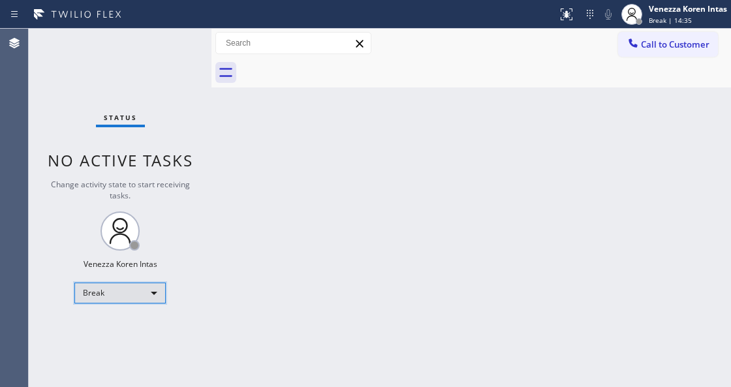
click at [152, 295] on div "Break" at bounding box center [119, 293] width 91 height 21
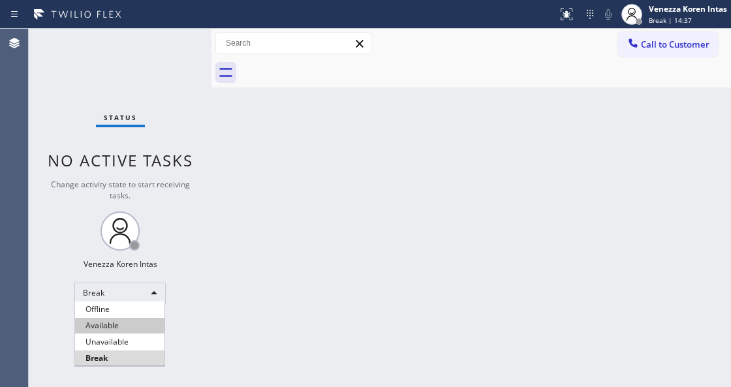
click at [138, 321] on li "Available" at bounding box center [119, 326] width 89 height 16
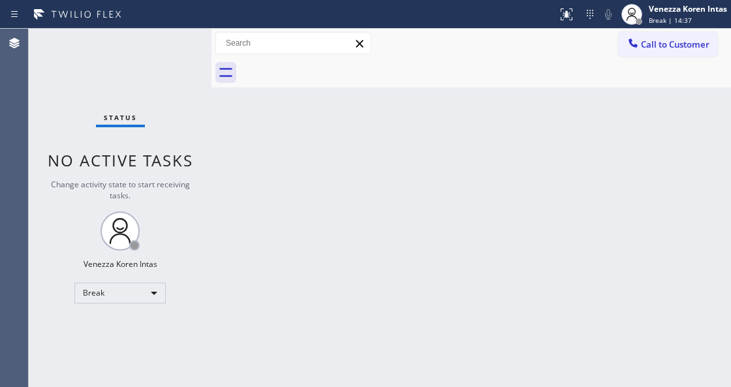
click at [290, 274] on div "Back to Dashboard Change Sender ID Customers Technicians Select a contact Outbo…" at bounding box center [472, 208] width 520 height 359
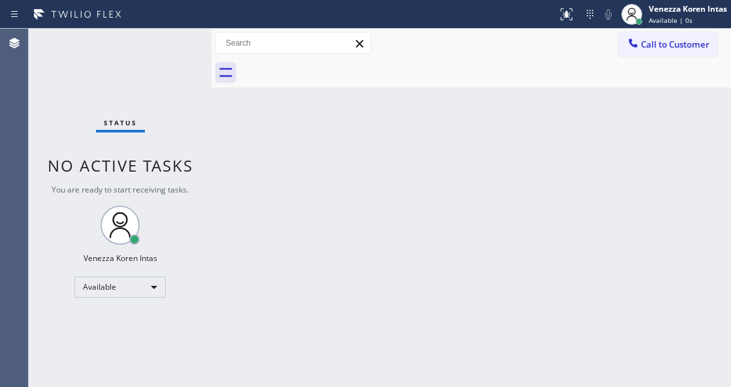
drag, startPoint x: 244, startPoint y: 160, endPoint x: 359, endPoint y: 253, distance: 148.2
click at [244, 160] on div "Back to Dashboard Change Sender ID Customers Technicians Select a contact Outbo…" at bounding box center [472, 208] width 520 height 359
click at [418, 152] on div "Back to Dashboard Change Sender ID Customers Technicians Select a contact Outbo…" at bounding box center [472, 208] width 520 height 359
click at [665, 20] on span "Available | 13s" at bounding box center [673, 20] width 48 height 9
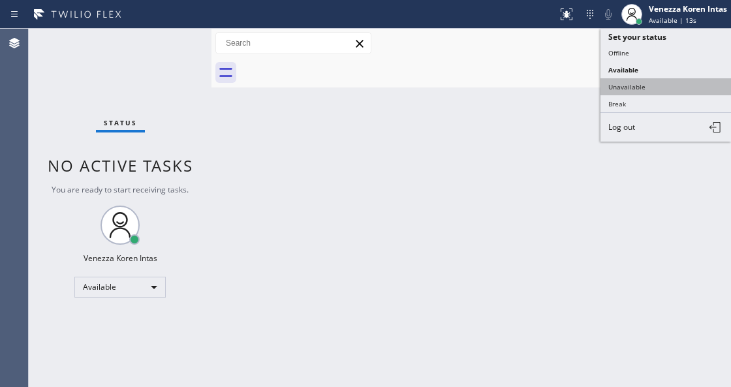
click at [660, 82] on button "Unavailable" at bounding box center [666, 86] width 131 height 17
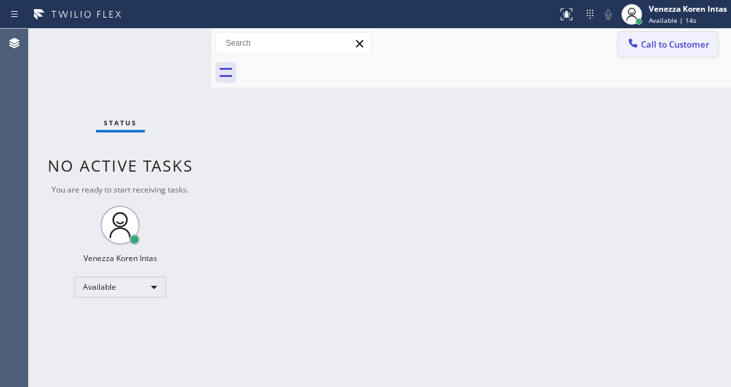
click at [671, 53] on button "Call to Customer" at bounding box center [668, 44] width 100 height 25
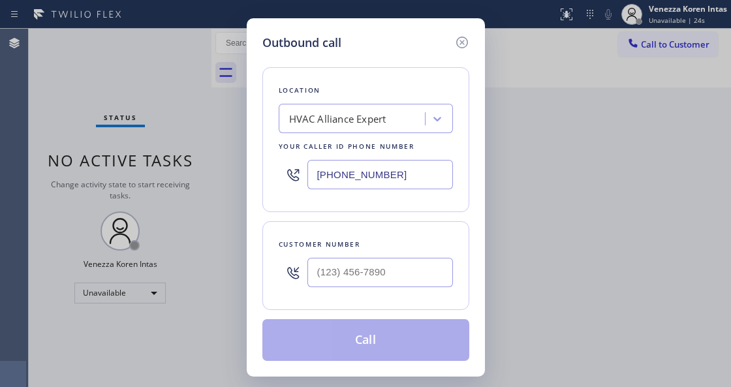
drag, startPoint x: 272, startPoint y: 253, endPoint x: 365, endPoint y: 230, distance: 96.3
click at [272, 253] on div "Customer number" at bounding box center [366, 265] width 207 height 89
drag, startPoint x: 401, startPoint y: 170, endPoint x: 334, endPoint y: 141, distance: 72.8
click at [199, 129] on div "Outbound call Location HVAC Alliance Expert Your caller id phone number (323) 9…" at bounding box center [365, 193] width 731 height 387
paste input "12) 945-0384"
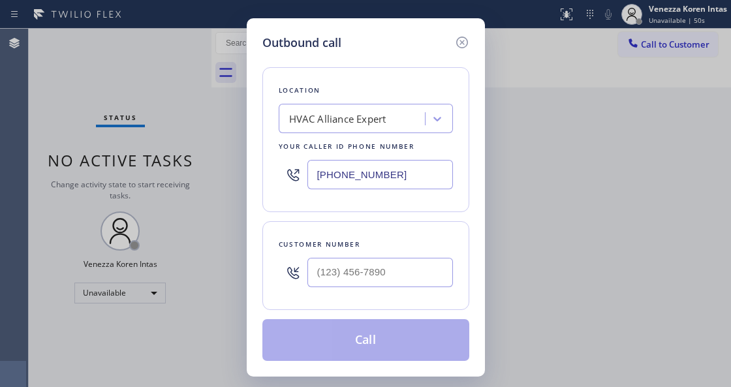
type input "(312) 945-0384"
type input "(___) ___-____"
click at [353, 278] on input "(___) ___-____" at bounding box center [381, 272] width 146 height 29
paste input "773) 501-8512"
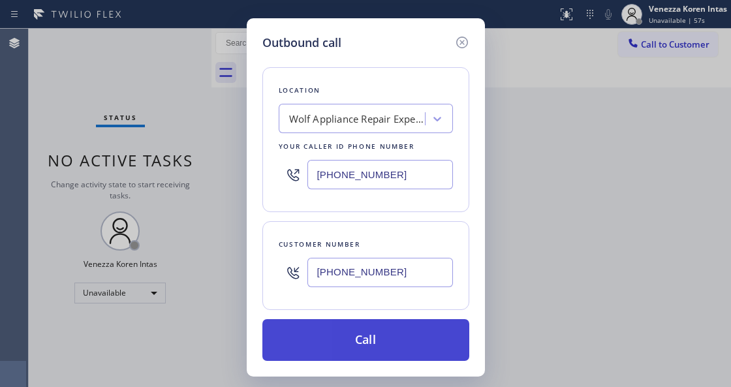
type input "[PHONE_NUMBER]"
click at [359, 346] on button "Call" at bounding box center [366, 340] width 207 height 42
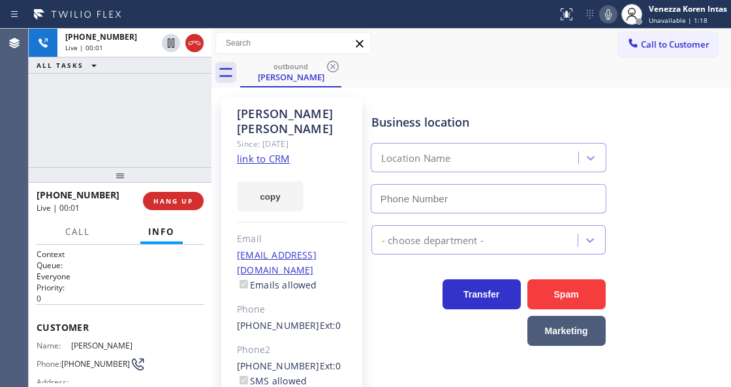
type input "(312) 945-0384"
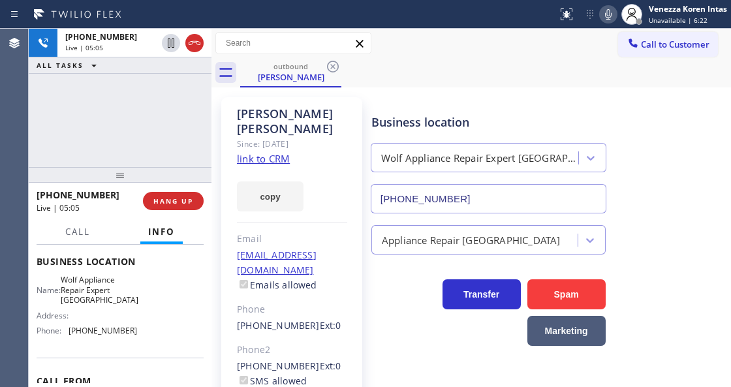
scroll to position [174, 0]
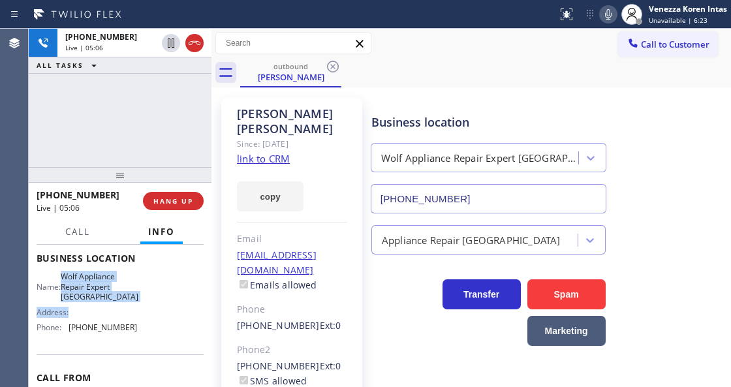
drag, startPoint x: 68, startPoint y: 271, endPoint x: 119, endPoint y: 308, distance: 63.1
click at [119, 308] on div "Name: Wolf Appliance Repair Expert Chicago Address: Phone: (312) 945-0384" at bounding box center [87, 305] width 101 height 66
drag, startPoint x: 112, startPoint y: 302, endPoint x: 89, endPoint y: 293, distance: 24.6
click at [112, 302] on span "Wolf Appliance Repair Expert Chicago" at bounding box center [100, 287] width 78 height 30
click at [72, 272] on span "Wolf Appliance Repair Expert Chicago" at bounding box center [100, 287] width 78 height 30
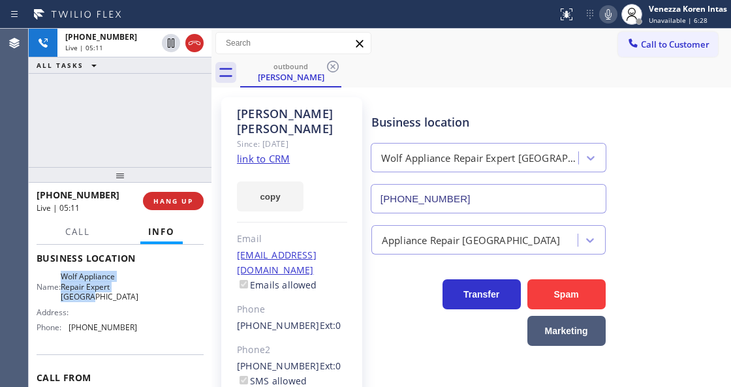
drag, startPoint x: 68, startPoint y: 274, endPoint x: 103, endPoint y: 296, distance: 41.7
click at [103, 296] on div "Name: Wolf Appliance Repair Expert Chicago" at bounding box center [87, 287] width 101 height 30
copy span "Wolf Appliance Repair Expert Chicago"
click at [72, 233] on span "Call" at bounding box center [77, 232] width 25 height 12
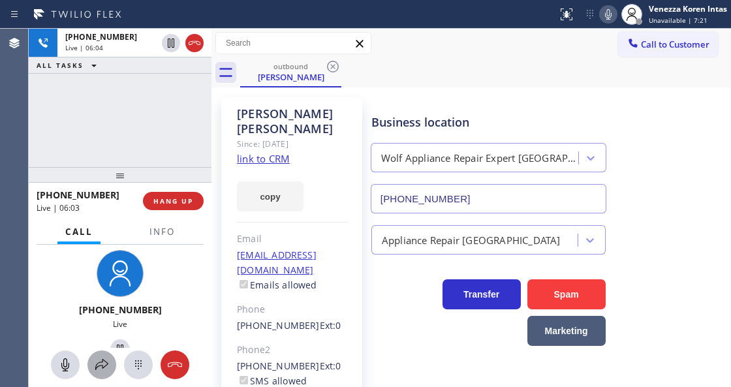
click at [101, 368] on icon at bounding box center [102, 365] width 16 height 16
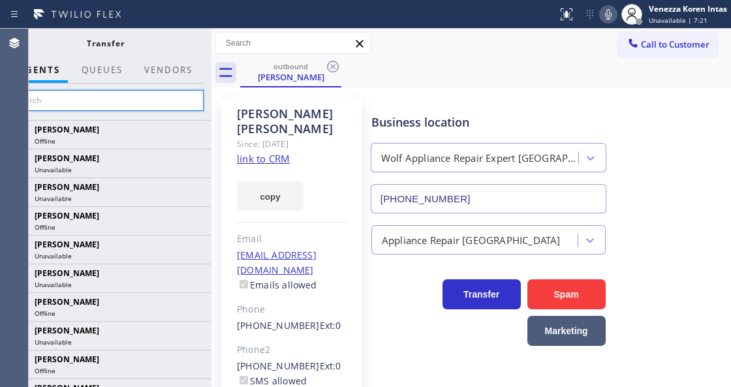
click at [163, 101] on input "text" at bounding box center [105, 100] width 197 height 21
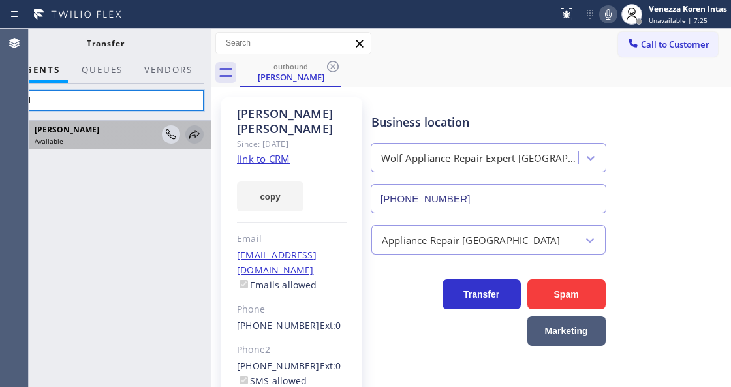
type input "axel"
click at [190, 138] on icon at bounding box center [195, 135] width 16 height 16
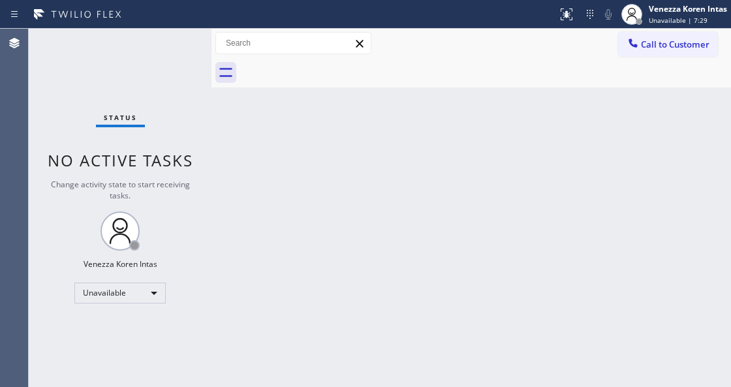
click at [202, 206] on div "Status No active tasks Change activity state to start receiving tasks. Venezza …" at bounding box center [120, 208] width 183 height 359
click at [127, 289] on div "Unavailable" at bounding box center [119, 293] width 91 height 21
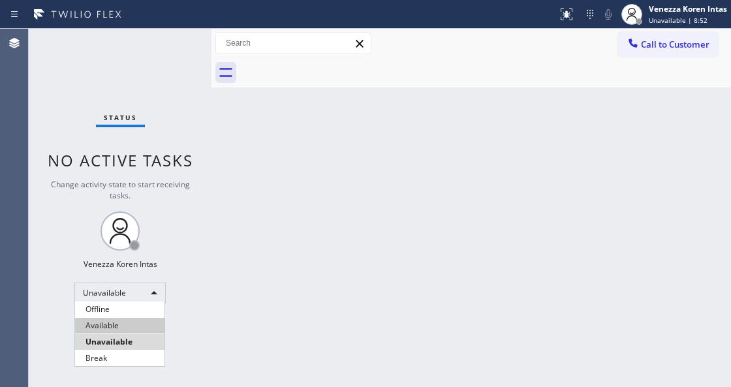
click at [123, 319] on li "Available" at bounding box center [119, 326] width 89 height 16
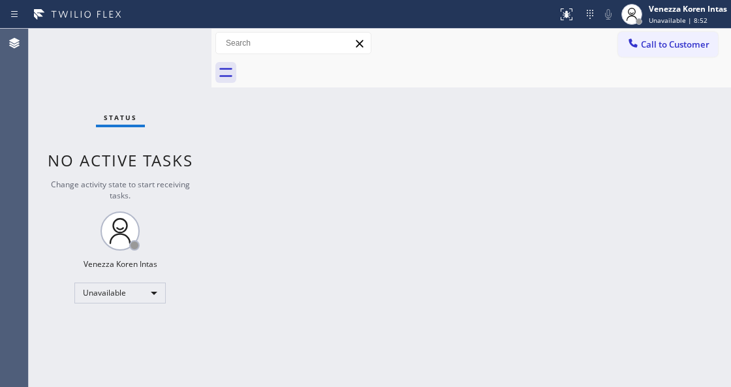
click at [296, 308] on div "Back to Dashboard Change Sender ID Customers Technicians Select a contact Outbo…" at bounding box center [472, 208] width 520 height 359
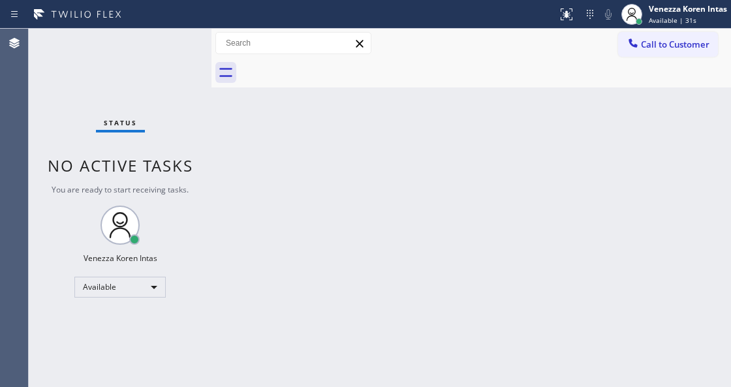
click at [236, 256] on div "Back to Dashboard Change Sender ID Customers Technicians Select a contact Outbo…" at bounding box center [472, 208] width 520 height 359
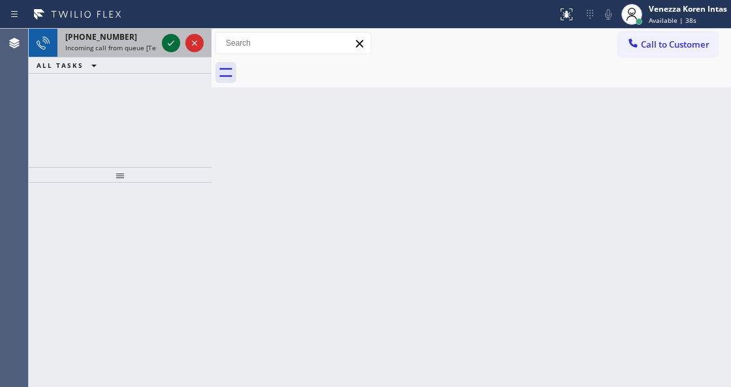
click at [169, 44] on icon at bounding box center [171, 43] width 16 height 16
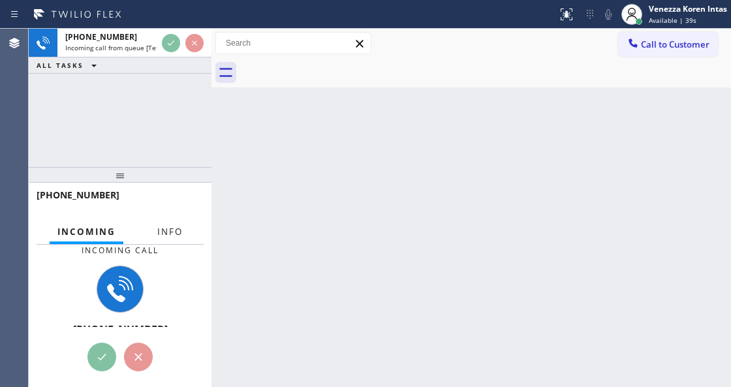
click at [182, 222] on button "Info" at bounding box center [170, 231] width 41 height 25
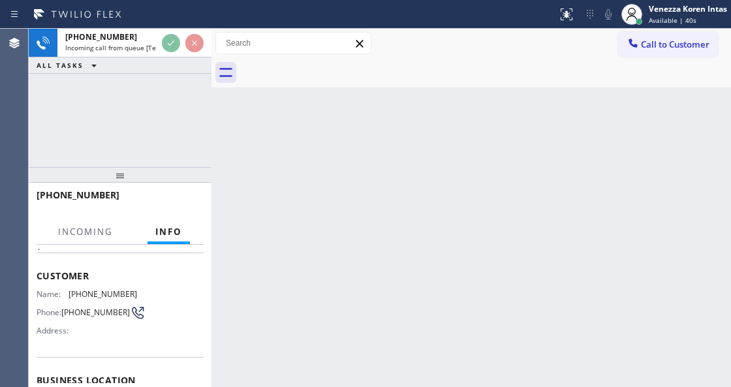
scroll to position [131, 0]
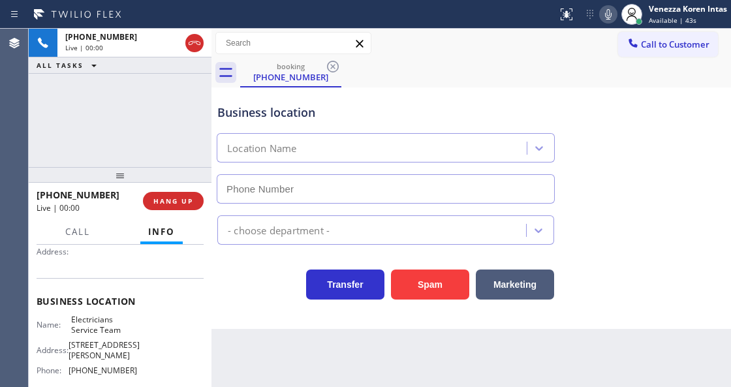
type input "(800) 568-8664"
click at [255, 116] on div "Business location" at bounding box center [385, 113] width 337 height 18
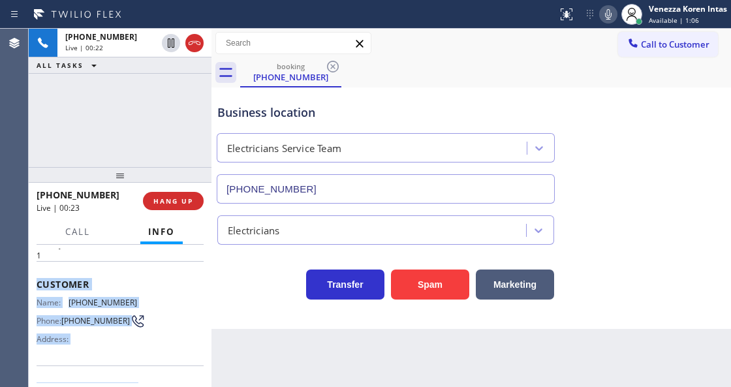
scroll to position [244, 0]
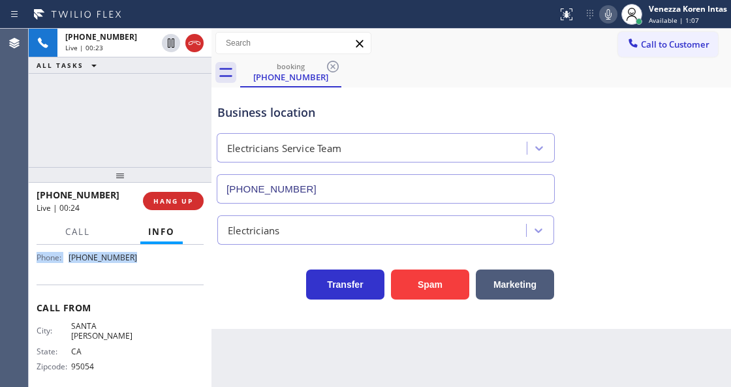
drag, startPoint x: 34, startPoint y: 278, endPoint x: 166, endPoint y: 281, distance: 132.0
click at [166, 281] on div "Context Queue: [Test] All Priority: 1 Customer Name: (408) 724-3608 Phone: (408…" at bounding box center [120, 316] width 183 height 142
copy div "Customer Name: (408) 724-3608 Phone: (408) 724-3608 Address: Business location …"
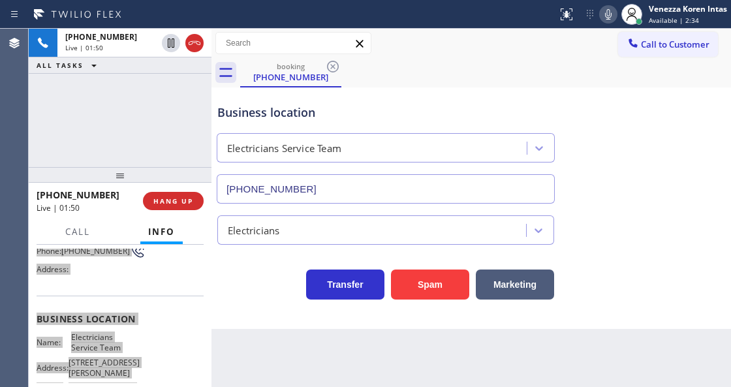
scroll to position [157, 0]
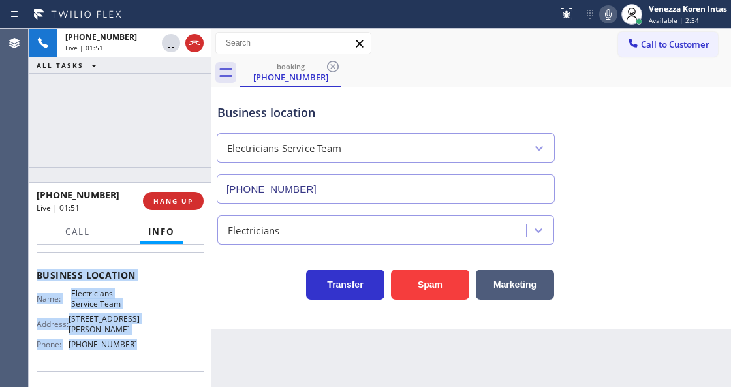
click at [125, 338] on div "Name: Electricians Service Team Address: 11950 San Vicente Blvd Phone: (800) 56…" at bounding box center [87, 322] width 101 height 66
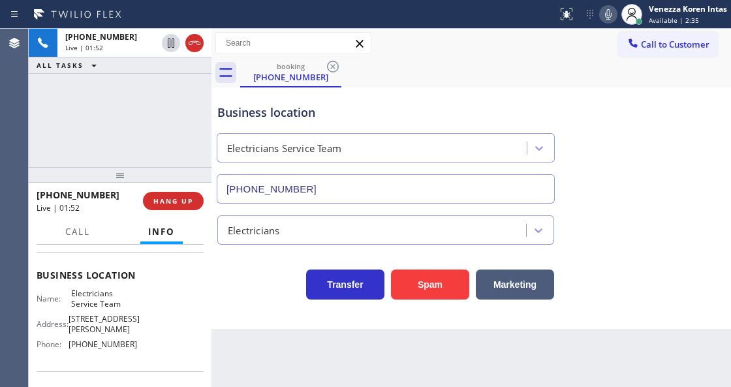
click at [249, 351] on div "Back to Dashboard Change Sender ID Customers Technicians Select a contact Outbo…" at bounding box center [472, 208] width 520 height 359
click at [159, 331] on div "Name: Electricians Service Team Address: 11950 San Vicente Blvd Phone: (800) 56…" at bounding box center [120, 322] width 167 height 66
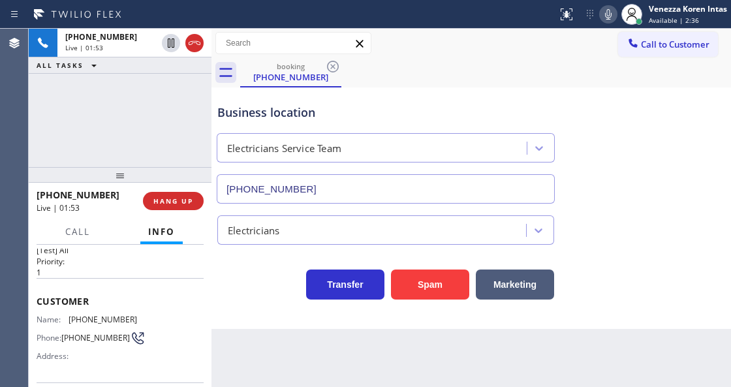
scroll to position [0, 0]
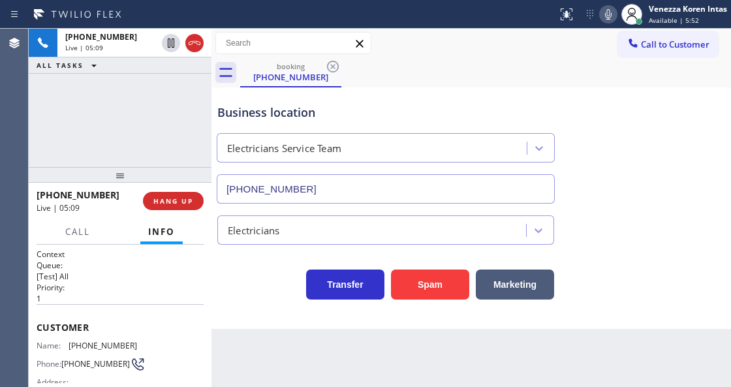
click at [607, 12] on icon at bounding box center [608, 14] width 7 height 10
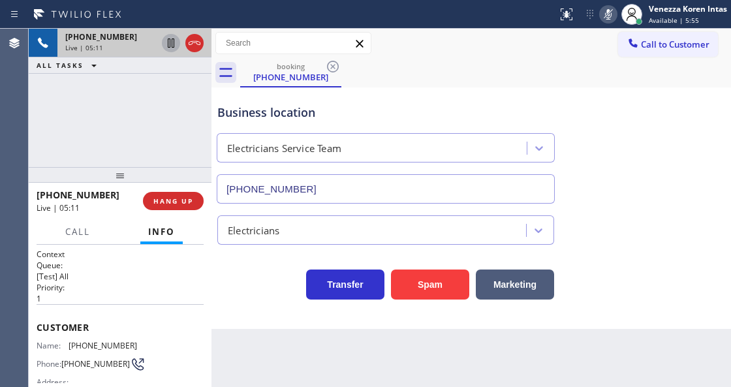
click at [169, 48] on icon at bounding box center [171, 43] width 16 height 16
click at [610, 12] on icon at bounding box center [609, 15] width 16 height 16
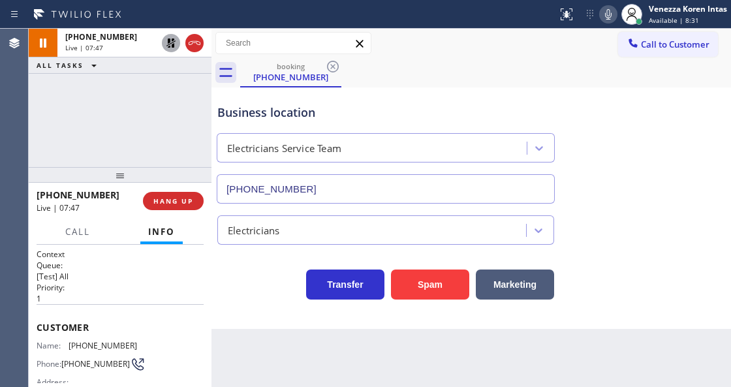
drag, startPoint x: 160, startPoint y: 42, endPoint x: 171, endPoint y: 47, distance: 12.0
click at [161, 43] on div at bounding box center [182, 43] width 47 height 29
click at [171, 47] on icon at bounding box center [171, 43] width 16 height 16
drag, startPoint x: 129, startPoint y: 341, endPoint x: 67, endPoint y: 347, distance: 62.3
click at [67, 347] on div "Name: (408) 724-3608" at bounding box center [87, 346] width 101 height 10
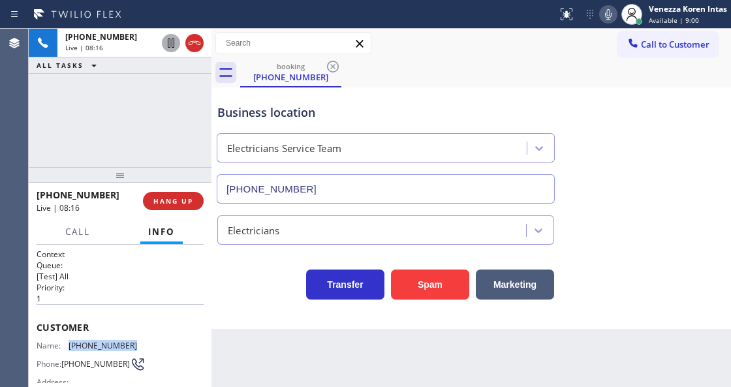
copy div "(408) 724-3608"
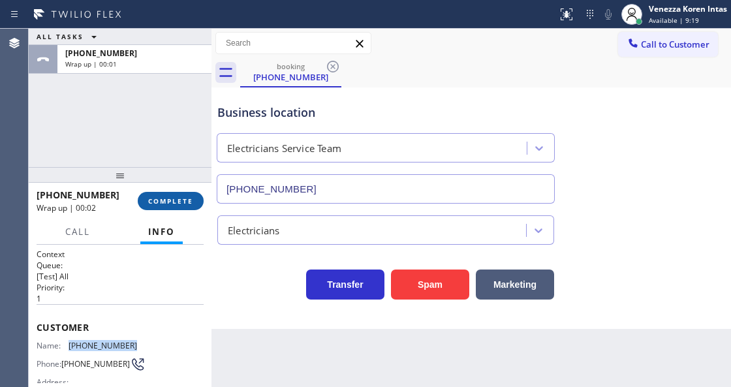
click at [157, 209] on button "COMPLETE" at bounding box center [171, 201] width 66 height 18
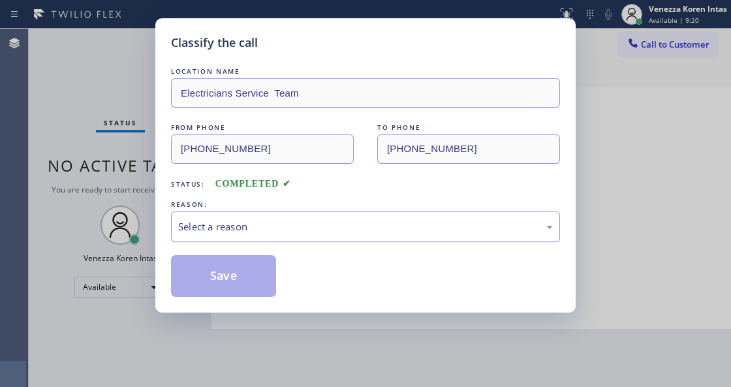
click at [316, 234] on div "Select a reason" at bounding box center [365, 226] width 375 height 15
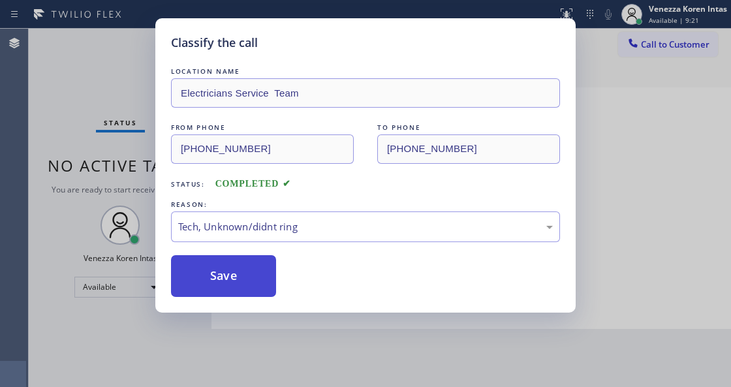
click at [265, 283] on button "Save" at bounding box center [223, 276] width 105 height 42
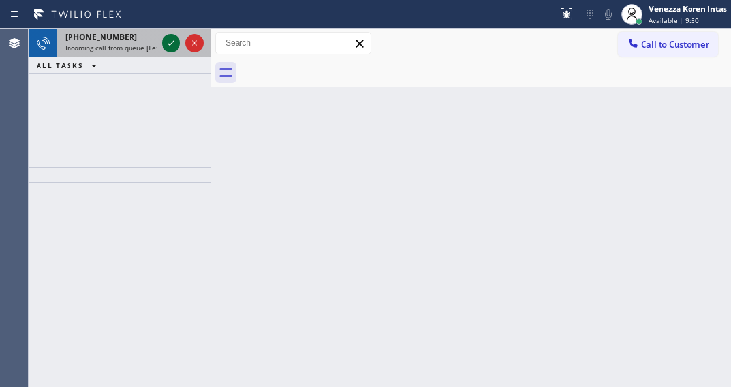
click at [169, 48] on icon at bounding box center [171, 43] width 16 height 16
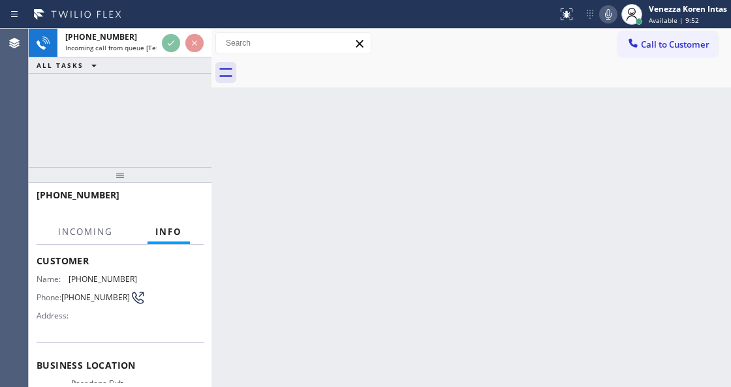
scroll to position [87, 0]
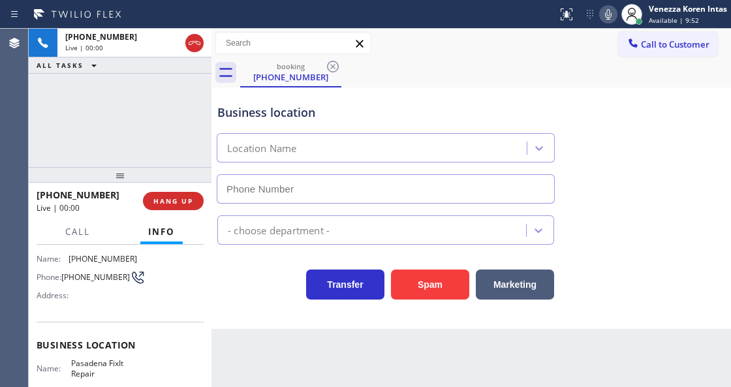
type input "(626) 261-7445"
drag, startPoint x: 232, startPoint y: 280, endPoint x: 257, endPoint y: 293, distance: 28.9
click at [232, 280] on div "Transfer Spam Marketing" at bounding box center [386, 281] width 342 height 37
click at [253, 315] on div "Business location Pasadena FixIt Repair (626) 261-7445 Appliance Repair Regular…" at bounding box center [472, 209] width 520 height 242
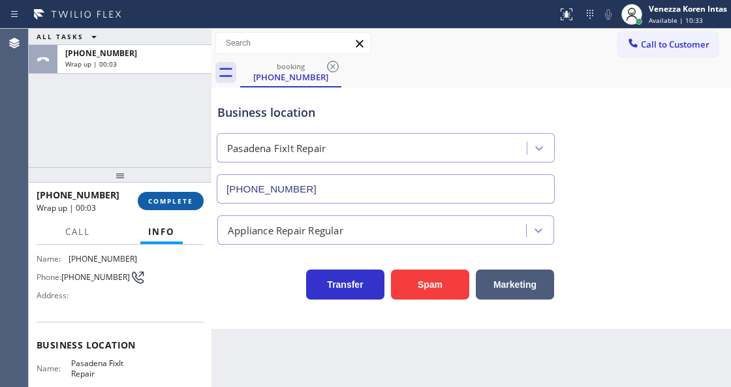
drag, startPoint x: 178, startPoint y: 201, endPoint x: 221, endPoint y: 227, distance: 50.4
click at [178, 201] on span "COMPLETE" at bounding box center [170, 201] width 45 height 9
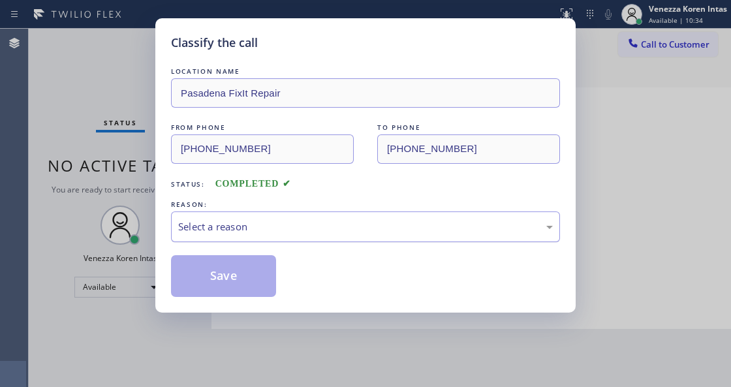
click at [280, 222] on div "Select a reason" at bounding box center [365, 226] width 375 height 15
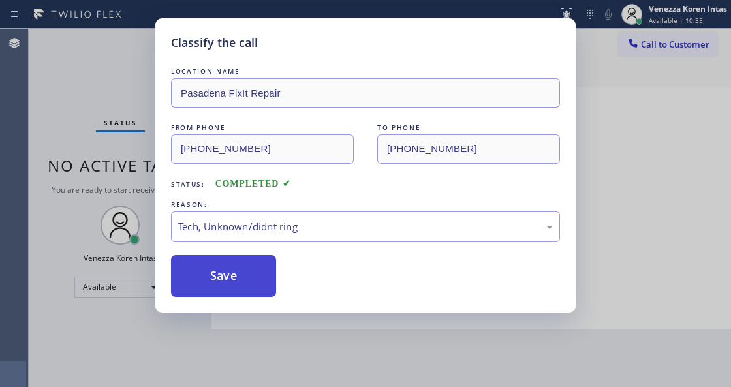
click at [239, 278] on button "Save" at bounding box center [223, 276] width 105 height 42
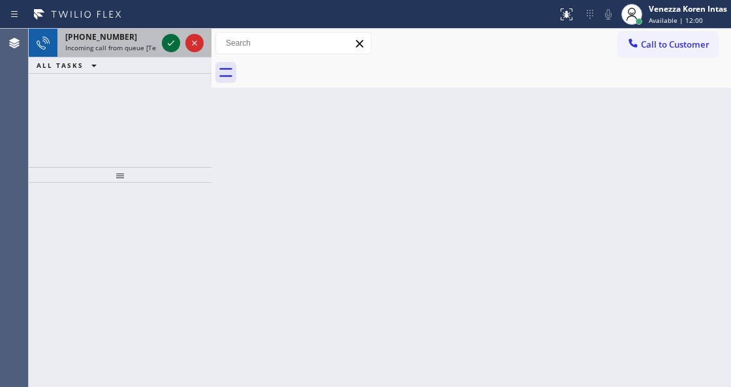
click at [174, 43] on icon at bounding box center [171, 43] width 16 height 16
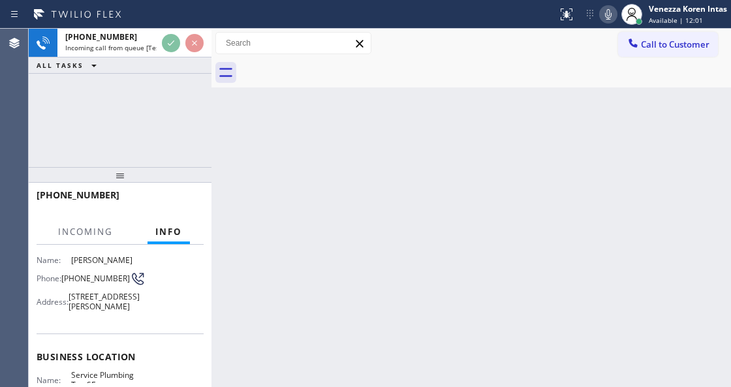
scroll to position [131, 0]
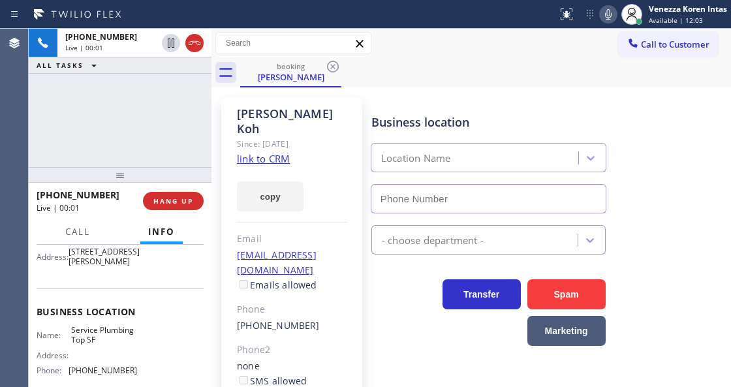
type input "[PHONE_NUMBER]"
click at [609, 12] on icon at bounding box center [608, 14] width 7 height 10
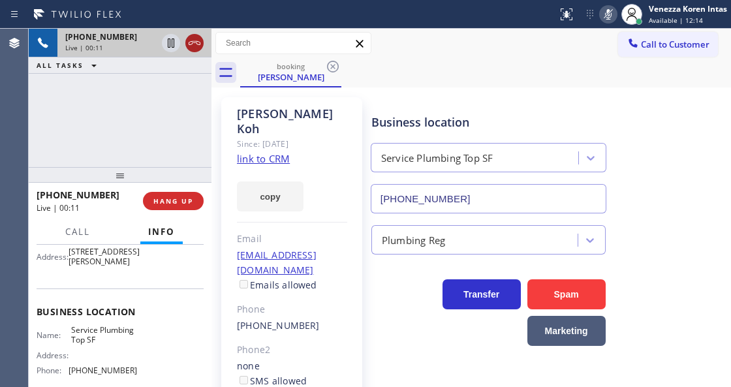
click at [200, 41] on icon at bounding box center [195, 43] width 16 height 16
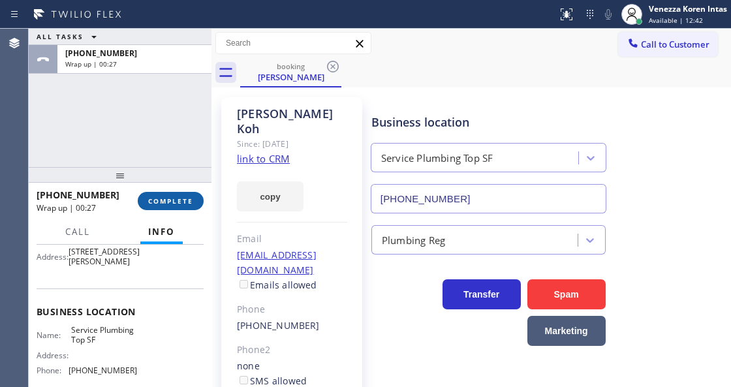
click at [178, 195] on button "COMPLETE" at bounding box center [171, 201] width 66 height 18
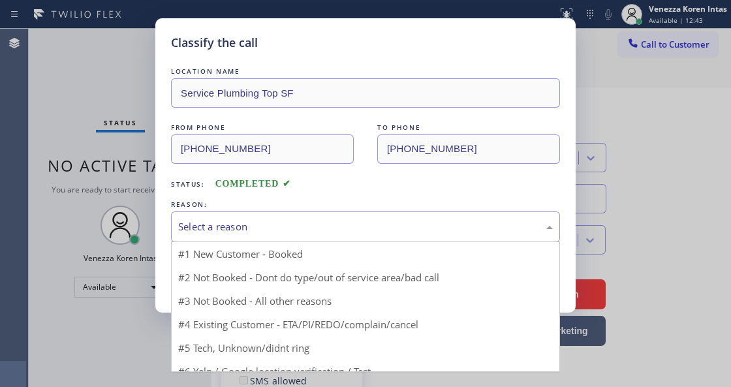
click at [283, 230] on div "Select a reason" at bounding box center [365, 226] width 375 height 15
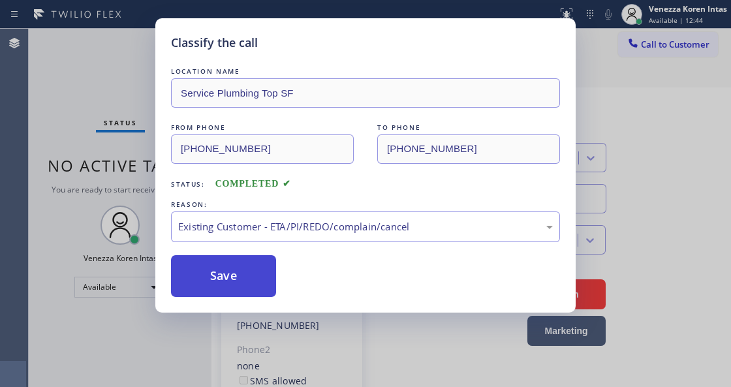
click at [250, 281] on button "Save" at bounding box center [223, 276] width 105 height 42
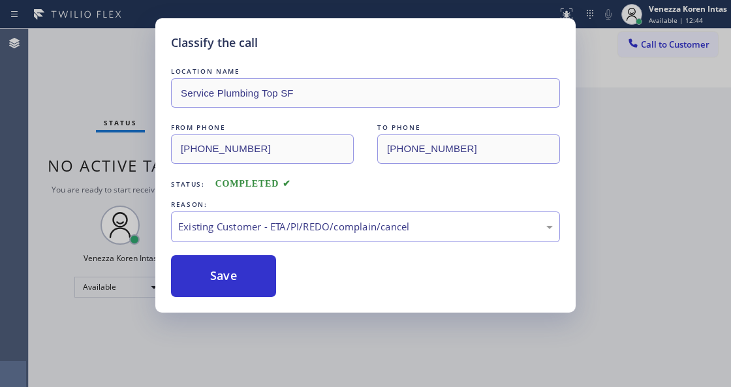
click at [120, 102] on div "Classify the call LOCATION NAME Service Plumbing Top SF FROM PHONE (818) 625-82…" at bounding box center [365, 193] width 731 height 387
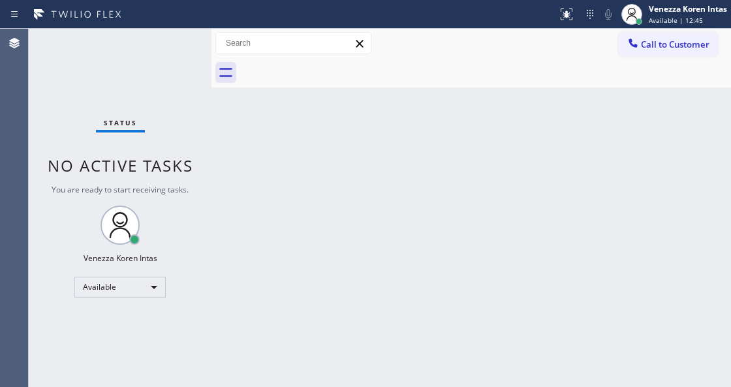
click at [175, 39] on div "Status No active tasks You are ready to start receiving tasks. Venezza Koren In…" at bounding box center [120, 208] width 183 height 359
click at [187, 45] on div "Status No active tasks You are ready to start receiving tasks. Venezza Koren In…" at bounding box center [120, 208] width 183 height 359
click at [185, 47] on div "Status No active tasks You are ready to start receiving tasks. Venezza Koren In…" at bounding box center [120, 208] width 183 height 359
click at [172, 58] on div "Status No active tasks You are ready to start receiving tasks. Venezza Koren In…" at bounding box center [120, 208] width 183 height 359
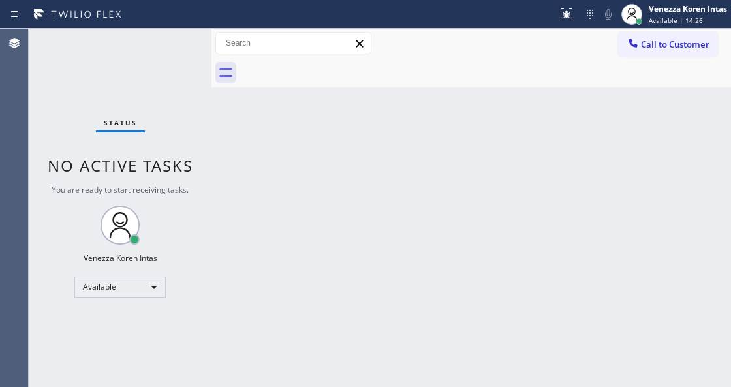
click at [163, 62] on div "Status No active tasks You are ready to start receiving tasks. Venezza Koren In…" at bounding box center [120, 208] width 183 height 359
click at [172, 52] on div "Status No active tasks You are ready to start receiving tasks. Venezza Koren In…" at bounding box center [120, 208] width 183 height 359
click at [517, 216] on div "Back to Dashboard Change Sender ID Customers Technicians Select a contact Outbo…" at bounding box center [472, 208] width 520 height 359
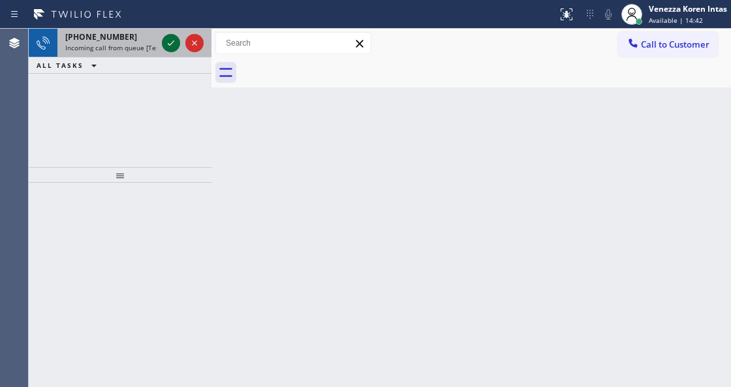
click at [163, 43] on icon at bounding box center [171, 43] width 16 height 16
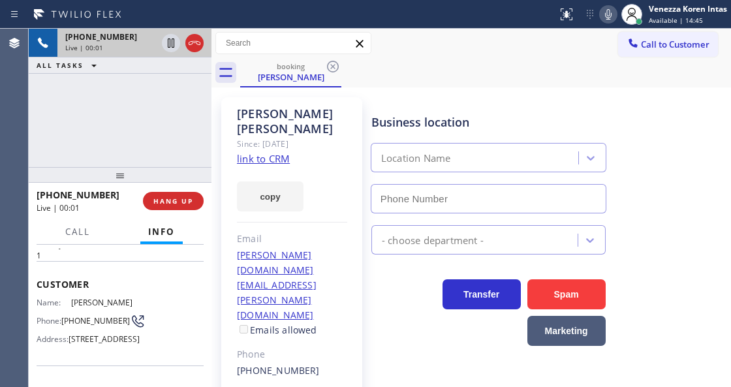
type input "[PHONE_NUMBER]"
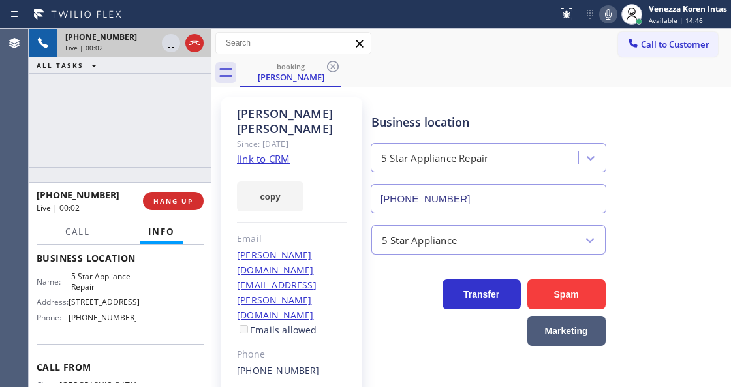
click at [276, 152] on link "link to CRM" at bounding box center [263, 158] width 53 height 13
click at [432, 95] on div "Business location 5 Star Appliance Repair (855) 731-4952" at bounding box center [548, 154] width 359 height 118
click at [217, 114] on div "George Sorrentino Since: 20 may 2020 link to CRM copy Email sorrentino.george@g…" at bounding box center [292, 322] width 154 height 462
click at [297, 111] on div "George Sorrentino" at bounding box center [292, 121] width 110 height 30
click at [402, 96] on div "Business location 5 Star Appliance Repair (855) 731-4952" at bounding box center [548, 154] width 359 height 118
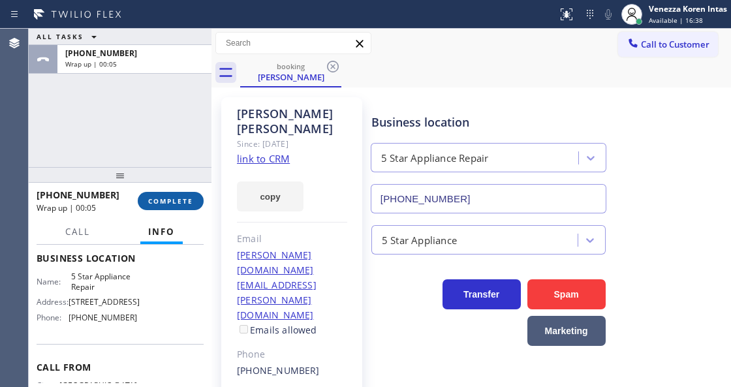
click at [187, 193] on button "COMPLETE" at bounding box center [171, 201] width 66 height 18
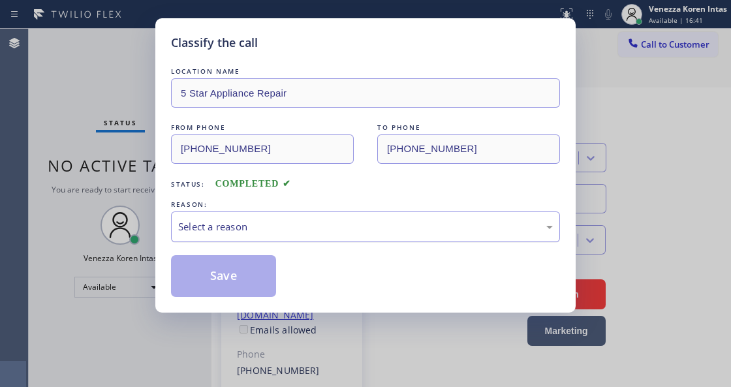
click at [295, 230] on div "Select a reason" at bounding box center [365, 226] width 375 height 15
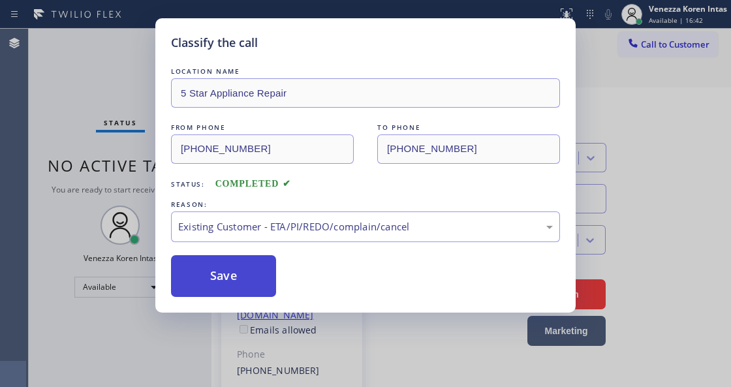
click at [269, 287] on button "Save" at bounding box center [223, 276] width 105 height 42
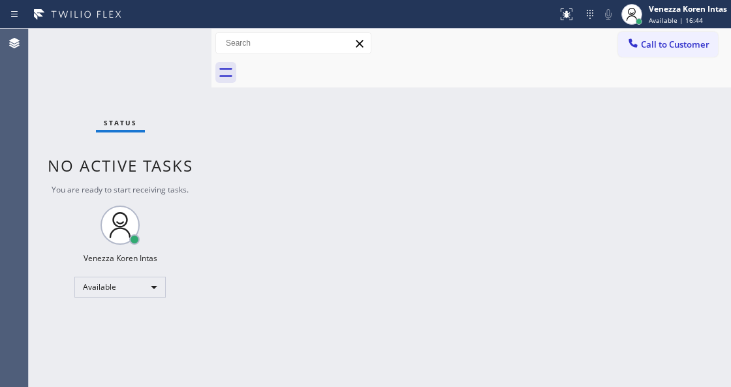
drag, startPoint x: 366, startPoint y: 246, endPoint x: 205, endPoint y: 103, distance: 215.5
click at [366, 246] on div "Back to Dashboard Change Sender ID Customers Technicians Select a contact Outbo…" at bounding box center [472, 208] width 520 height 359
drag, startPoint x: 189, startPoint y: 59, endPoint x: 16, endPoint y: 104, distance: 178.7
click at [187, 59] on div "Status No active tasks You are ready to start receiving tasks. Venezza Koren In…" at bounding box center [120, 208] width 183 height 359
click at [180, 48] on div "Status No active tasks You are ready to start receiving tasks. Venezza Koren In…" at bounding box center [120, 208] width 183 height 359
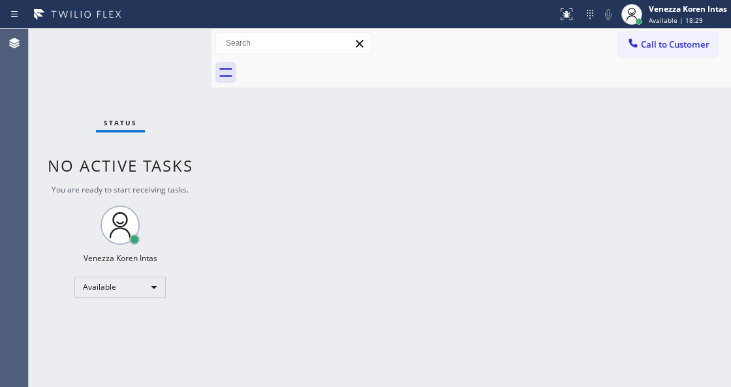
click at [172, 67] on div "Status No active tasks You are ready to start receiving tasks. Venezza Koren In…" at bounding box center [120, 208] width 183 height 359
click at [176, 77] on div "Status No active tasks You are ready to start receiving tasks. Venezza Koren In…" at bounding box center [120, 208] width 183 height 359
click at [159, 65] on div "Status No active tasks You are ready to start receiving tasks. Venezza Koren In…" at bounding box center [120, 208] width 183 height 359
click at [227, 161] on div "Back to Dashboard Change Sender ID Customers Technicians Select a contact Outbo…" at bounding box center [472, 208] width 520 height 359
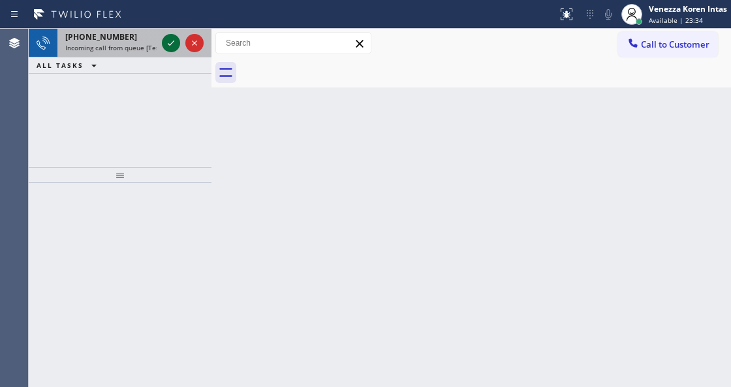
click at [178, 42] on icon at bounding box center [171, 43] width 16 height 16
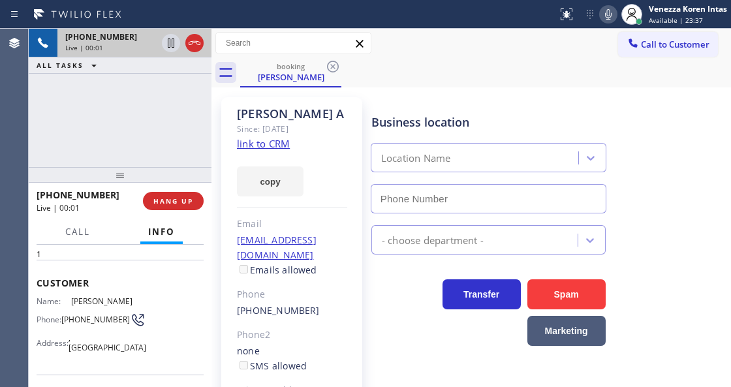
scroll to position [131, 0]
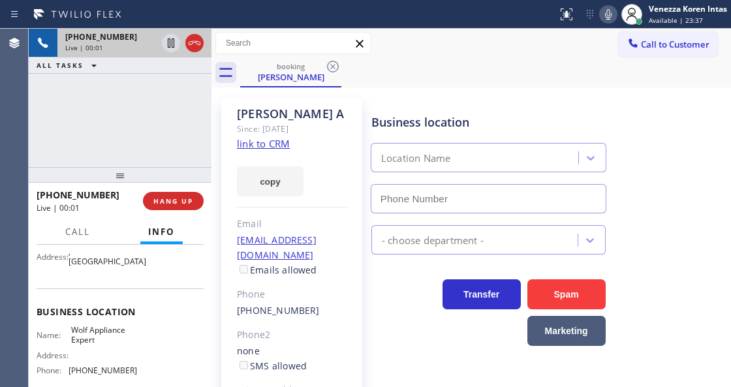
type input "(949) 536-9698"
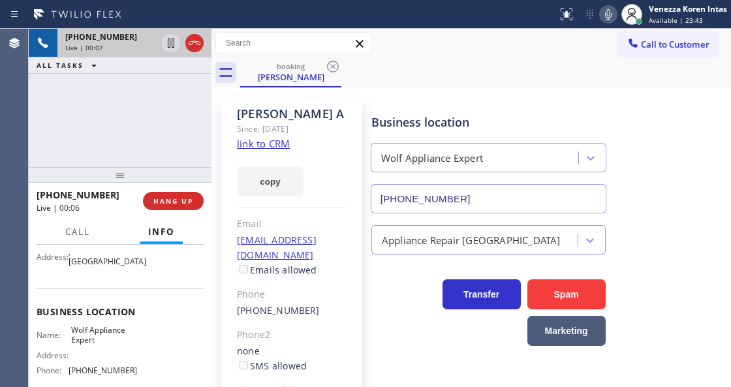
click at [273, 141] on link "link to CRM" at bounding box center [263, 143] width 53 height 13
click at [462, 36] on div "Call to Customer Outbound call Location Wolf Appliance Repair Expert Chicago Yo…" at bounding box center [472, 43] width 520 height 23
click at [321, 127] on div "Since: [DATE]" at bounding box center [292, 128] width 110 height 15
click at [437, 95] on div "George A Since: 20 may 2020 link to CRM copy Email no@gmail.com Emails allowed …" at bounding box center [471, 307] width 513 height 432
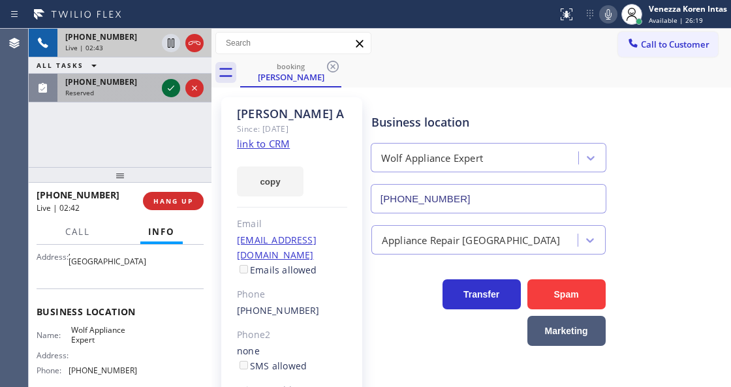
click at [172, 88] on icon at bounding box center [171, 88] width 7 height 5
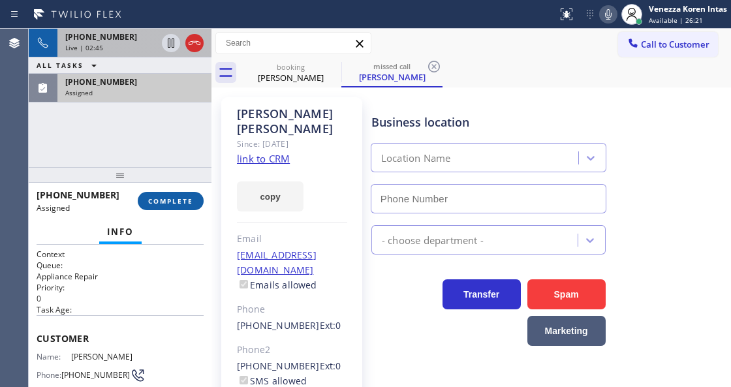
click at [166, 204] on span "COMPLETE" at bounding box center [170, 201] width 45 height 9
type input "(855) 946-3605"
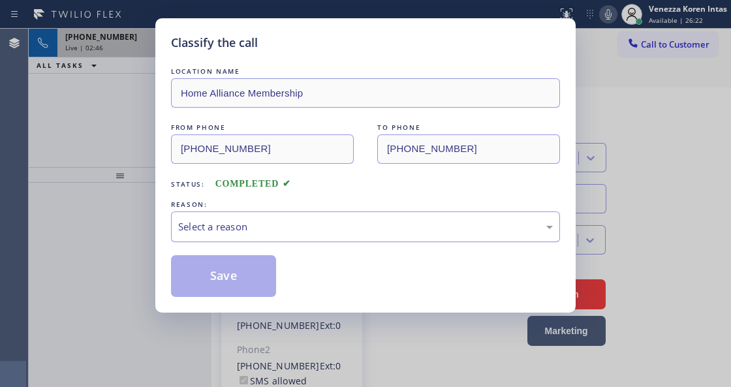
click at [272, 225] on div "Select a reason" at bounding box center [365, 226] width 375 height 15
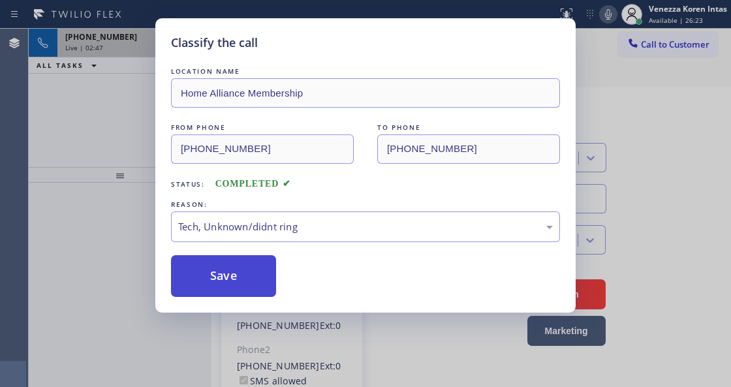
click at [238, 283] on button "Save" at bounding box center [223, 276] width 105 height 42
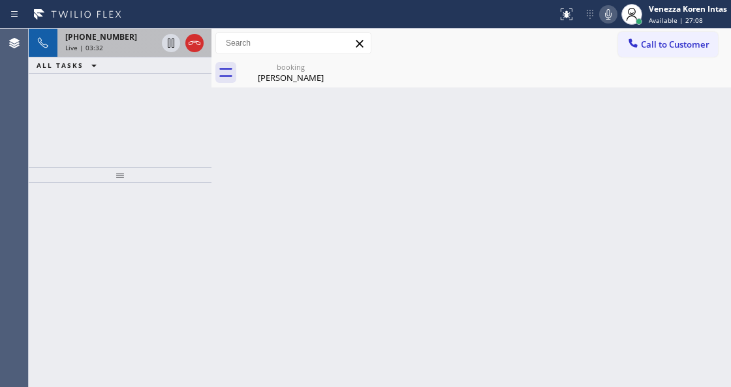
click at [264, 229] on div "Back to Dashboard Change Sender ID Customers Technicians Select a contact Outbo…" at bounding box center [472, 208] width 520 height 359
click at [278, 79] on div "George A" at bounding box center [291, 78] width 99 height 12
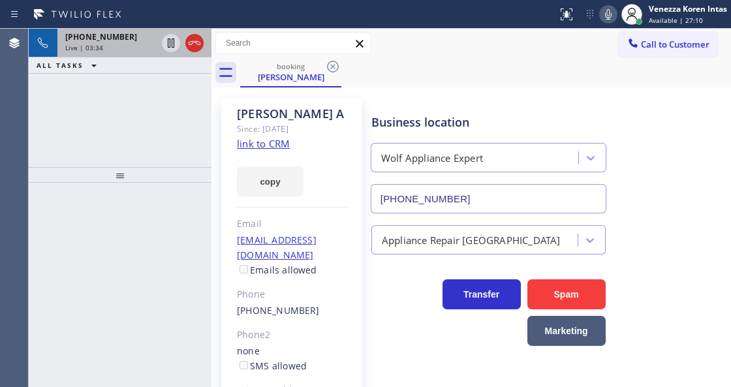
click at [141, 208] on div at bounding box center [120, 285] width 183 height 204
click at [141, 33] on div "+15624770808" at bounding box center [110, 36] width 91 height 11
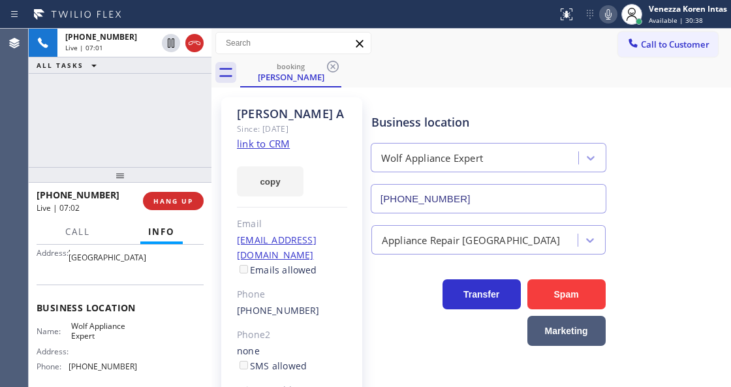
scroll to position [174, 0]
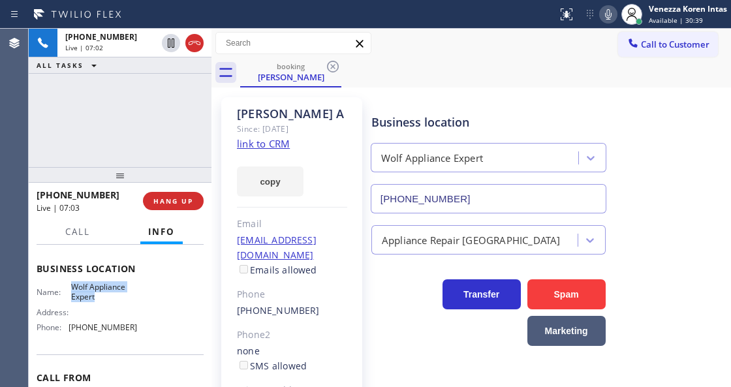
drag, startPoint x: 71, startPoint y: 281, endPoint x: 109, endPoint y: 302, distance: 43.5
click at [109, 302] on span "Wolf Appliance Expert" at bounding box center [103, 292] width 65 height 20
copy span "Wolf Appliance Expert"
click at [428, 88] on div "George A Since: 20 may 2020 link to CRM copy Email no@gmail.com Emails allowed …" at bounding box center [472, 307] width 520 height 438
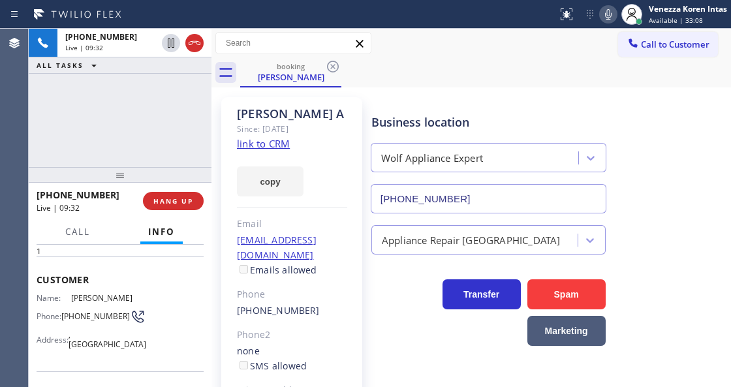
scroll to position [0, 0]
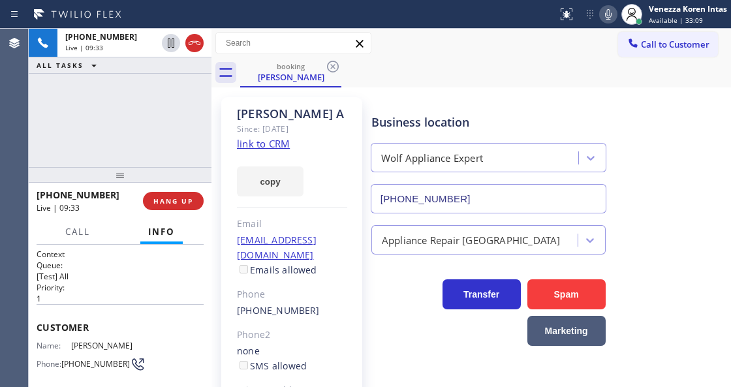
click at [112, 342] on span "George A" at bounding box center [103, 346] width 65 height 10
drag, startPoint x: 80, startPoint y: 368, endPoint x: 64, endPoint y: 356, distance: 20.1
click at [64, 359] on span "(562) 477-0808" at bounding box center [95, 364] width 69 height 10
copy span "(562) 477-0808"
click at [191, 44] on icon at bounding box center [195, 43] width 16 height 16
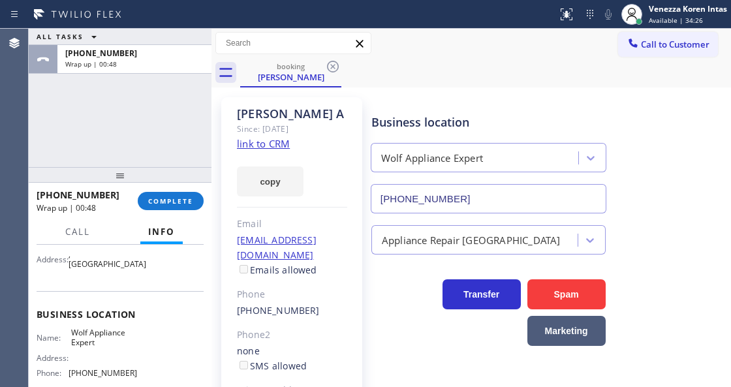
scroll to position [131, 0]
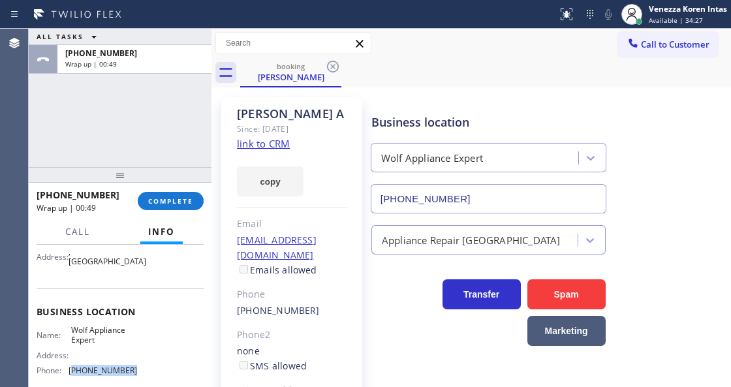
drag, startPoint x: 133, startPoint y: 372, endPoint x: 71, endPoint y: 371, distance: 62.1
click at [71, 371] on div "Name: Wolf Appliance Expert Address: Phone: (949) 536-9698" at bounding box center [120, 353] width 167 height 56
copy span "949) 536-9698"
click at [176, 204] on span "COMPLETE" at bounding box center [170, 201] width 45 height 9
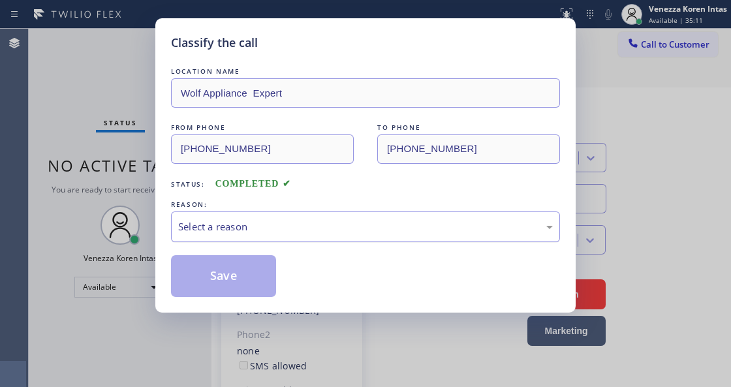
click at [294, 225] on div "Select a reason" at bounding box center [365, 226] width 375 height 15
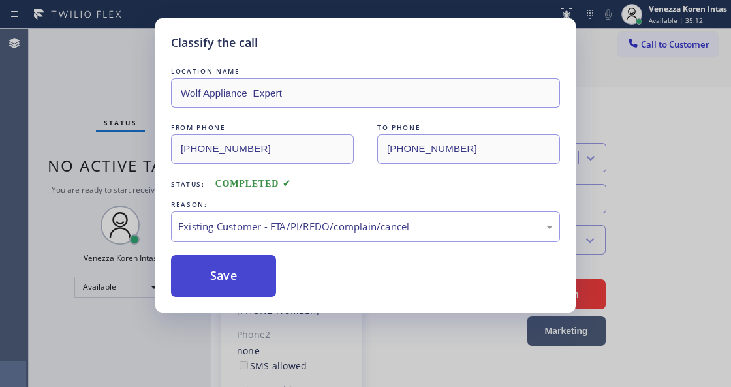
drag, startPoint x: 336, startPoint y: 304, endPoint x: 260, endPoint y: 272, distance: 82.5
click at [260, 272] on button "Save" at bounding box center [223, 276] width 105 height 42
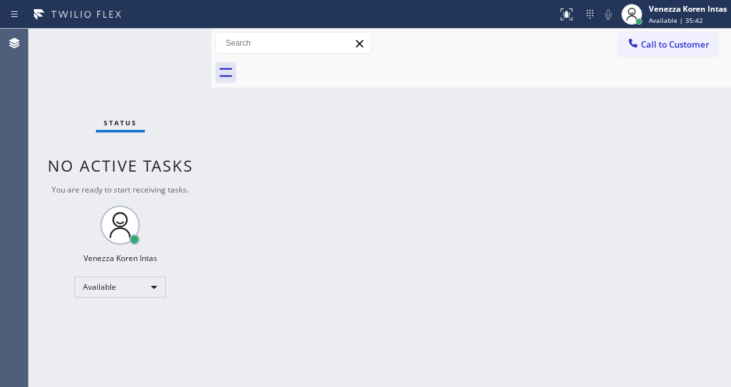
click at [257, 300] on div "Back to Dashboard Change Sender ID Customers Technicians Select a contact Outbo…" at bounding box center [472, 208] width 520 height 359
click at [436, 96] on div "Back to Dashboard Change Sender ID Customers Technicians Select a contact Outbo…" at bounding box center [472, 208] width 520 height 359
click at [178, 44] on div "Status No active tasks You are ready to start receiving tasks. Venezza Koren In…" at bounding box center [120, 208] width 183 height 359
drag, startPoint x: 446, startPoint y: 176, endPoint x: 301, endPoint y: 296, distance: 187.9
click at [445, 178] on div "Back to Dashboard Change Sender ID Customers Technicians Select a contact Outbo…" at bounding box center [472, 208] width 520 height 359
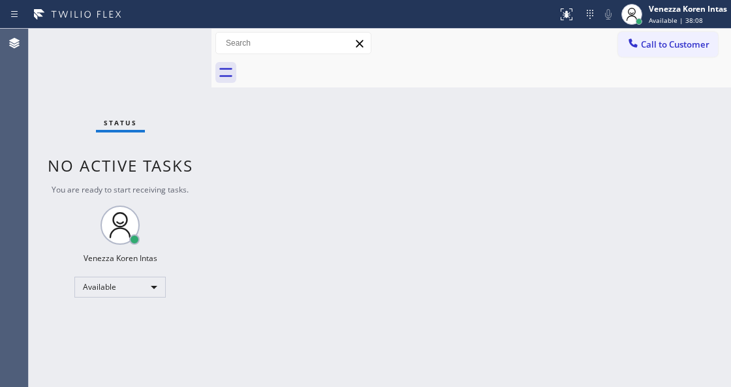
click at [187, 49] on div "Status No active tasks You are ready to start receiving tasks. Venezza Koren In…" at bounding box center [120, 208] width 183 height 359
click at [236, 271] on div "Back to Dashboard Change Sender ID Customers Technicians Select a contact Outbo…" at bounding box center [472, 208] width 520 height 359
drag, startPoint x: 248, startPoint y: 115, endPoint x: 235, endPoint y: 89, distance: 28.3
click at [246, 108] on div "Back to Dashboard Change Sender ID Customers Technicians Select a contact Outbo…" at bounding box center [472, 208] width 520 height 359
drag, startPoint x: 214, startPoint y: 71, endPoint x: 194, endPoint y: 46, distance: 31.6
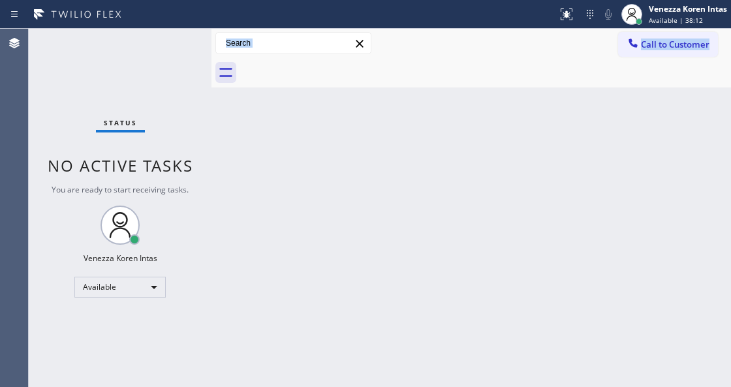
click at [210, 68] on div "Status No active tasks You are ready to start receiving tasks. Venezza Koren In…" at bounding box center [380, 208] width 703 height 359
click at [193, 46] on div "Status No active tasks You are ready to start receiving tasks. Venezza Koren In…" at bounding box center [120, 208] width 183 height 359
click at [188, 46] on div "Status No active tasks You are ready to start receiving tasks. Venezza Koren In…" at bounding box center [120, 208] width 183 height 359
click at [83, 84] on div "Status No active tasks You are ready to start receiving tasks. Venezza Koren In…" at bounding box center [120, 208] width 183 height 359
click at [172, 51] on div "Status No active tasks You are ready to start receiving tasks. Venezza Koren In…" at bounding box center [120, 208] width 183 height 359
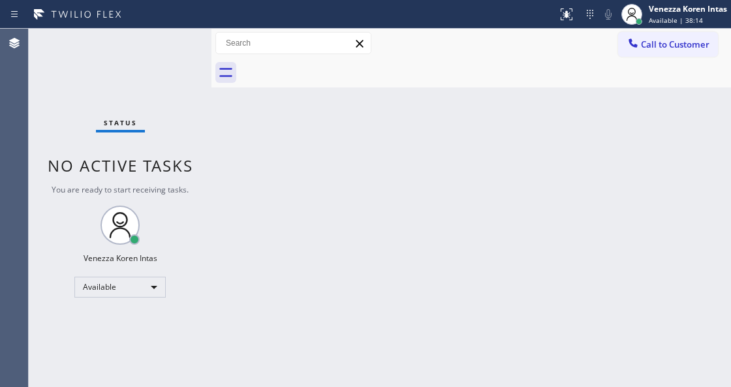
click at [172, 51] on div "Status No active tasks You are ready to start receiving tasks. Venezza Koren In…" at bounding box center [120, 208] width 183 height 359
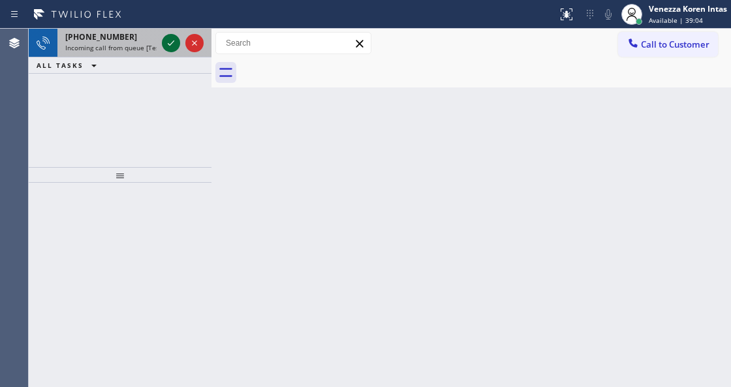
click at [168, 46] on icon at bounding box center [171, 43] width 16 height 16
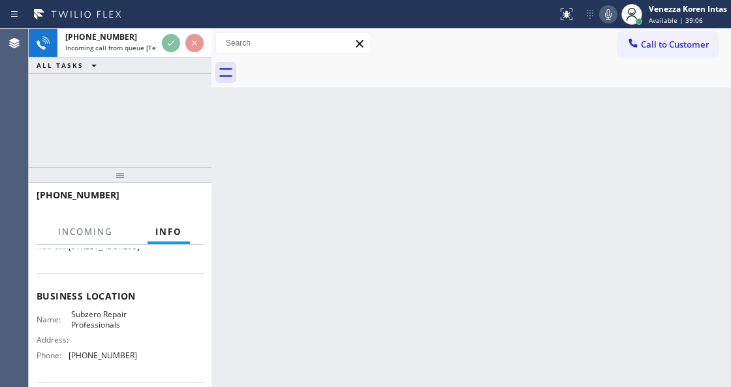
scroll to position [217, 0]
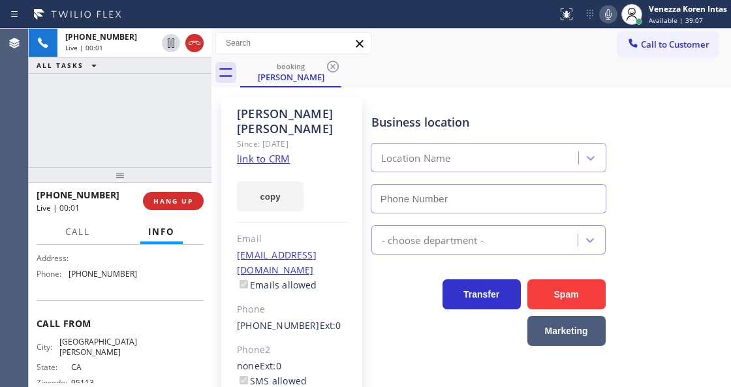
type input "(669) 231-3609"
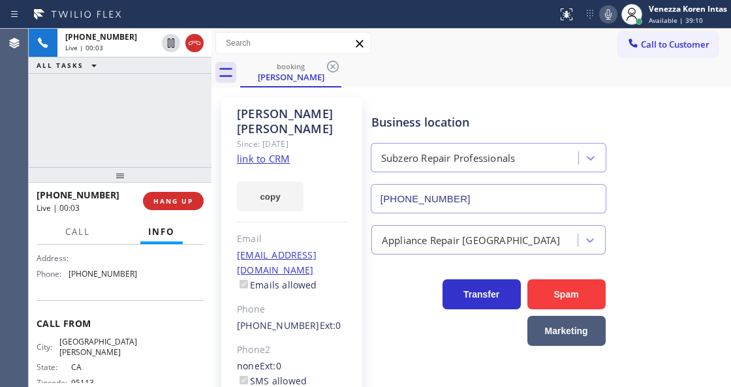
click at [277, 152] on link "link to CRM" at bounding box center [263, 158] width 53 height 13
drag, startPoint x: 612, startPoint y: 18, endPoint x: 418, endPoint y: 120, distance: 219.1
click at [613, 19] on icon at bounding box center [609, 15] width 16 height 16
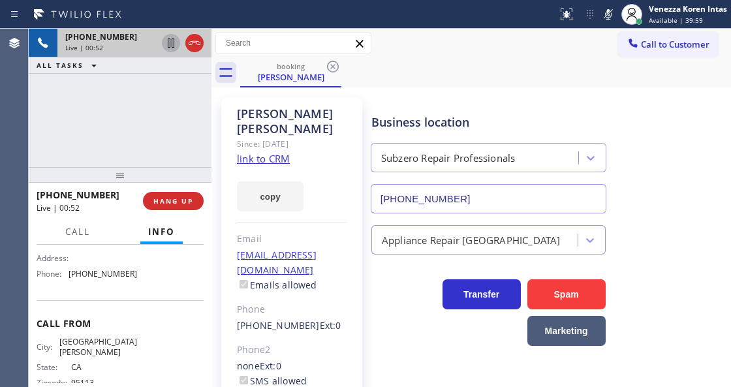
click at [169, 42] on icon at bounding box center [171, 43] width 16 height 16
click at [357, 199] on div "Jamie Aron Since: 20 may 2020 link to CRM copy Email gruiajamie@outlook.com Ema…" at bounding box center [291, 306] width 141 height 419
drag, startPoint x: 192, startPoint y: 136, endPoint x: 320, endPoint y: 133, distance: 128.0
click at [192, 136] on div "+14088900821 Live | 02:52 ALL TASKS ALL TASKS ACTIVE TASKS TASKS IN WRAP UP" at bounding box center [120, 98] width 183 height 138
click at [608, 19] on icon at bounding box center [608, 14] width 7 height 10
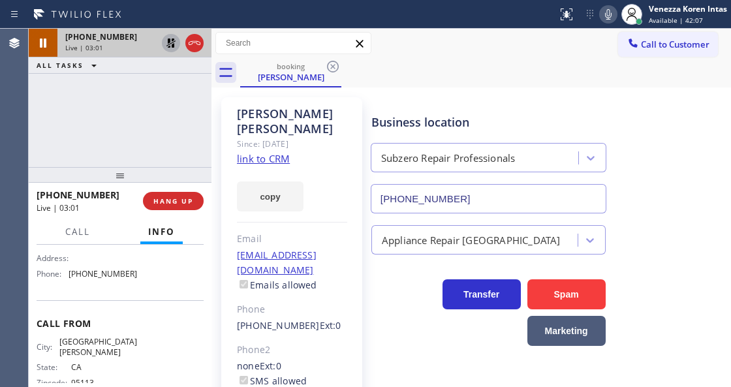
click at [172, 48] on icon at bounding box center [171, 43] width 16 height 16
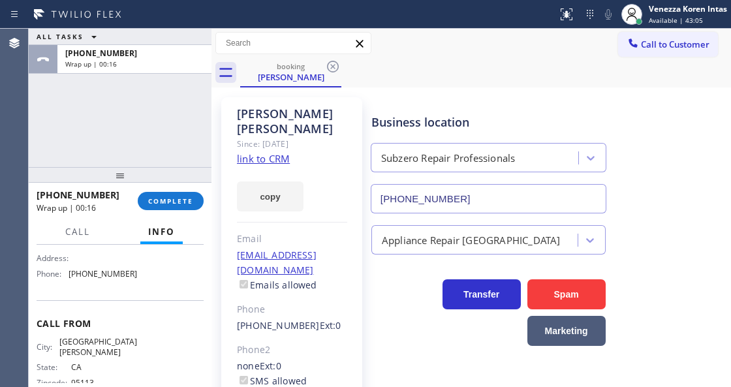
click at [414, 44] on div "Call to Customer Outbound call Location Wolf Appliance Repair Expert Chicago Yo…" at bounding box center [472, 43] width 520 height 23
click at [180, 204] on span "COMPLETE" at bounding box center [170, 201] width 45 height 9
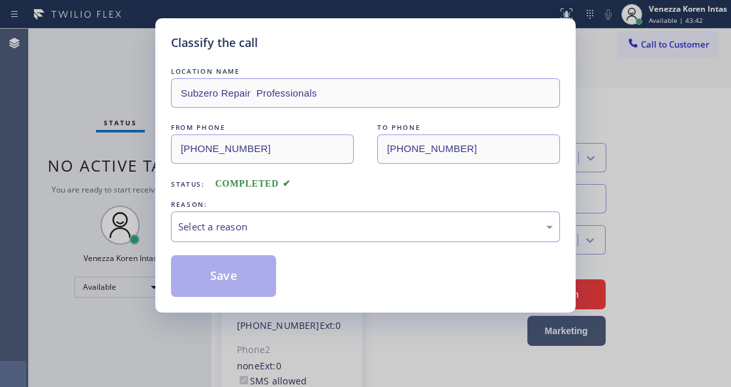
click at [283, 233] on div "Select a reason" at bounding box center [365, 226] width 375 height 15
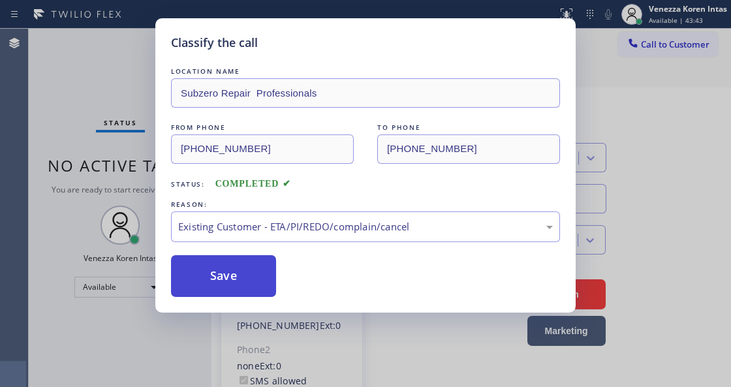
click at [252, 278] on button "Save" at bounding box center [223, 276] width 105 height 42
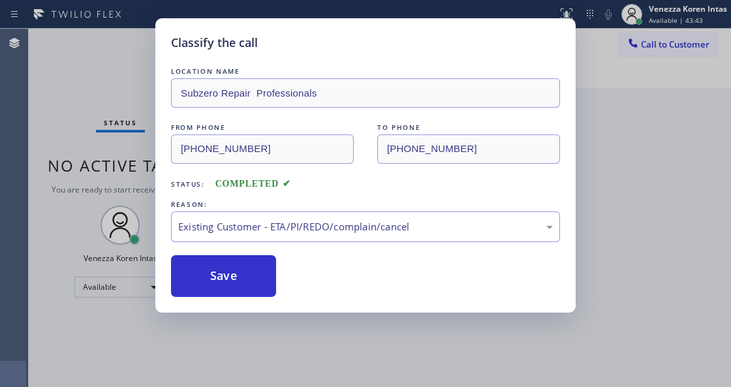
click at [256, 377] on div "Classify the call LOCATION NAME Subzero Repair Professionals FROM PHONE (408) 8…" at bounding box center [365, 193] width 731 height 387
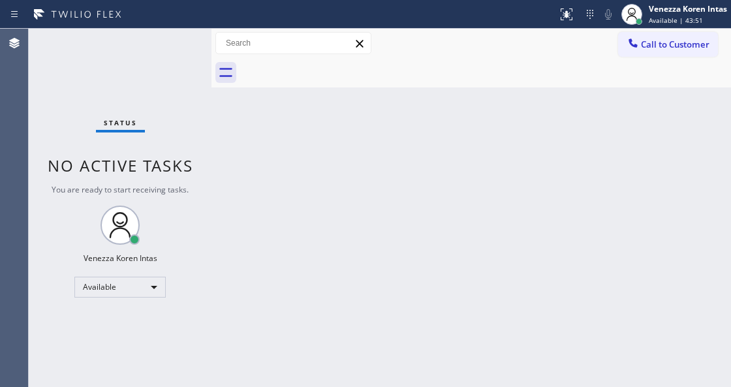
drag, startPoint x: 313, startPoint y: 225, endPoint x: 312, endPoint y: 242, distance: 16.4
click at [313, 226] on div "Back to Dashboard Change Sender ID Customers Technicians Select a contact Outbo…" at bounding box center [472, 208] width 520 height 359
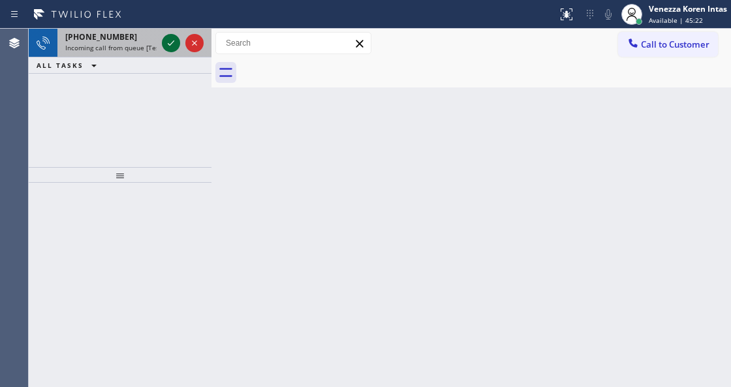
click at [168, 47] on icon at bounding box center [171, 43] width 16 height 16
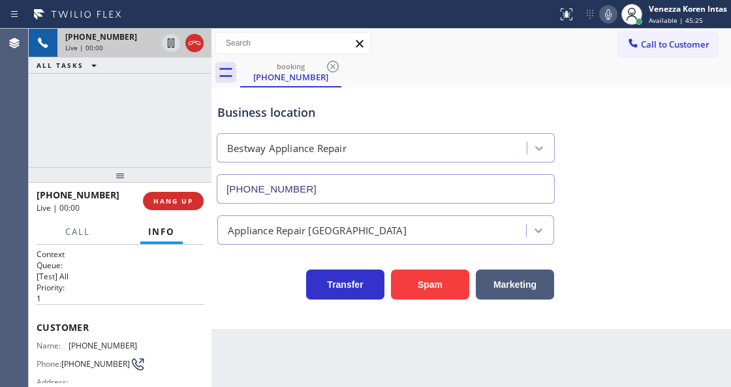
type input "(844) 901-1623"
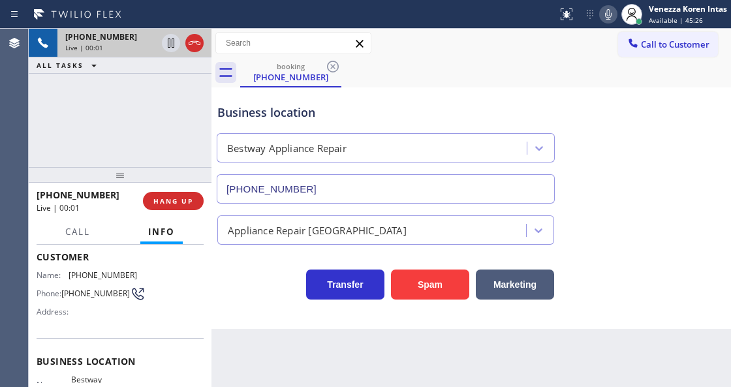
scroll to position [87, 0]
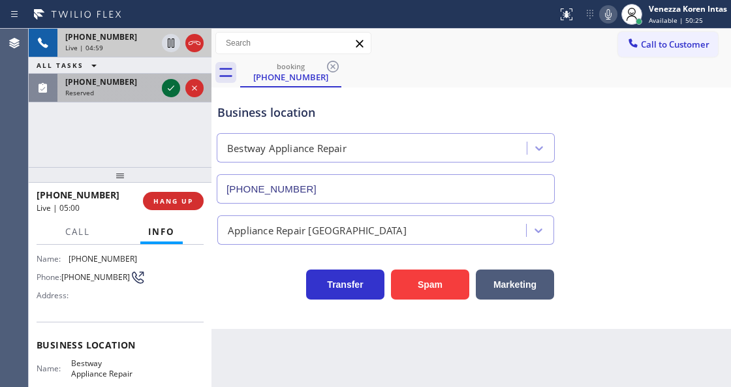
click at [171, 86] on icon at bounding box center [171, 88] width 16 height 16
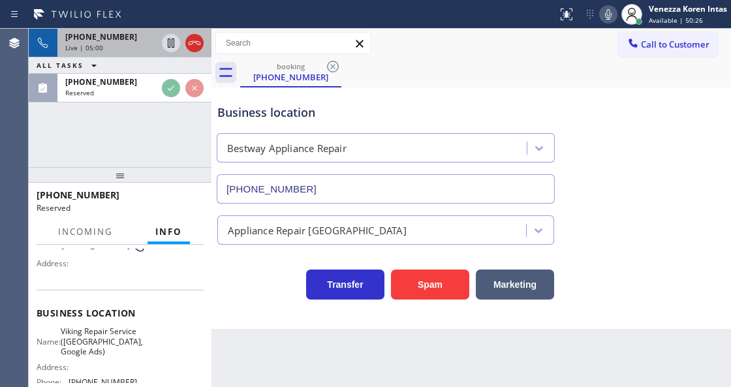
scroll to position [184, 0]
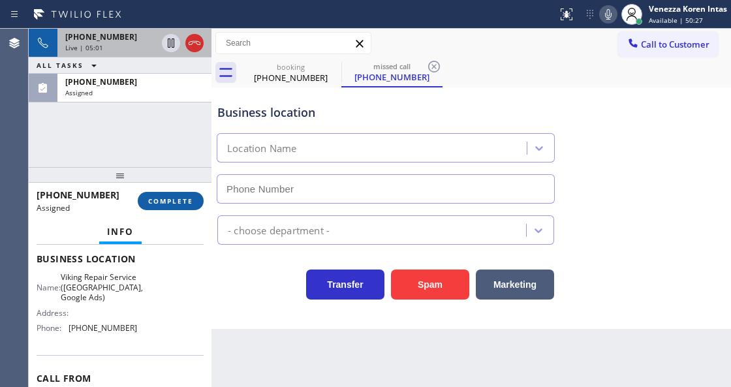
type input "(346) 534-4929"
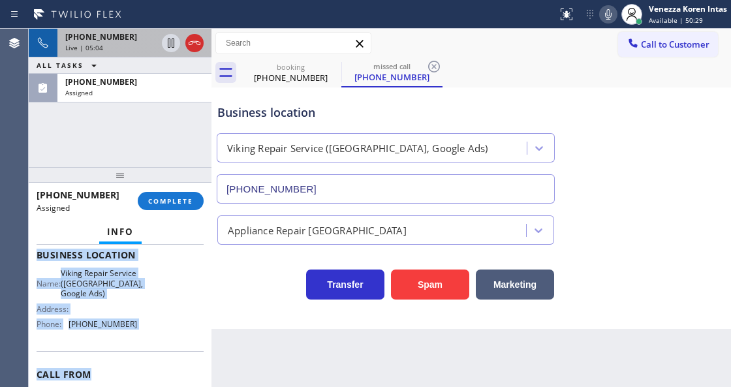
scroll to position [189, 0]
drag, startPoint x: 37, startPoint y: 281, endPoint x: 144, endPoint y: 342, distance: 124.0
click at [144, 342] on div "Context Queue: Appliance Repair High End Priority: 0 Task Age: Customer Name: (…" at bounding box center [120, 253] width 167 height 389
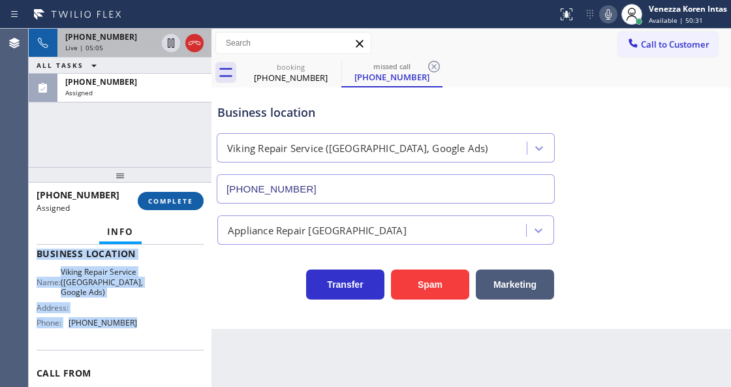
click at [189, 204] on span "COMPLETE" at bounding box center [170, 201] width 45 height 9
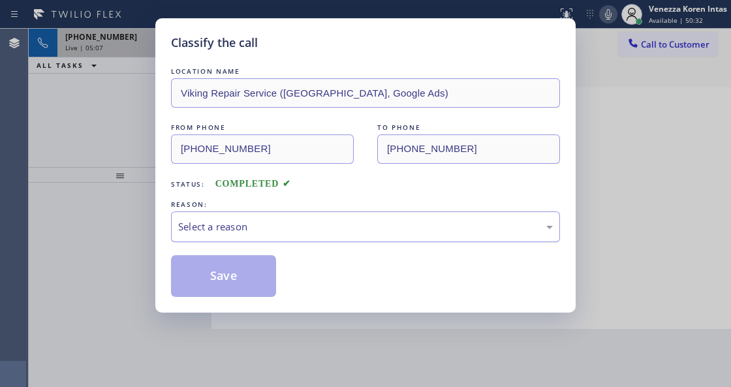
click at [308, 234] on div "Select a reason" at bounding box center [365, 226] width 375 height 15
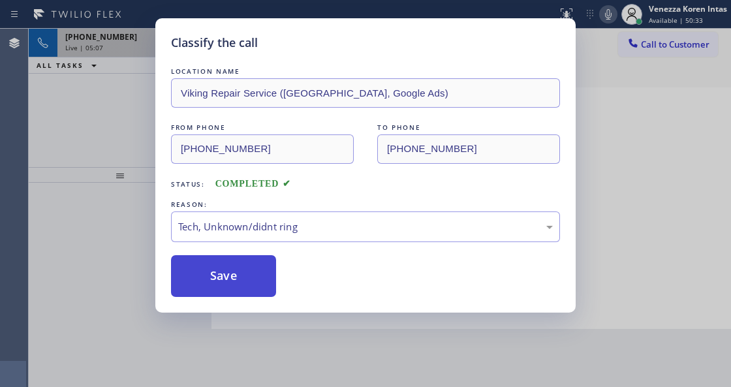
click at [254, 285] on button "Save" at bounding box center [223, 276] width 105 height 42
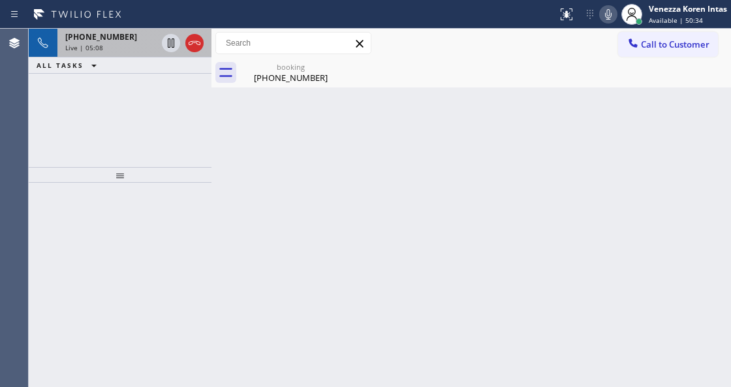
click at [102, 43] on div "Live | 05:08" at bounding box center [110, 47] width 91 height 9
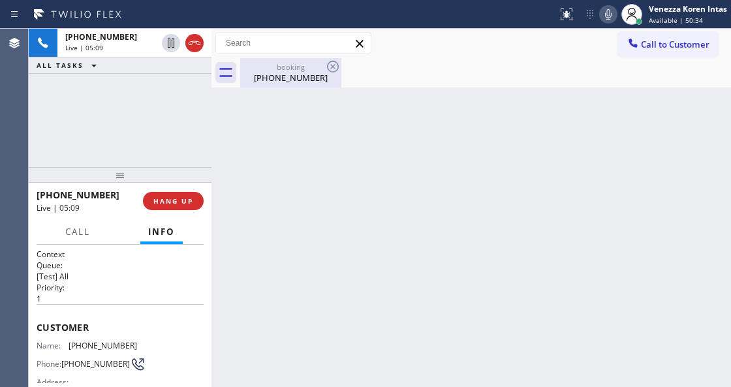
click at [296, 67] on div "booking" at bounding box center [291, 67] width 99 height 10
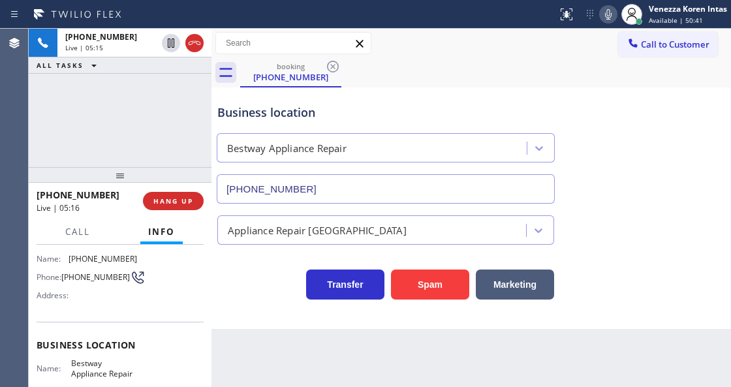
scroll to position [131, 0]
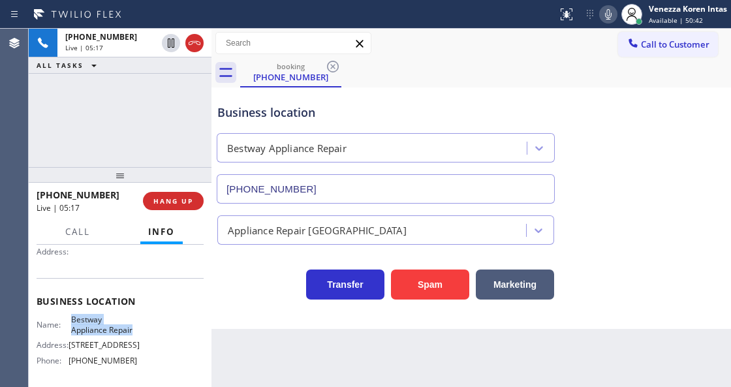
drag, startPoint x: 69, startPoint y: 313, endPoint x: 133, endPoint y: 334, distance: 67.1
click at [133, 334] on div "Business location Name: Bestway Appliance Repair Address: 1255 E 75th St Phone:…" at bounding box center [120, 332] width 167 height 109
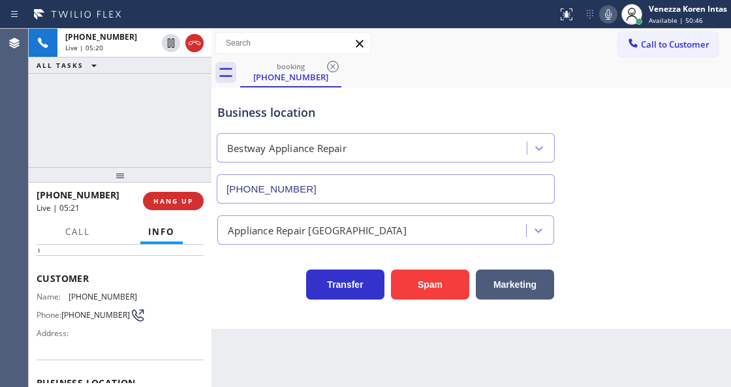
scroll to position [0, 0]
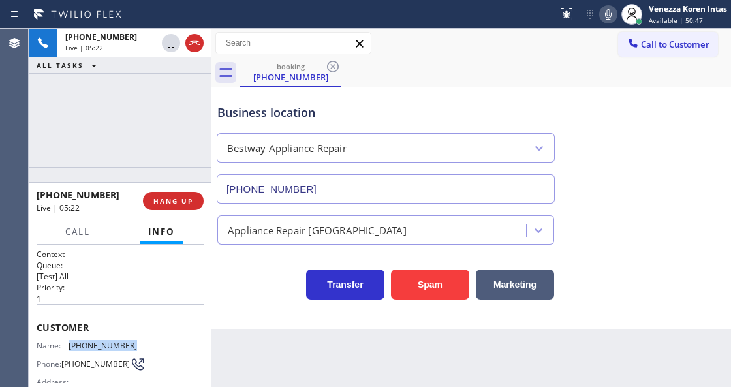
drag, startPoint x: 144, startPoint y: 343, endPoint x: 70, endPoint y: 341, distance: 73.8
click at [70, 341] on div "Name: (321) 277-1498 Phone: (321) 277-1498 Address:" at bounding box center [120, 367] width 167 height 52
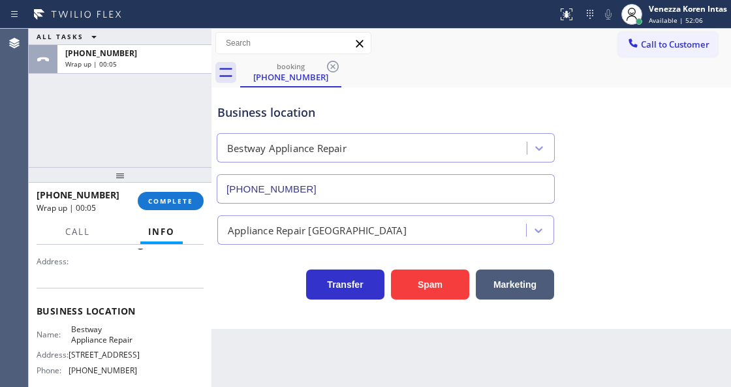
scroll to position [131, 0]
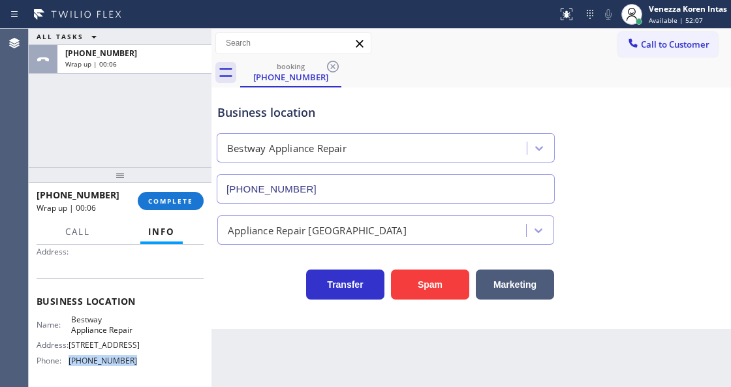
drag, startPoint x: 135, startPoint y: 365, endPoint x: 68, endPoint y: 369, distance: 67.4
click at [68, 369] on div "Name: Bestway Appliance Repair Address: 1255 E 75th St Phone: (844) 901-1623" at bounding box center [120, 343] width 167 height 56
click at [176, 208] on button "COMPLETE" at bounding box center [171, 201] width 66 height 18
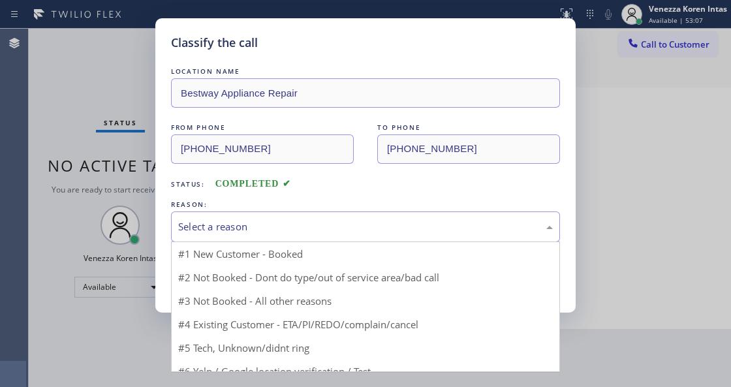
click at [276, 227] on div "Select a reason" at bounding box center [365, 226] width 375 height 15
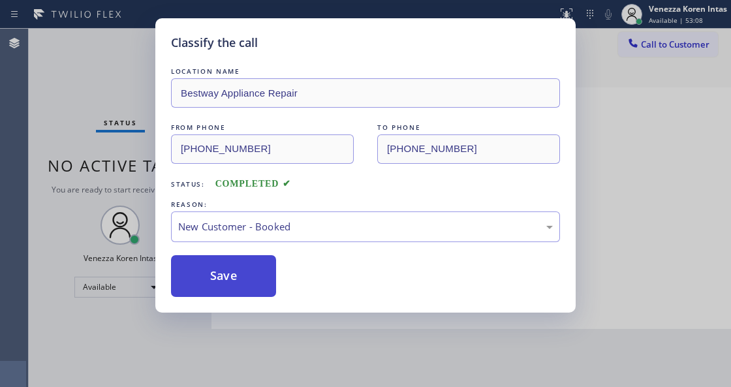
click at [260, 289] on button "Save" at bounding box center [223, 276] width 105 height 42
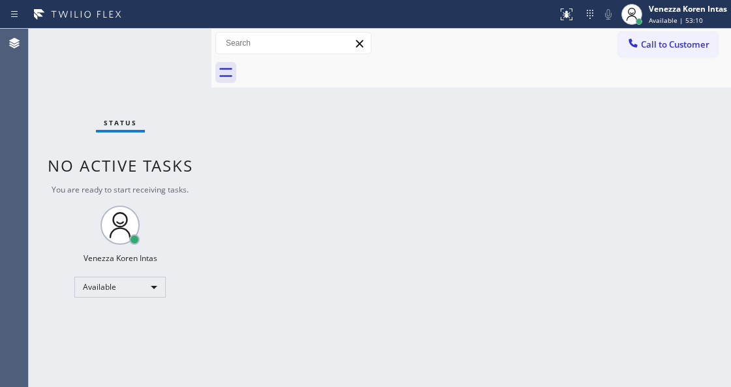
click at [150, 37] on div "Status No active tasks You are ready to start receiving tasks. Venezza Koren In…" at bounding box center [120, 208] width 183 height 359
click at [173, 57] on div "Status No active tasks You are ready to start receiving tasks. Venezza Koren In…" at bounding box center [120, 208] width 183 height 359
click at [172, 57] on div "Status No active tasks You are ready to start receiving tasks. Venezza Koren In…" at bounding box center [120, 208] width 183 height 359
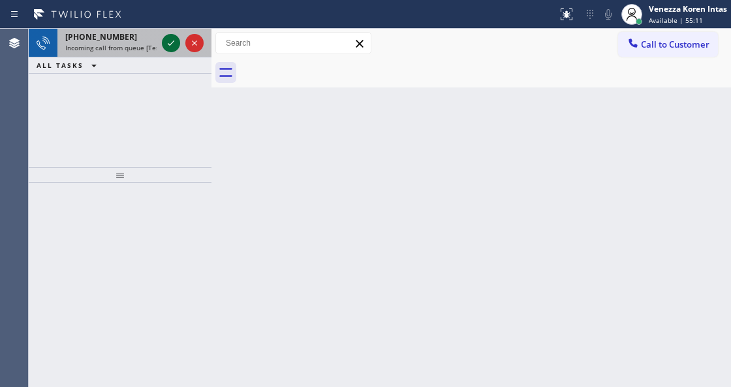
click at [166, 45] on icon at bounding box center [171, 43] width 16 height 16
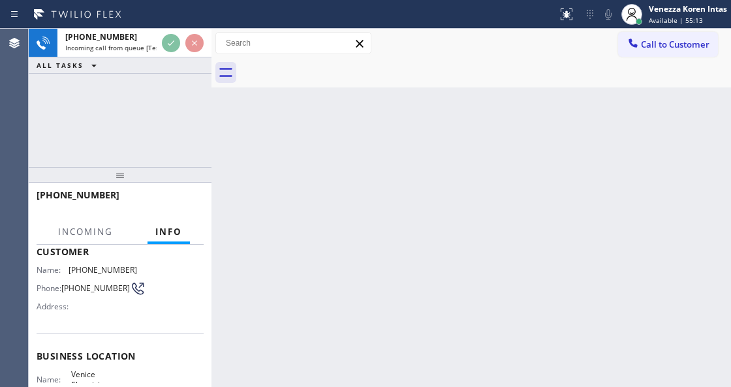
scroll to position [174, 0]
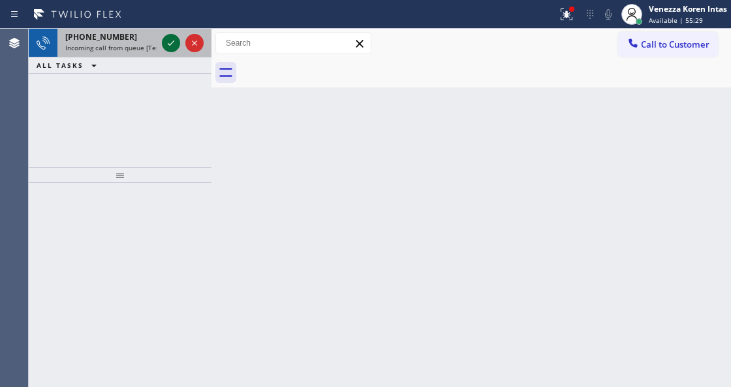
click at [165, 46] on icon at bounding box center [171, 43] width 16 height 16
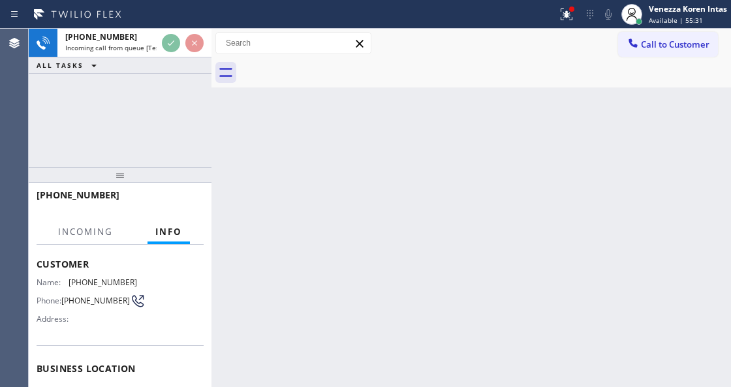
scroll to position [131, 0]
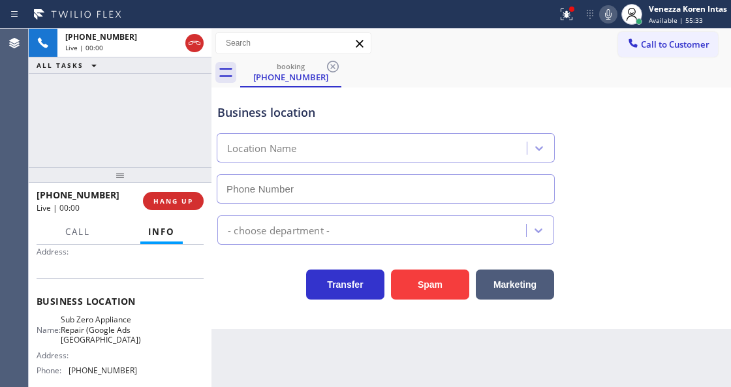
type input "(206) 203-2109"
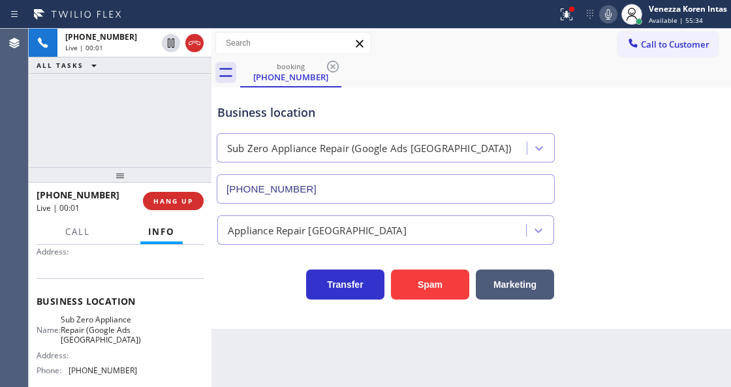
click at [193, 131] on div "+12064309540 Live | 00:01 ALL TASKS ALL TASKS ACTIVE TASKS TASKS IN WRAP UP" at bounding box center [120, 98] width 183 height 138
drag, startPoint x: 69, startPoint y: 316, endPoint x: 112, endPoint y: 349, distance: 54.1
click at [112, 345] on div "Name: Sub Zero Appliance Repair (Google Ads Seattle)" at bounding box center [87, 330] width 101 height 30
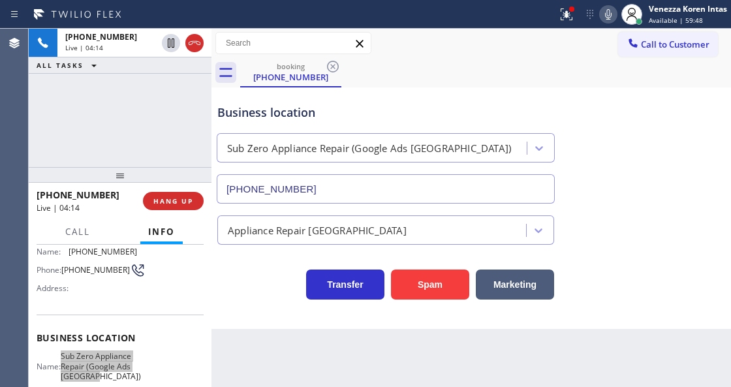
scroll to position [43, 0]
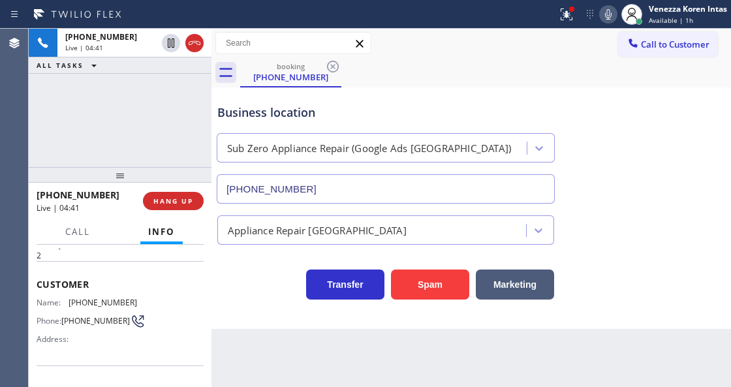
click at [611, 12] on icon at bounding box center [608, 14] width 7 height 10
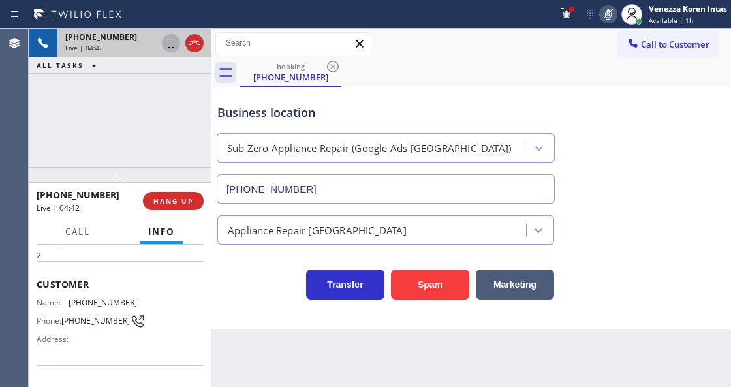
click at [172, 42] on icon at bounding box center [171, 43] width 7 height 9
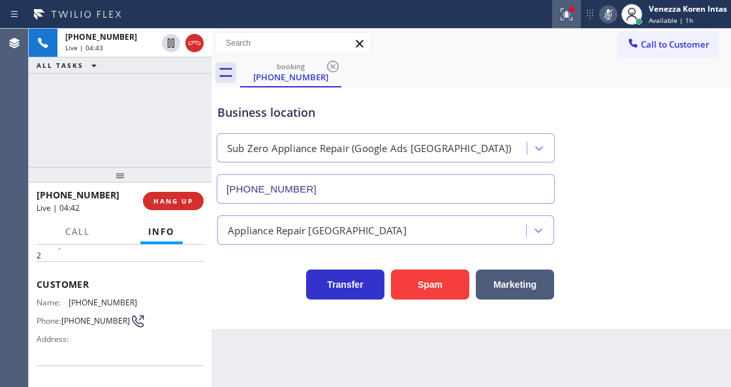
click at [559, 5] on button at bounding box center [566, 14] width 29 height 29
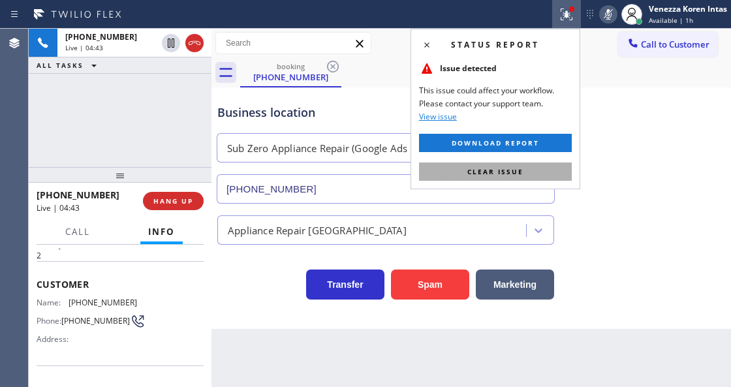
click at [534, 173] on button "Clear issue" at bounding box center [495, 172] width 153 height 18
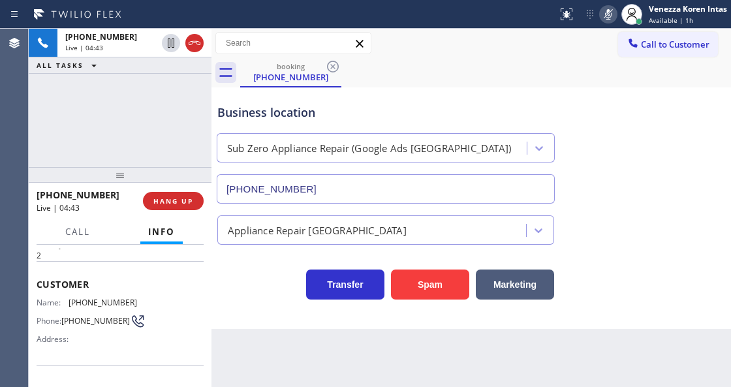
click at [643, 212] on div "Appliance Repair [GEOGRAPHIC_DATA]" at bounding box center [471, 227] width 513 height 35
click at [614, 15] on icon at bounding box center [609, 15] width 16 height 16
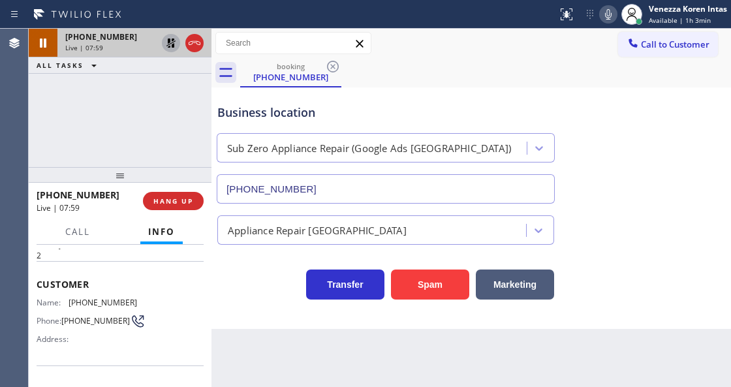
click at [168, 46] on icon at bounding box center [171, 43] width 16 height 16
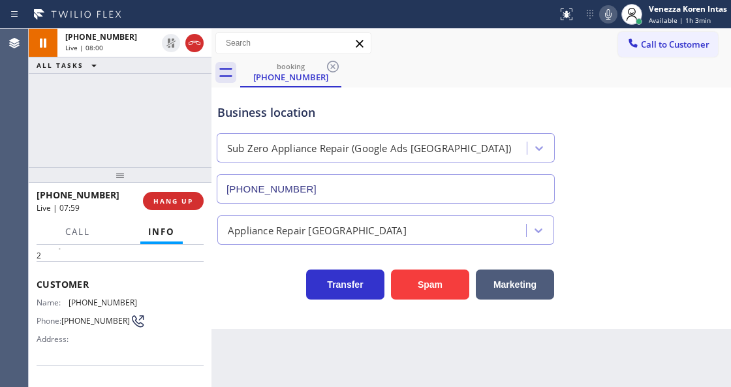
click at [401, 69] on div "booking (206) 430-9540" at bounding box center [485, 72] width 491 height 29
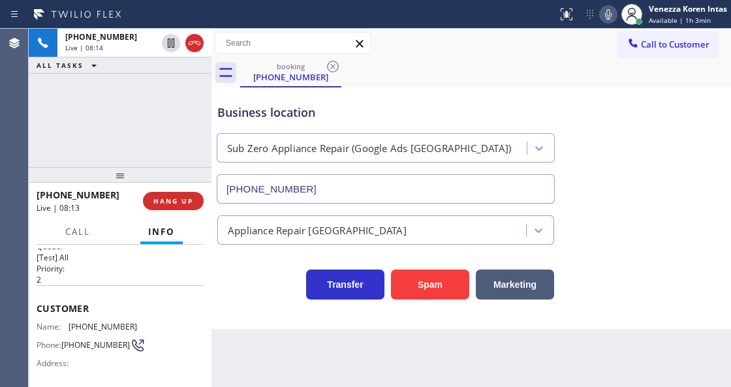
scroll to position [0, 0]
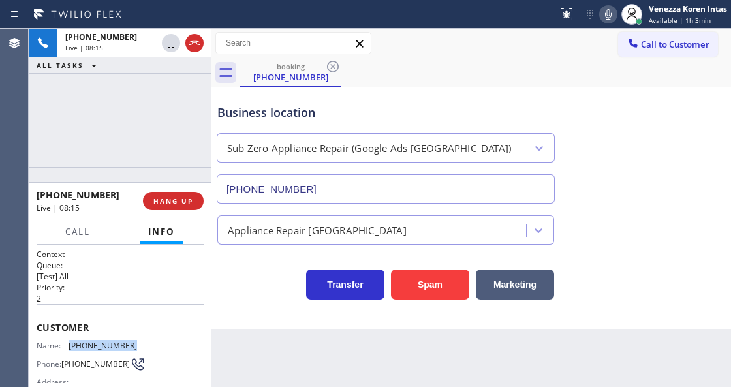
drag, startPoint x: 127, startPoint y: 345, endPoint x: 71, endPoint y: 338, distance: 56.5
click at [71, 341] on span "(206) 430-9540" at bounding box center [103, 346] width 69 height 10
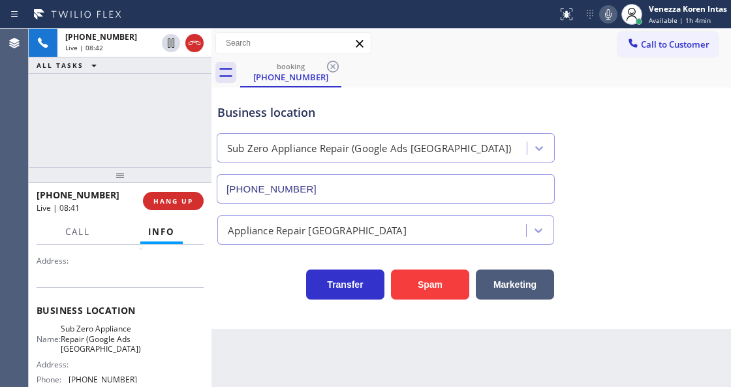
scroll to position [174, 0]
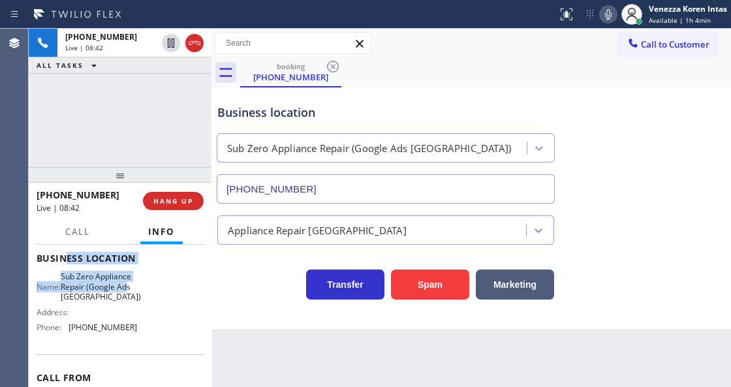
drag, startPoint x: 69, startPoint y: 267, endPoint x: 111, endPoint y: 299, distance: 53.2
click at [111, 299] on div "Business location Name: Sub Zero Appliance Repair (Google Ads Seattle) Address:…" at bounding box center [120, 294] width 167 height 119
drag, startPoint x: 103, startPoint y: 291, endPoint x: 94, endPoint y: 288, distance: 9.1
click at [102, 291] on span "Sub Zero Appliance Repair (Google Ads Seattle)" at bounding box center [101, 287] width 80 height 30
click at [71, 273] on span "Sub Zero Appliance Repair (Google Ads Seattle)" at bounding box center [101, 287] width 80 height 30
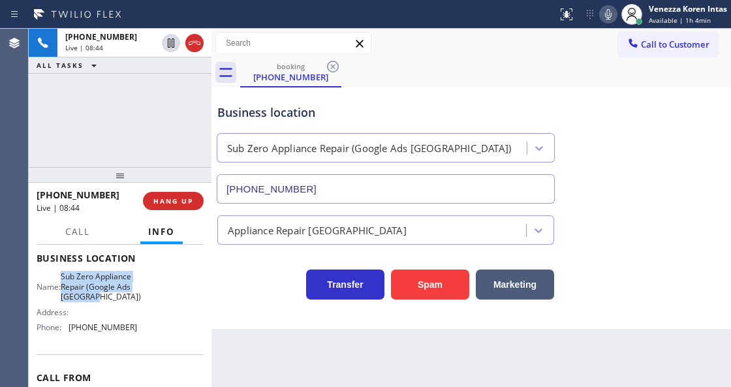
drag, startPoint x: 69, startPoint y: 275, endPoint x: 118, endPoint y: 304, distance: 56.6
click at [118, 302] on div "Name: Sub Zero Appliance Repair (Google Ads Seattle)" at bounding box center [87, 287] width 101 height 30
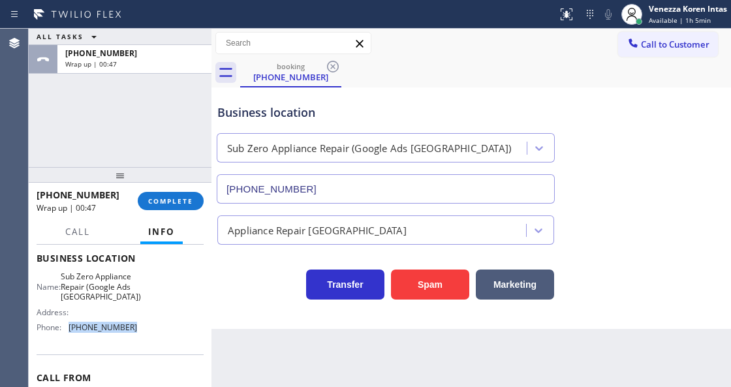
drag, startPoint x: 141, startPoint y: 342, endPoint x: 70, endPoint y: 335, distance: 71.5
click at [70, 335] on div "Name: Sub Zero Appliance Repair (Google Ads Seattle) Address: Phone: (206) 203-…" at bounding box center [120, 305] width 167 height 66
click at [651, 10] on div "Venezza Koren Intas" at bounding box center [688, 8] width 78 height 11
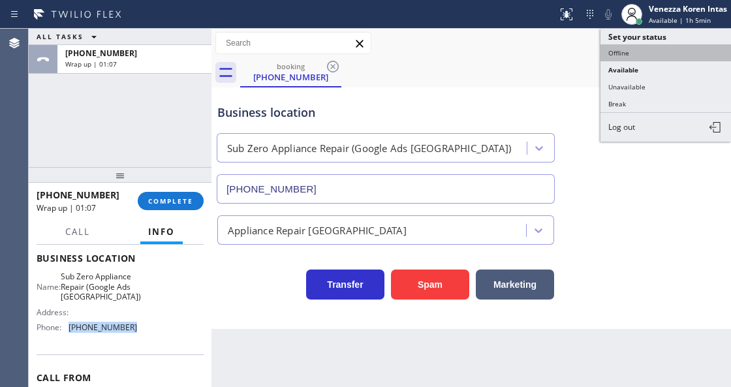
click at [642, 59] on ul "Set your status Offline Available Unavailable Break Log out" at bounding box center [666, 85] width 131 height 113
click at [641, 56] on button "Offline" at bounding box center [666, 52] width 131 height 17
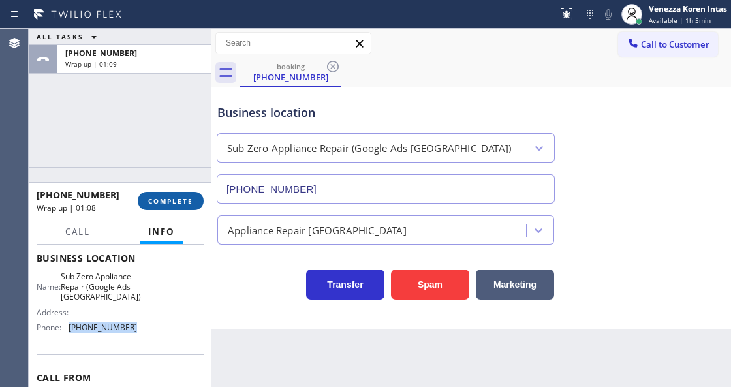
click at [165, 201] on span "COMPLETE" at bounding box center [170, 201] width 45 height 9
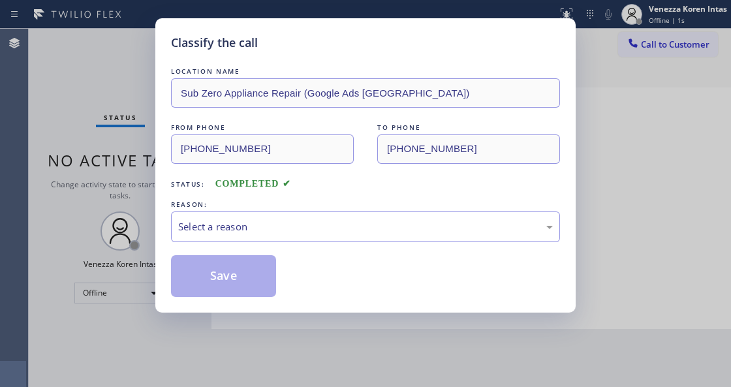
click at [277, 232] on div "Select a reason" at bounding box center [365, 226] width 375 height 15
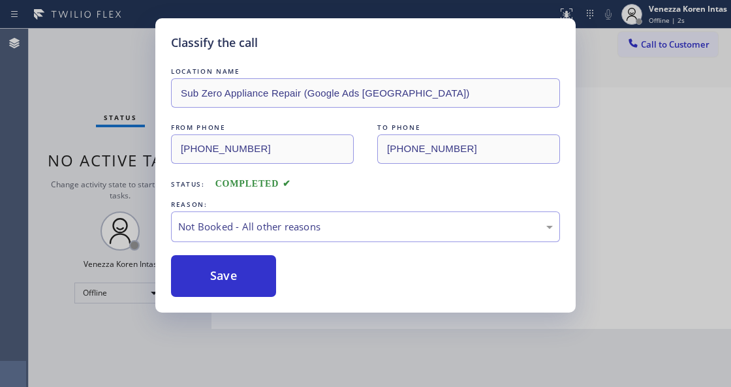
drag, startPoint x: 285, startPoint y: 275, endPoint x: 259, endPoint y: 275, distance: 26.1
click at [259, 275] on button "Save" at bounding box center [223, 276] width 105 height 42
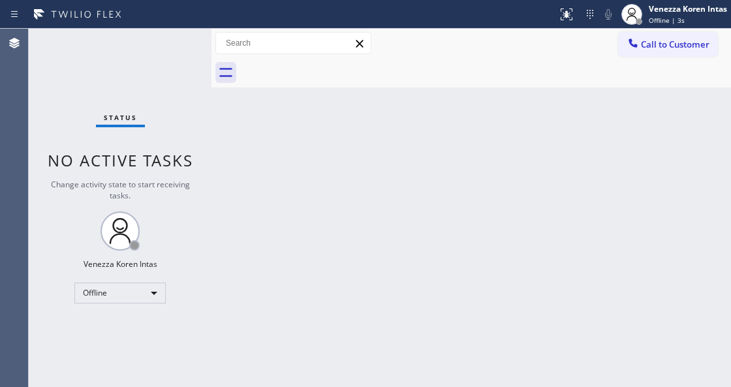
click at [669, 19] on span "Offline | 3s" at bounding box center [667, 20] width 36 height 9
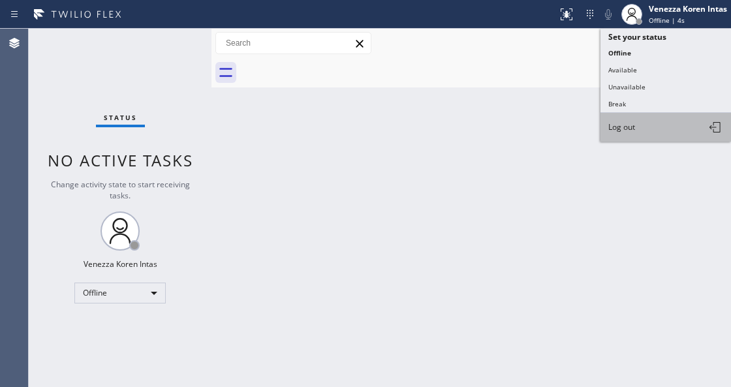
click at [660, 136] on button "Log out" at bounding box center [666, 127] width 131 height 29
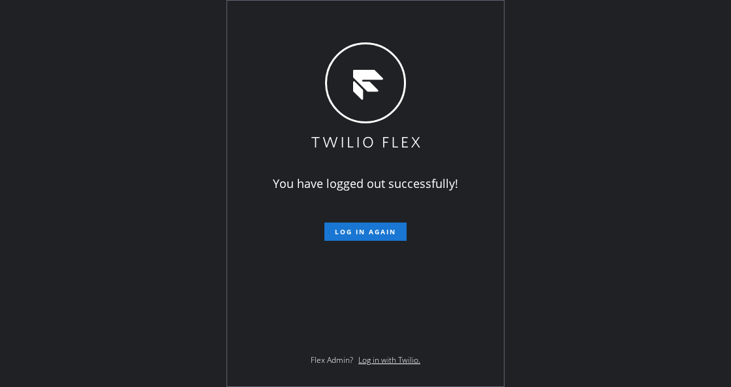
click at [232, 103] on div "You have logged out successfully! Log in again Flex Admin? Log in with Twilio." at bounding box center [365, 194] width 277 height 386
